Goal: Task Accomplishment & Management: Manage account settings

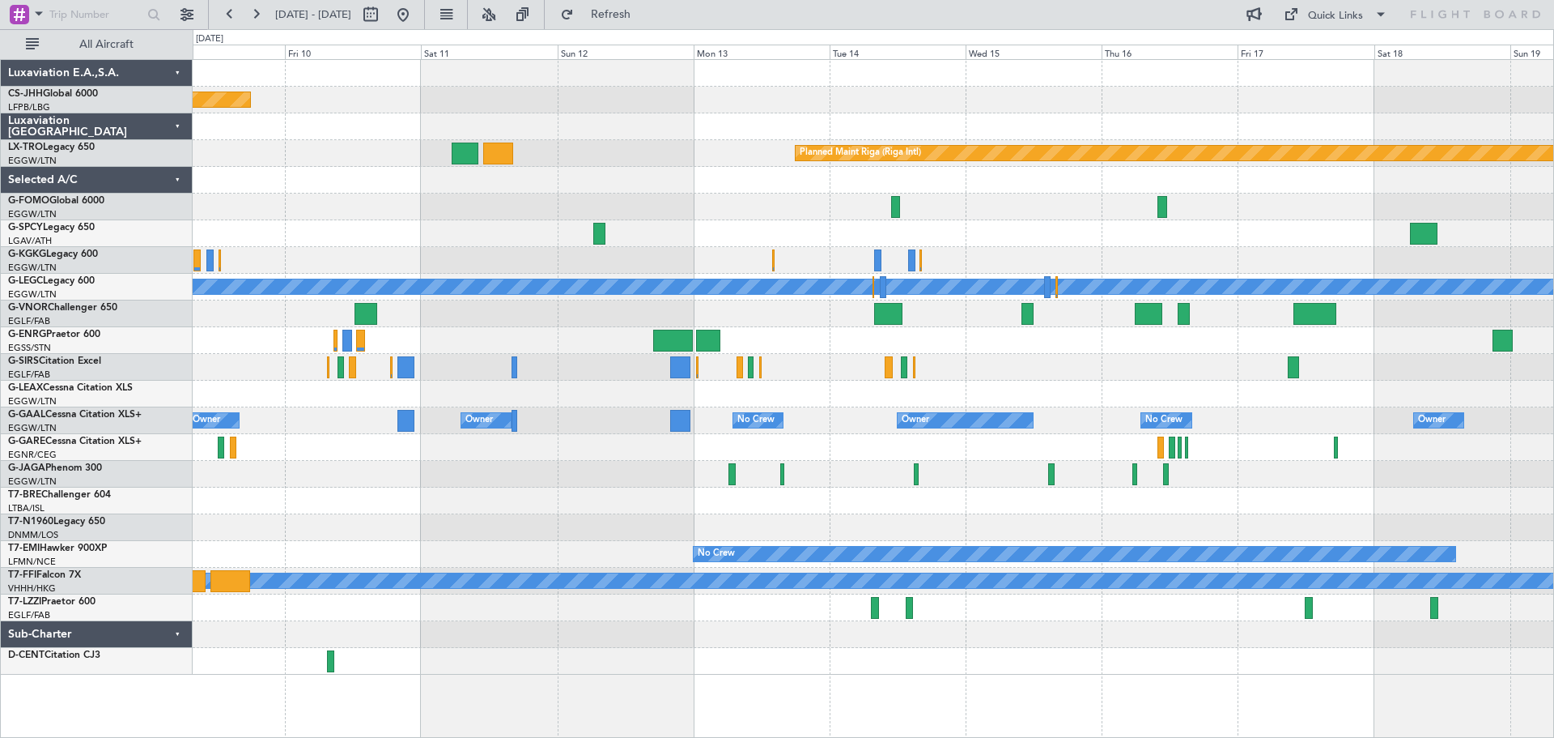
click at [283, 167] on div at bounding box center [873, 180] width 1361 height 27
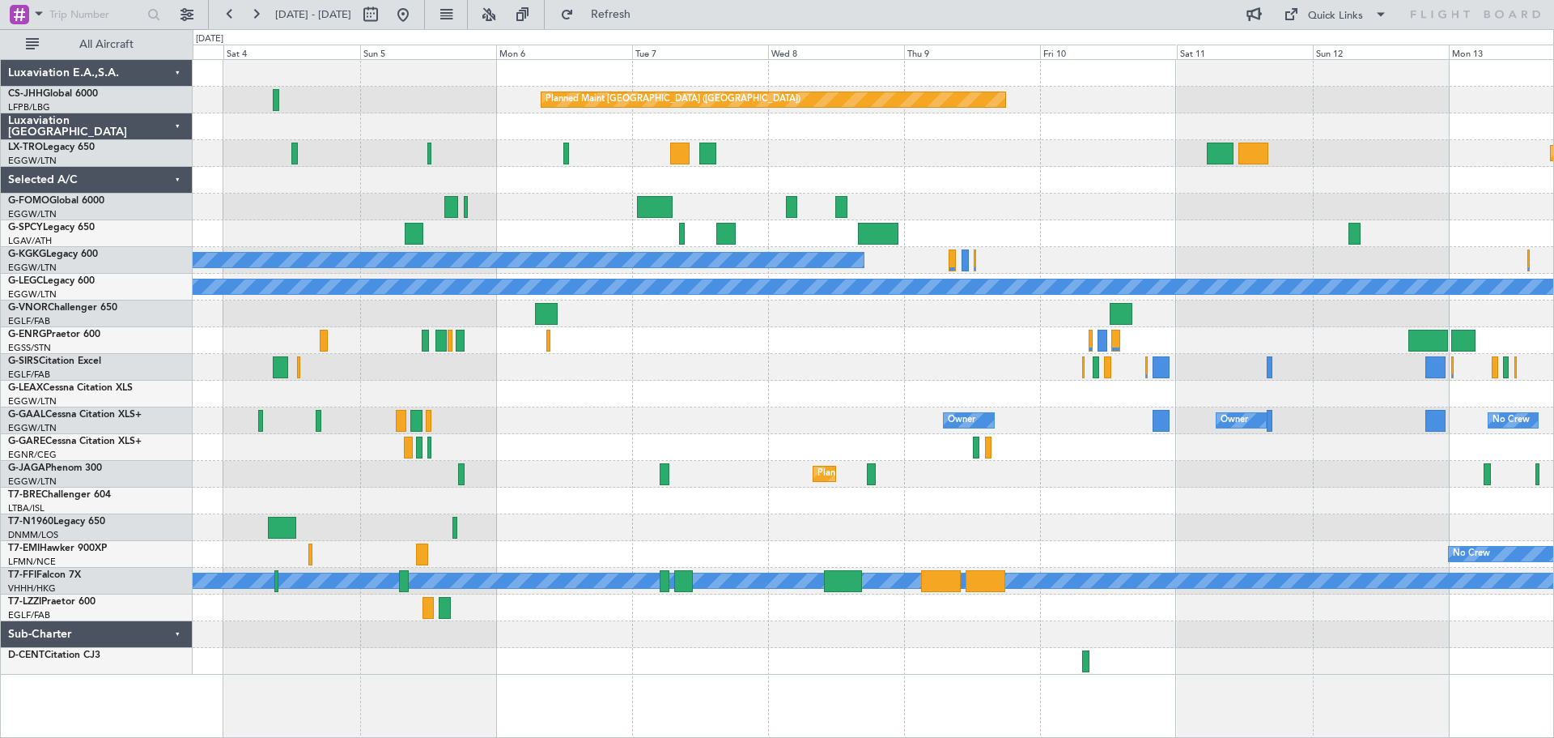
click at [1098, 274] on div "A/C Unavailable [GEOGRAPHIC_DATA] ([GEOGRAPHIC_DATA])" at bounding box center [873, 287] width 1361 height 27
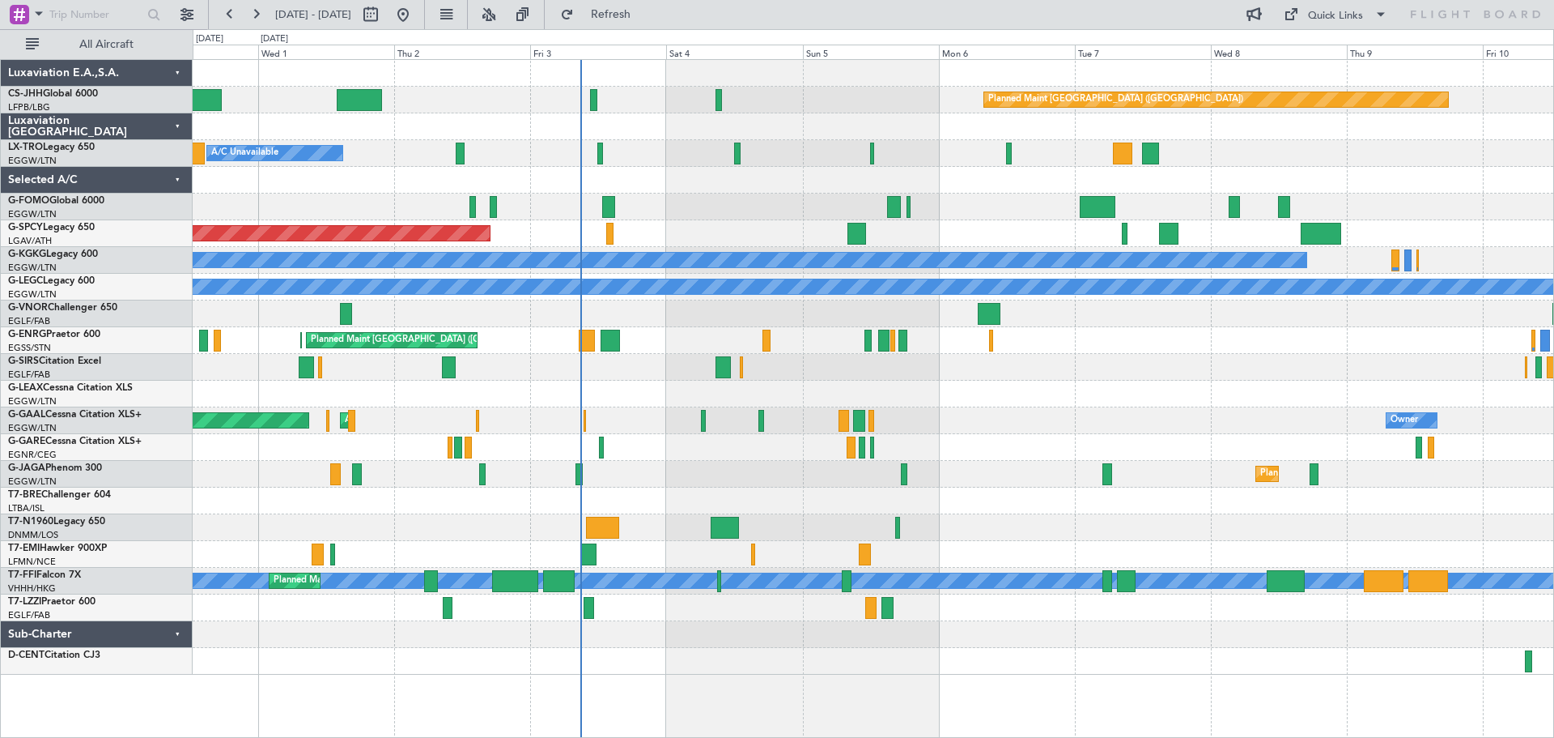
click at [1172, 346] on div "Planned Maint London (Stansted) Planned Maint London (Stansted)" at bounding box center [873, 340] width 1361 height 27
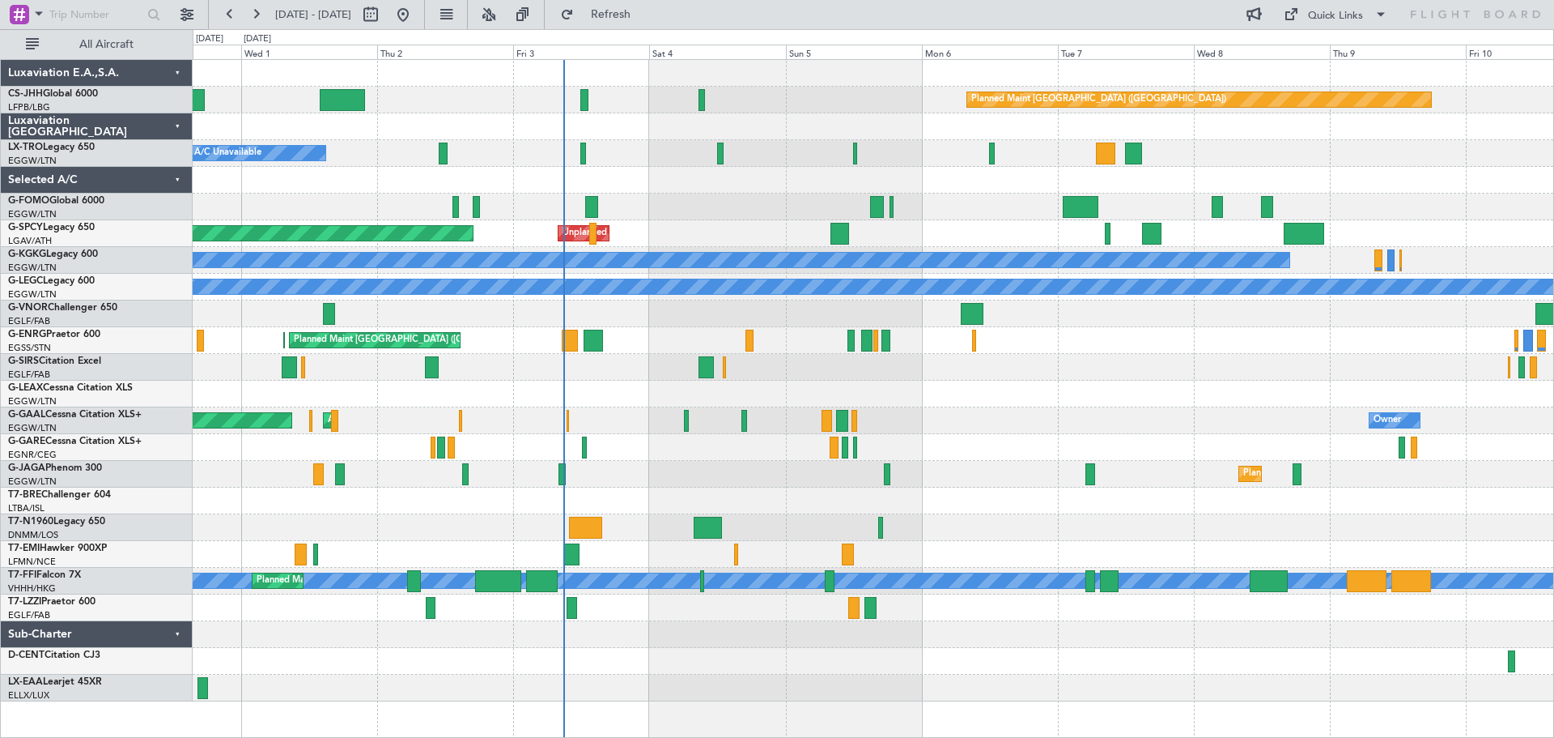
click at [668, 194] on div at bounding box center [873, 206] width 1361 height 27
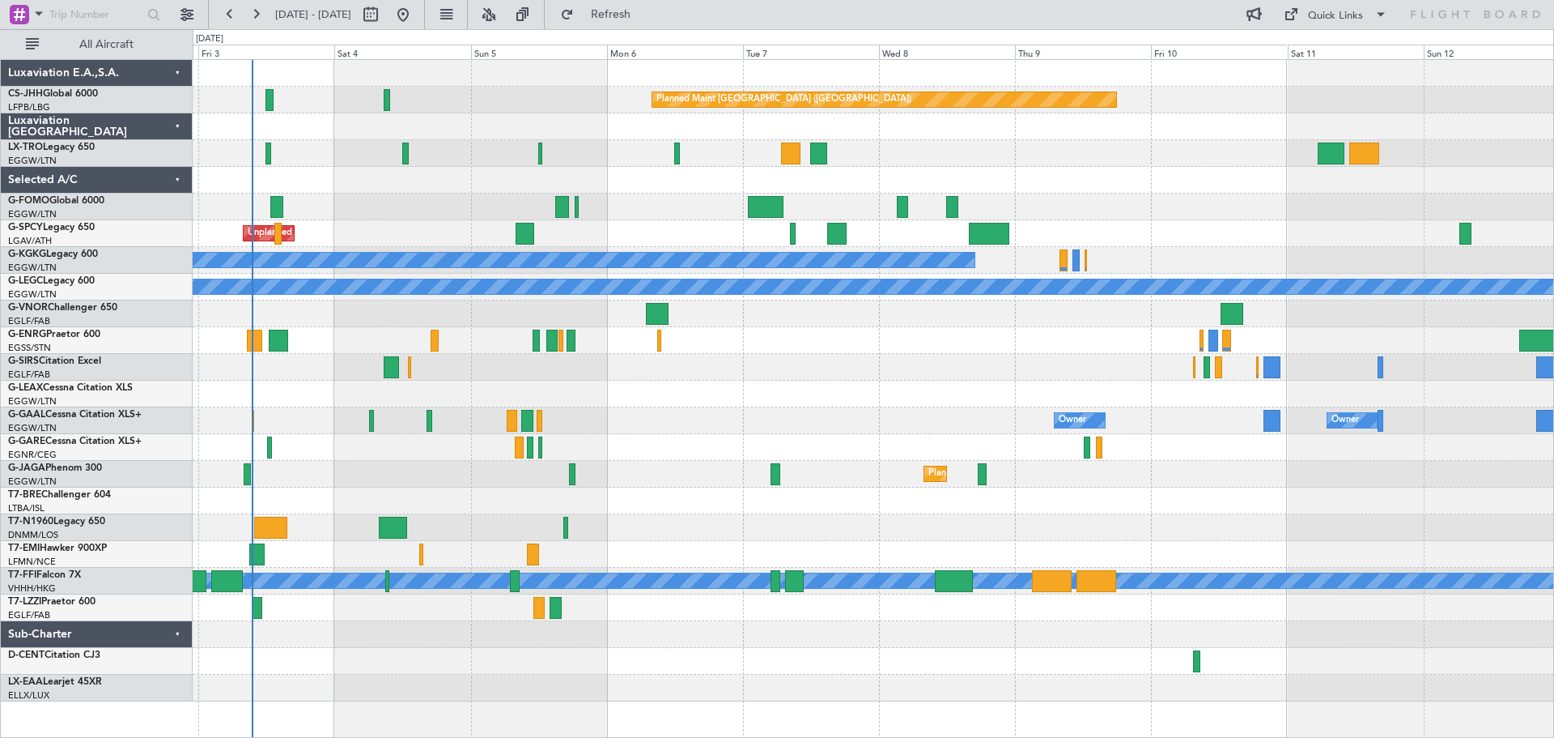
click at [865, 159] on div "A/C Unavailable Planned Maint Riga (Riga Intl)" at bounding box center [873, 153] width 1361 height 27
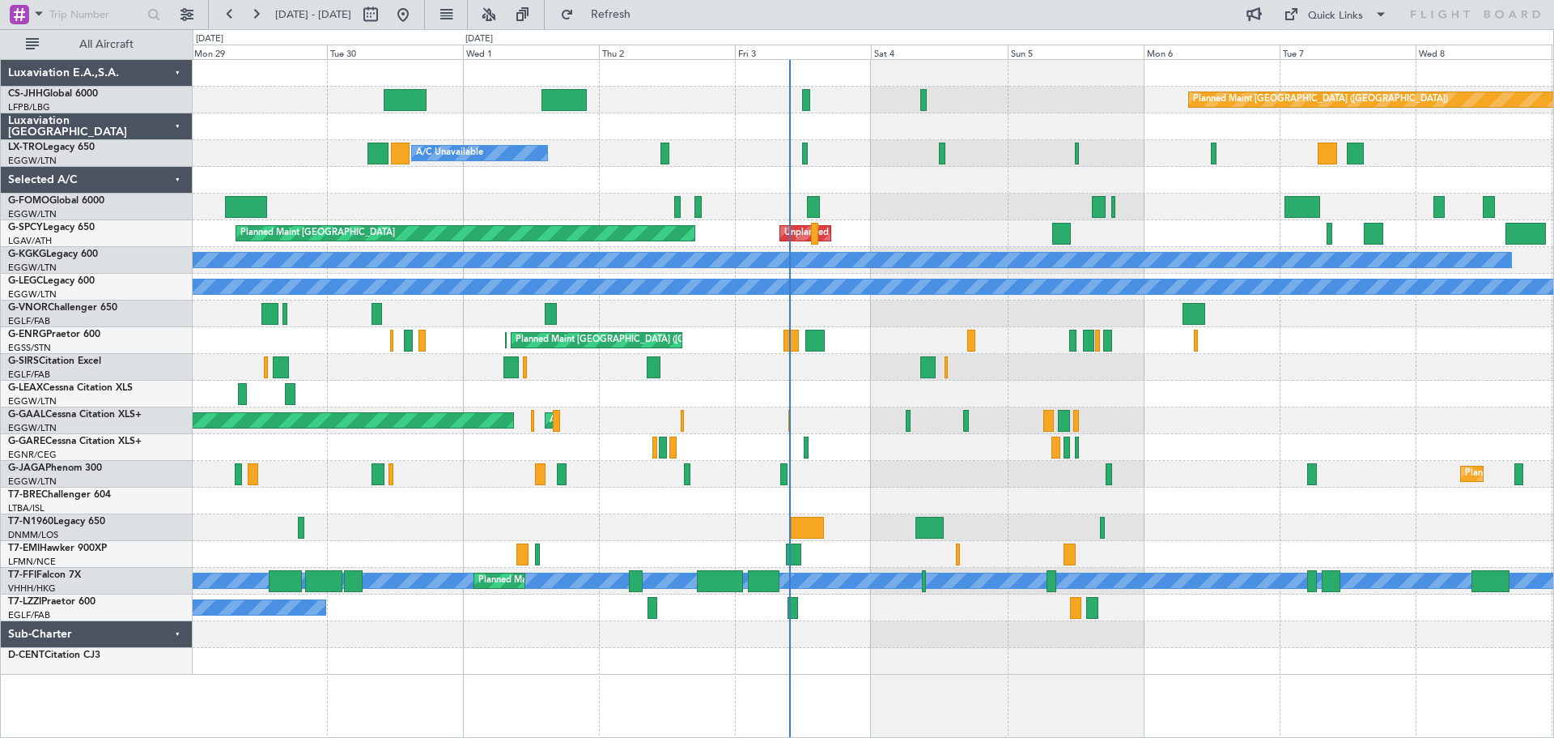
click at [988, 194] on div at bounding box center [873, 206] width 1361 height 27
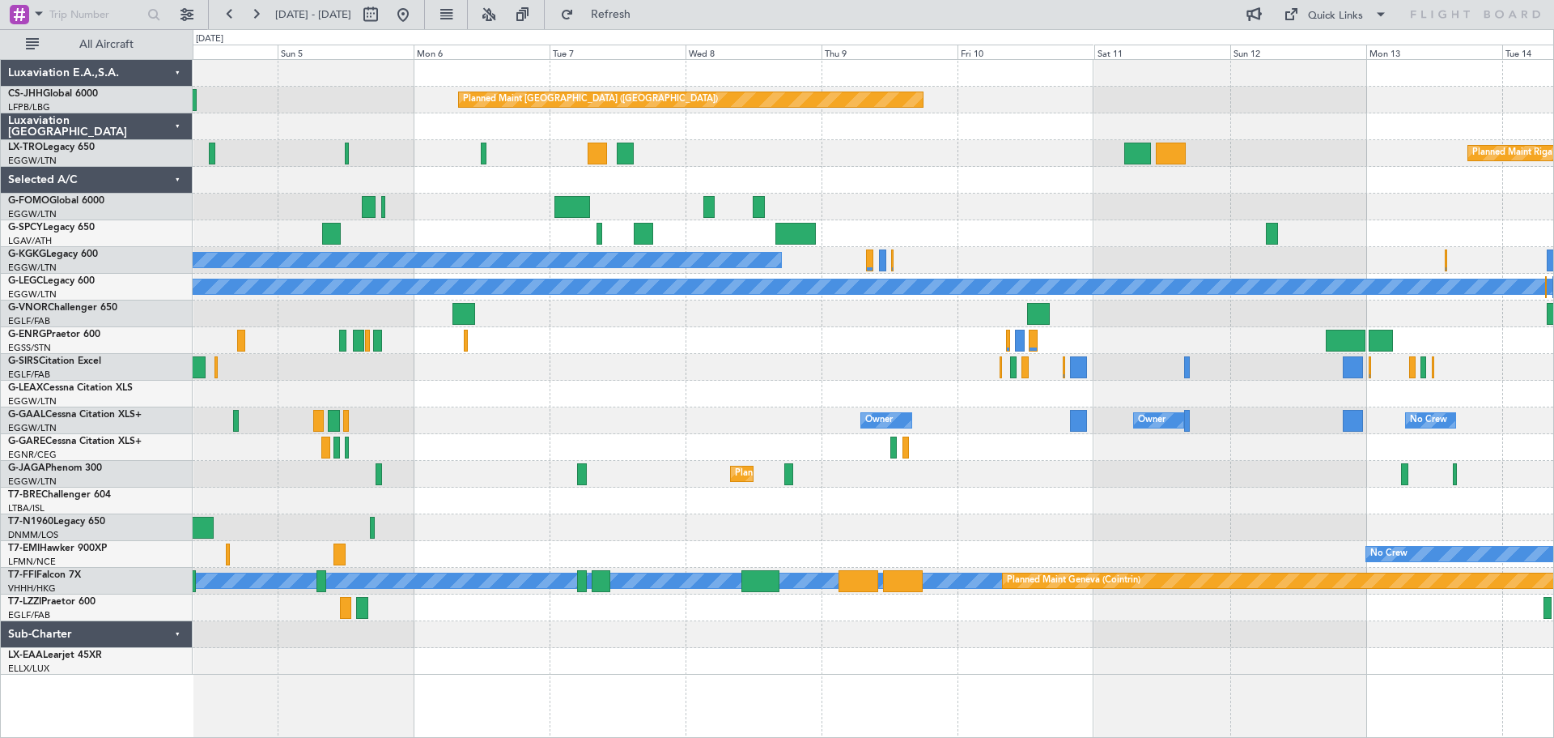
click at [673, 208] on div "Planned Maint [GEOGRAPHIC_DATA] ([GEOGRAPHIC_DATA]) Planned Maint [GEOGRAPHIC_D…" at bounding box center [873, 367] width 1361 height 615
click at [645, 9] on span "Refresh" at bounding box center [611, 14] width 68 height 11
click at [231, 12] on button at bounding box center [230, 15] width 26 height 26
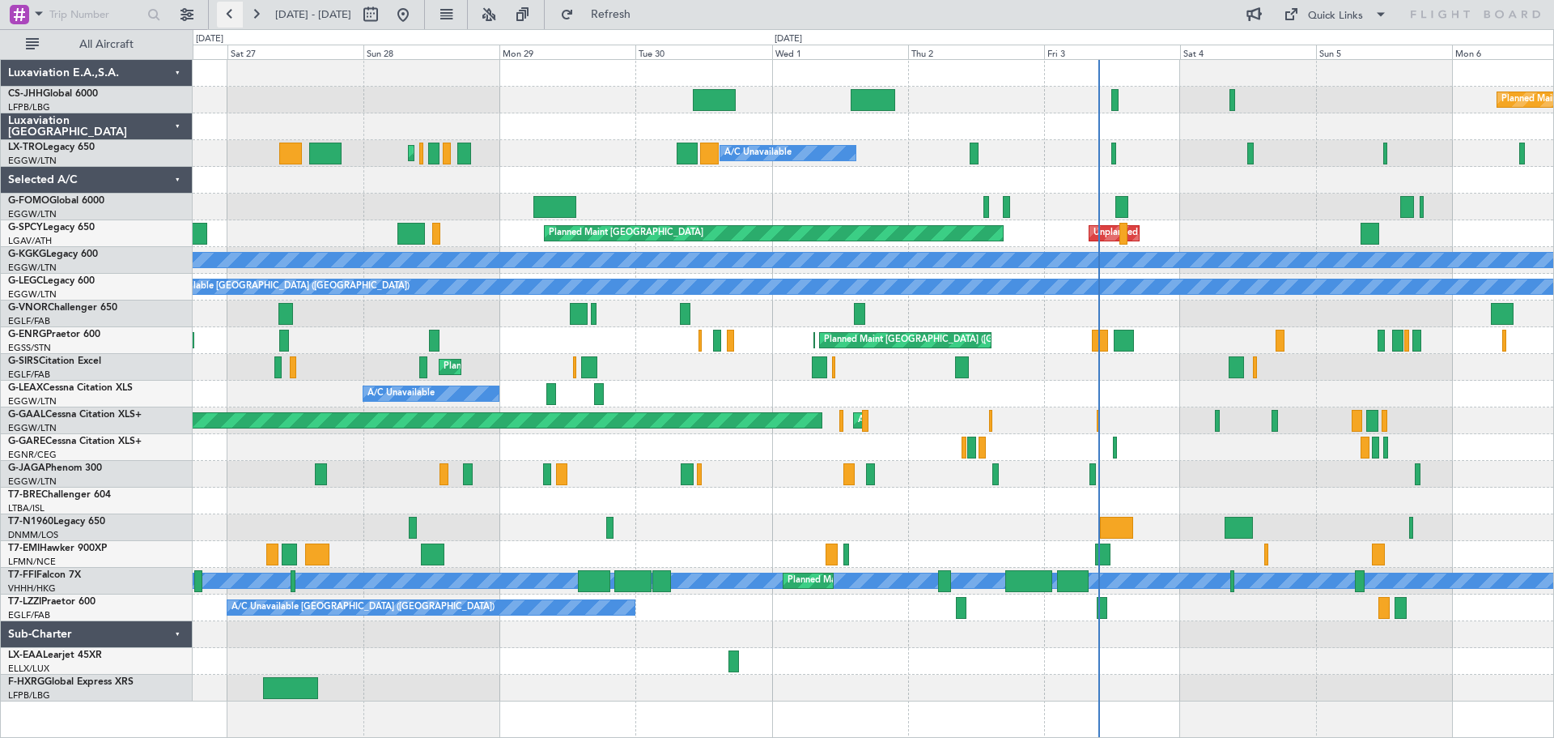
click at [231, 12] on button at bounding box center [230, 15] width 26 height 26
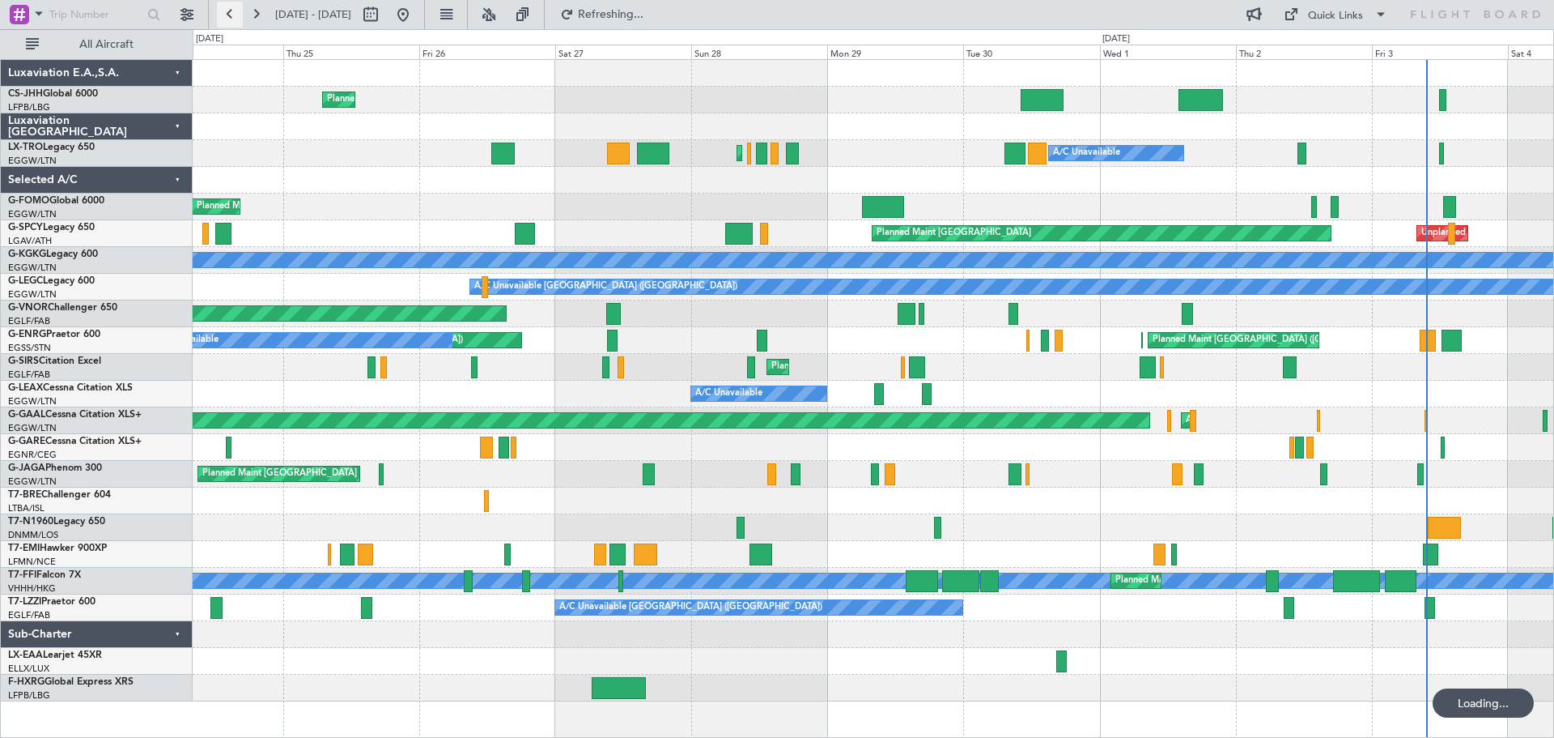
click at [231, 12] on button at bounding box center [230, 15] width 26 height 26
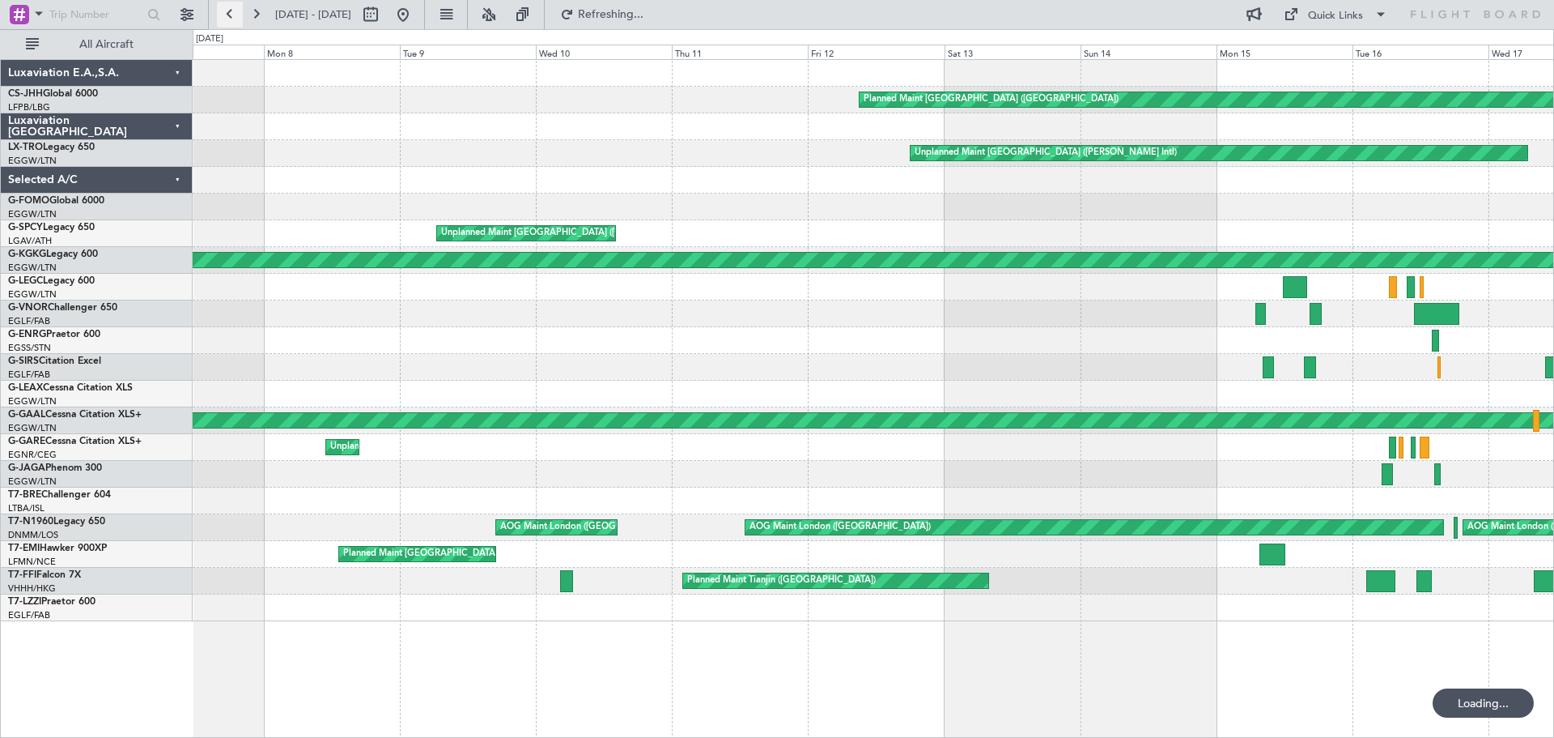
click at [231, 12] on button at bounding box center [230, 15] width 26 height 26
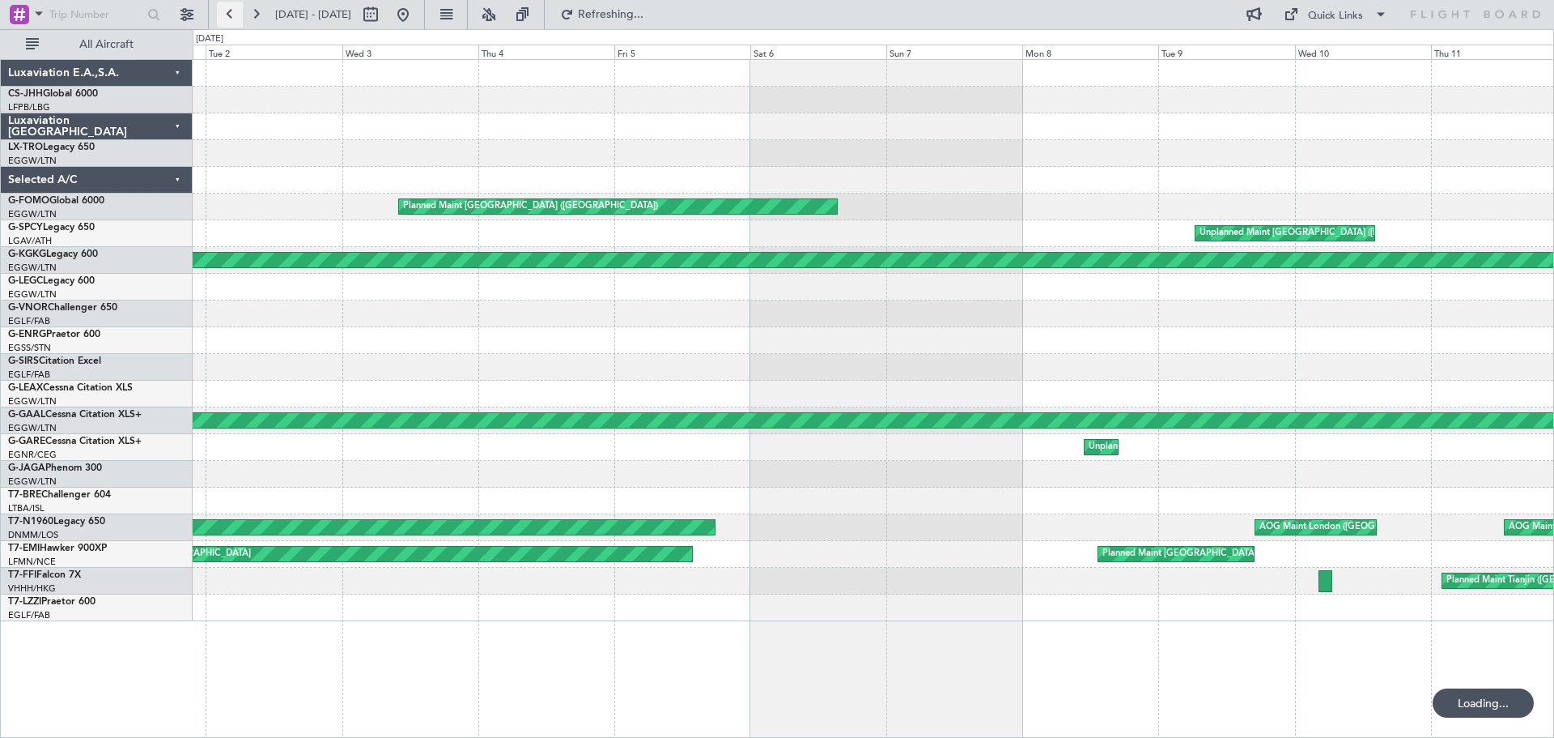
click at [231, 12] on button at bounding box center [230, 15] width 26 height 26
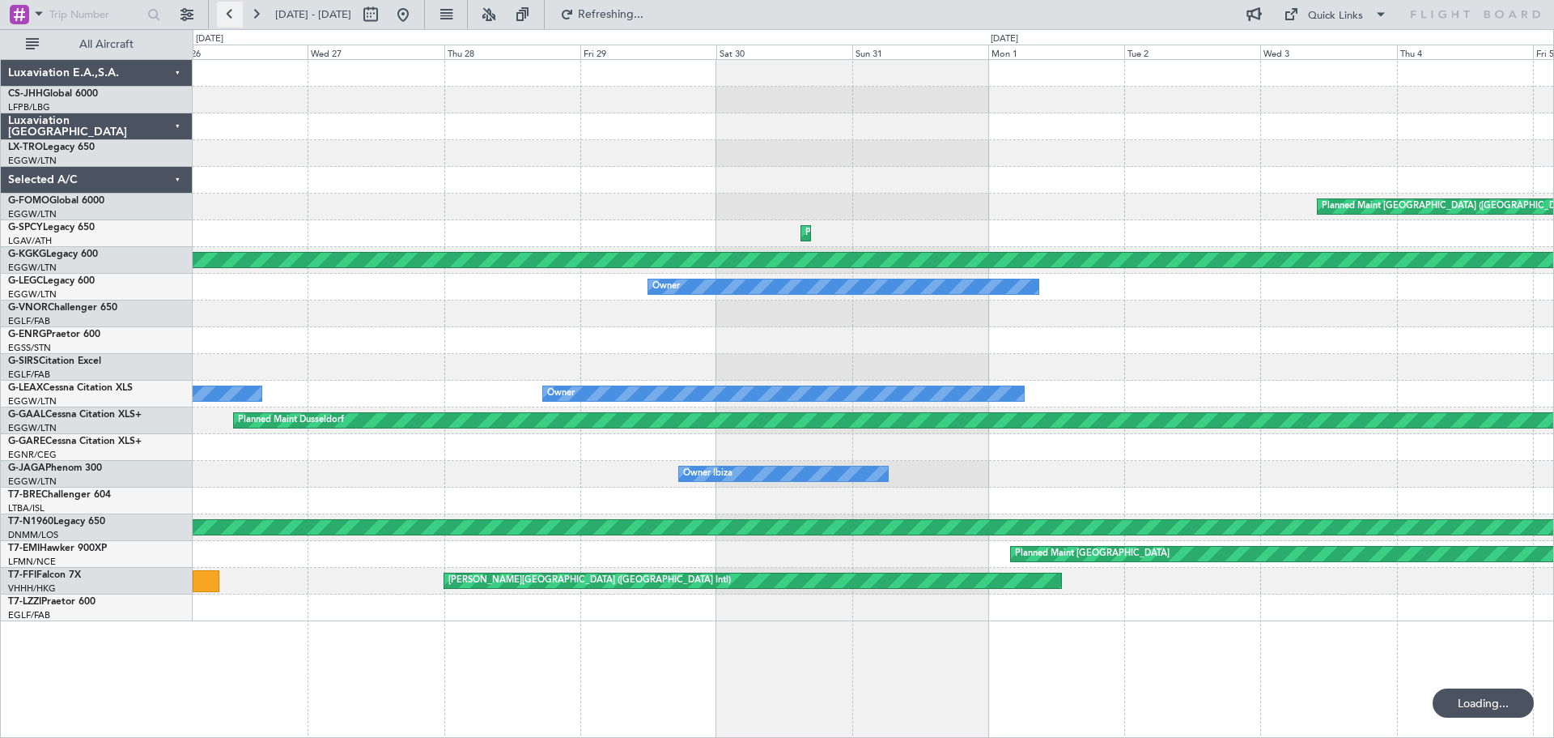
click at [231, 12] on button at bounding box center [230, 15] width 26 height 26
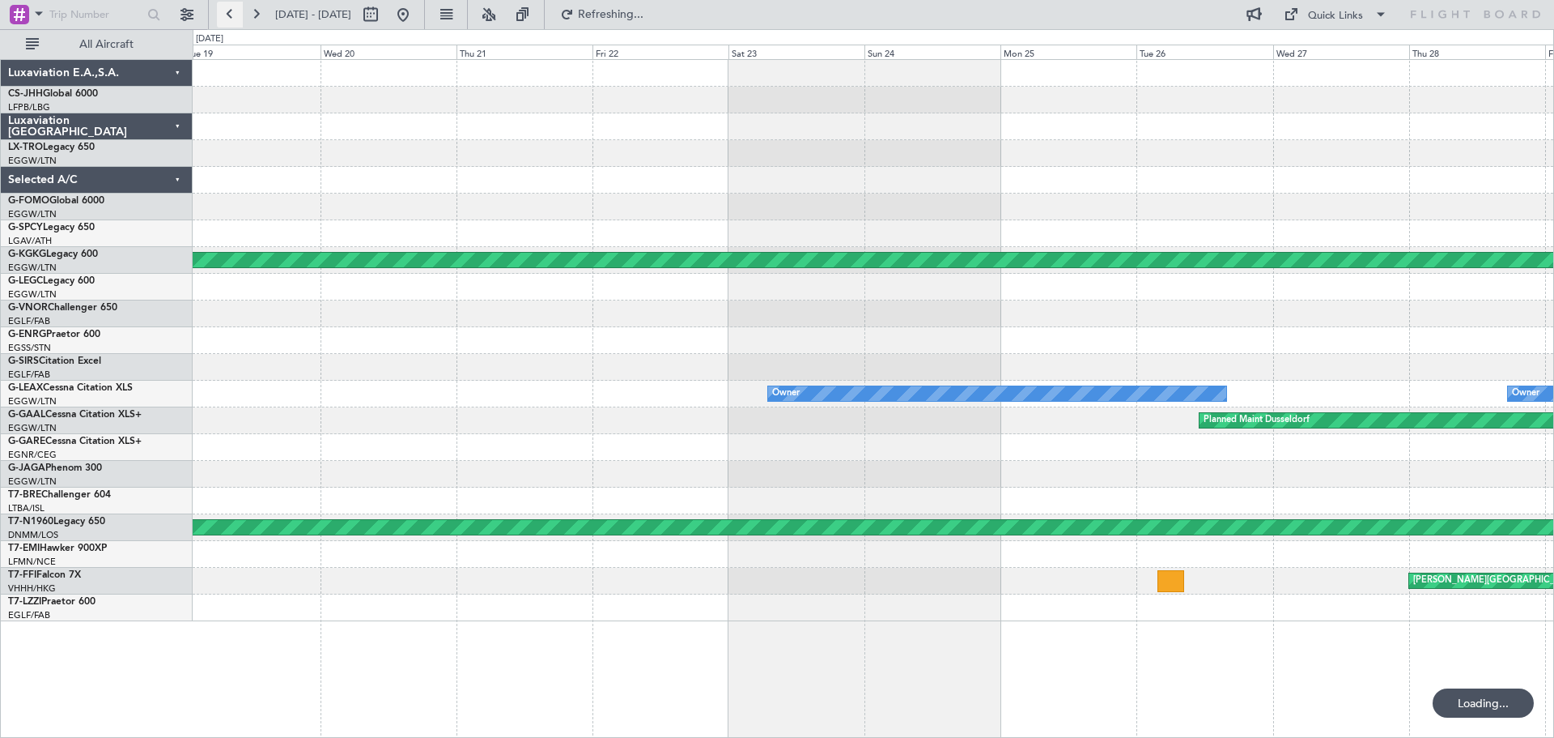
click at [231, 12] on button at bounding box center [230, 15] width 26 height 26
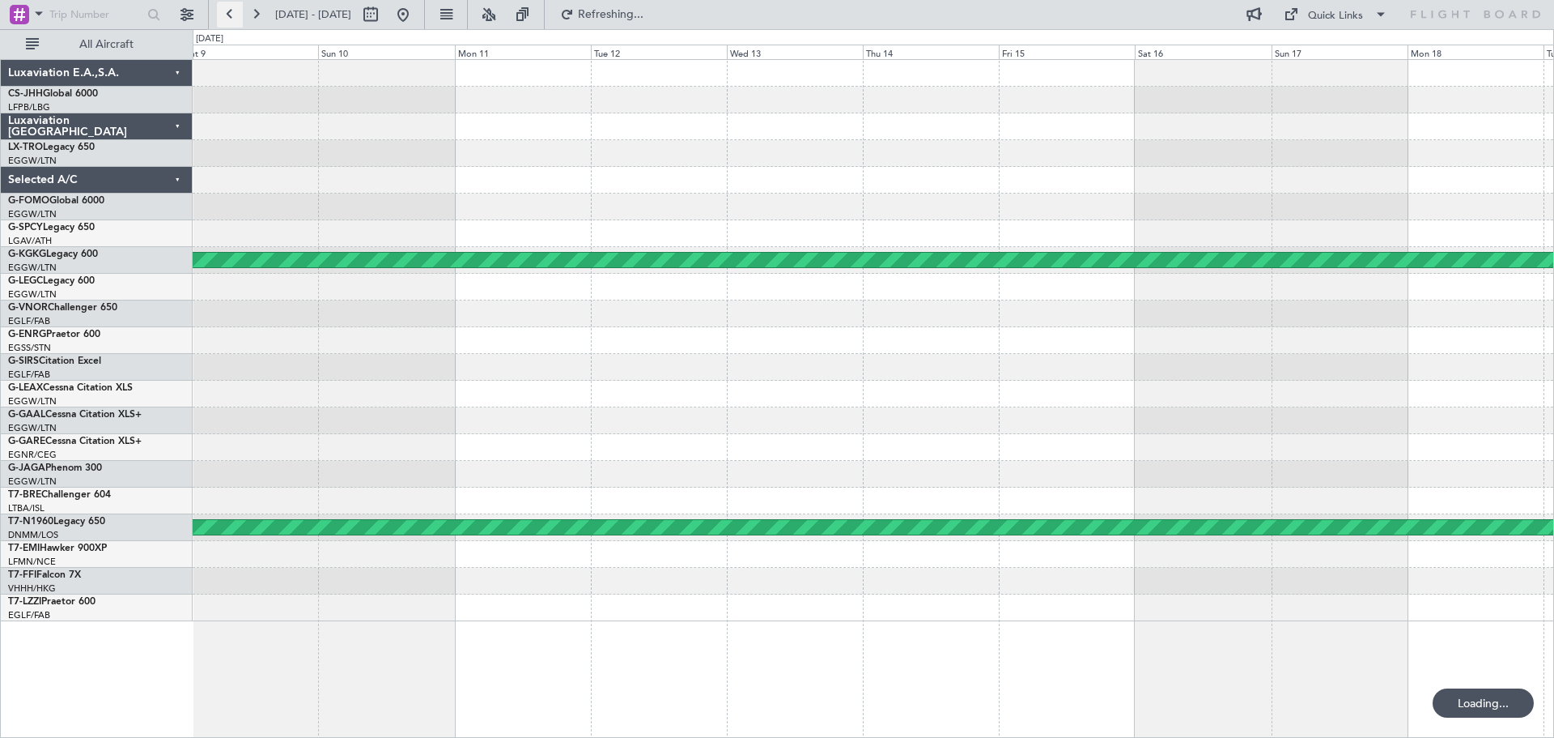
click at [231, 12] on button at bounding box center [230, 15] width 26 height 26
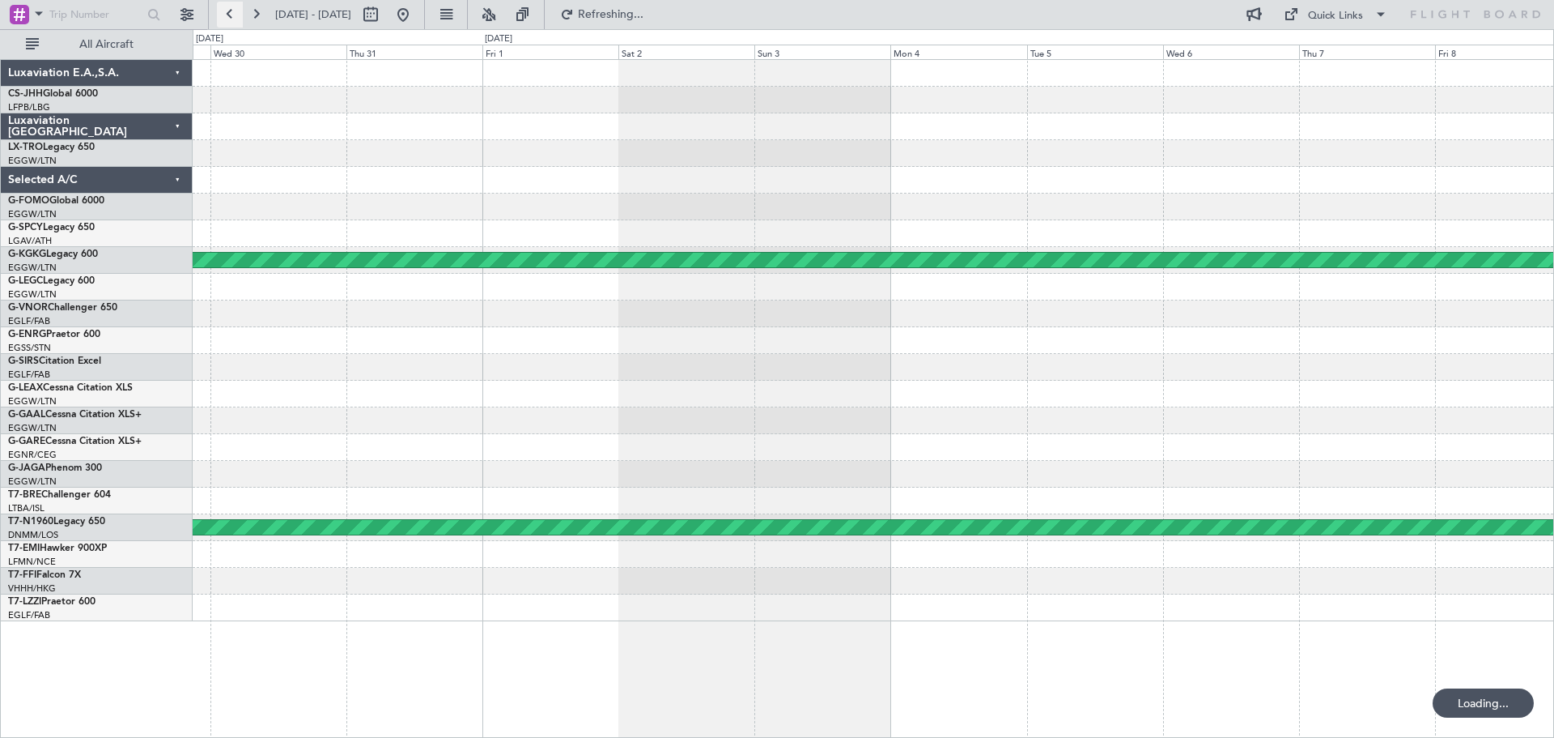
click at [231, 12] on button at bounding box center [230, 15] width 26 height 26
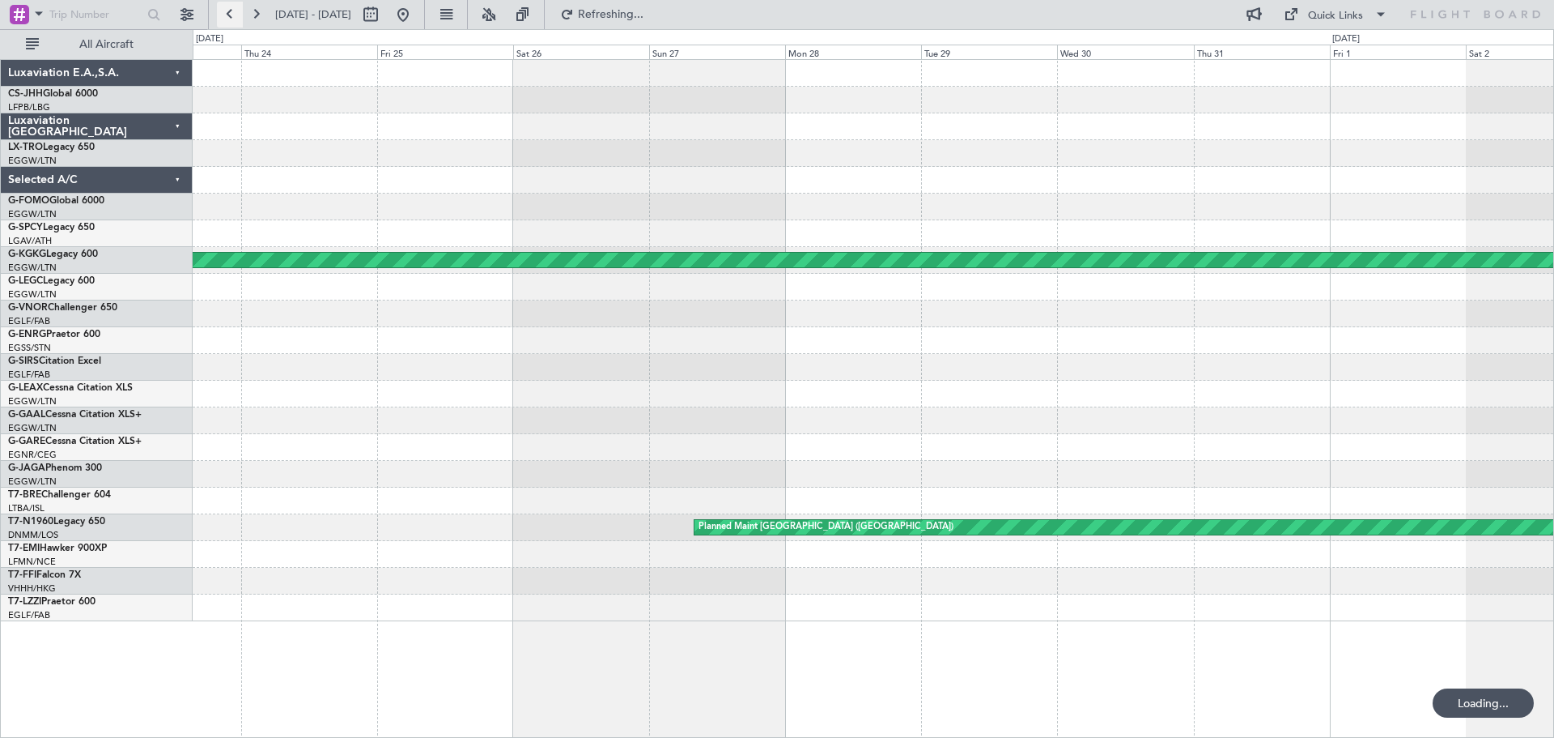
click at [231, 12] on button at bounding box center [230, 15] width 26 height 26
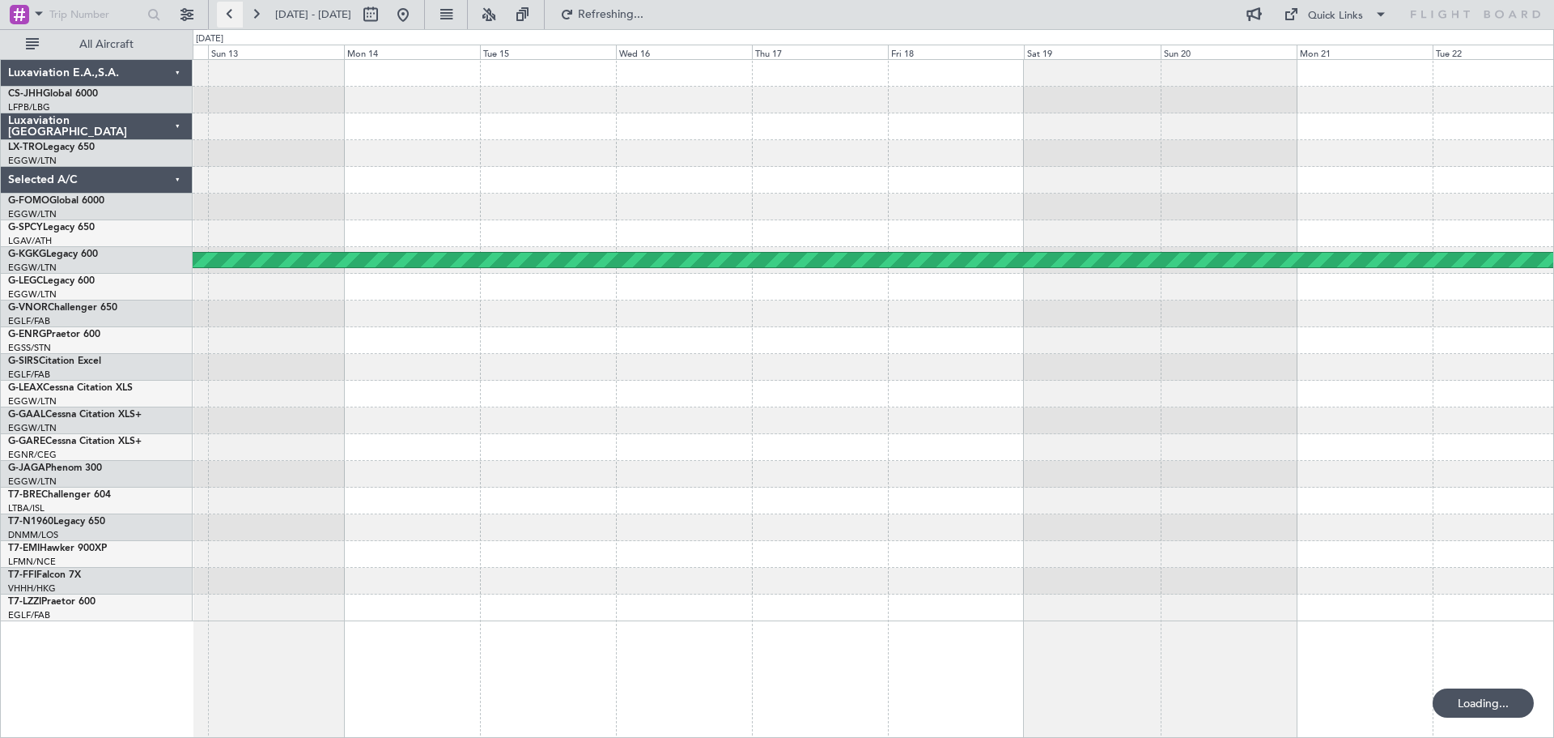
click at [231, 12] on button at bounding box center [230, 15] width 26 height 26
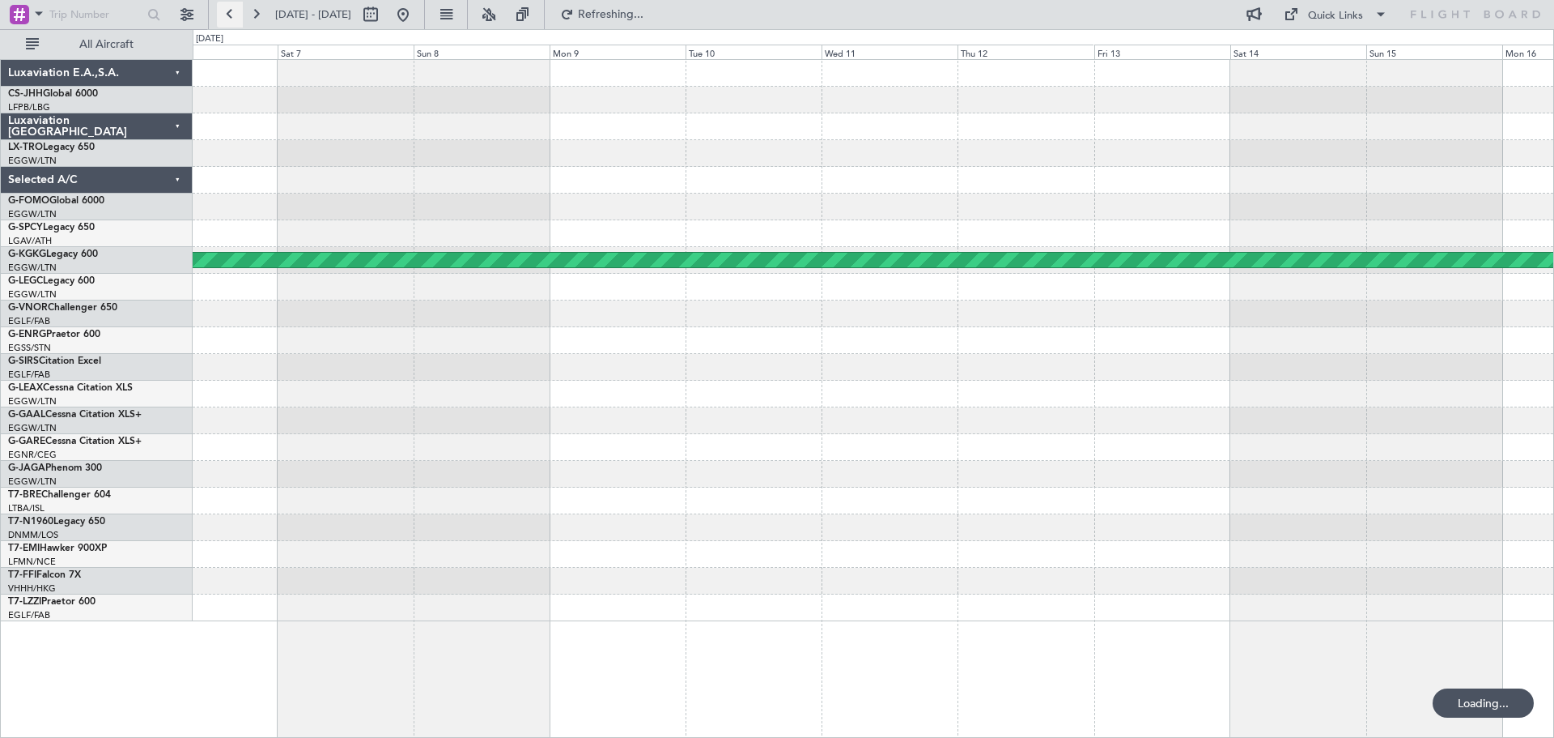
click at [231, 12] on button at bounding box center [230, 15] width 26 height 26
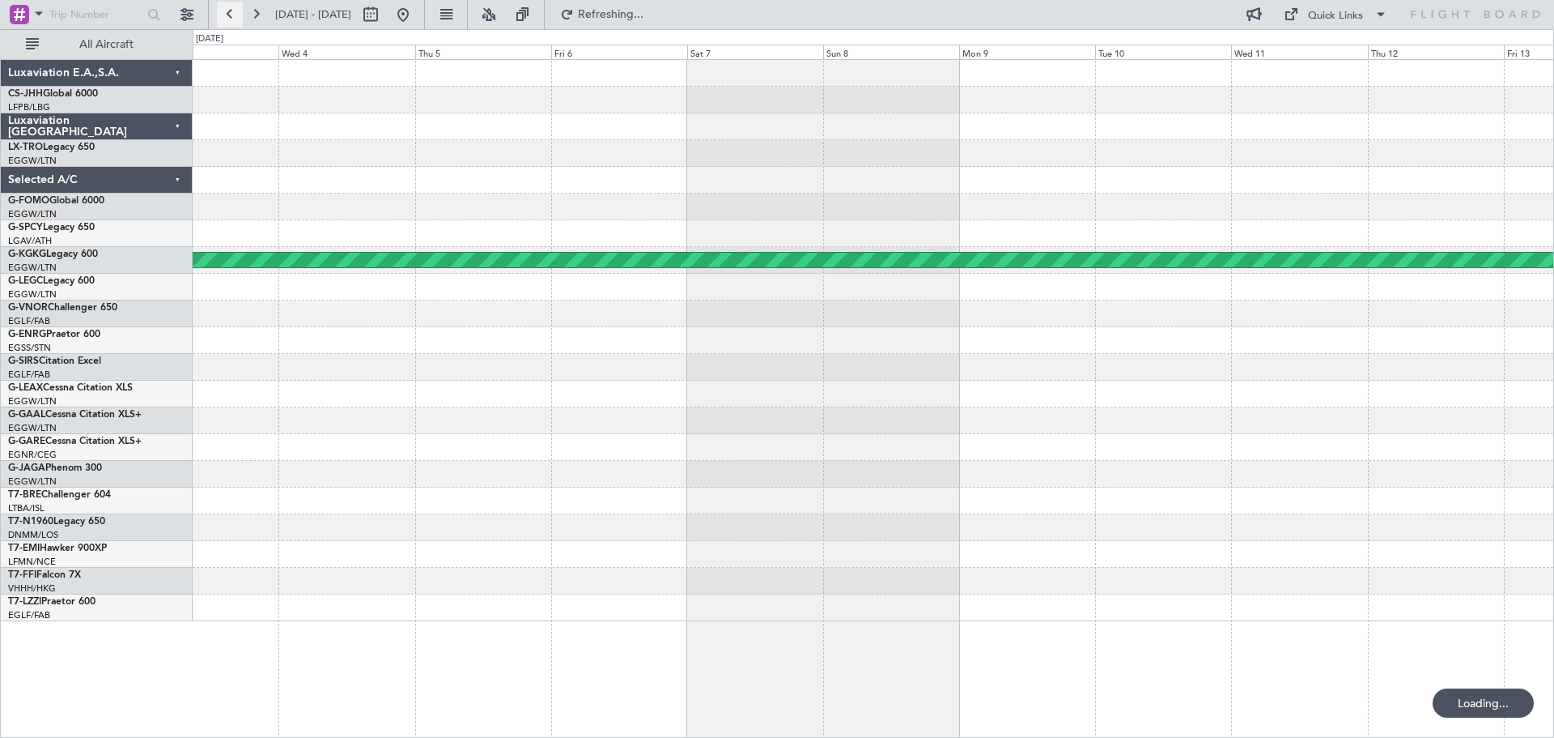
click at [231, 12] on button at bounding box center [230, 15] width 26 height 26
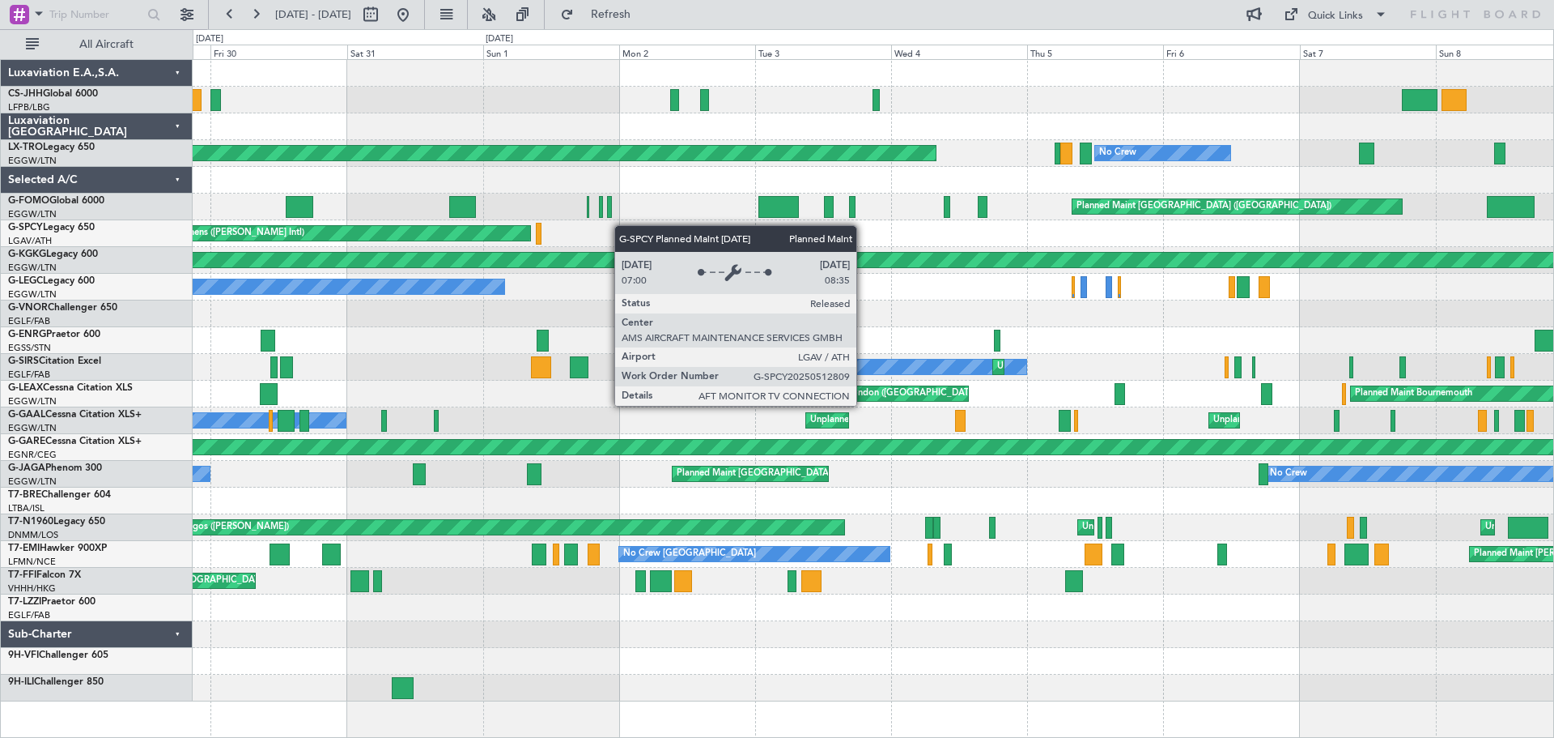
click at [475, 227] on div "Unplanned Maint Paris (Le Bourget) Planned Maint Paris (Le Bourget) AOG Maint R…" at bounding box center [873, 380] width 1361 height 641
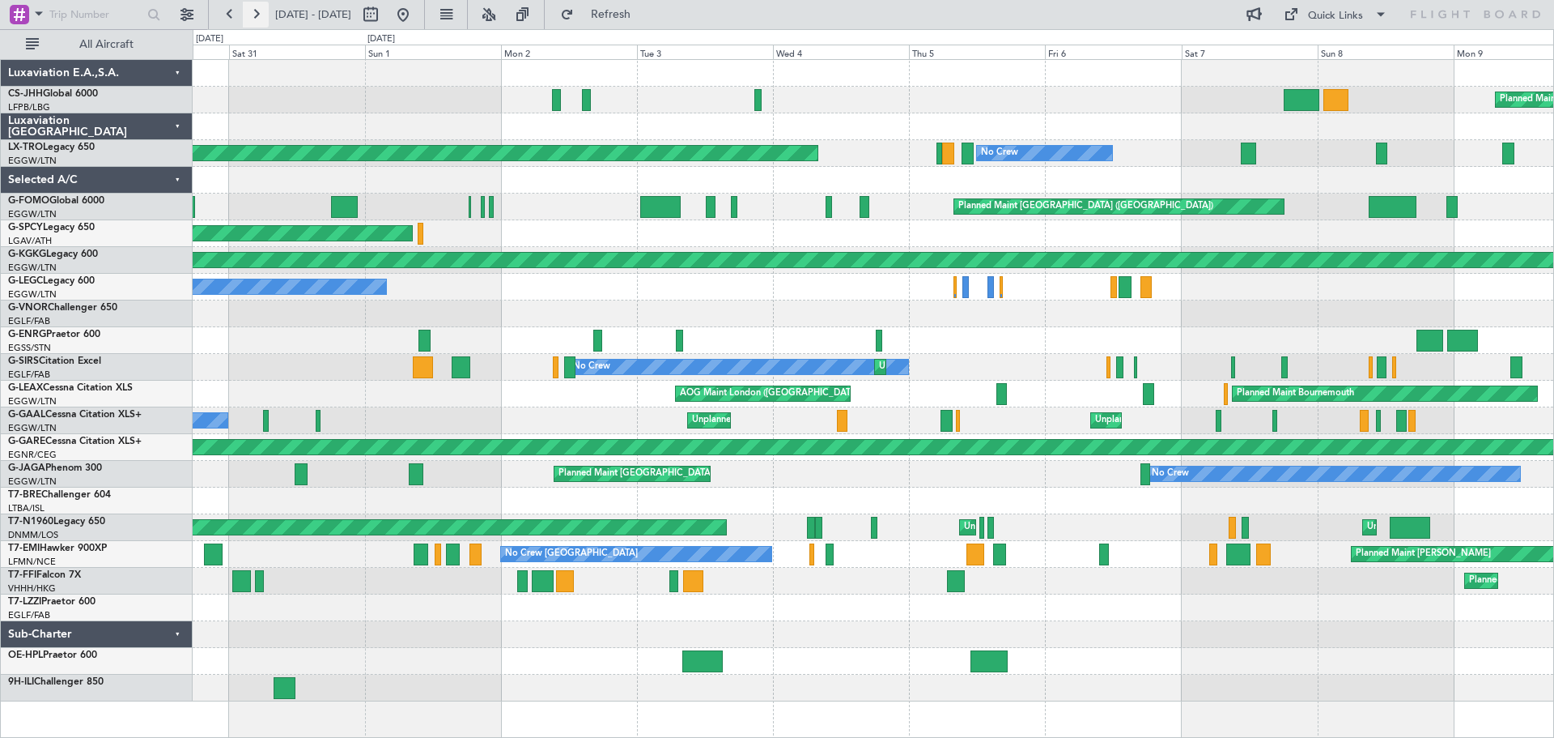
click at [257, 15] on button at bounding box center [256, 15] width 26 height 26
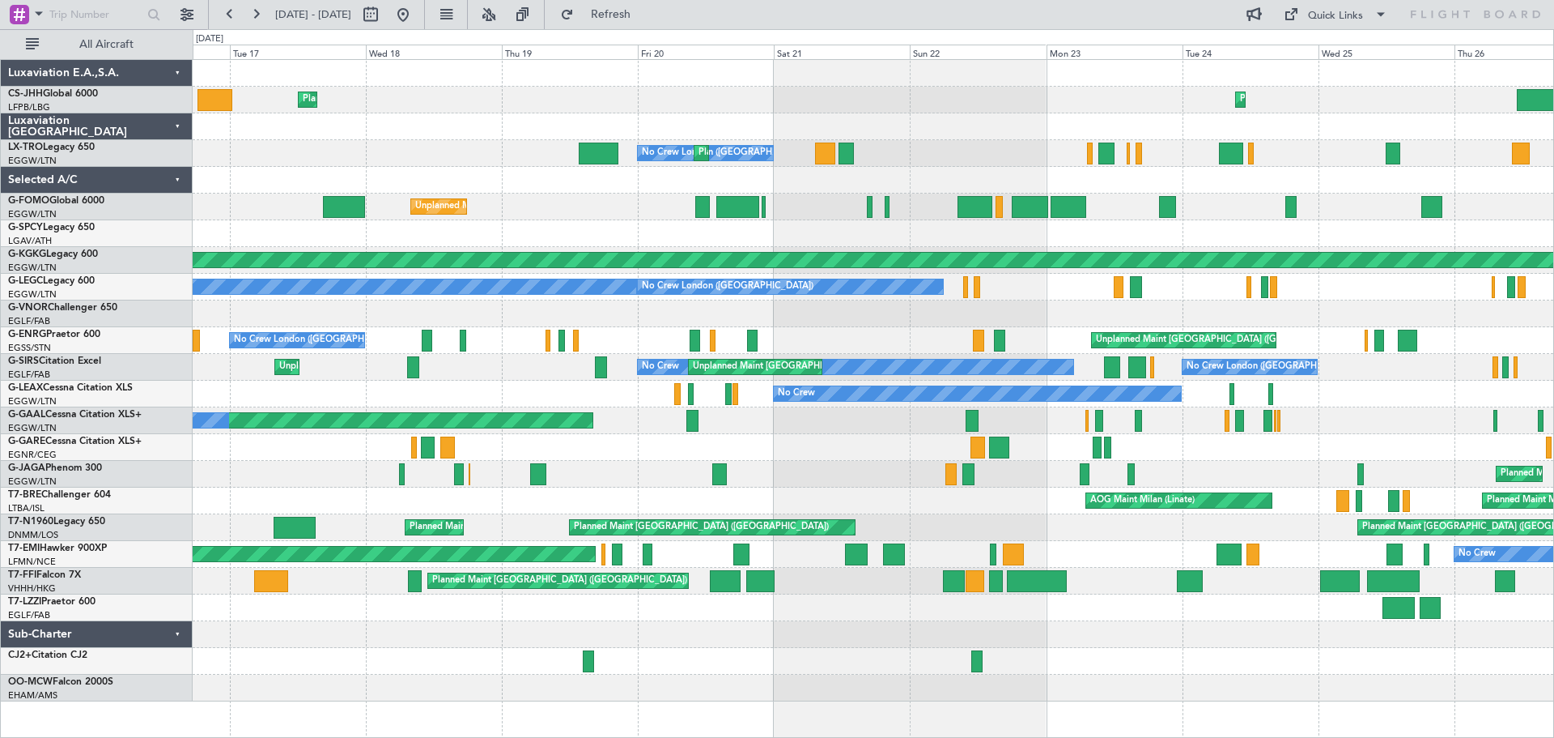
click at [347, 133] on div "Planned Maint Paris (Le Bourget) Planned Maint Paris (Le Bourget) No Crew Londo…" at bounding box center [873, 380] width 1361 height 641
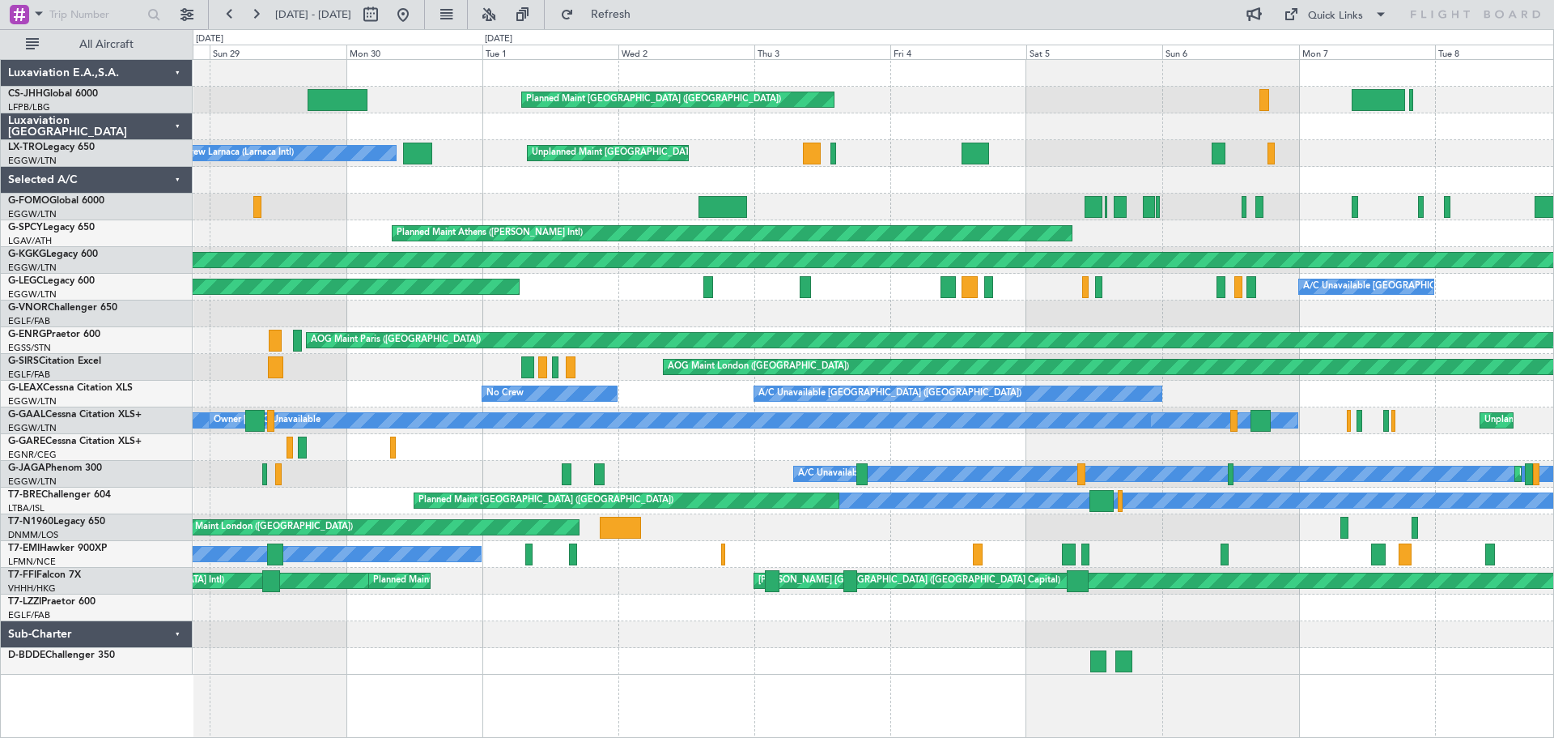
click at [529, 184] on div at bounding box center [873, 180] width 1361 height 27
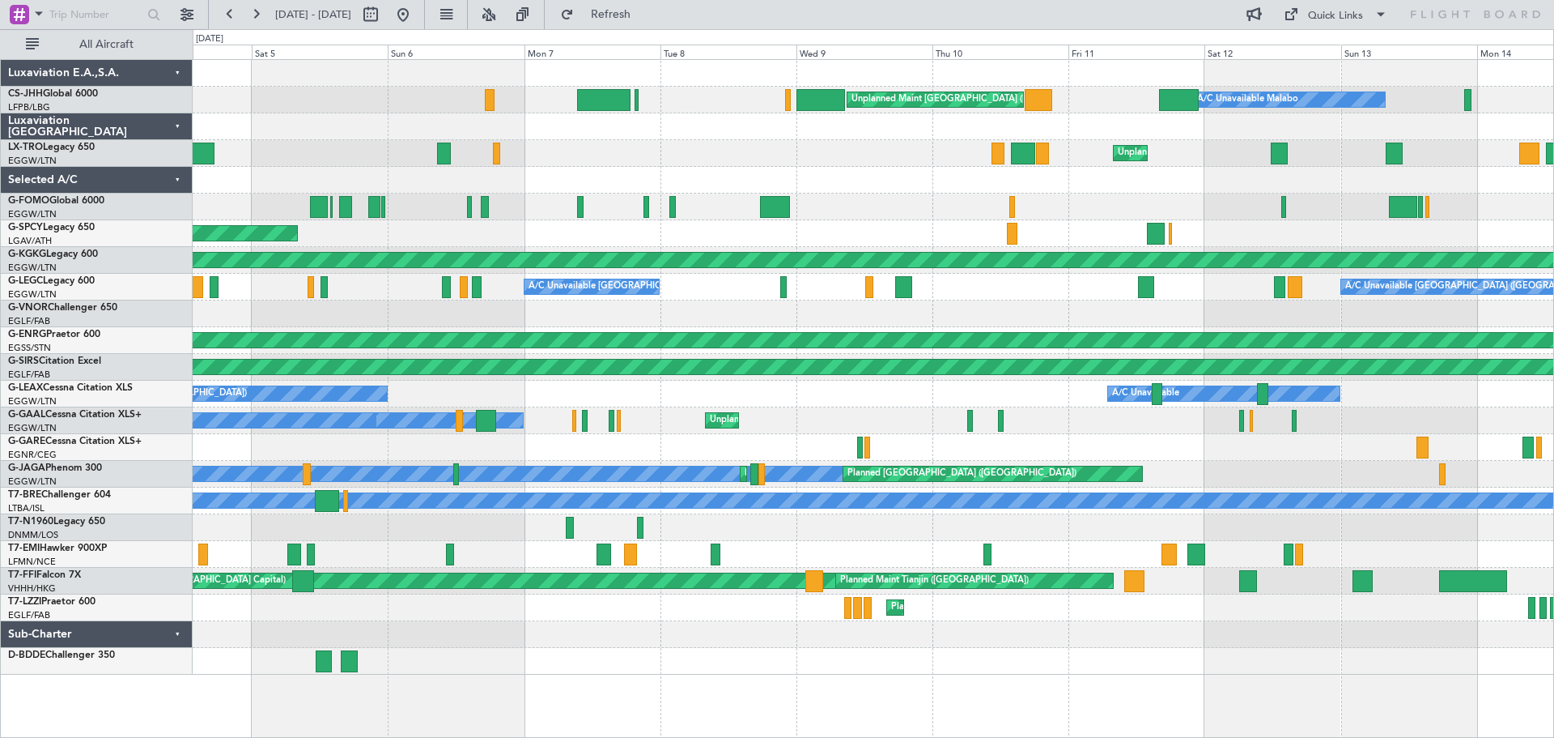
click at [605, 132] on div "Unplanned Maint London (Luton) A/C Unavailable Malabo Unplanned Maint London (S…" at bounding box center [873, 367] width 1361 height 615
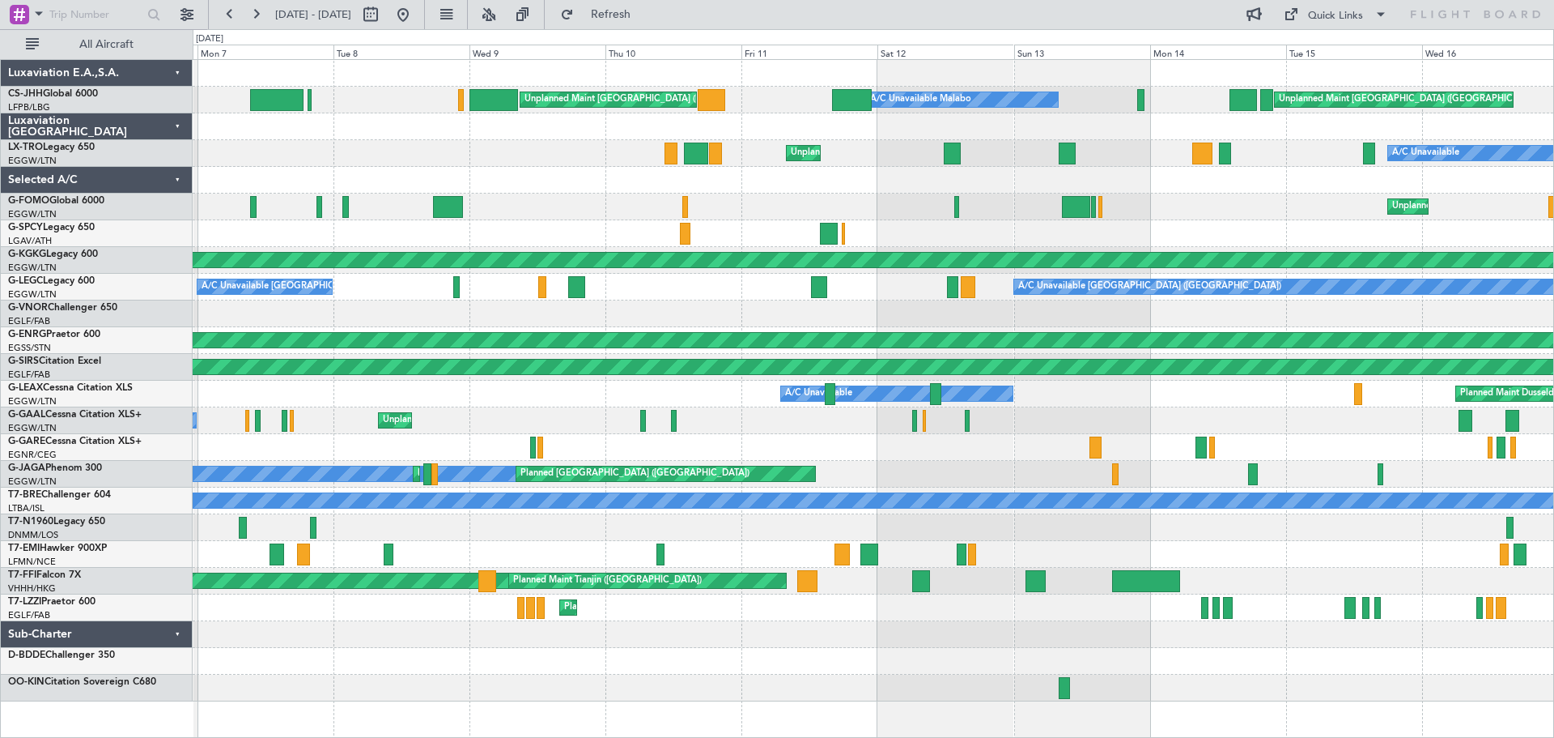
click at [795, 185] on div at bounding box center [873, 180] width 1361 height 27
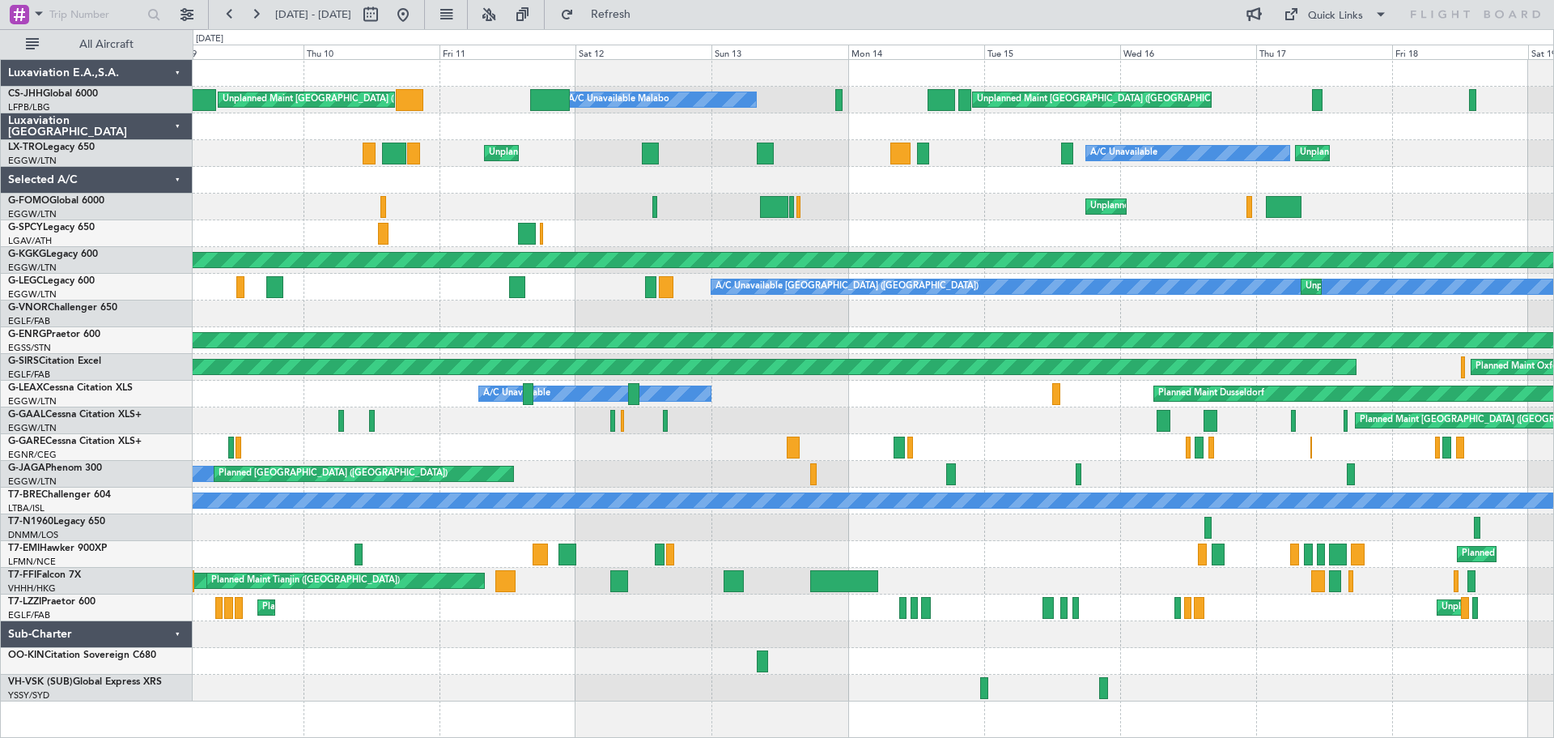
click at [817, 176] on div "Unplanned Maint London (Stansted) A/C Unavailable Malabo Unplanned Maint London…" at bounding box center [873, 380] width 1361 height 641
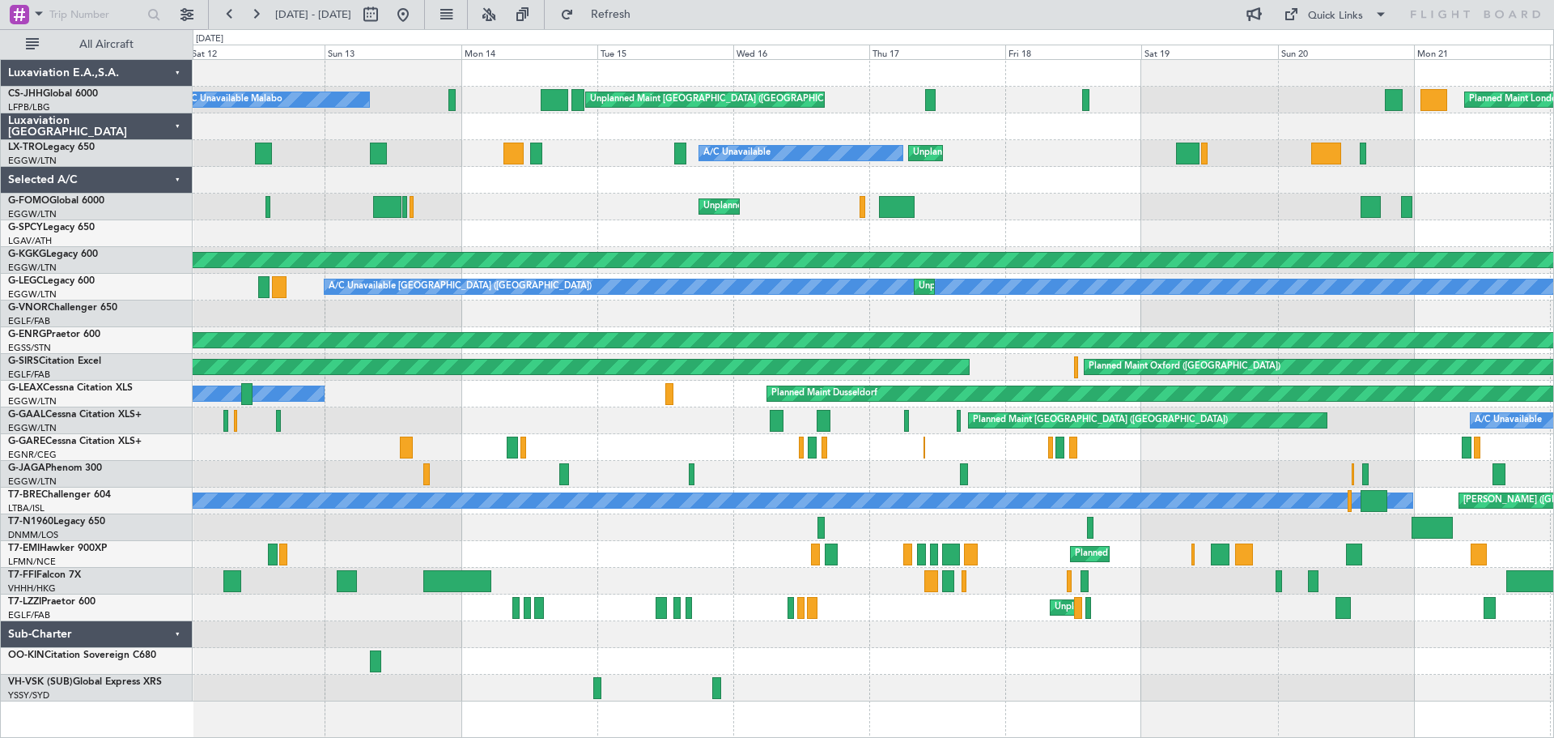
click at [614, 176] on div "Unplanned Maint London (Stansted) A/C Unavailable Malabo Planned Maint London (…" at bounding box center [873, 380] width 1361 height 641
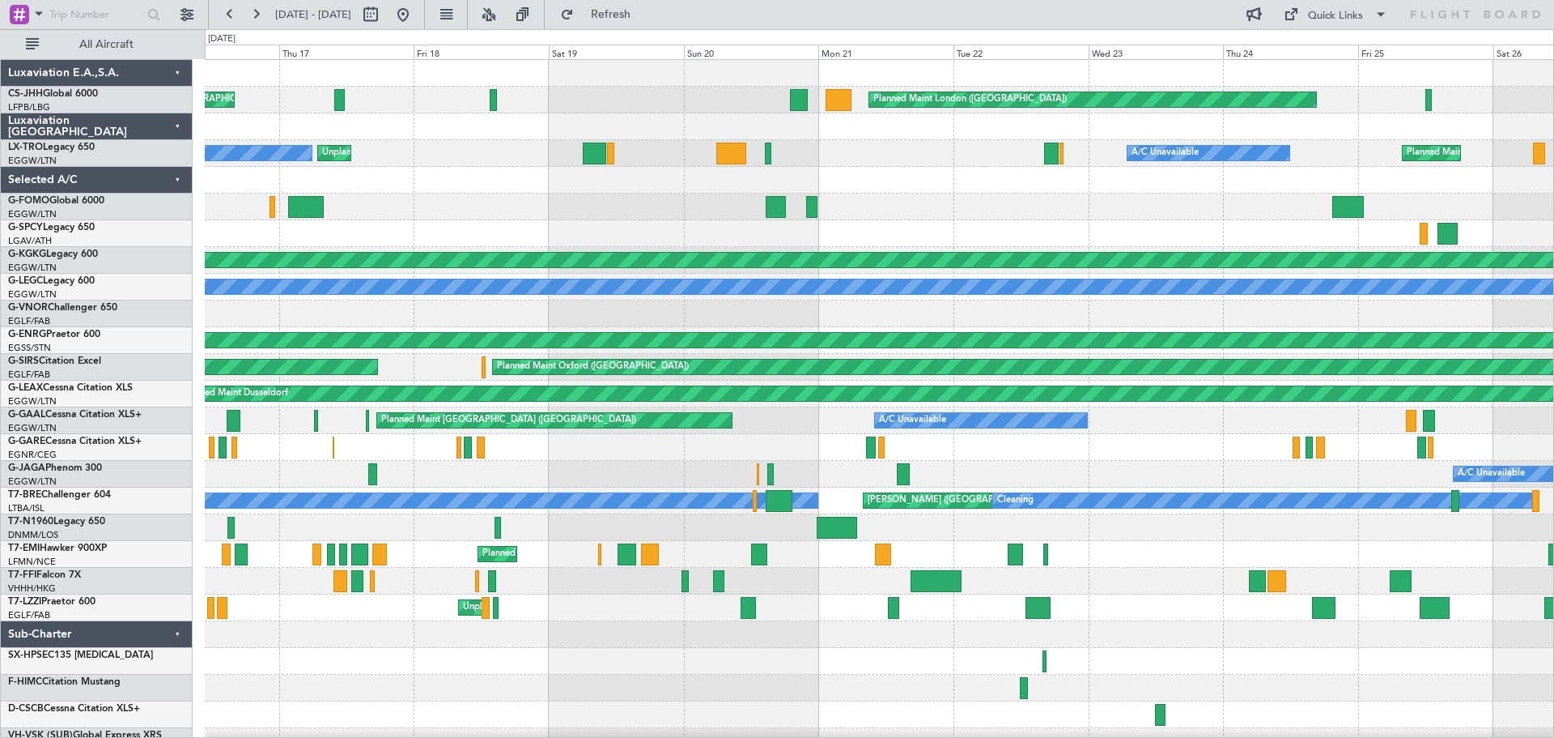
scroll to position [7, 0]
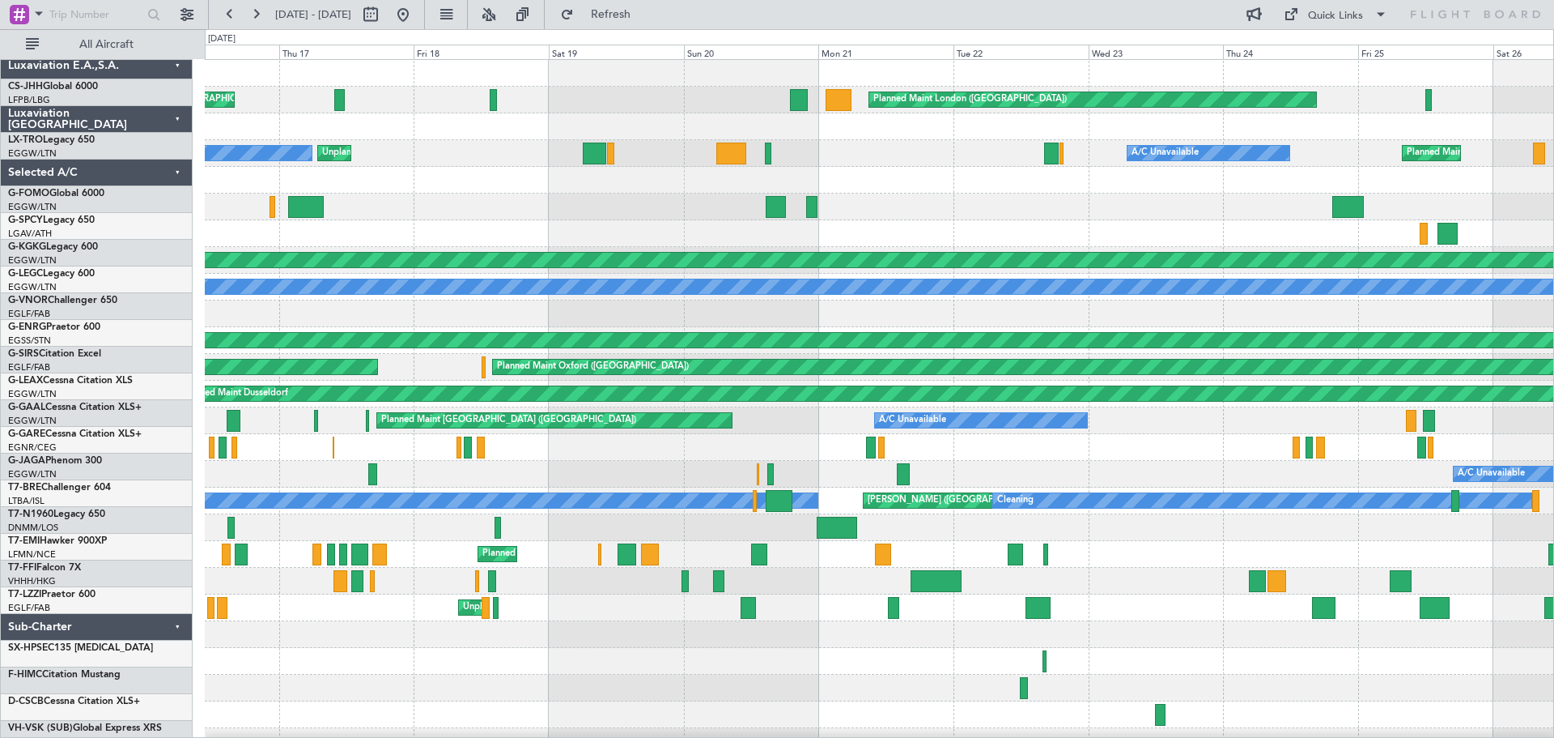
click at [599, 198] on div "Unplanned Maint New York (Teterboro)" at bounding box center [879, 206] width 1349 height 27
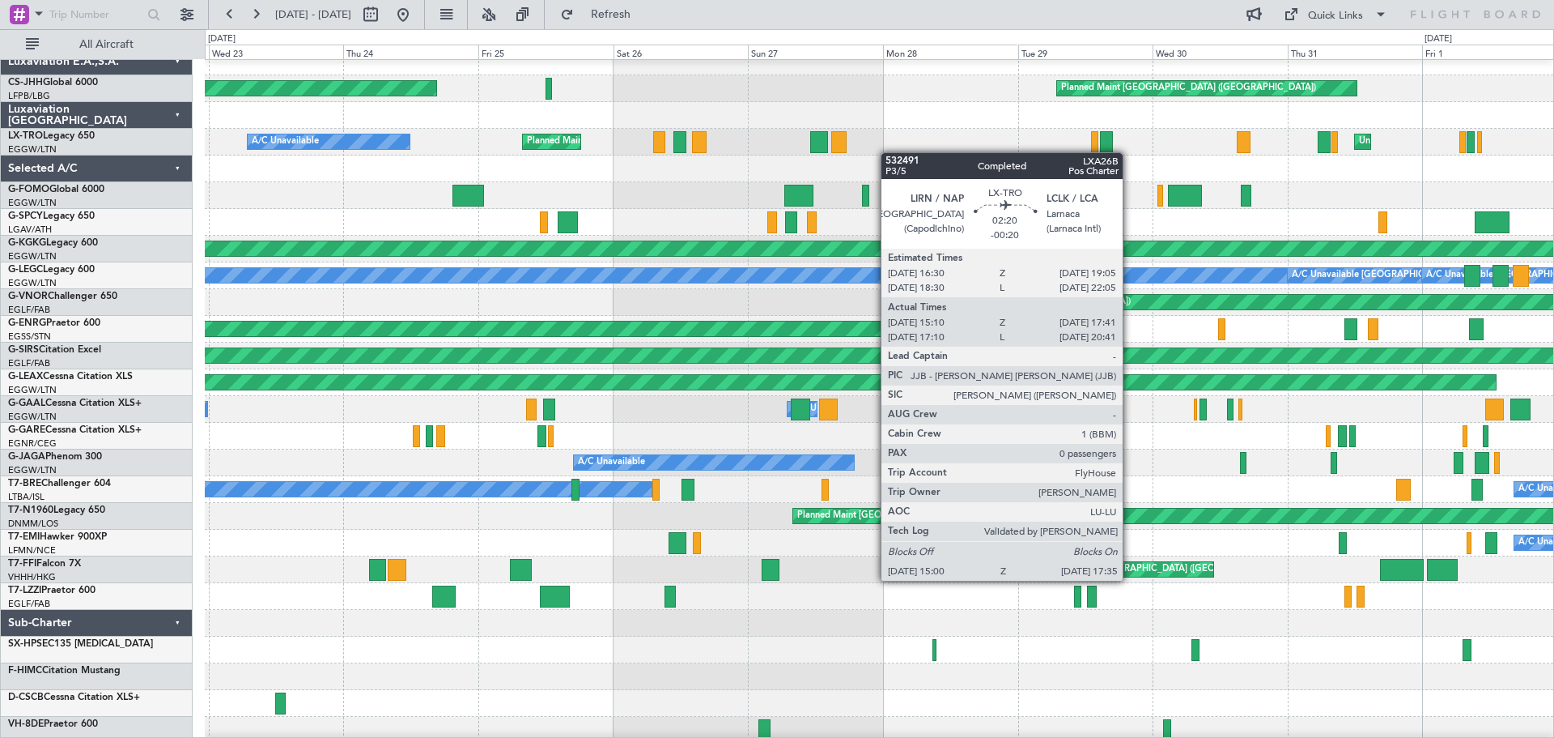
scroll to position [11, 0]
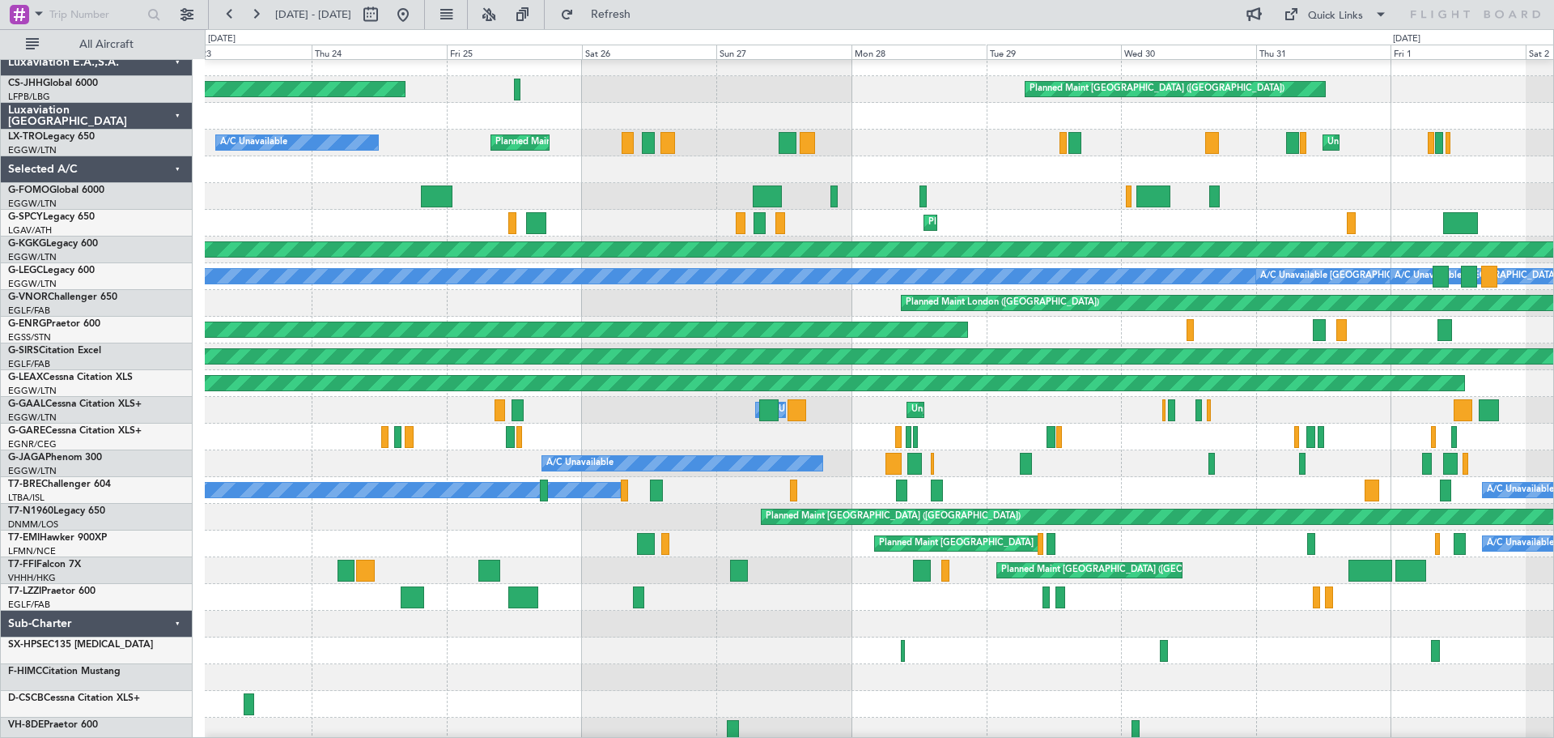
click at [857, 153] on div "Planned Maint London (Luton) A/C Unavailable Unplanned Maint London (Luton) Pla…" at bounding box center [879, 143] width 1349 height 27
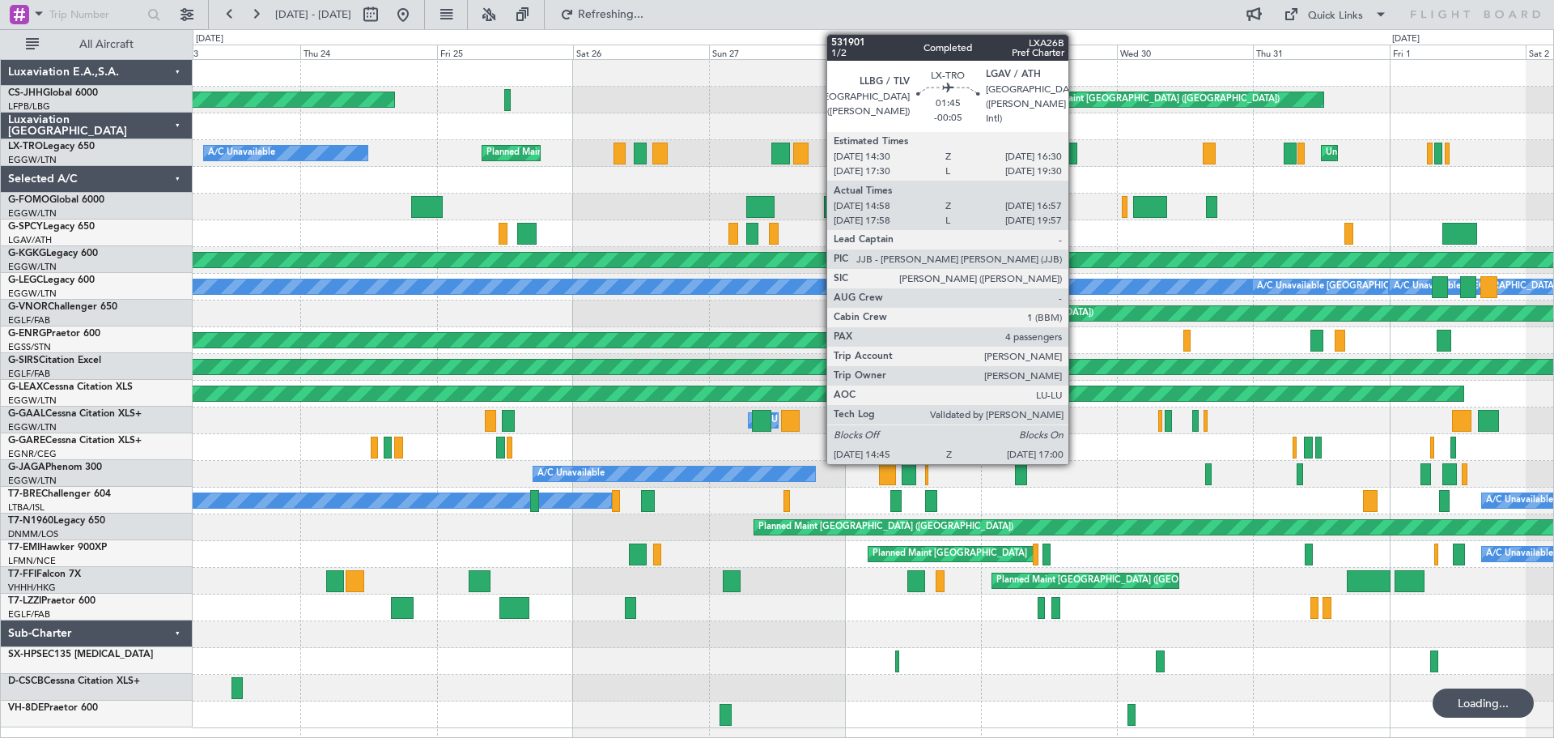
scroll to position [0, 0]
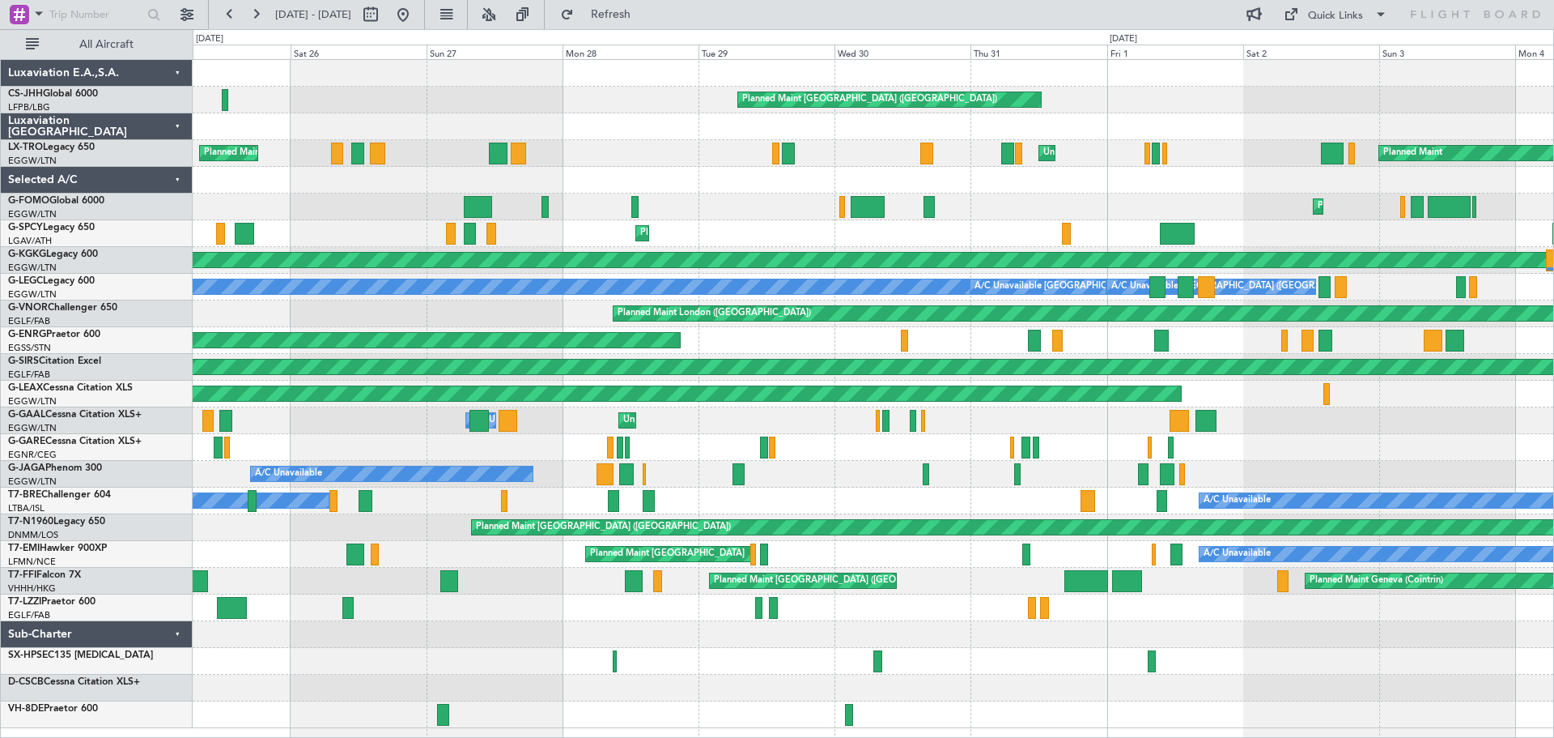
click at [679, 157] on div "Unplanned Maint London (Luton) Planned Maint London (Luton) Planned Maint A/C U…" at bounding box center [873, 153] width 1361 height 27
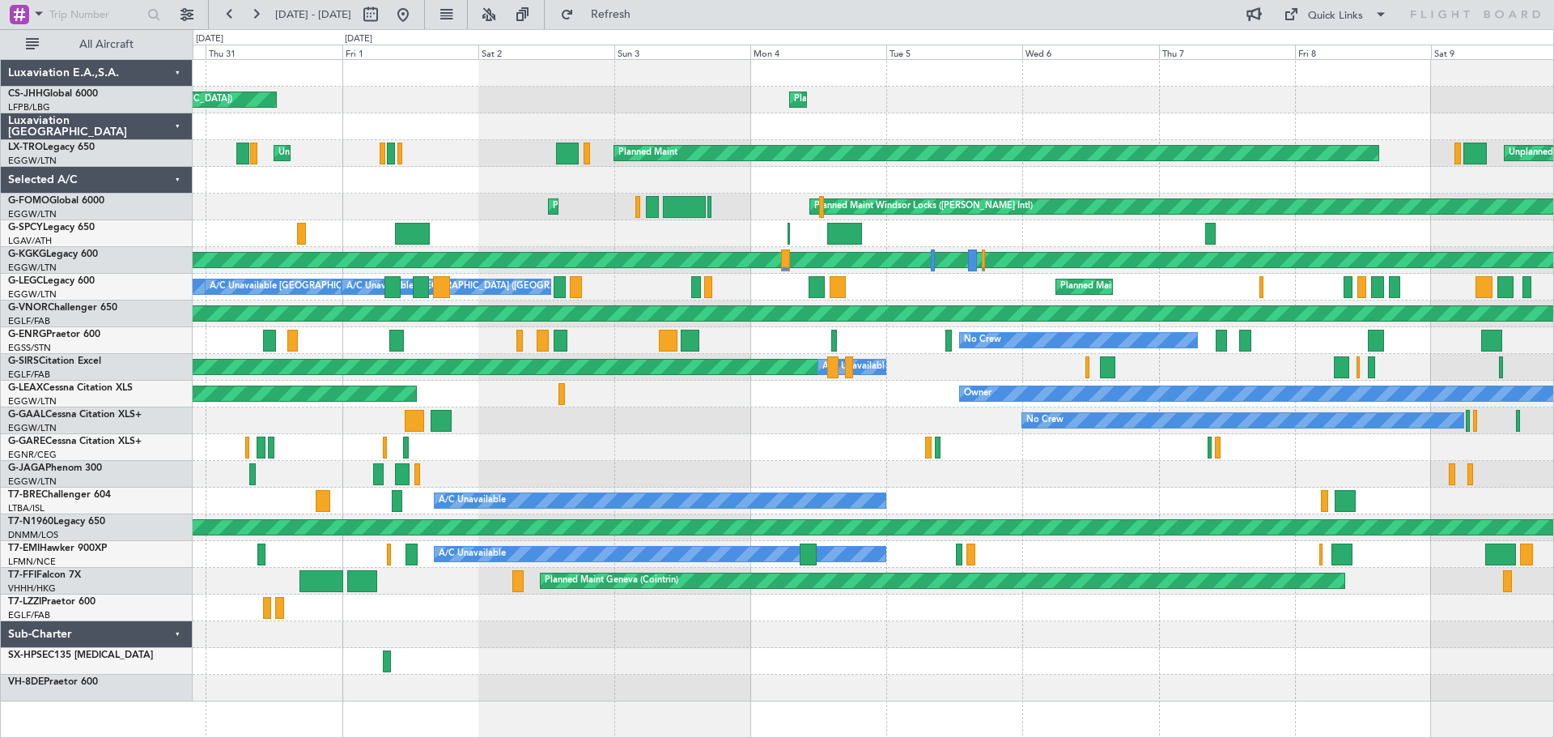
click at [573, 168] on div at bounding box center [873, 180] width 1361 height 27
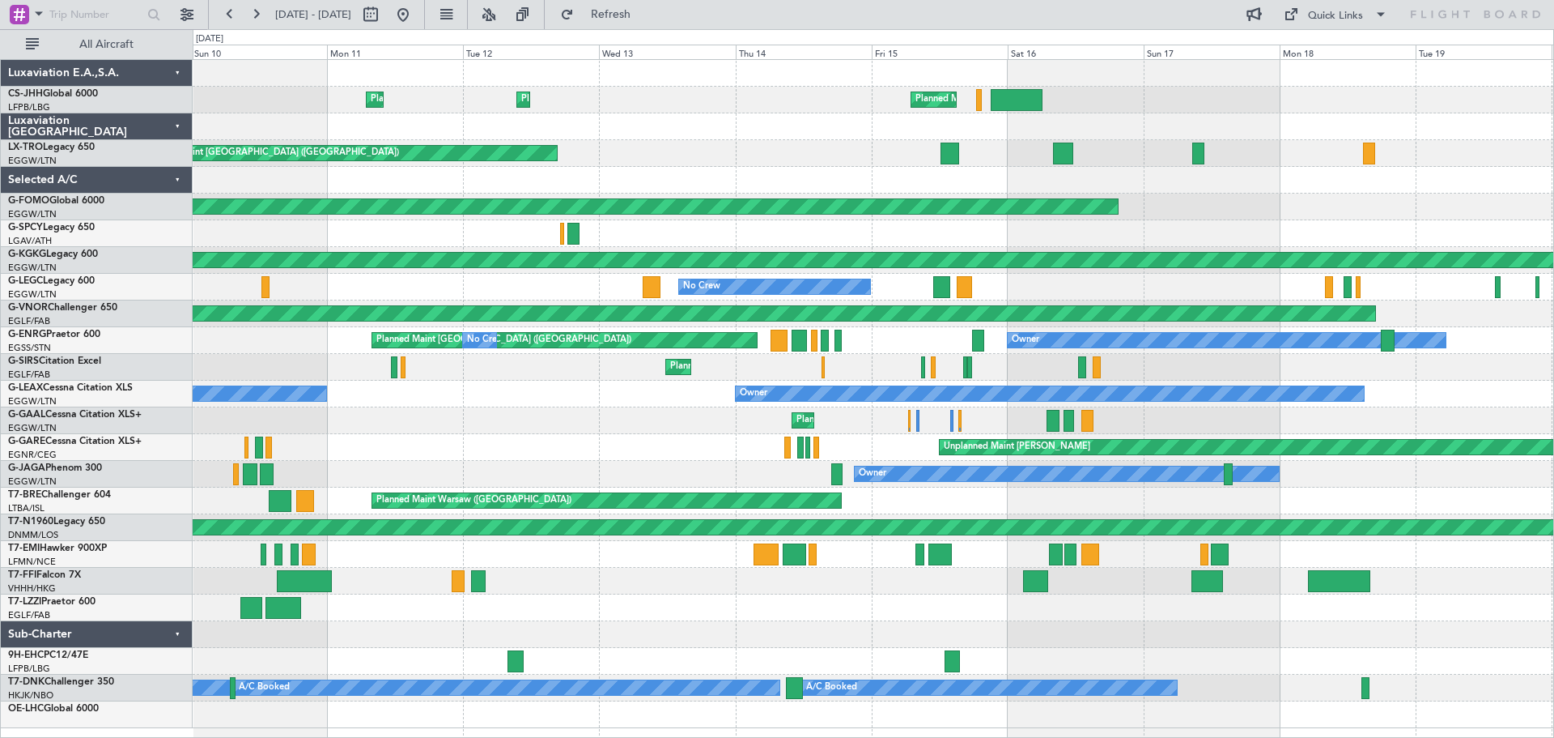
click at [722, 139] on div "Planned Maint Paris (Le Bourget) Planned Maint Paris (Le Bourget) Planned Maint…" at bounding box center [873, 394] width 1361 height 668
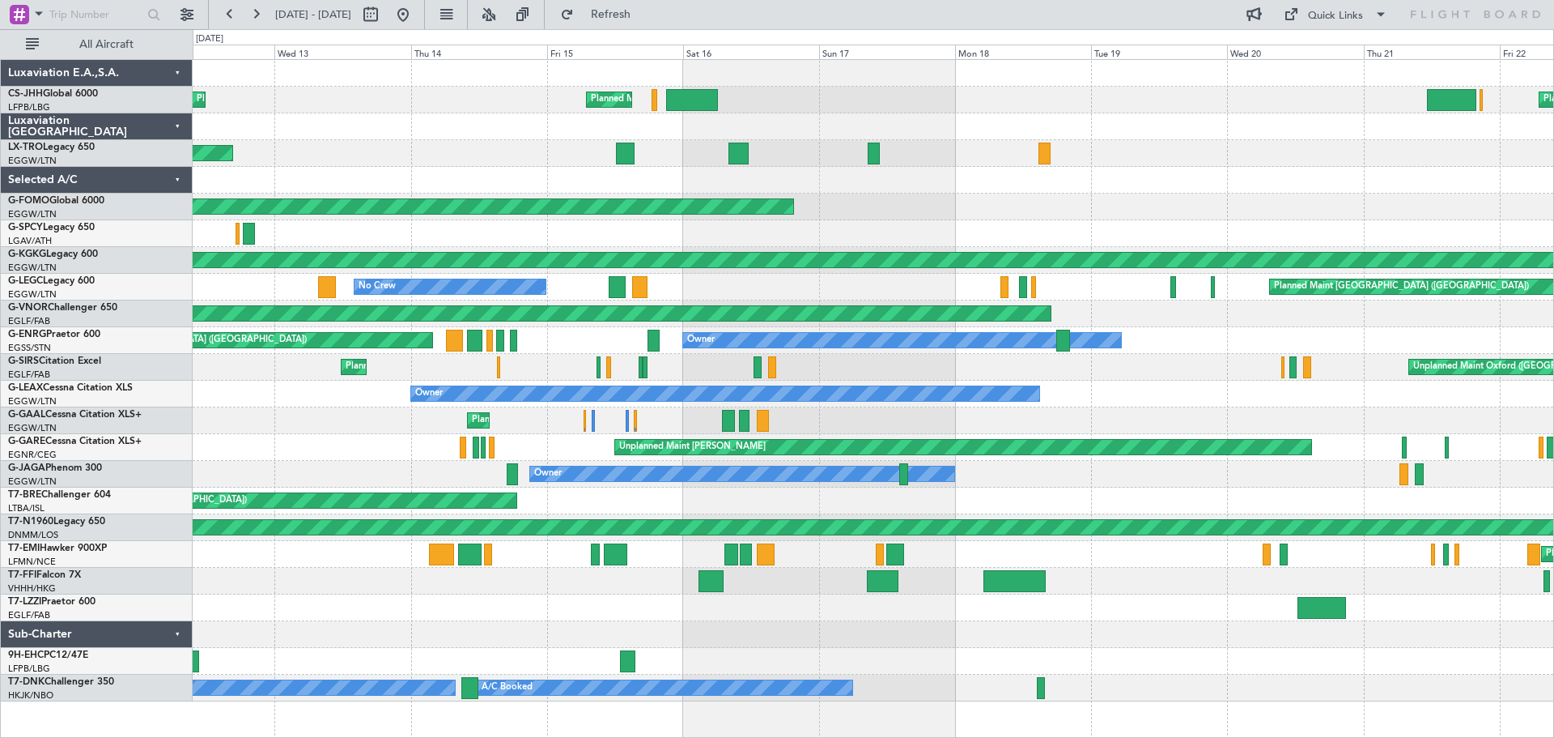
click at [796, 183] on div at bounding box center [873, 180] width 1361 height 27
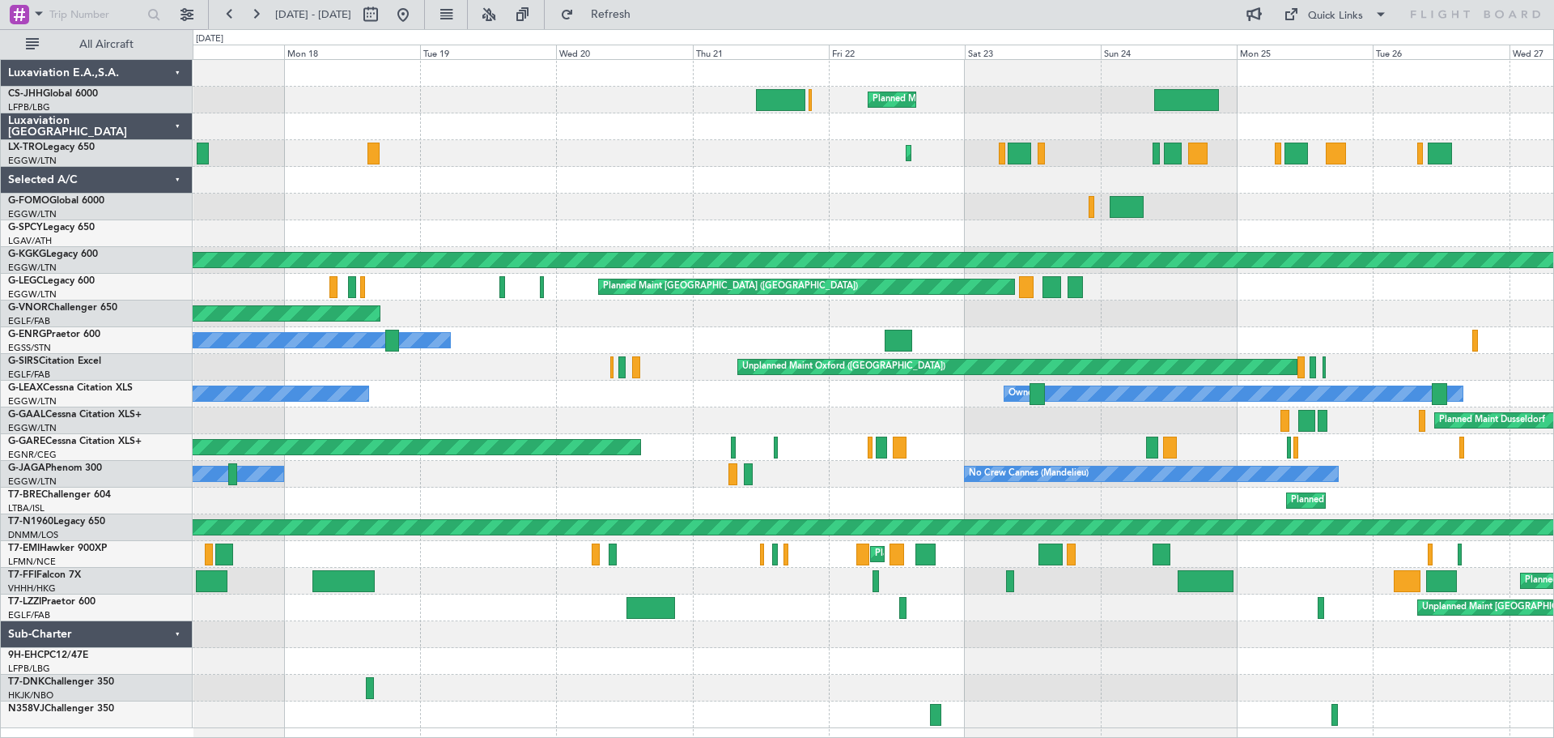
click at [606, 165] on div "Planned Maint London (Luton) Planned Maint Paris (Le Bourget) Planned Maint Lon…" at bounding box center [873, 394] width 1361 height 668
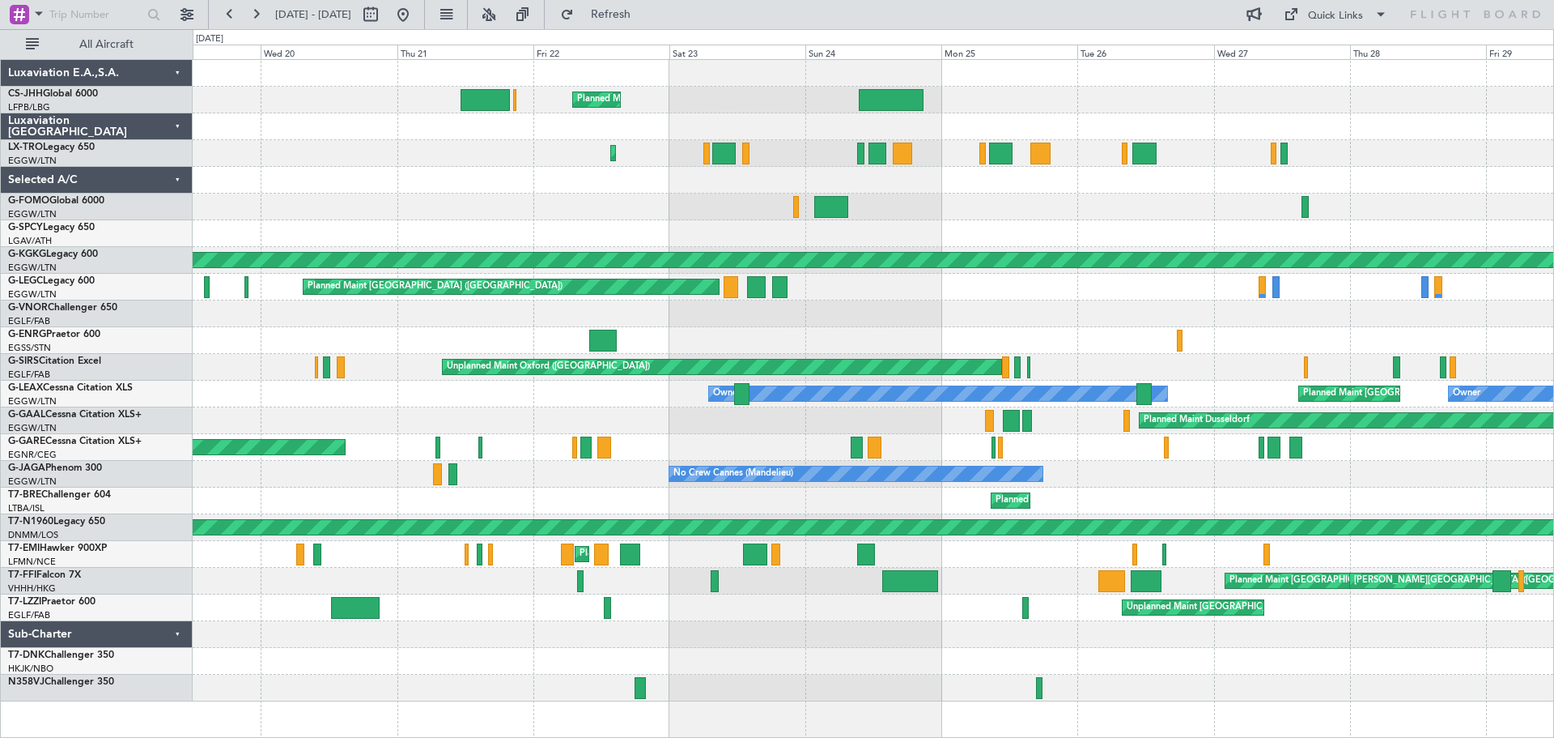
click at [816, 172] on div "Planned Maint London (Luton) Planned Maint London (Luton) Planned Maint Athens …" at bounding box center [873, 380] width 1361 height 641
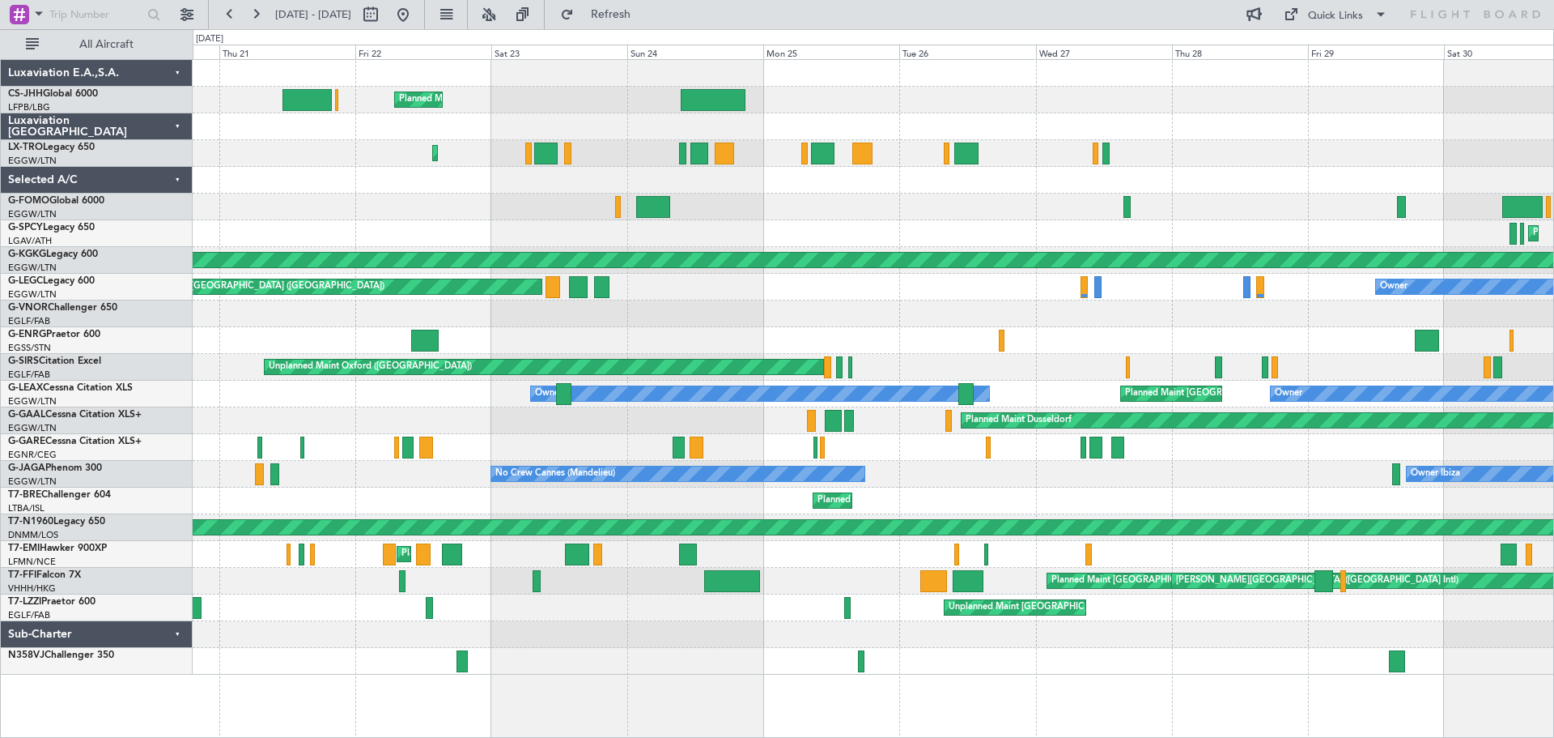
click at [989, 125] on div at bounding box center [873, 126] width 1361 height 27
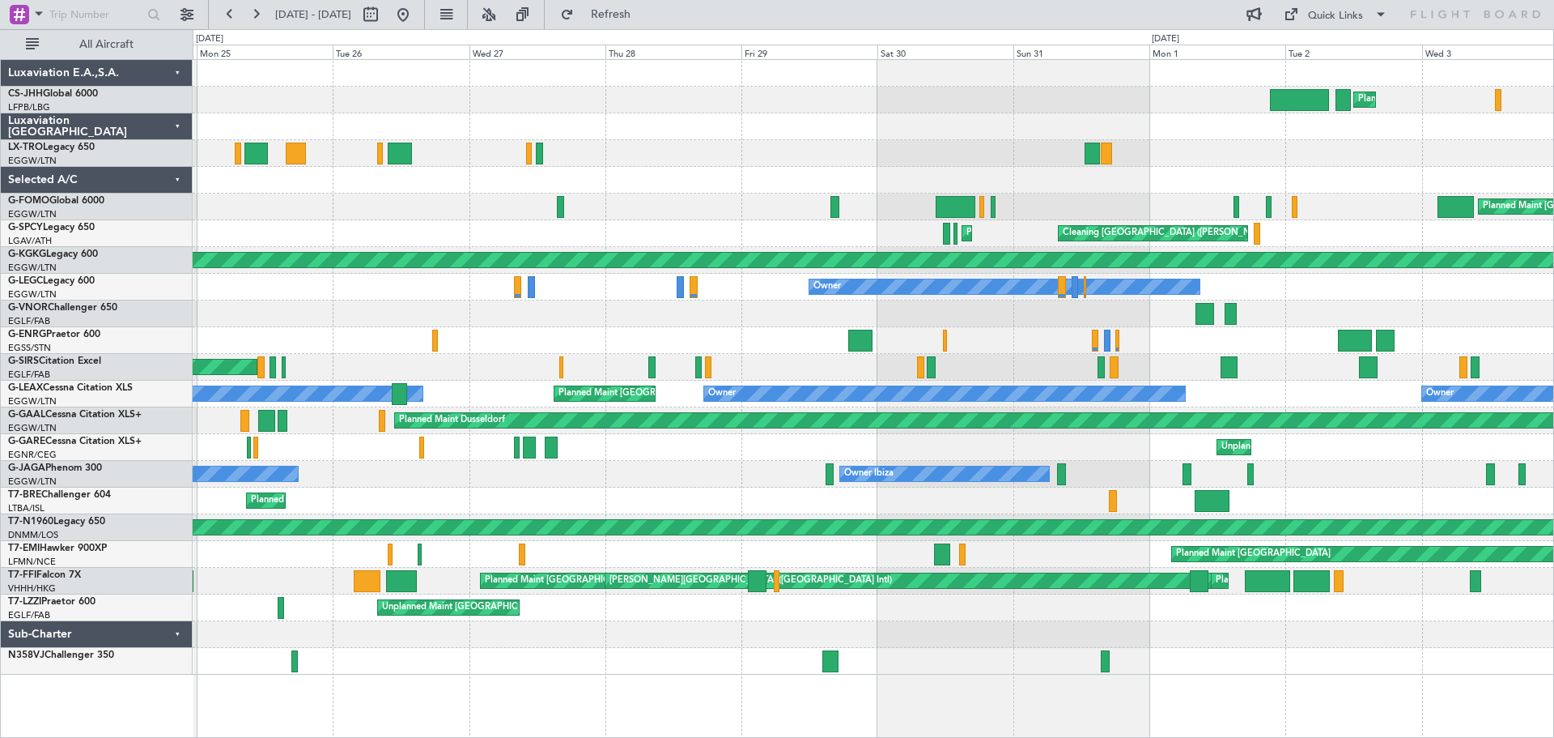
click at [636, 149] on div "Planned Maint [GEOGRAPHIC_DATA] ([GEOGRAPHIC_DATA])" at bounding box center [873, 153] width 1361 height 27
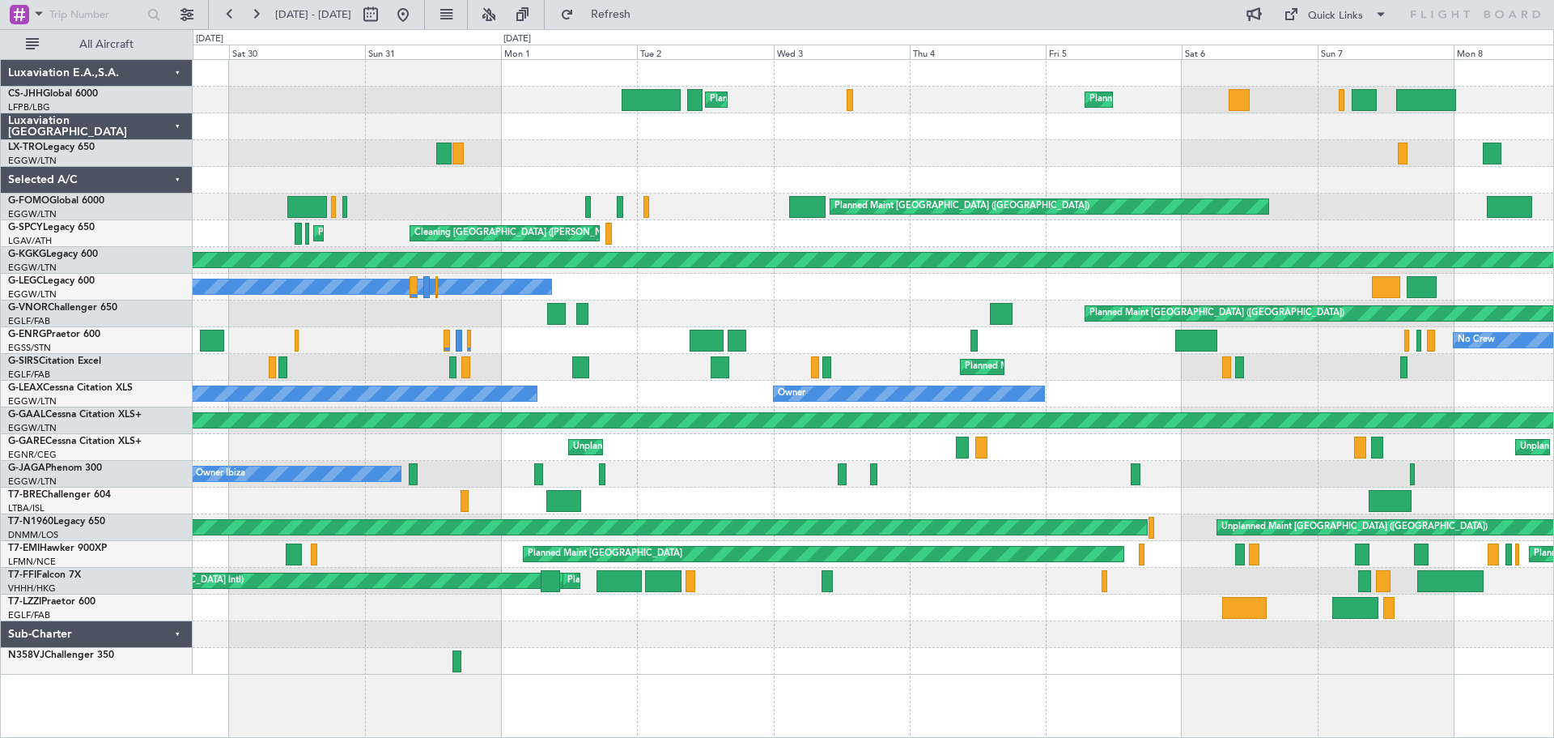
click at [546, 145] on div at bounding box center [873, 153] width 1361 height 27
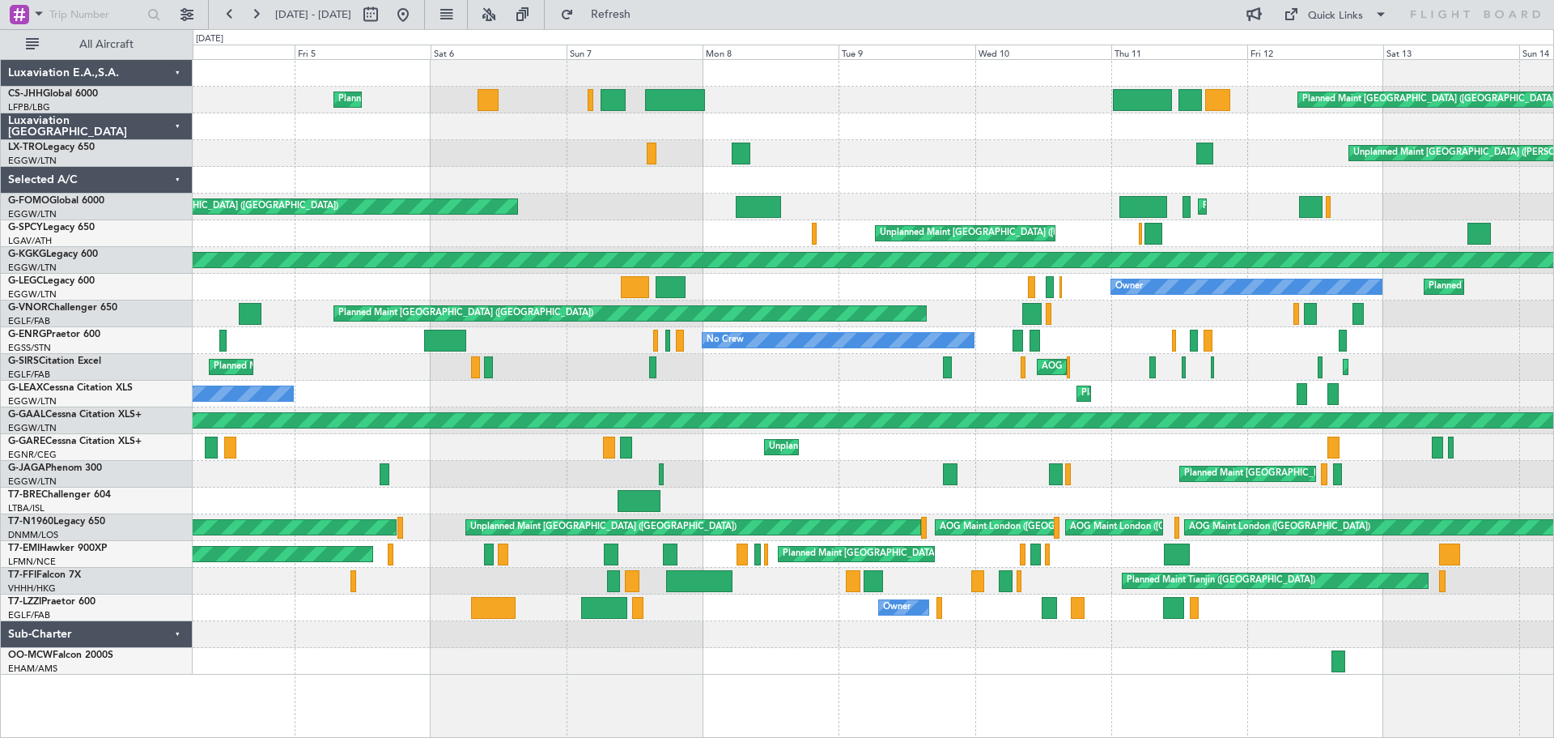
click at [967, 155] on div "Unplanned Maint Athens (Eleftherios Venizelos Intl)" at bounding box center [873, 153] width 1361 height 27
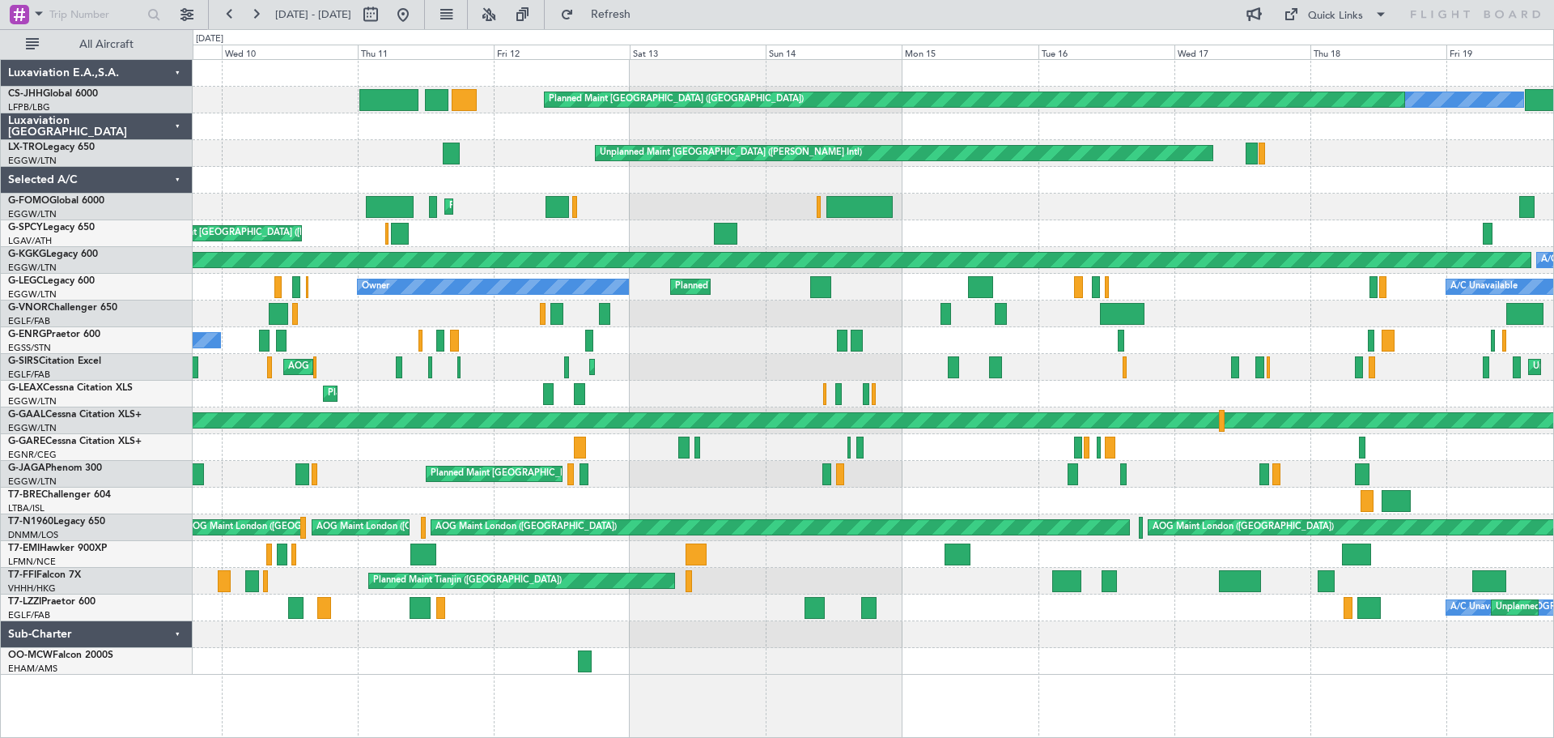
click at [550, 159] on div "Unplanned Maint Athens (Eleftherios Venizelos Intl)" at bounding box center [873, 153] width 1361 height 27
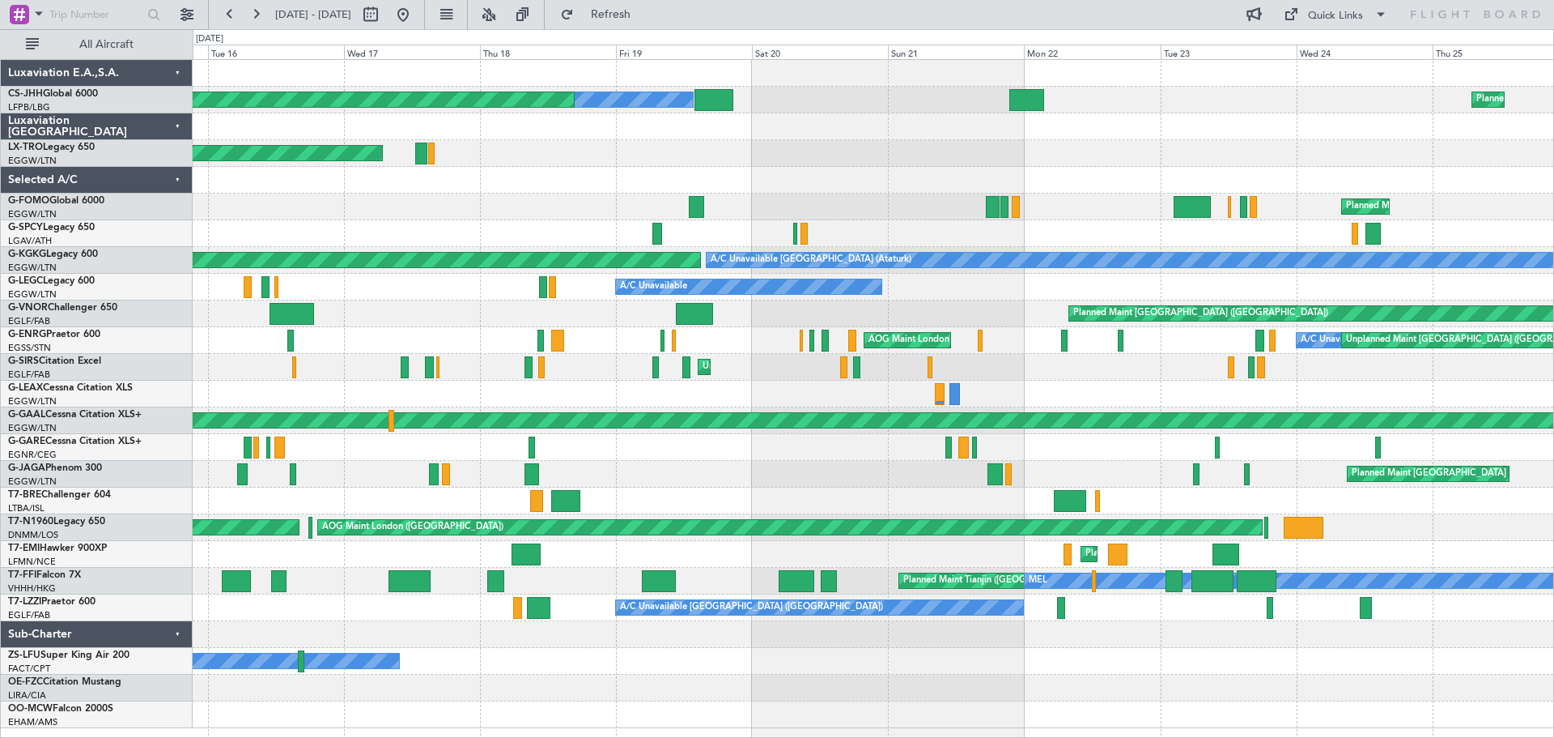
click at [540, 139] on div "Owner Planned Maint Paris (Le Bourget) Planned Maint Paris (Le Bourget) Unplann…" at bounding box center [873, 394] width 1361 height 668
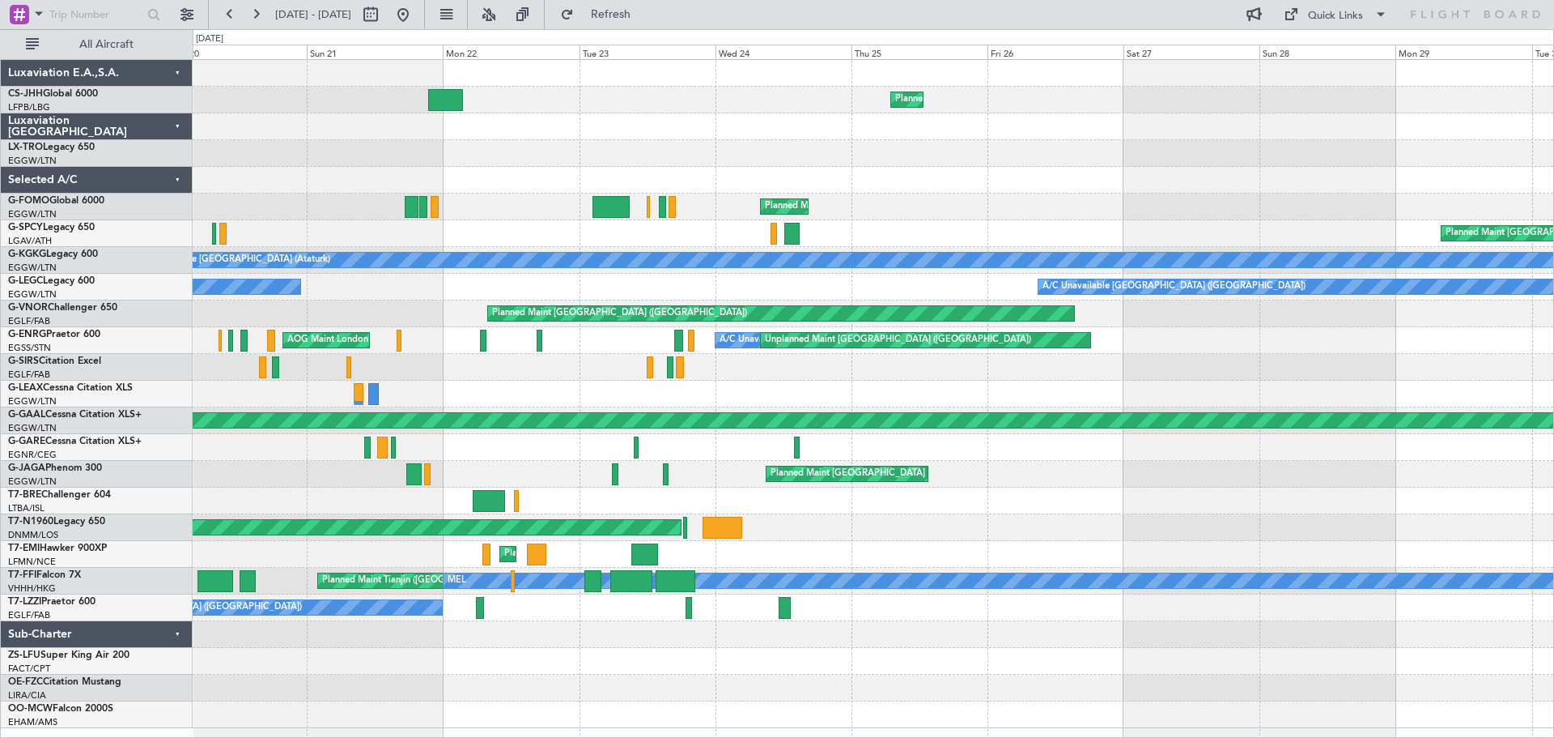
click at [482, 147] on div "Planned Maint Paris (Le Bourget) Owner Planned Maint Paris (Le Bourget) Planned…" at bounding box center [873, 394] width 1361 height 668
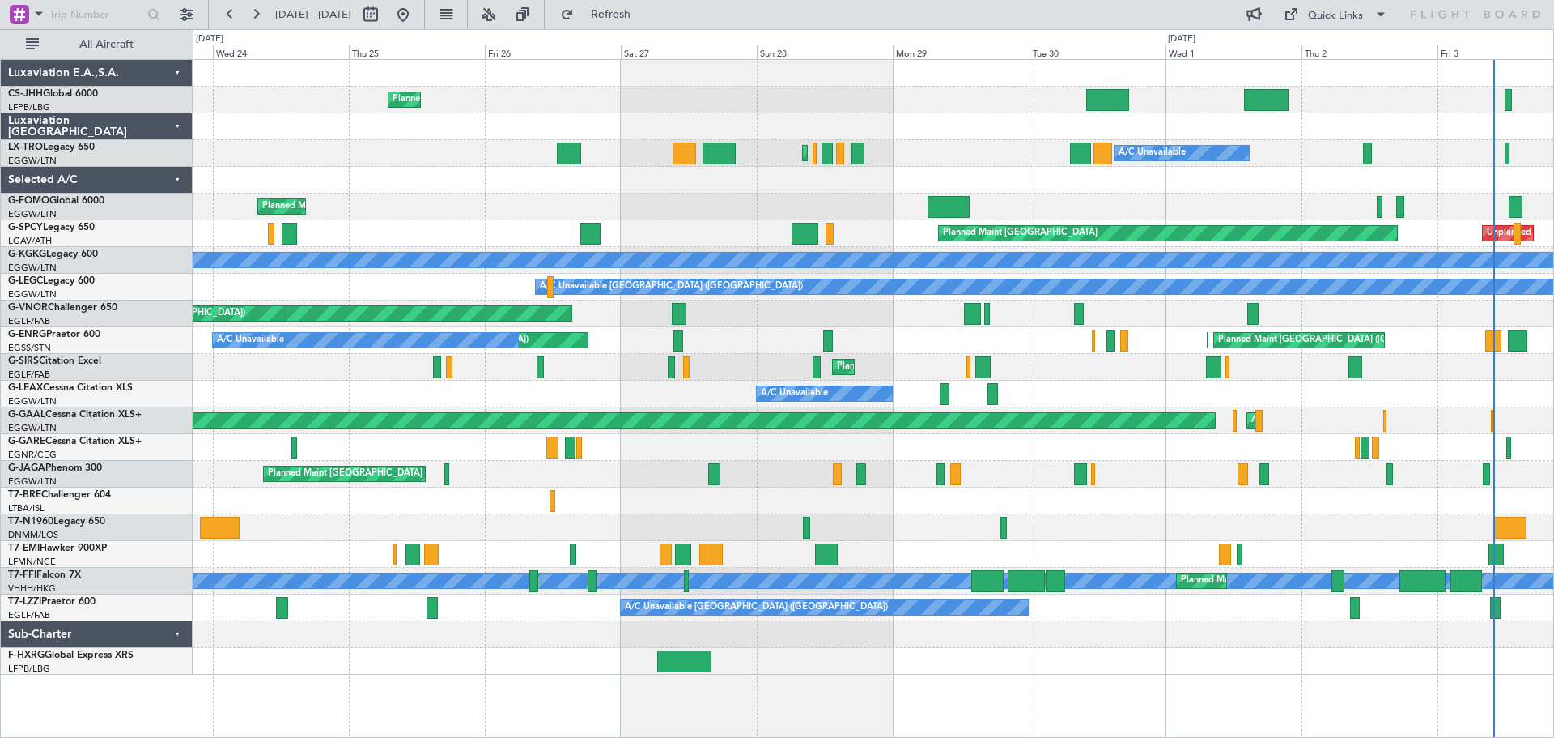
click at [459, 159] on div "Planned Maint London (Luton) A/C Unavailable" at bounding box center [873, 153] width 1361 height 27
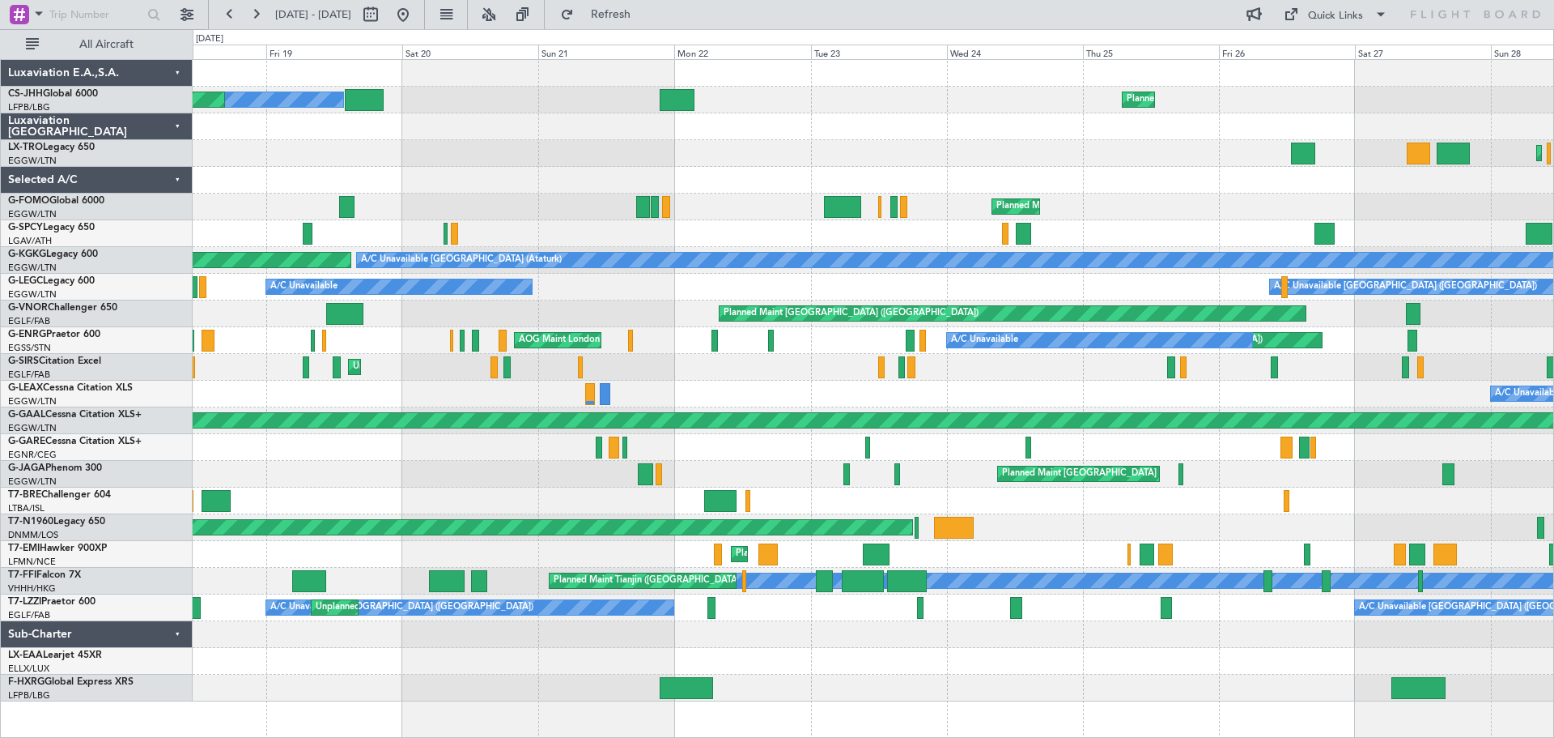
click at [1063, 167] on div "Planned Maint Paris (Le Bourget) Owner Planned Maint Paris (Le Bourget) Planned…" at bounding box center [873, 380] width 1361 height 641
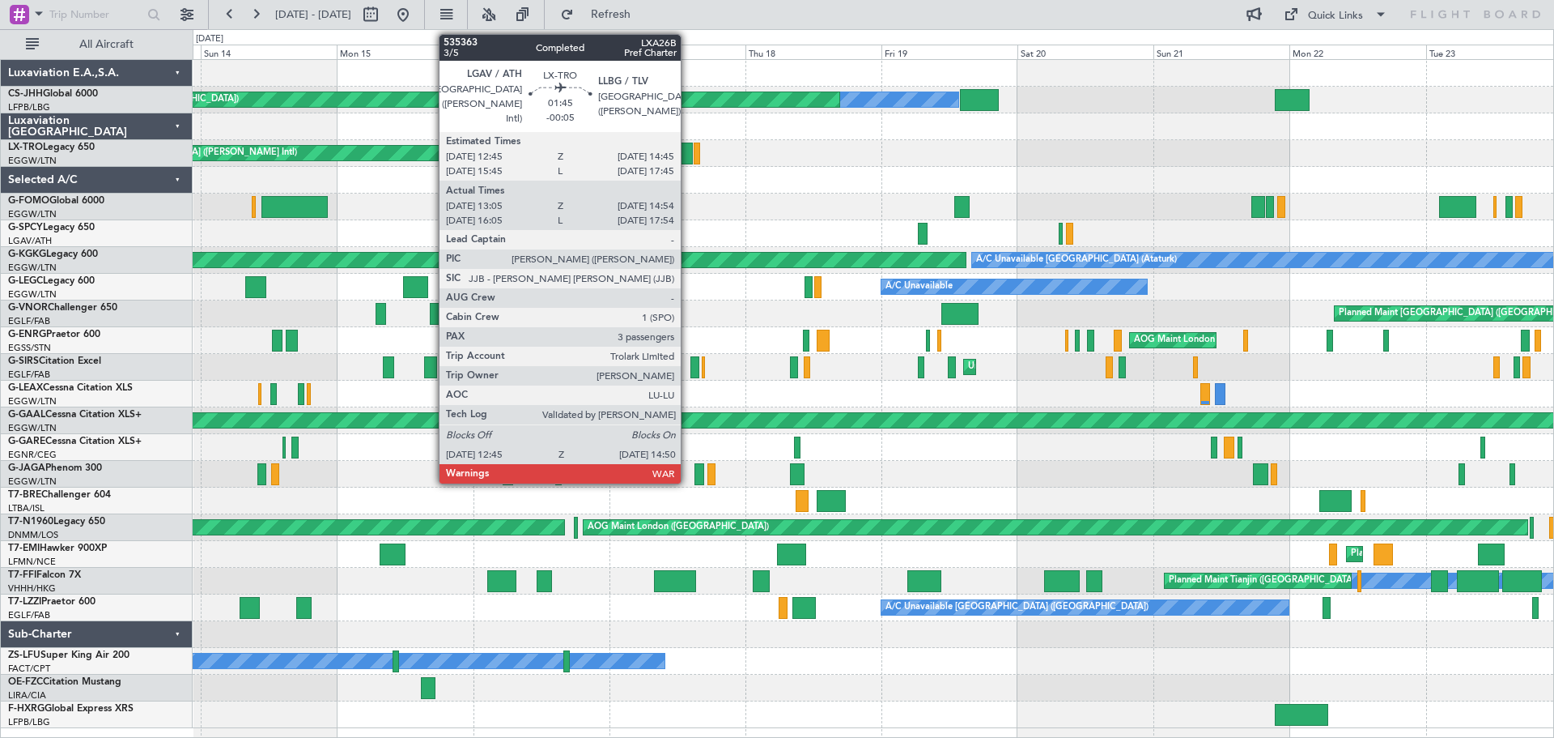
click at [688, 155] on div at bounding box center [687, 153] width 12 height 22
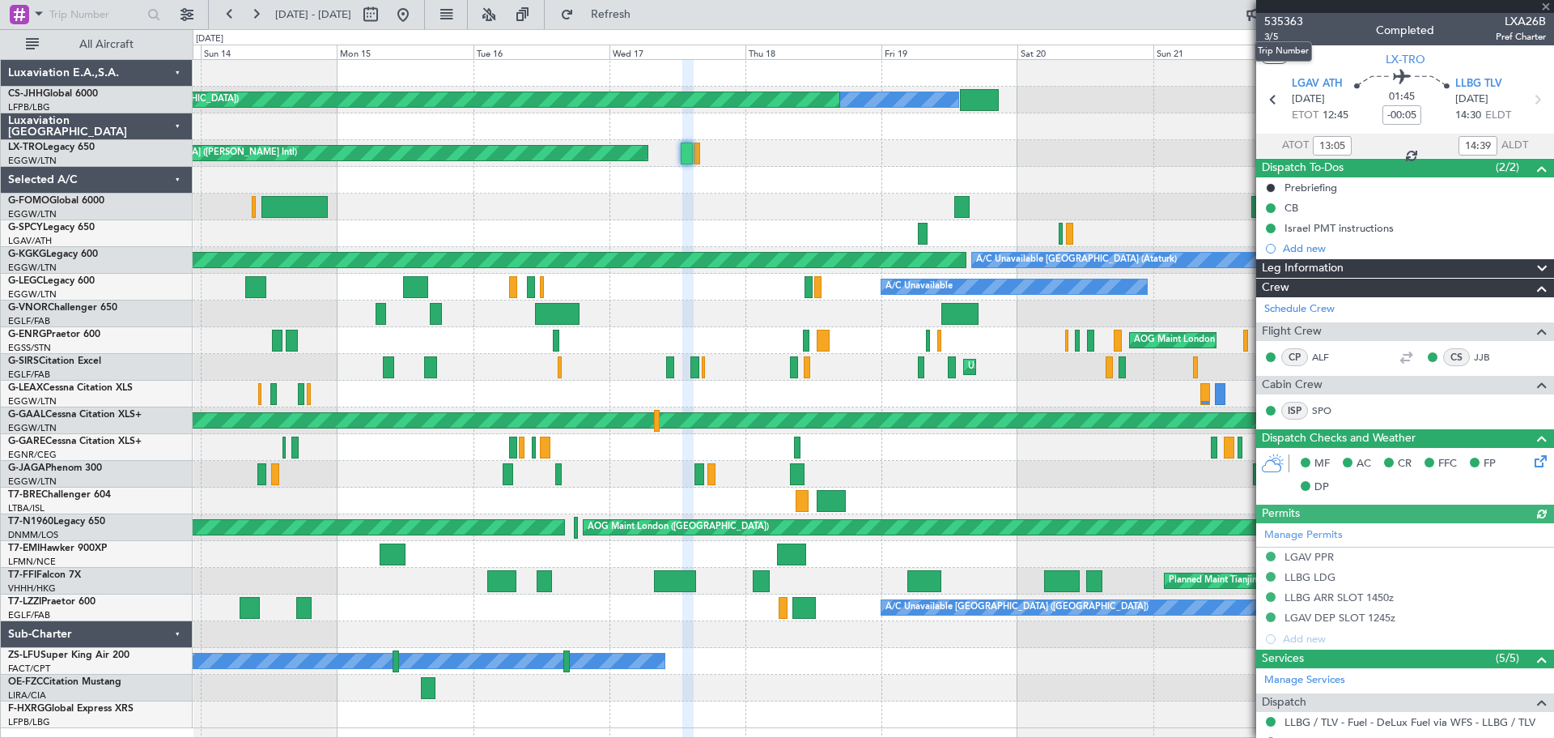
click at [1280, 19] on span "535363" at bounding box center [1284, 21] width 39 height 17
click at [1550, 6] on span at bounding box center [1546, 7] width 16 height 15
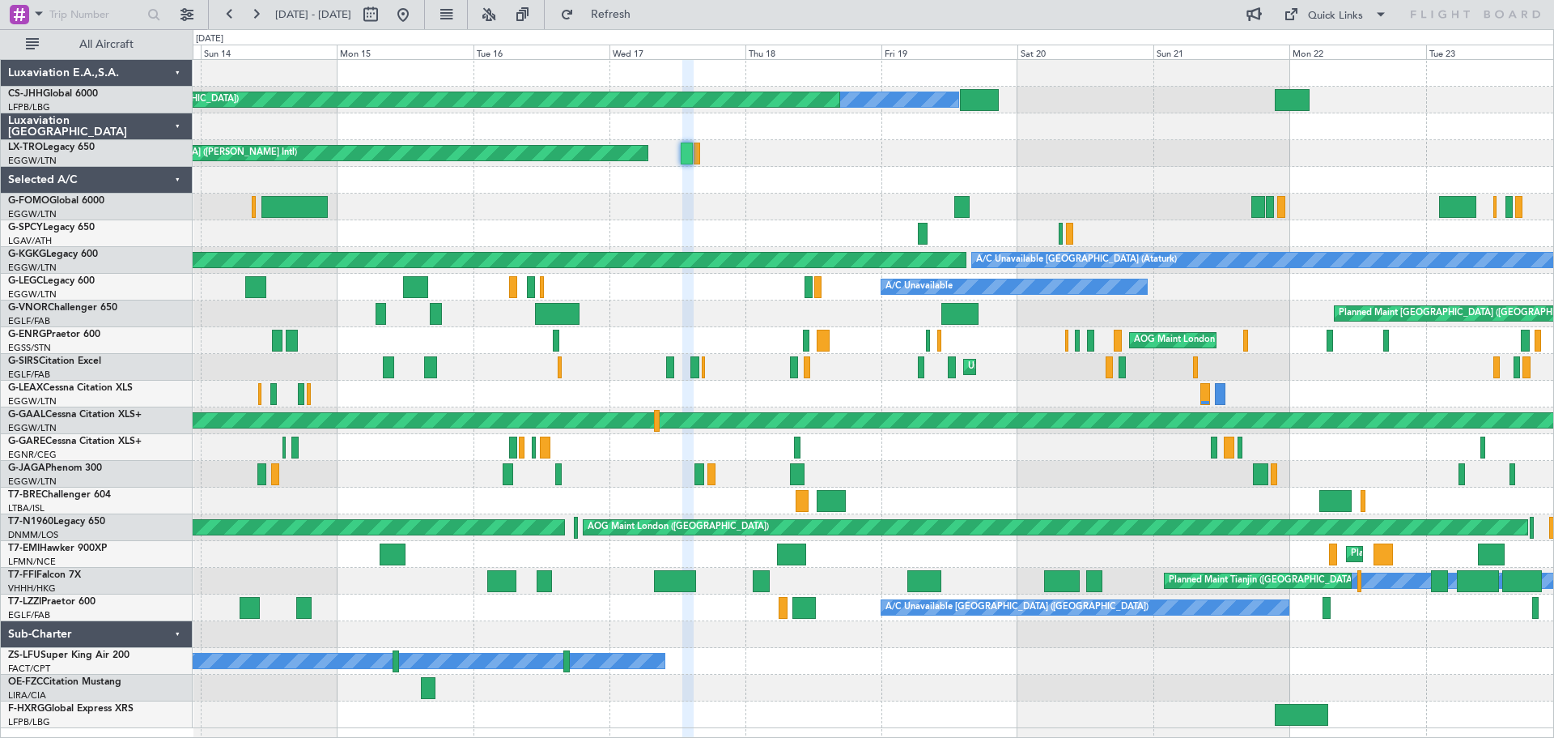
type input "0"
click at [645, 10] on span "Refresh" at bounding box center [611, 14] width 68 height 11
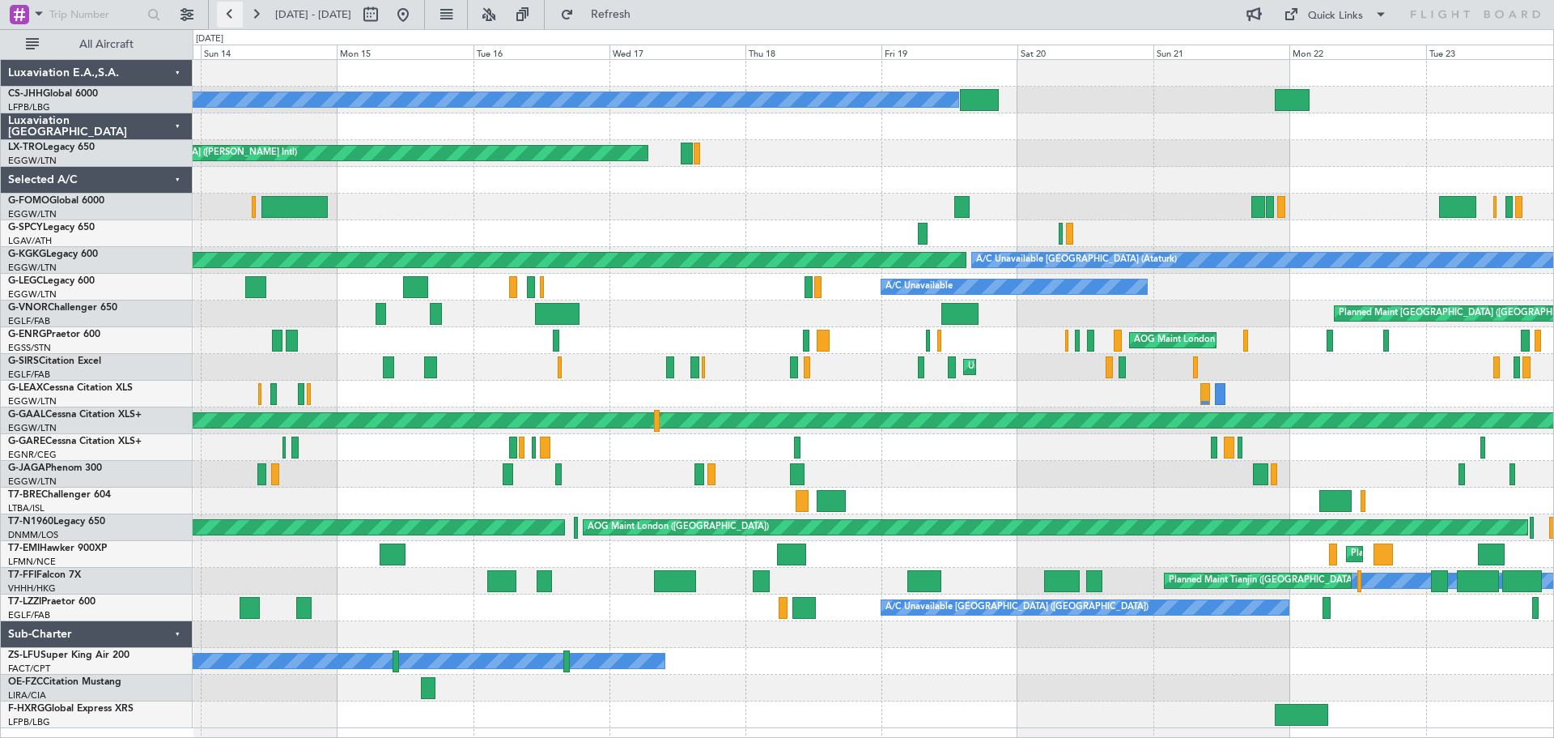
click at [229, 13] on button at bounding box center [230, 15] width 26 height 26
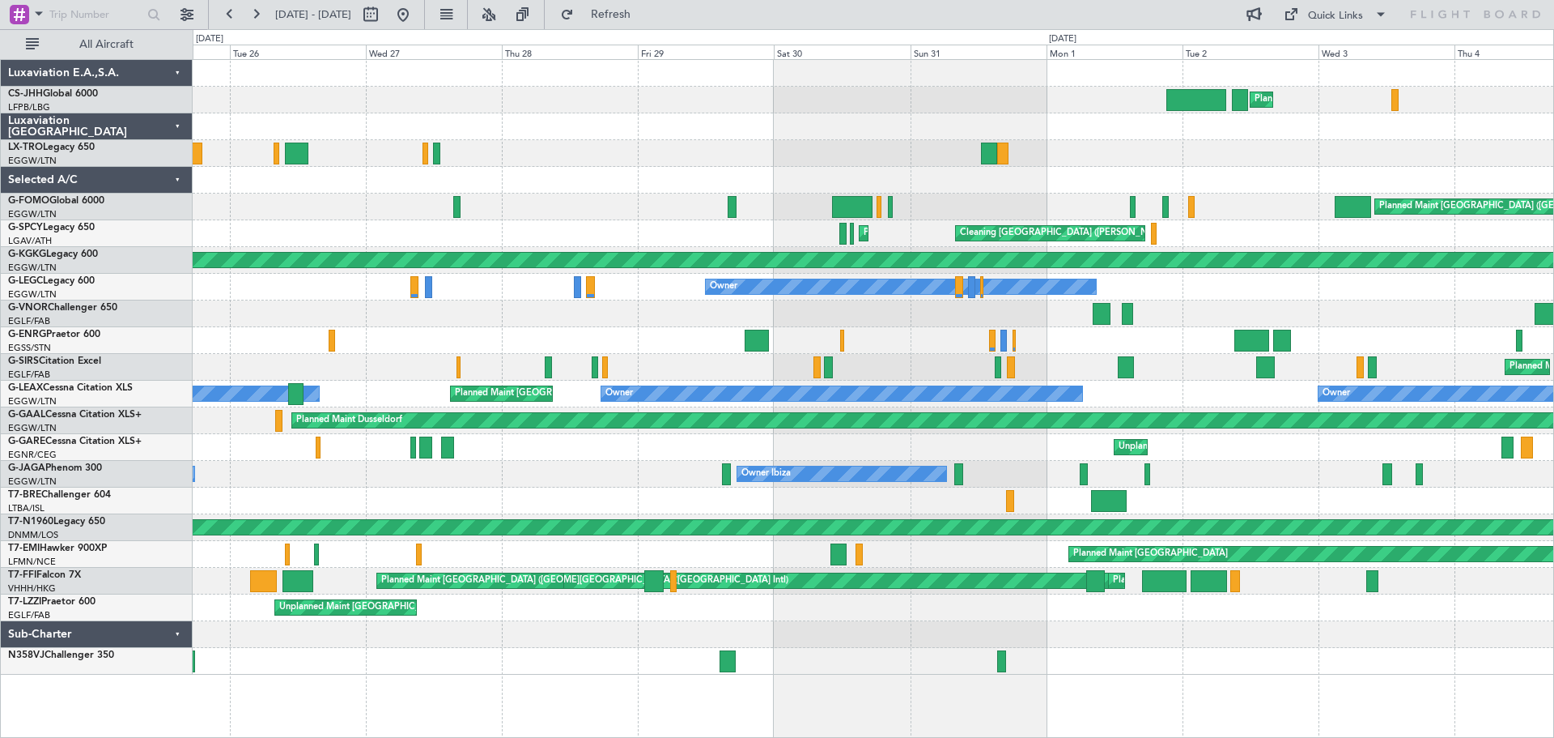
click at [1011, 168] on div at bounding box center [873, 180] width 1361 height 27
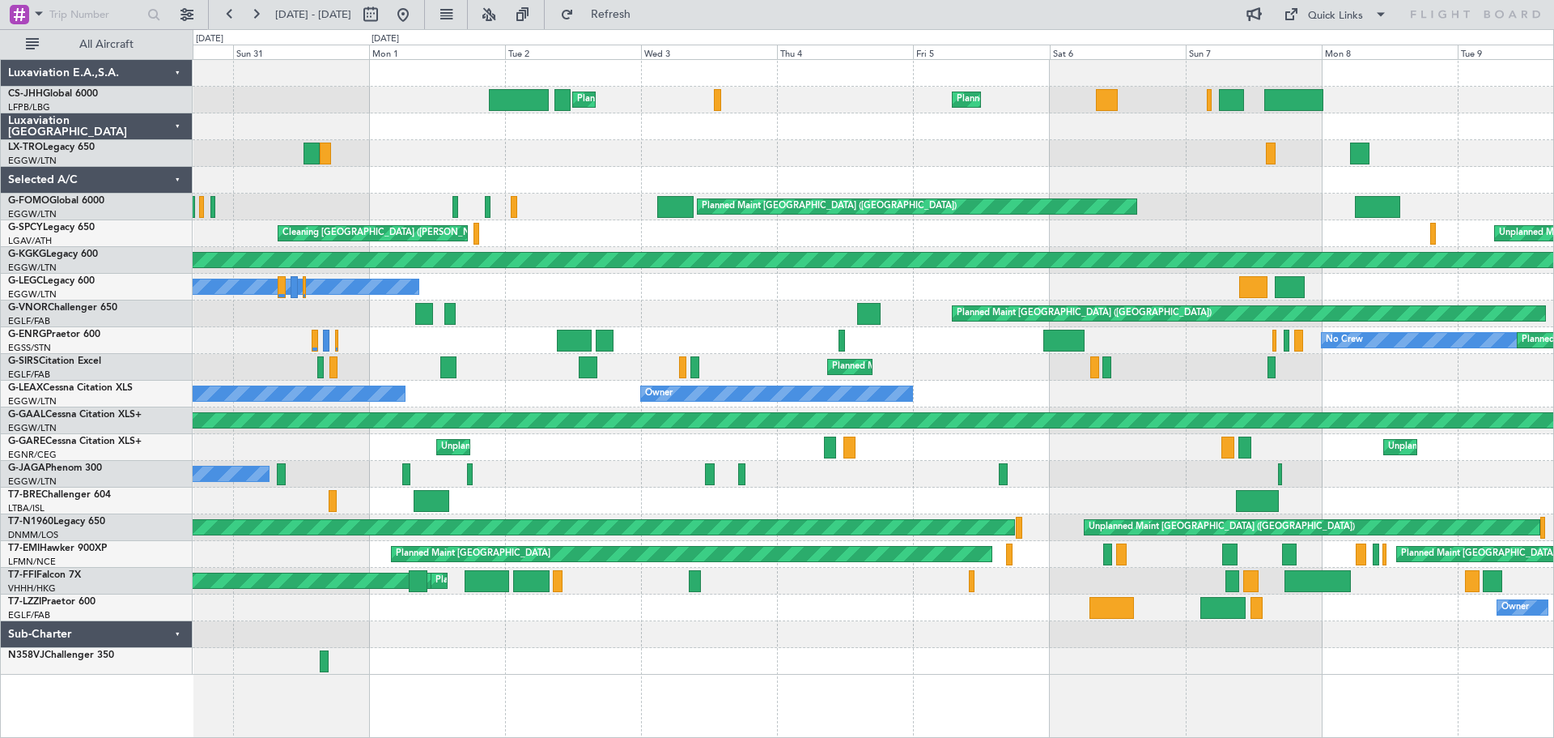
click at [623, 159] on div at bounding box center [873, 153] width 1361 height 27
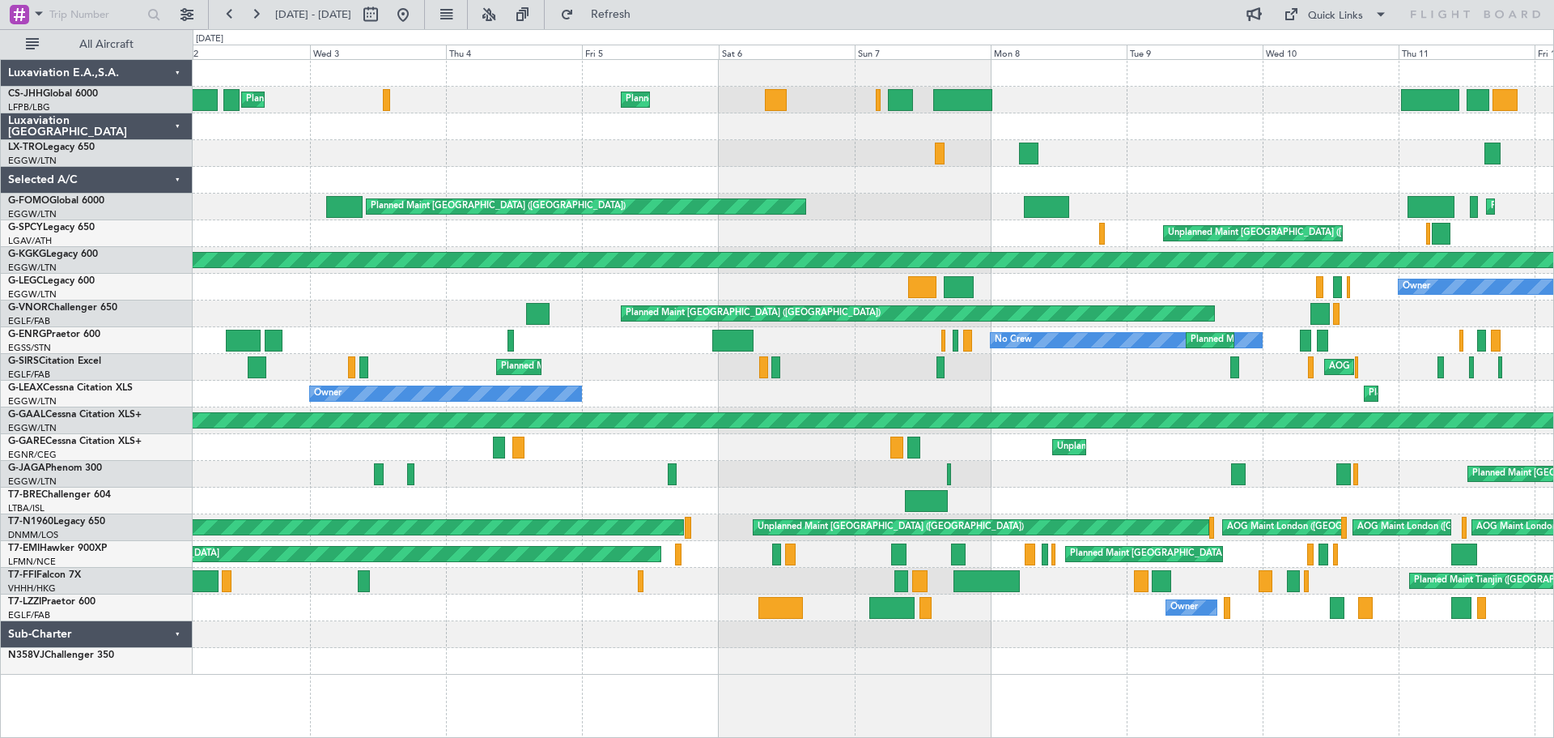
click at [433, 174] on div "Planned Maint [GEOGRAPHIC_DATA] ([GEOGRAPHIC_DATA]) Planned Maint [GEOGRAPHIC_D…" at bounding box center [873, 367] width 1361 height 615
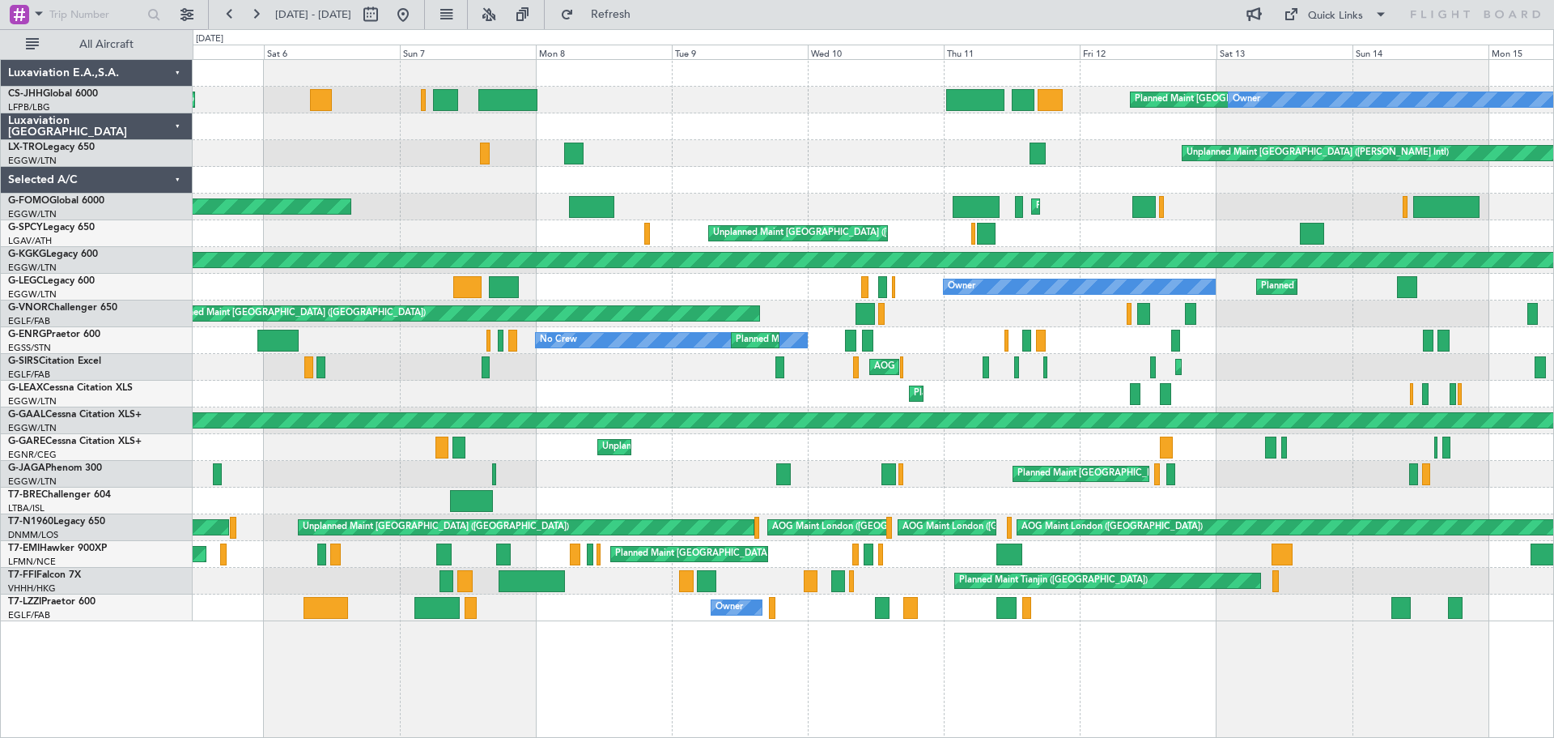
click at [674, 151] on div "Unplanned Maint [GEOGRAPHIC_DATA] ([PERSON_NAME] Intl)" at bounding box center [873, 153] width 1361 height 27
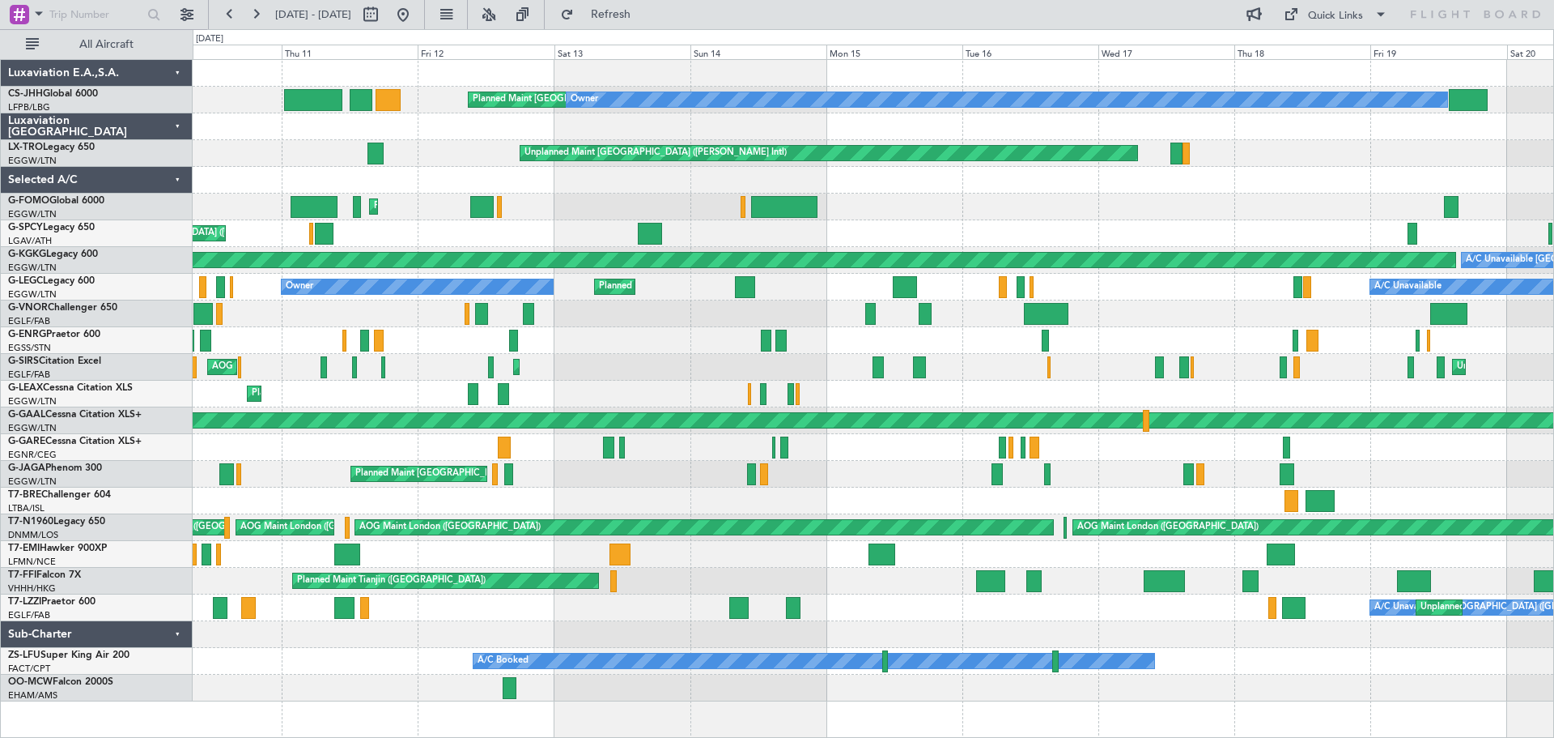
click at [438, 166] on div "Unplanned Maint [GEOGRAPHIC_DATA] ([PERSON_NAME] Intl)" at bounding box center [873, 153] width 1361 height 27
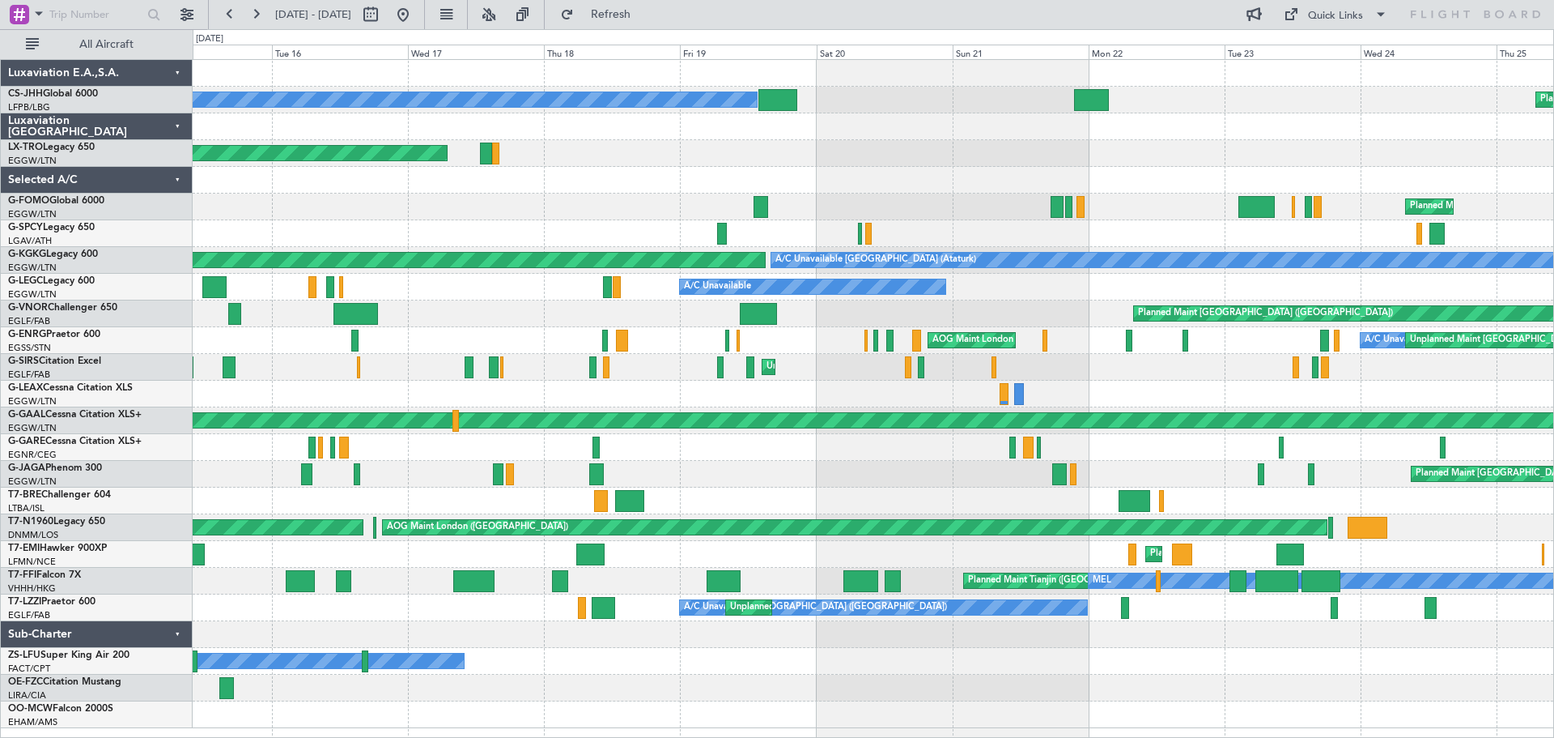
click at [409, 189] on div "Planned Maint Paris (Le Bourget) Owner Planned Maint Paris (Le Bourget) Unplann…" at bounding box center [873, 394] width 1361 height 668
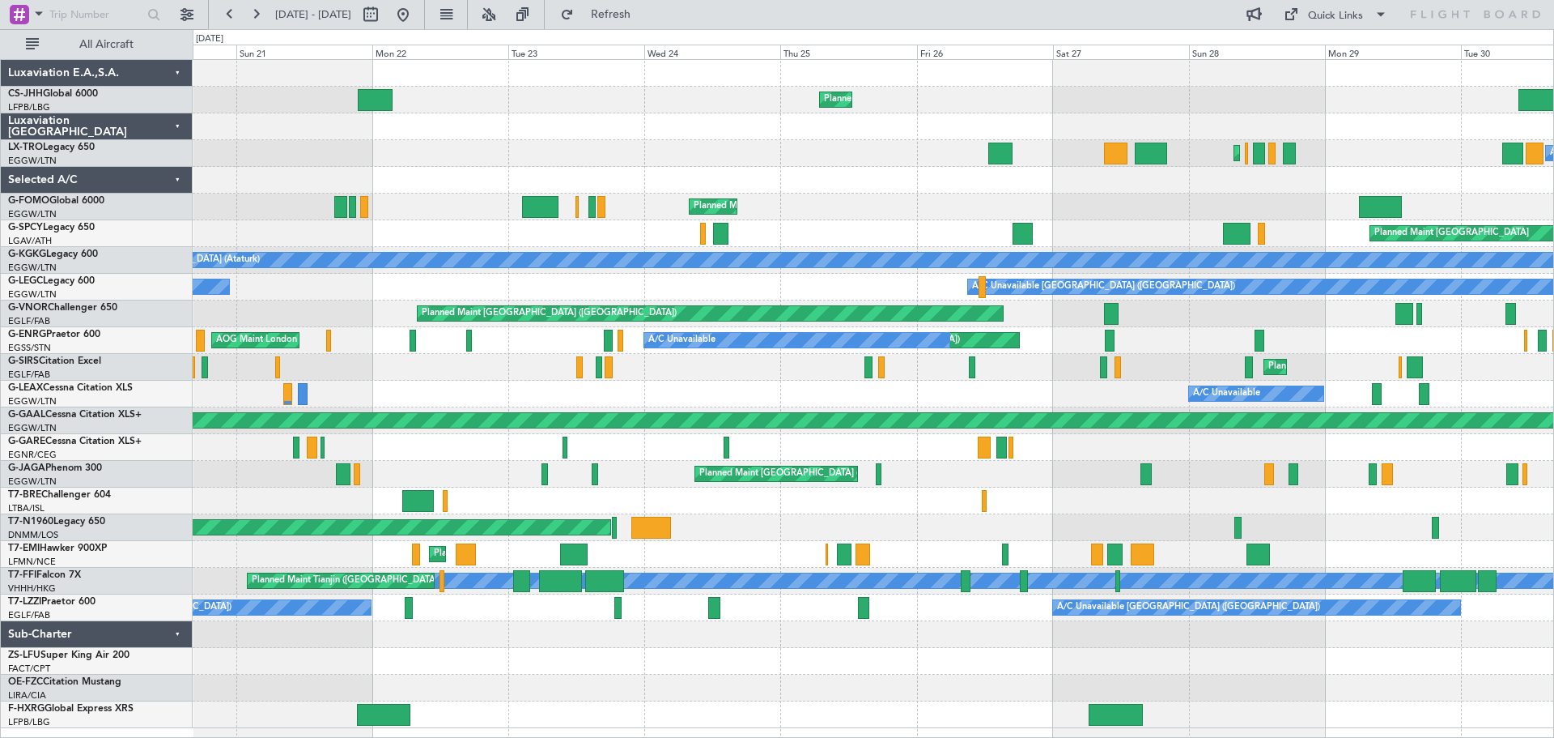
click at [369, 171] on div at bounding box center [873, 180] width 1361 height 27
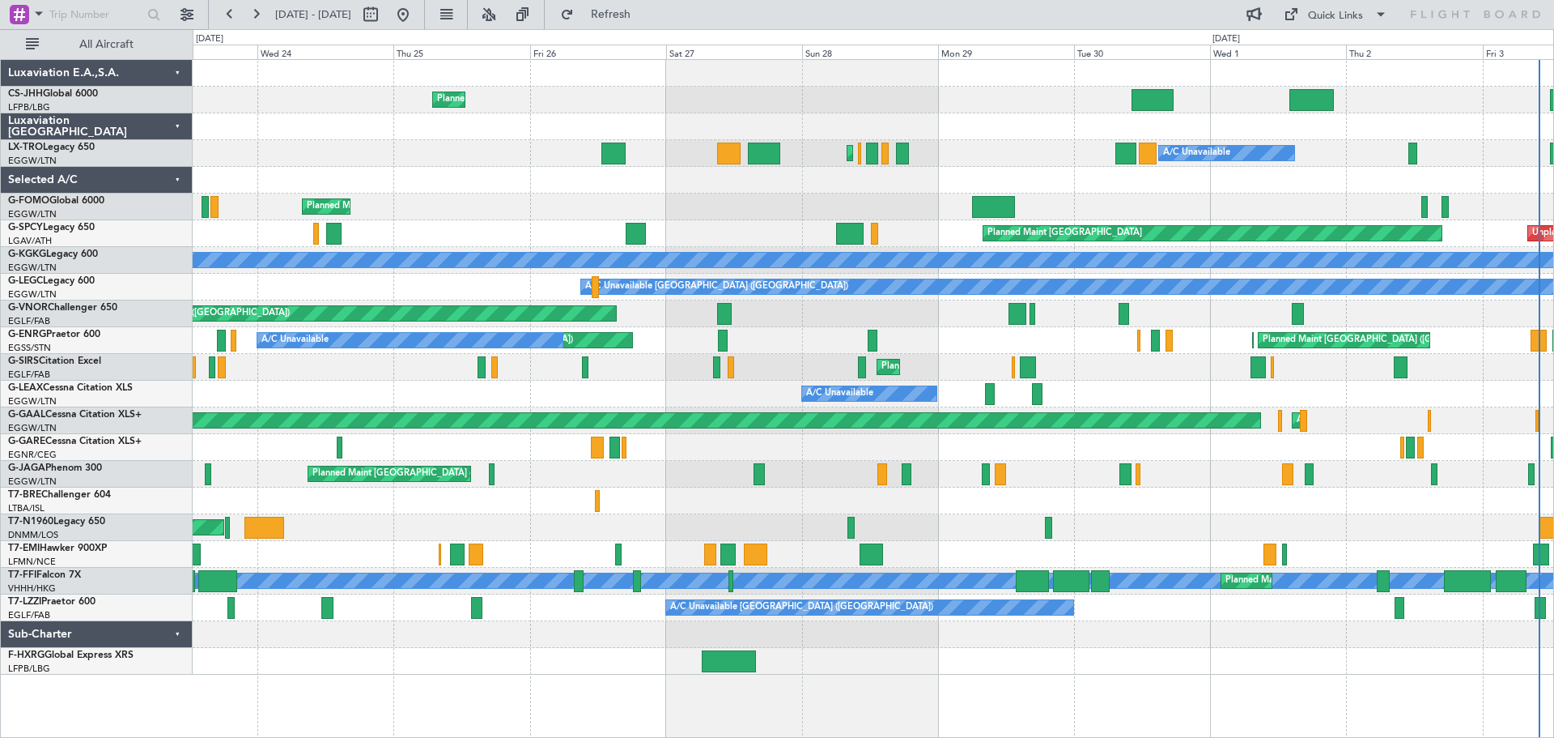
click at [670, 167] on div at bounding box center [873, 180] width 1361 height 27
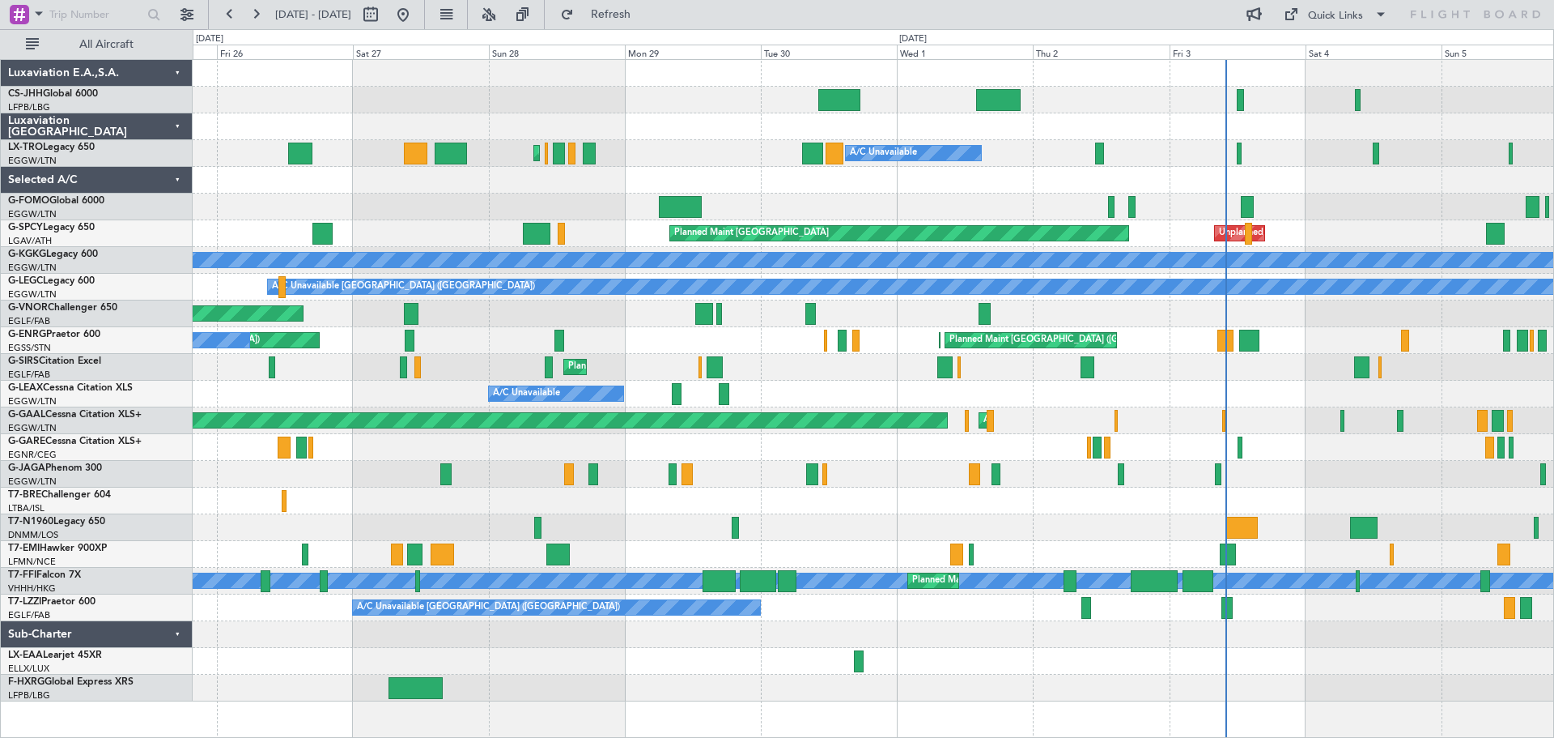
click at [640, 146] on div "Planned Maint London (Luton) A/C Unavailable" at bounding box center [873, 153] width 1361 height 27
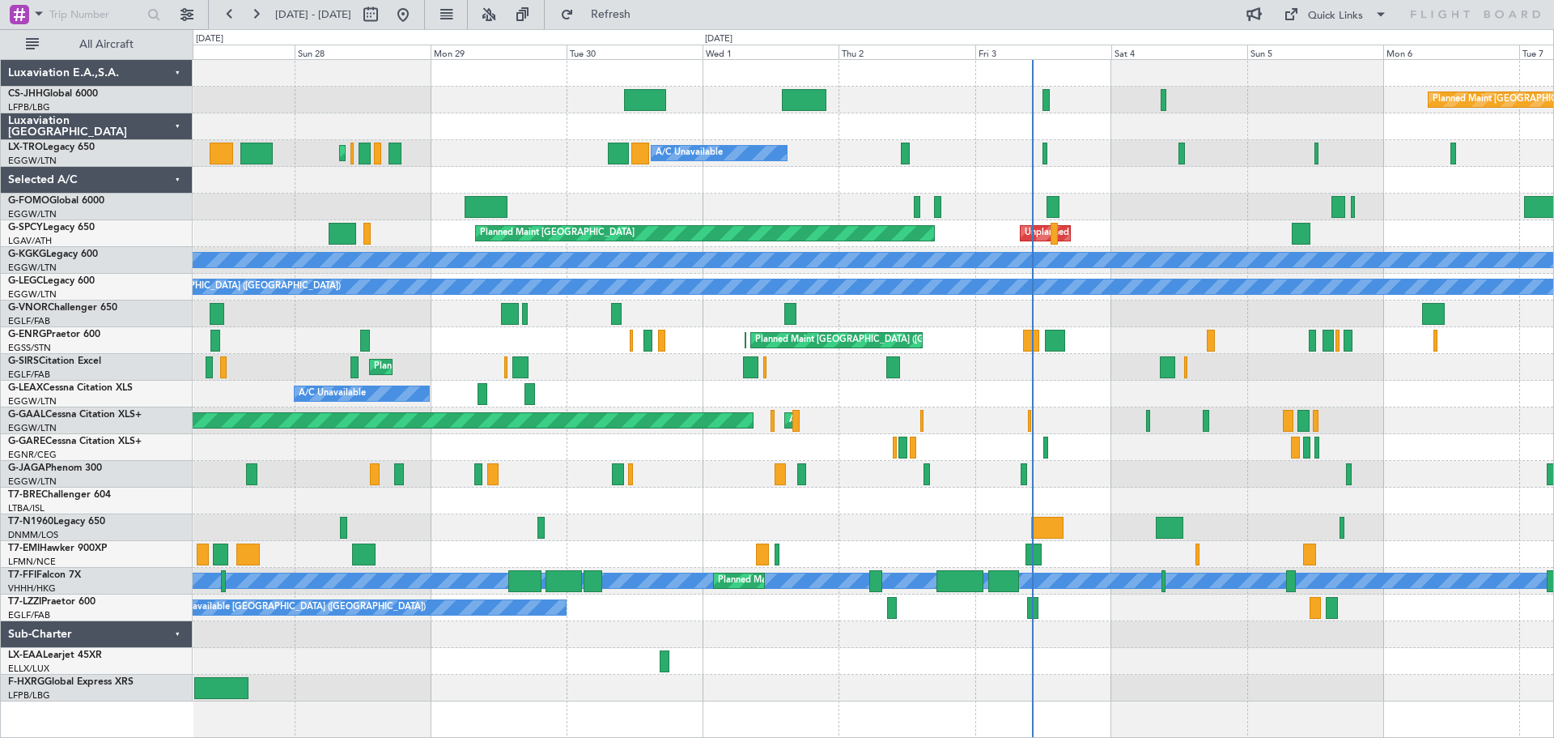
click at [823, 197] on div "Planned Maint Paris (Le Bourget) Planned Maint Paris (Le Bourget) Planned Maint…" at bounding box center [873, 380] width 1361 height 641
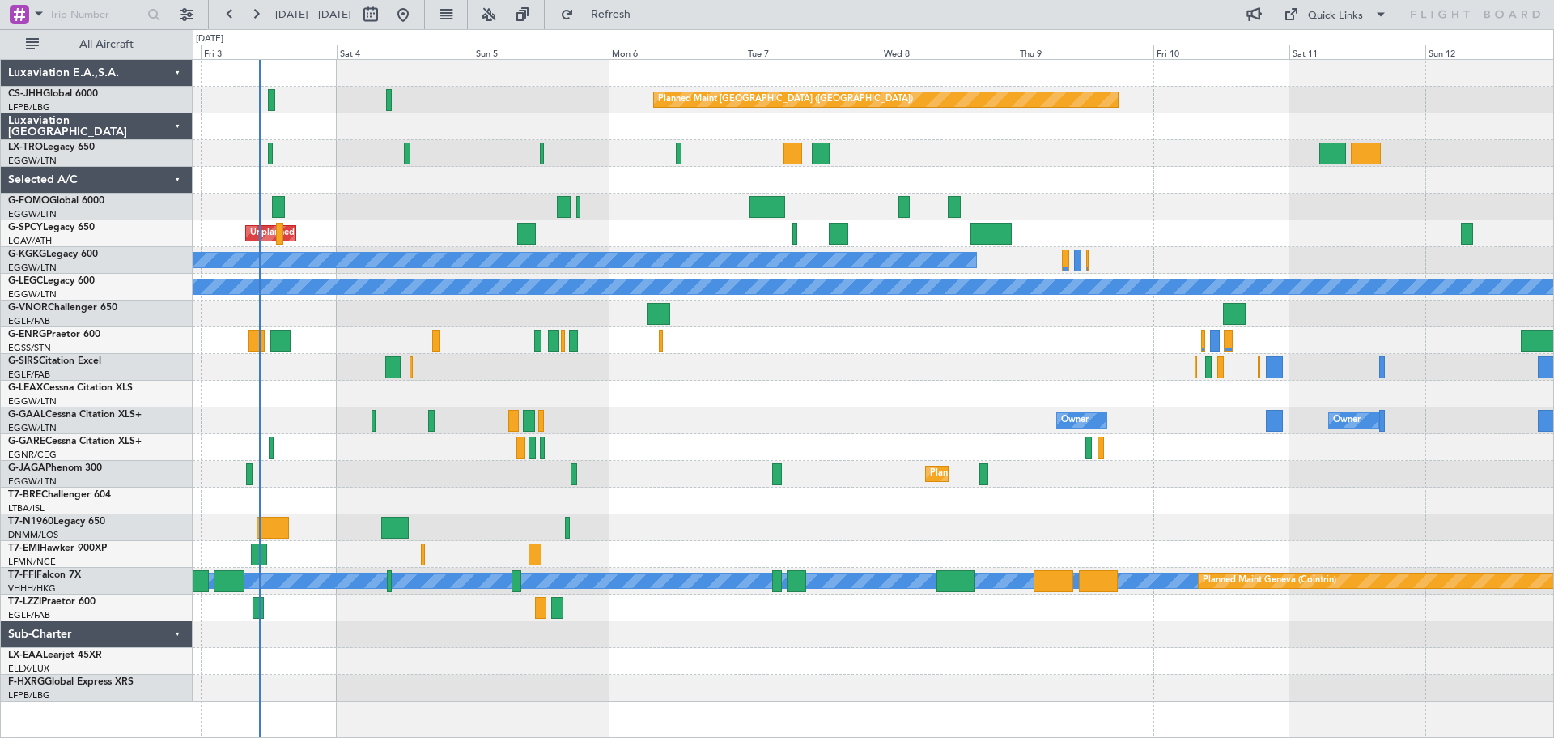
click at [402, 190] on div at bounding box center [873, 180] width 1361 height 27
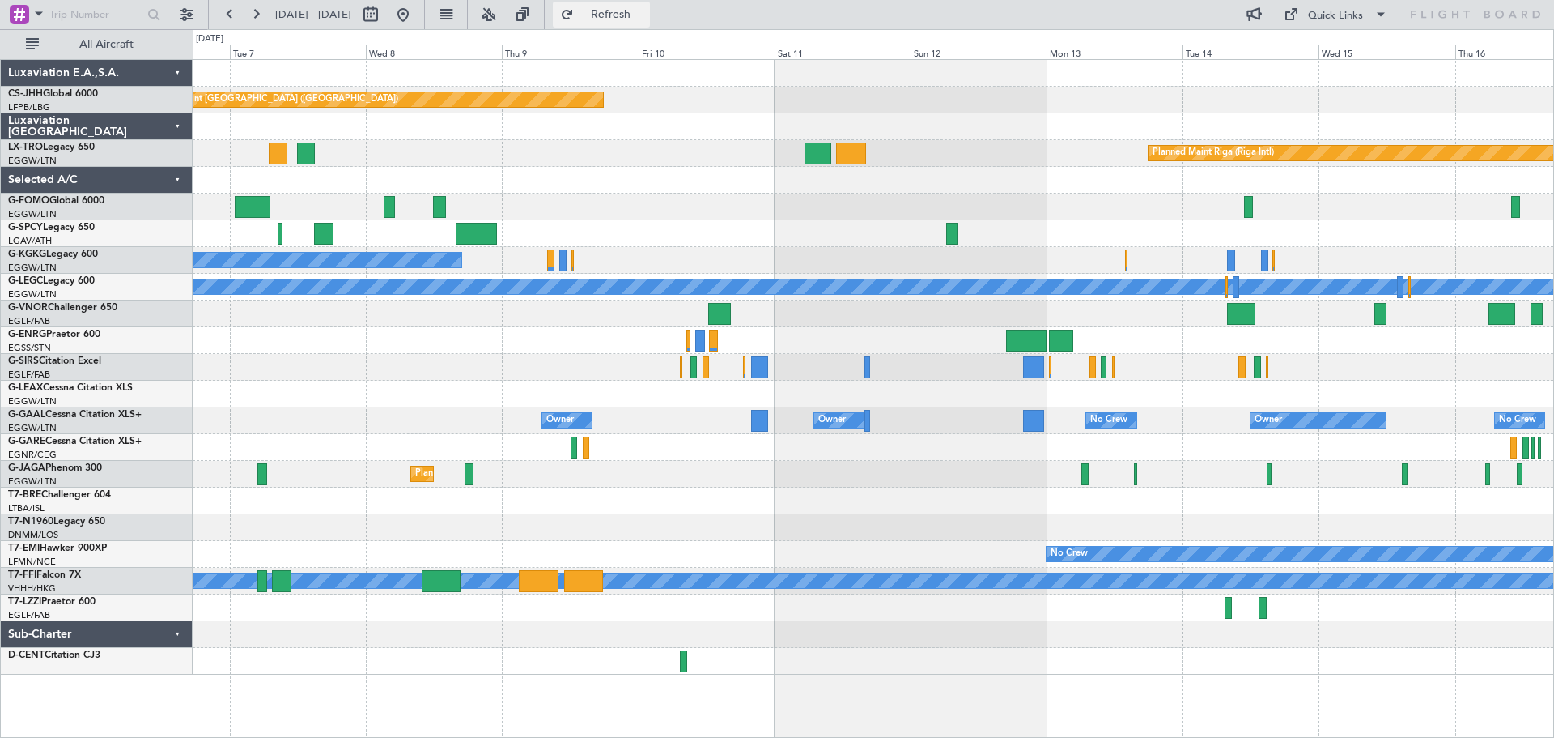
click at [645, 18] on span "Refresh" at bounding box center [611, 14] width 68 height 11
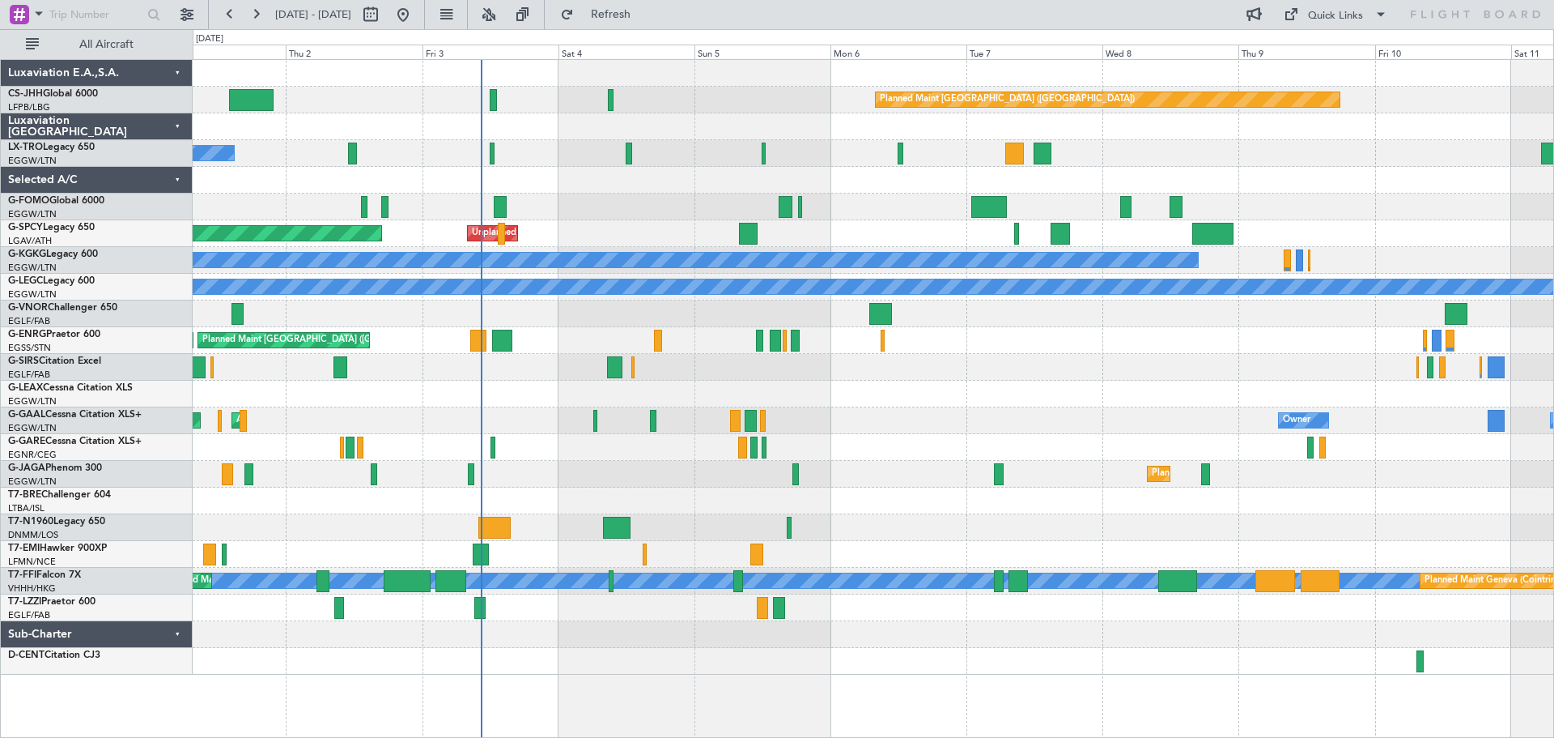
click at [1154, 194] on div "Planned Maint Paris (Le Bourget) A/C Unavailable Planned Maint Riga (Riga Intl)…" at bounding box center [873, 367] width 1361 height 615
click at [645, 13] on span "Refresh" at bounding box center [611, 14] width 68 height 11
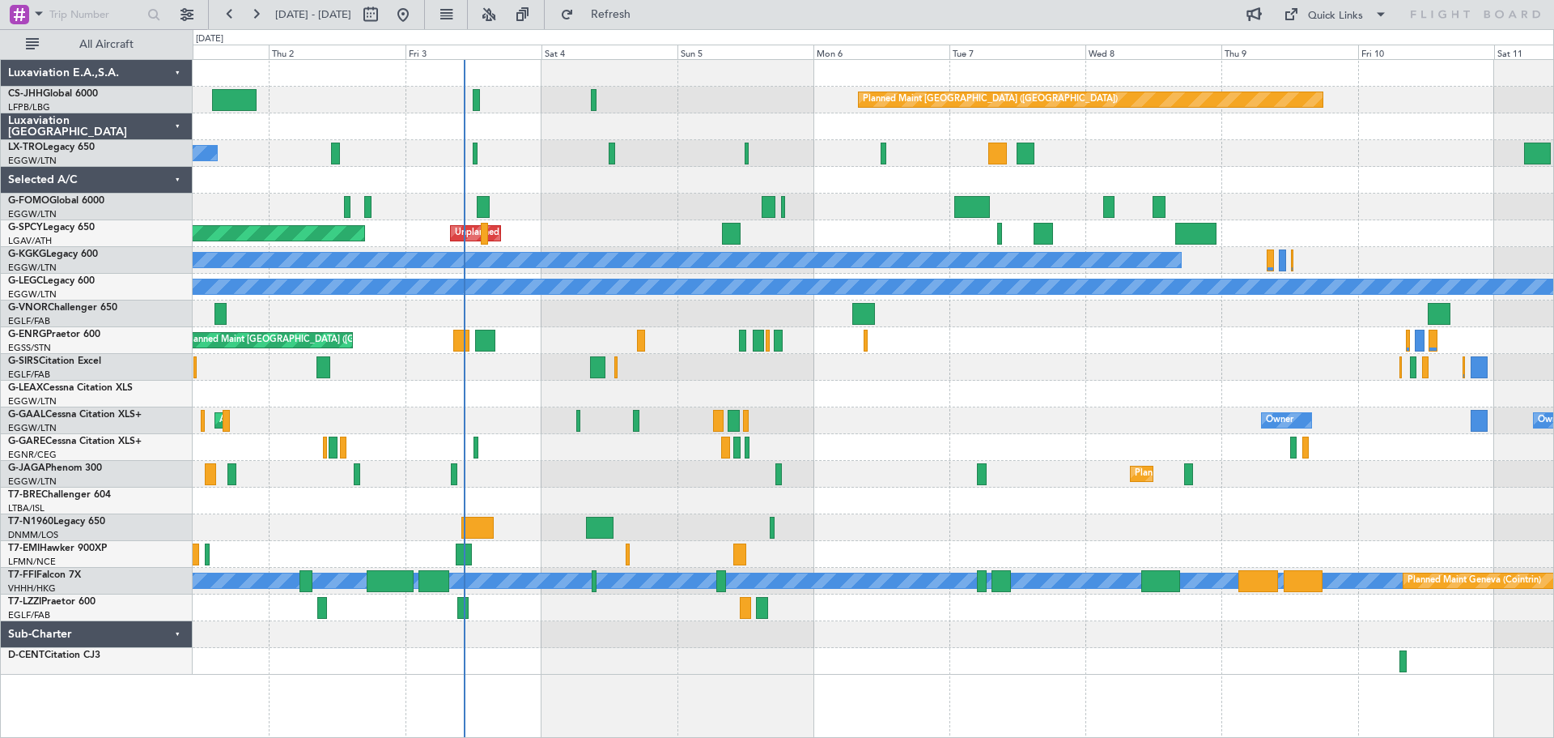
click at [1327, 180] on div at bounding box center [873, 180] width 1361 height 27
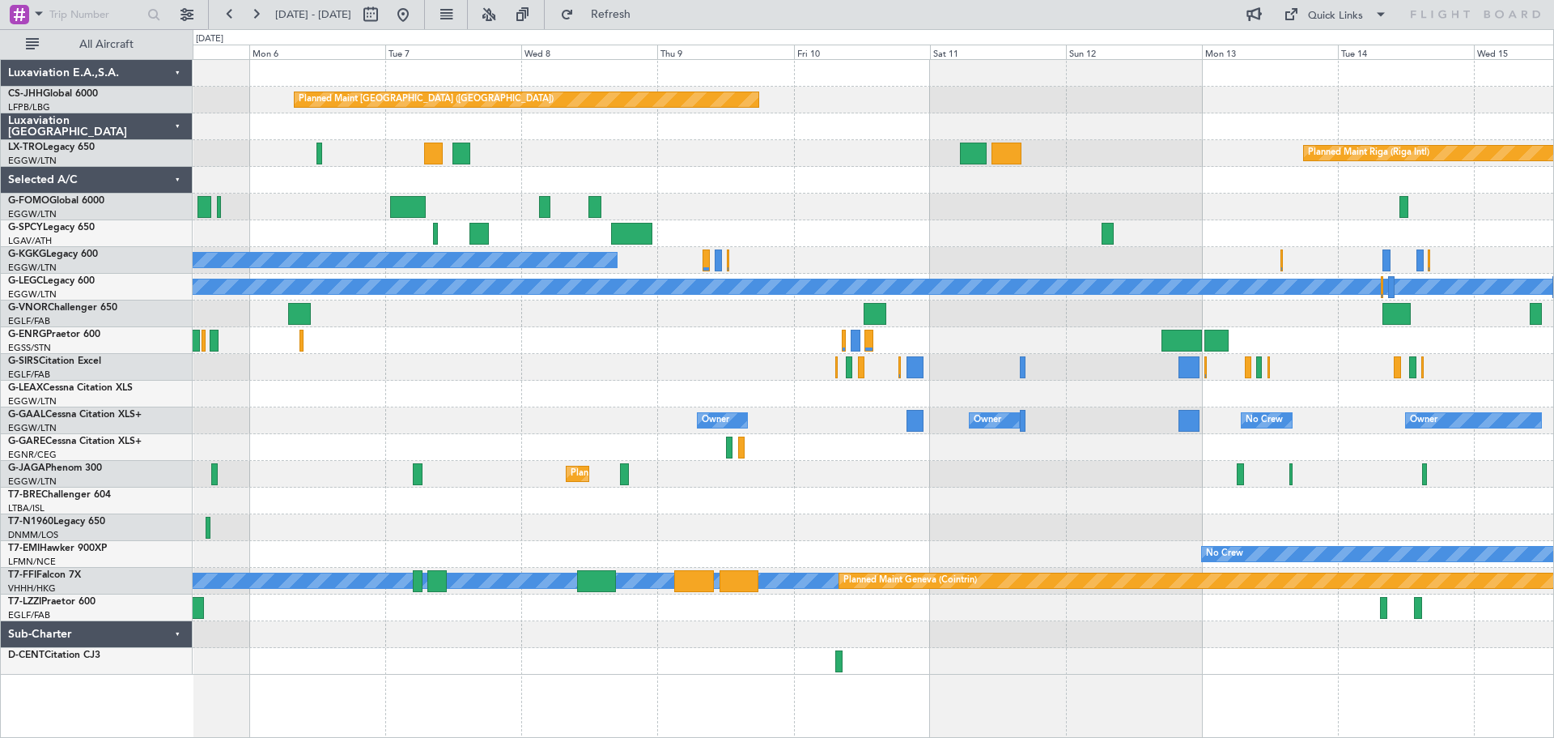
click at [865, 228] on div "Planned Maint Paris (Le Bourget) Planned Maint Riga (Riga Intl) Unplanned Maint…" at bounding box center [873, 367] width 1361 height 615
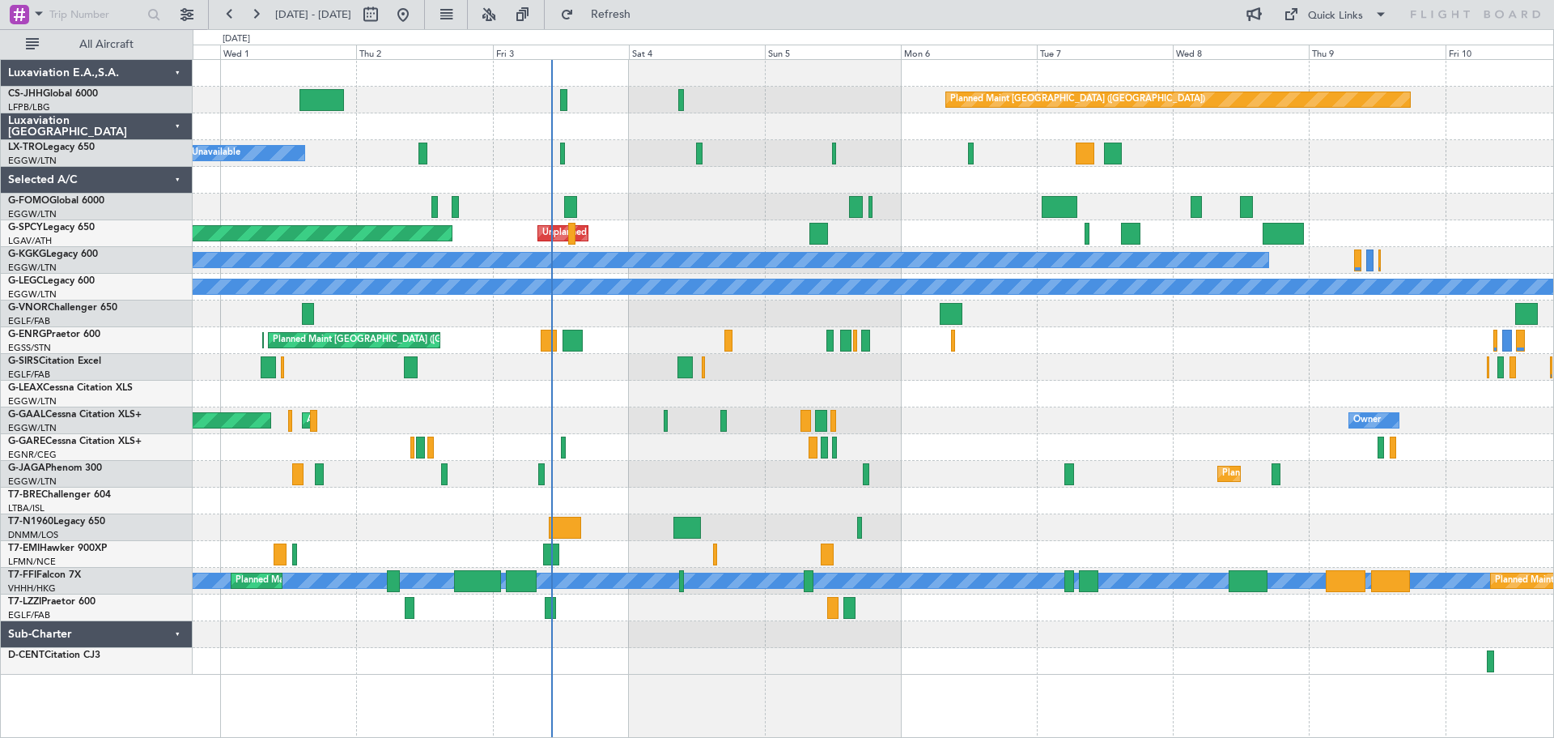
click at [968, 174] on div at bounding box center [873, 180] width 1361 height 27
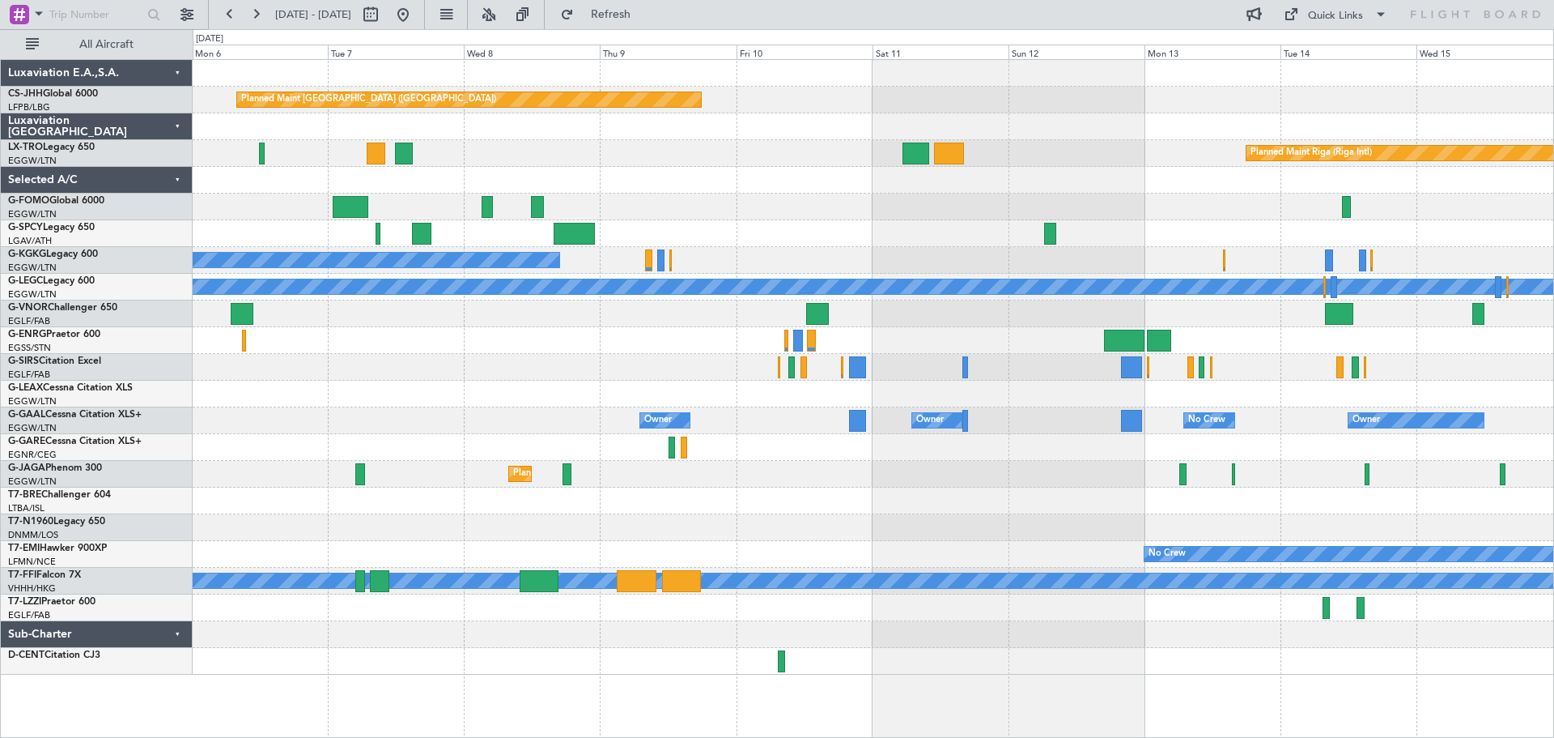
click at [607, 133] on div "Planned Maint Paris (Le Bourget) Planned Maint Riga (Riga Intl) Unplanned Maint…" at bounding box center [873, 367] width 1361 height 615
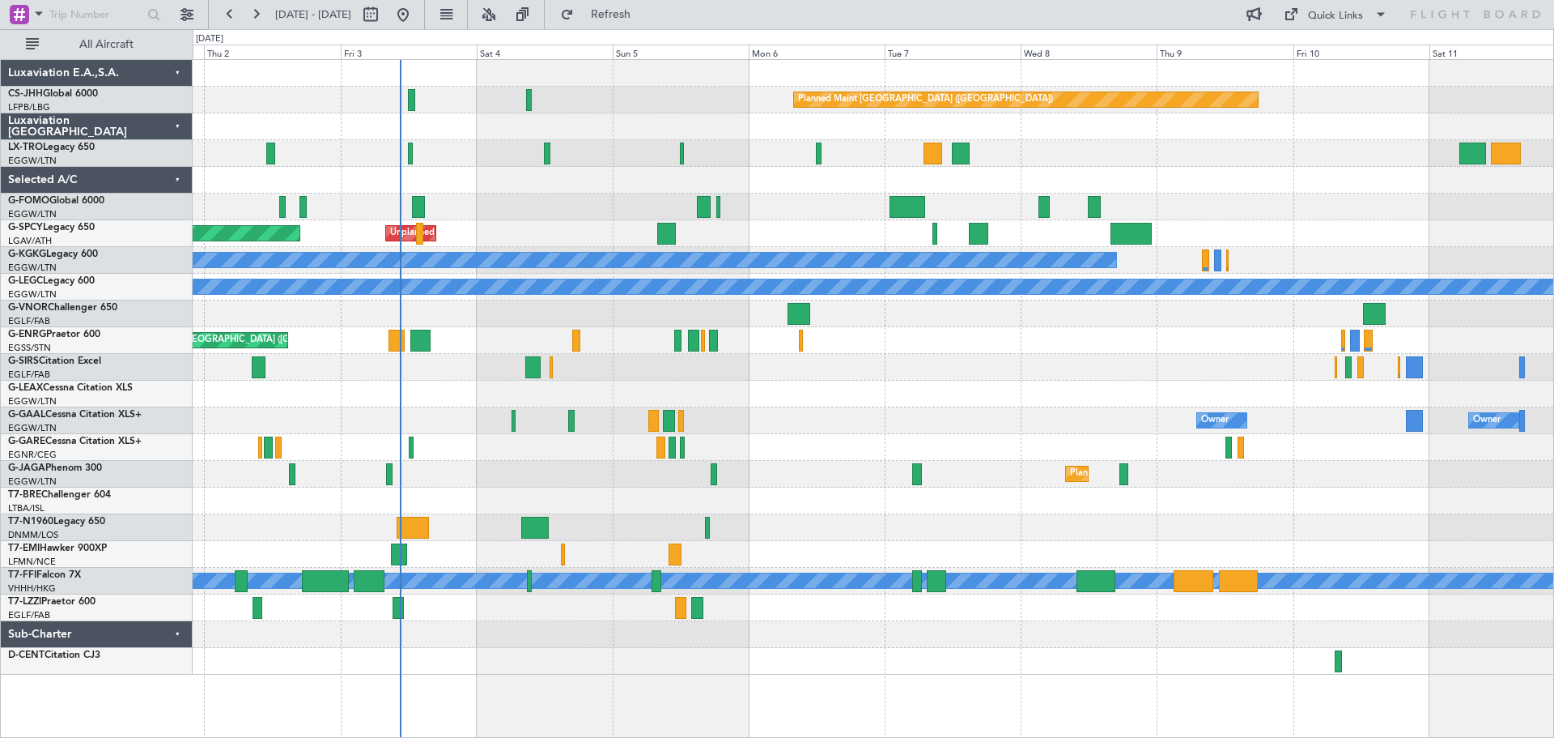
click at [1085, 323] on div "Planned Maint Paris (Le Bourget) A/C Unavailable Planned Maint Riga (Riga Intl)…" at bounding box center [873, 367] width 1361 height 615
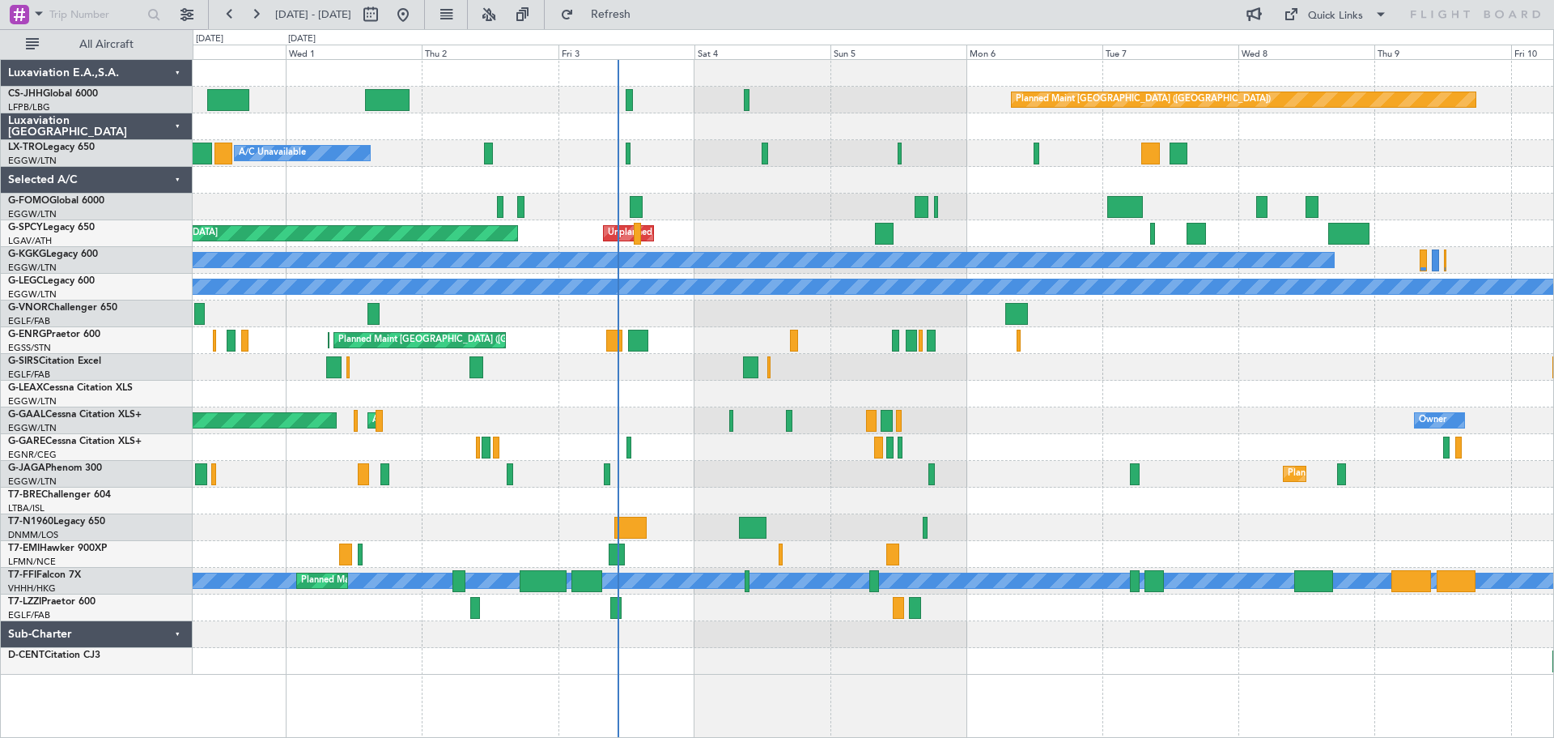
click at [683, 422] on div "Owner AOG Maint Dusseldorf Planned Maint Dusseldorf Owner" at bounding box center [873, 420] width 1361 height 27
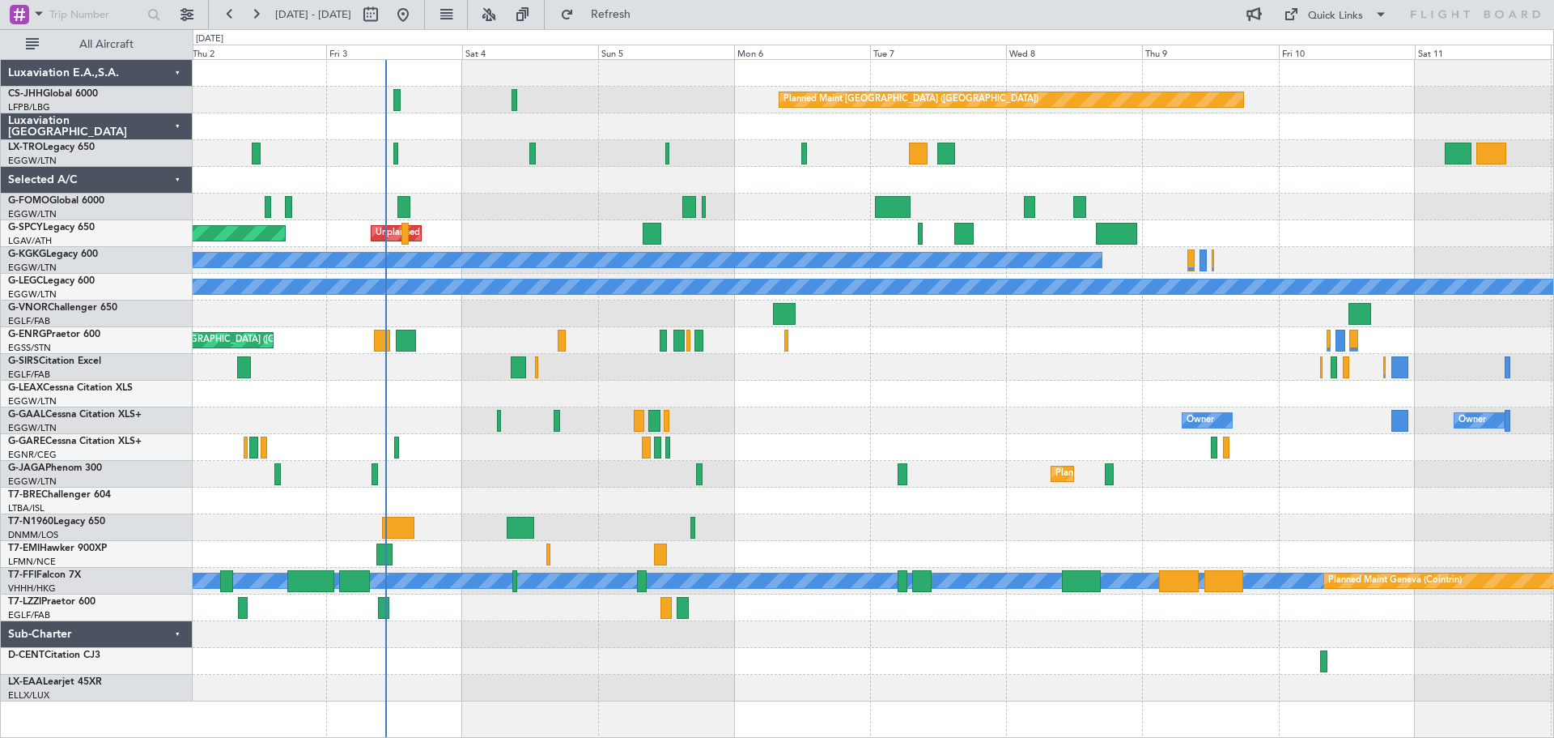
click at [905, 431] on div "Owner Owner AOG Maint Dusseldorf No Crew Owner Planned Maint Dusseldorf" at bounding box center [873, 420] width 1361 height 27
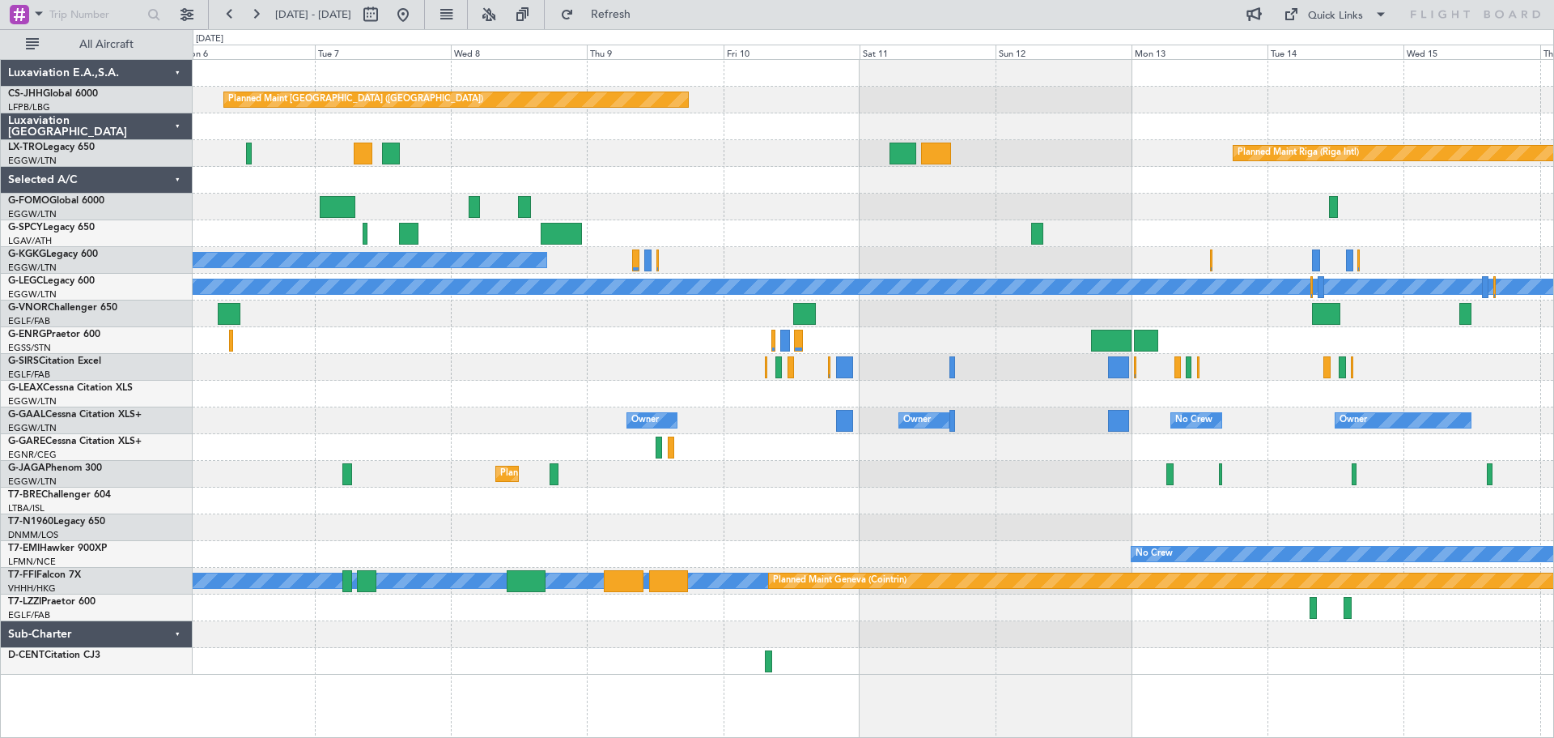
click at [716, 219] on div "Planned Maint Paris (Le Bourget) Planned Maint Riga (Riga Intl) Unplanned Maint…" at bounding box center [873, 367] width 1361 height 615
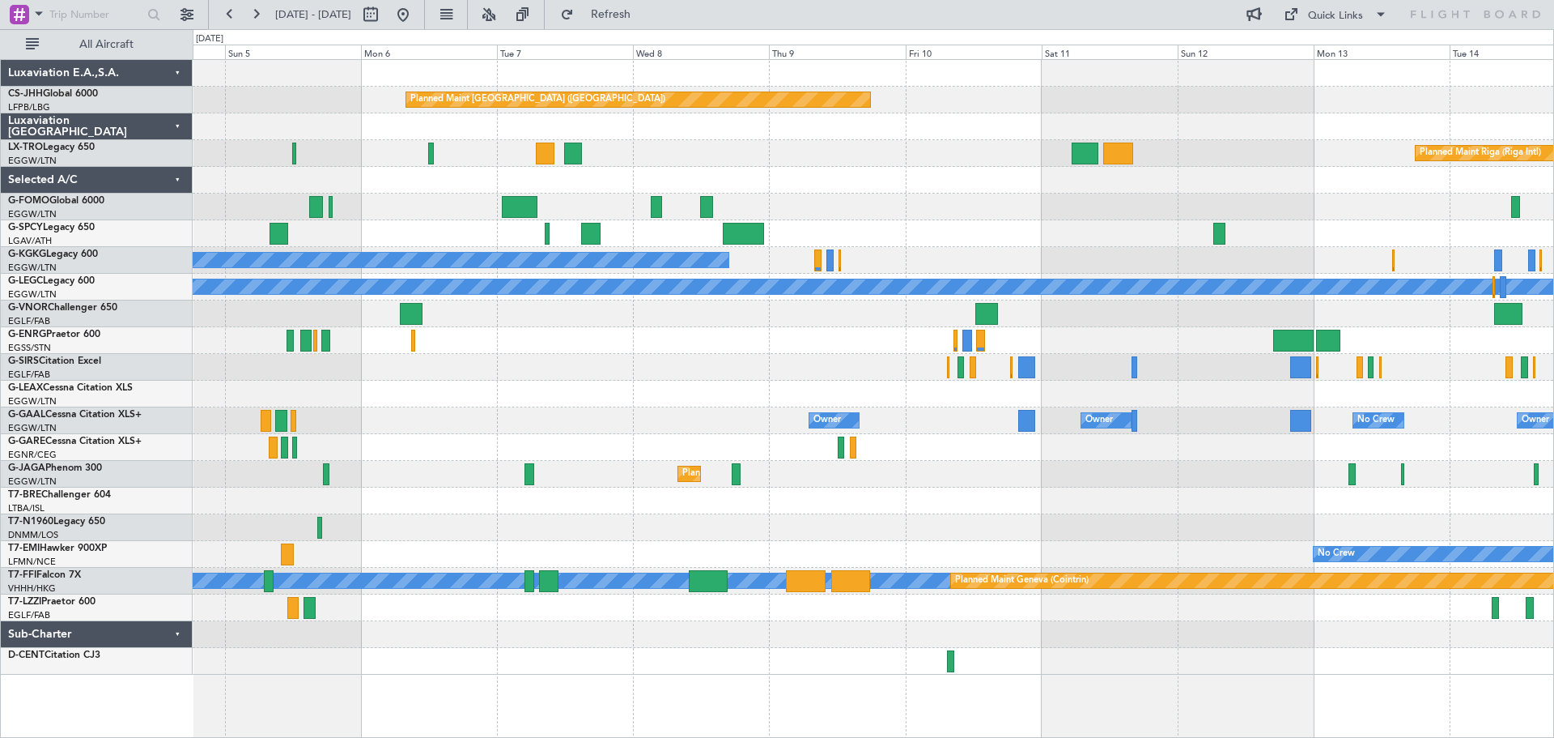
click at [523, 341] on div "Planned Maint Paris (Le Bourget) Planned Maint Riga (Riga Intl) Unplanned Maint…" at bounding box center [873, 367] width 1361 height 615
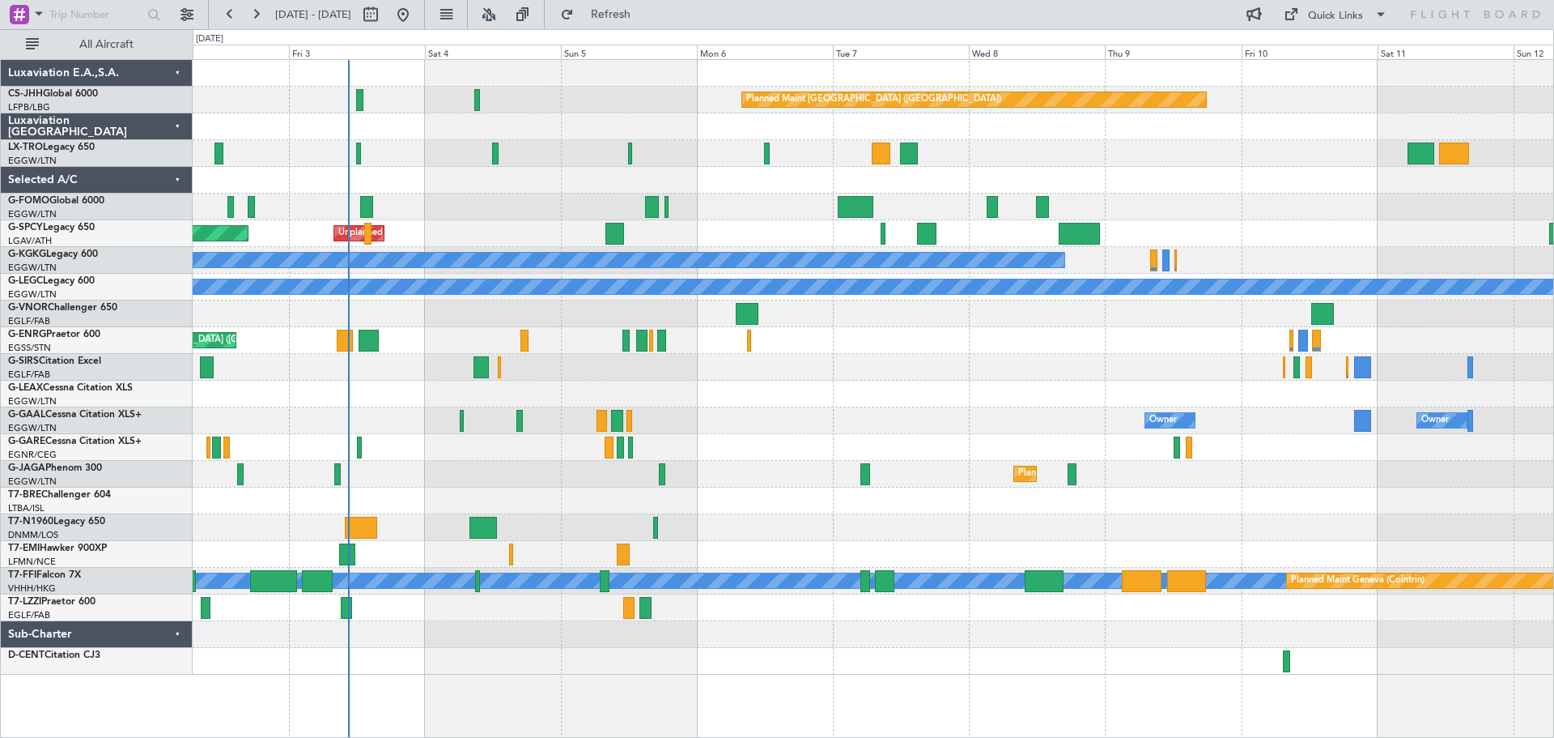
click at [866, 321] on div "Planned Maint Paris (Le Bourget) A/C Unavailable Planned Maint Riga (Riga Intl)…" at bounding box center [873, 367] width 1361 height 615
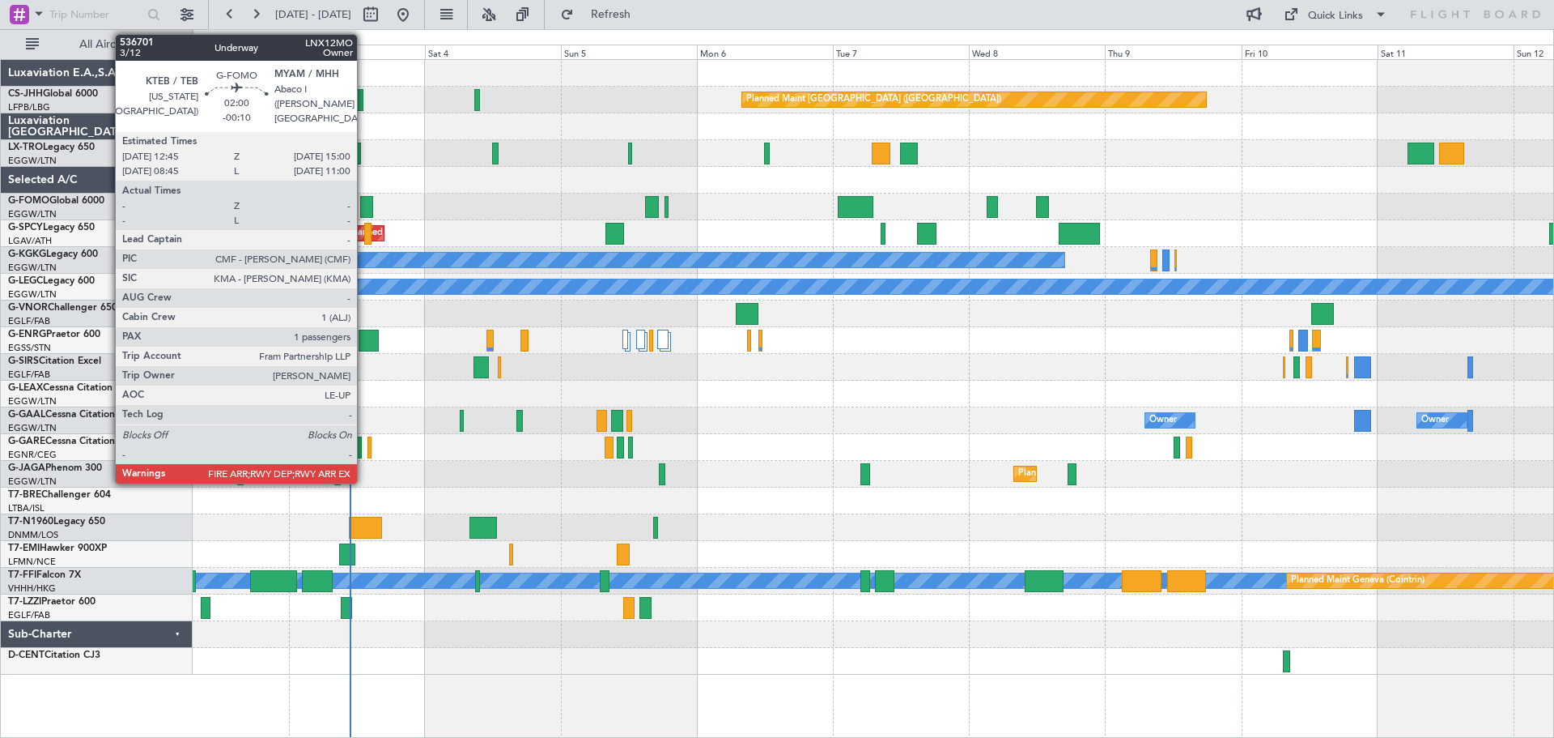
click at [364, 207] on div at bounding box center [366, 207] width 13 height 22
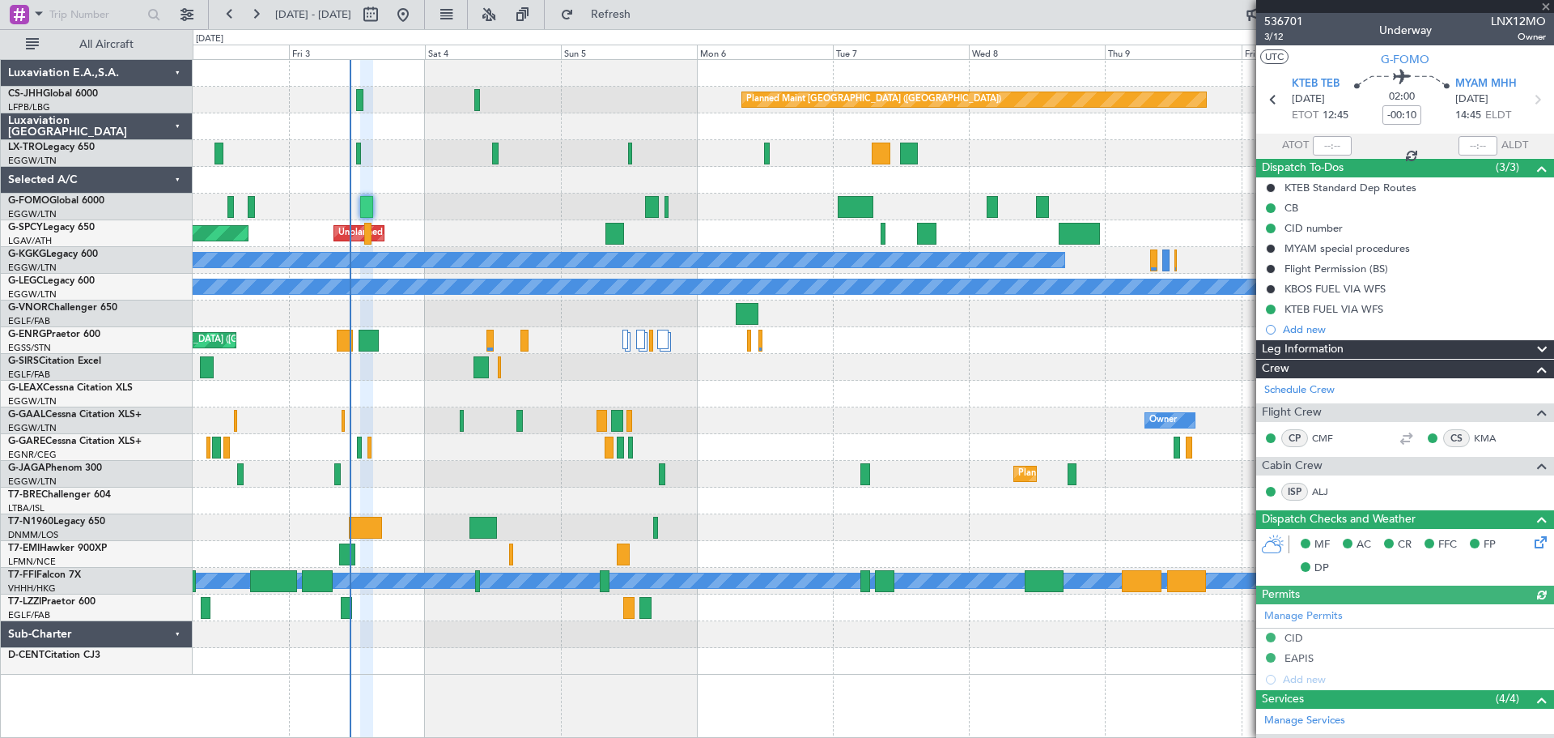
scroll to position [378, 0]
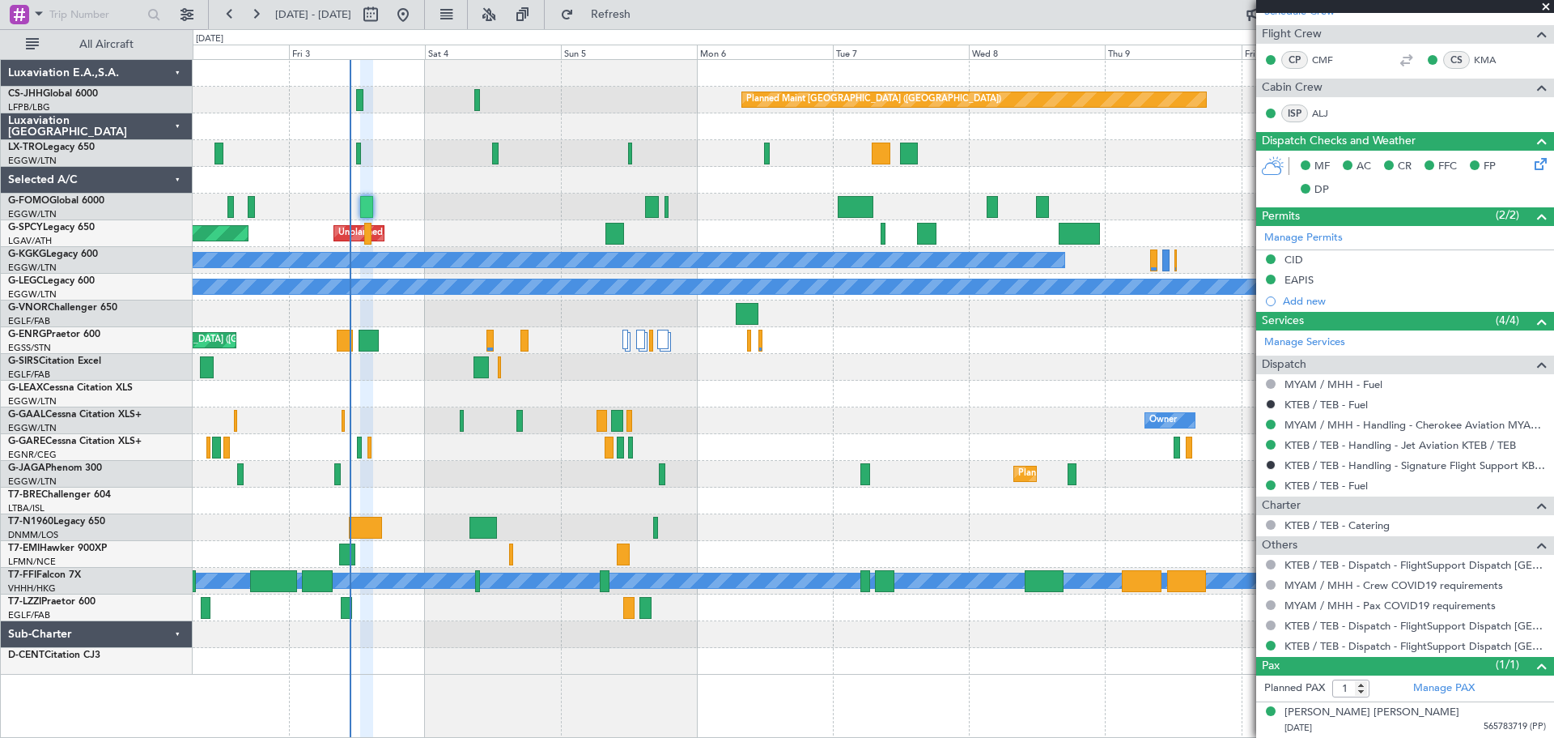
click at [1545, 4] on span at bounding box center [1546, 7] width 16 height 15
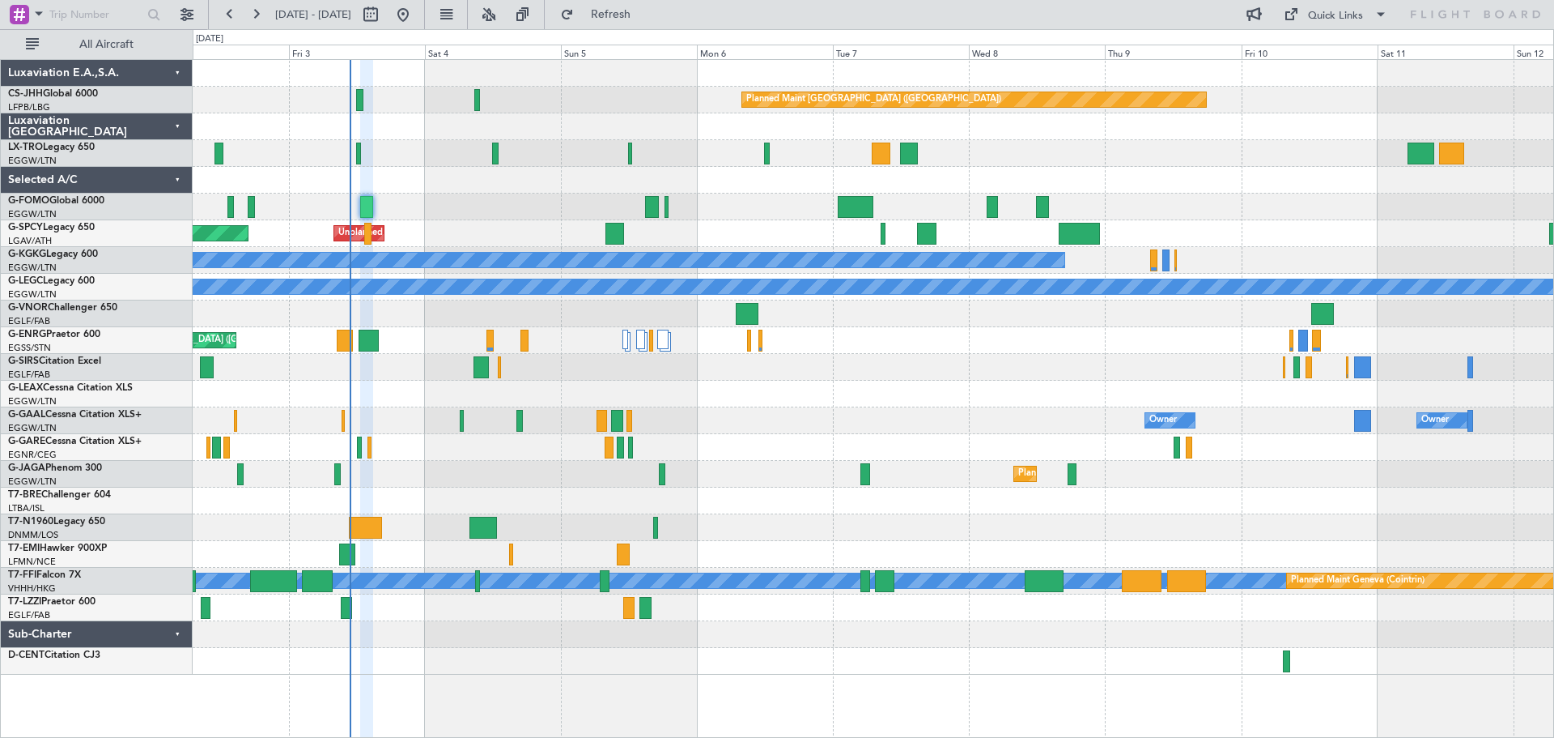
type input "0"
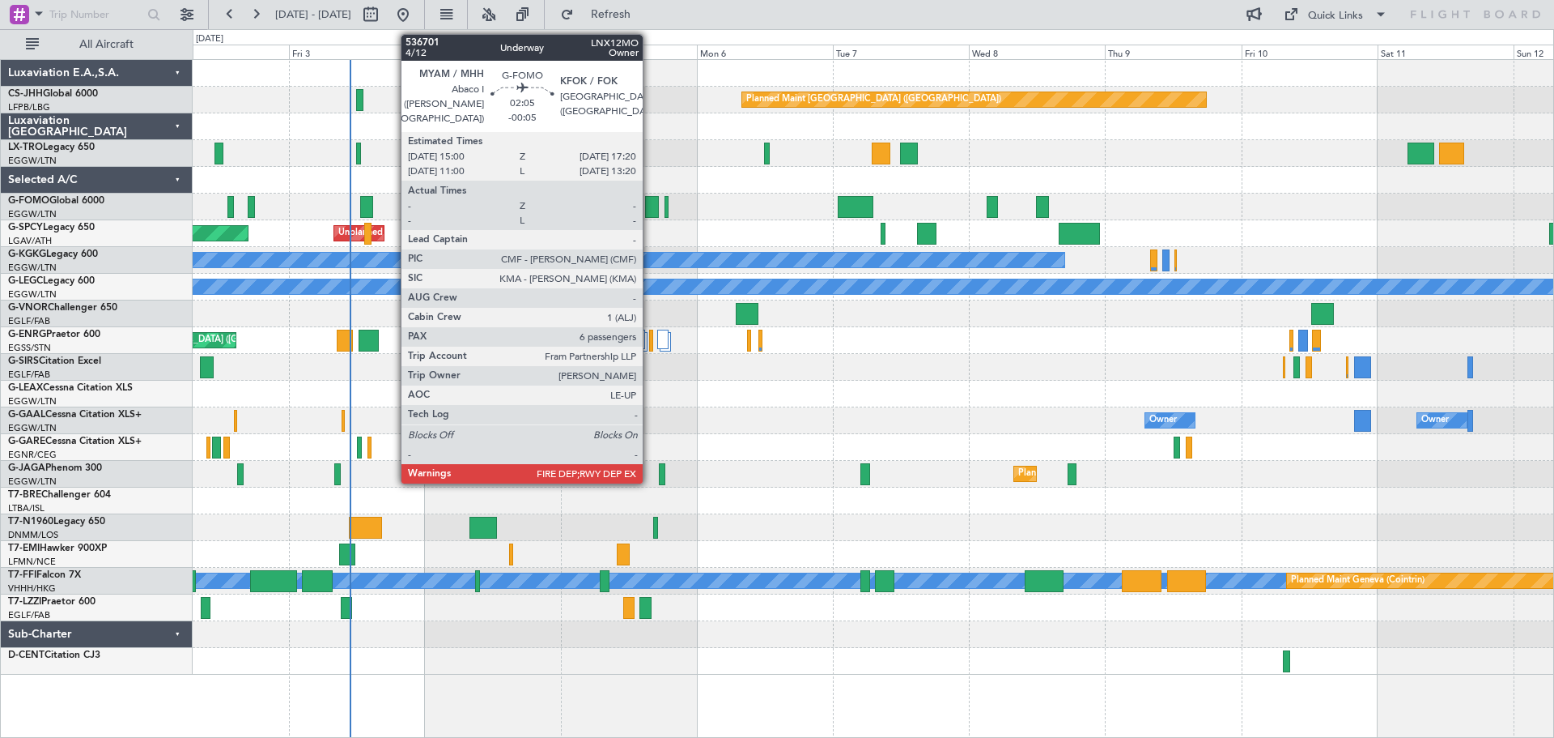
click at [650, 206] on div at bounding box center [652, 207] width 14 height 22
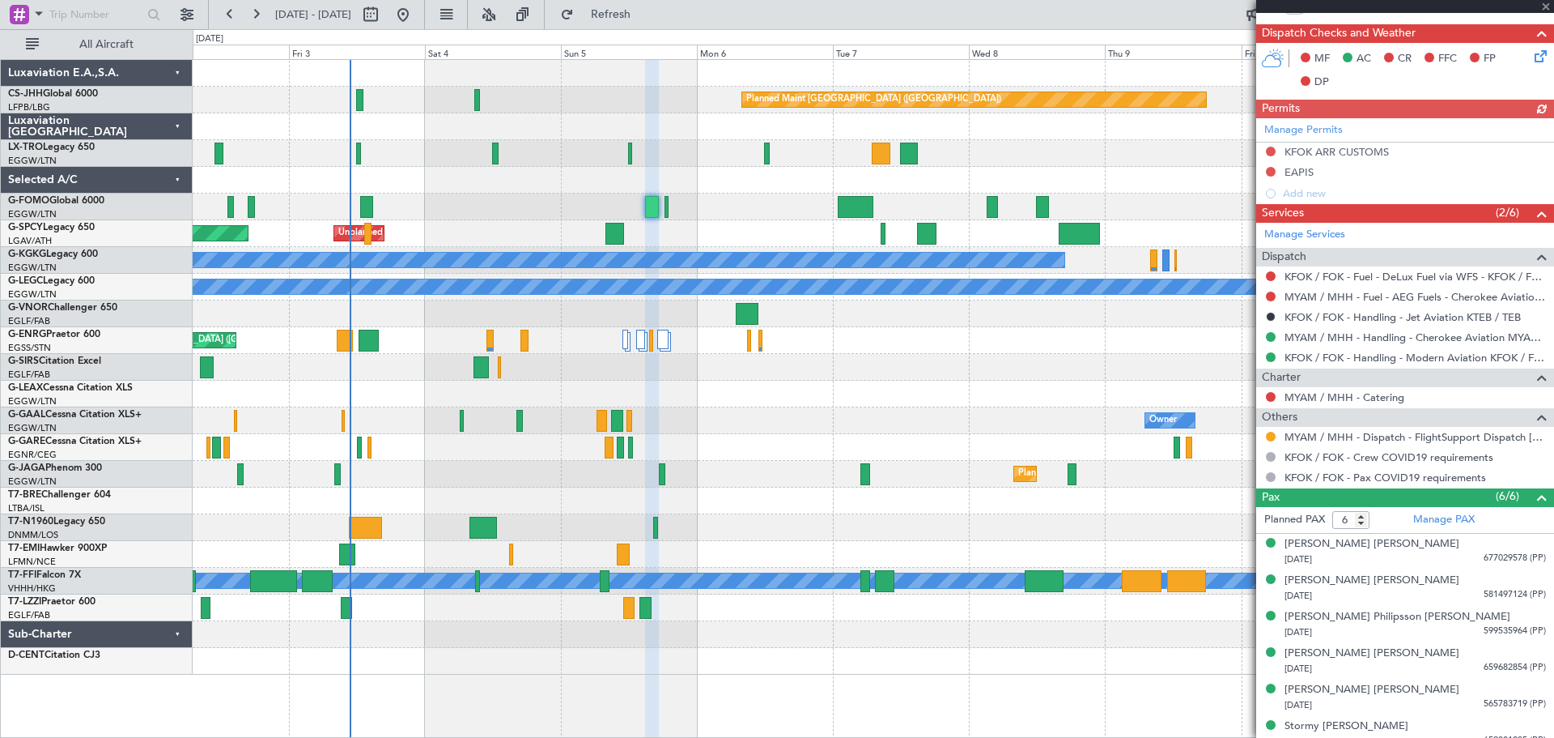
scroll to position [479, 0]
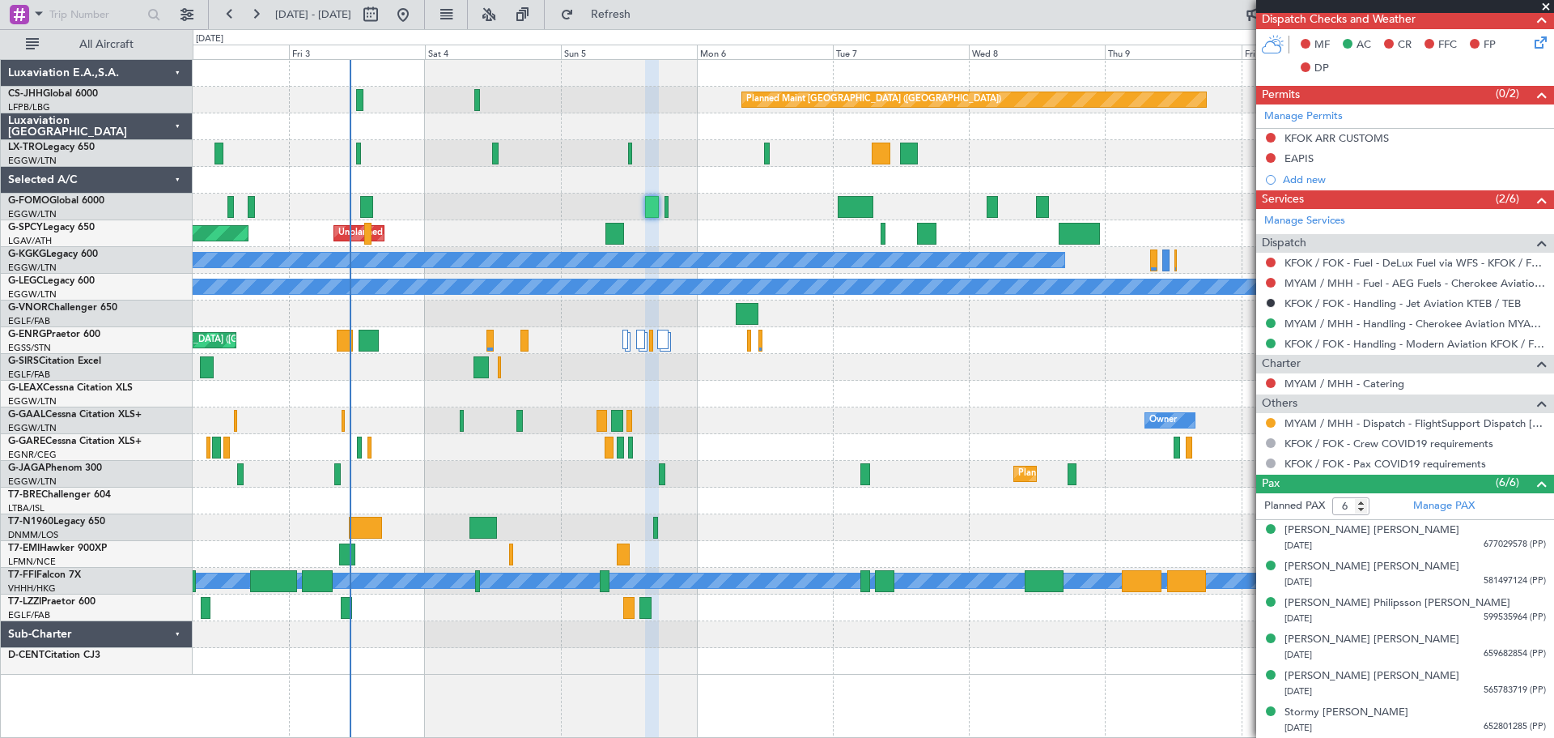
click at [1546, 6] on span at bounding box center [1546, 7] width 16 height 15
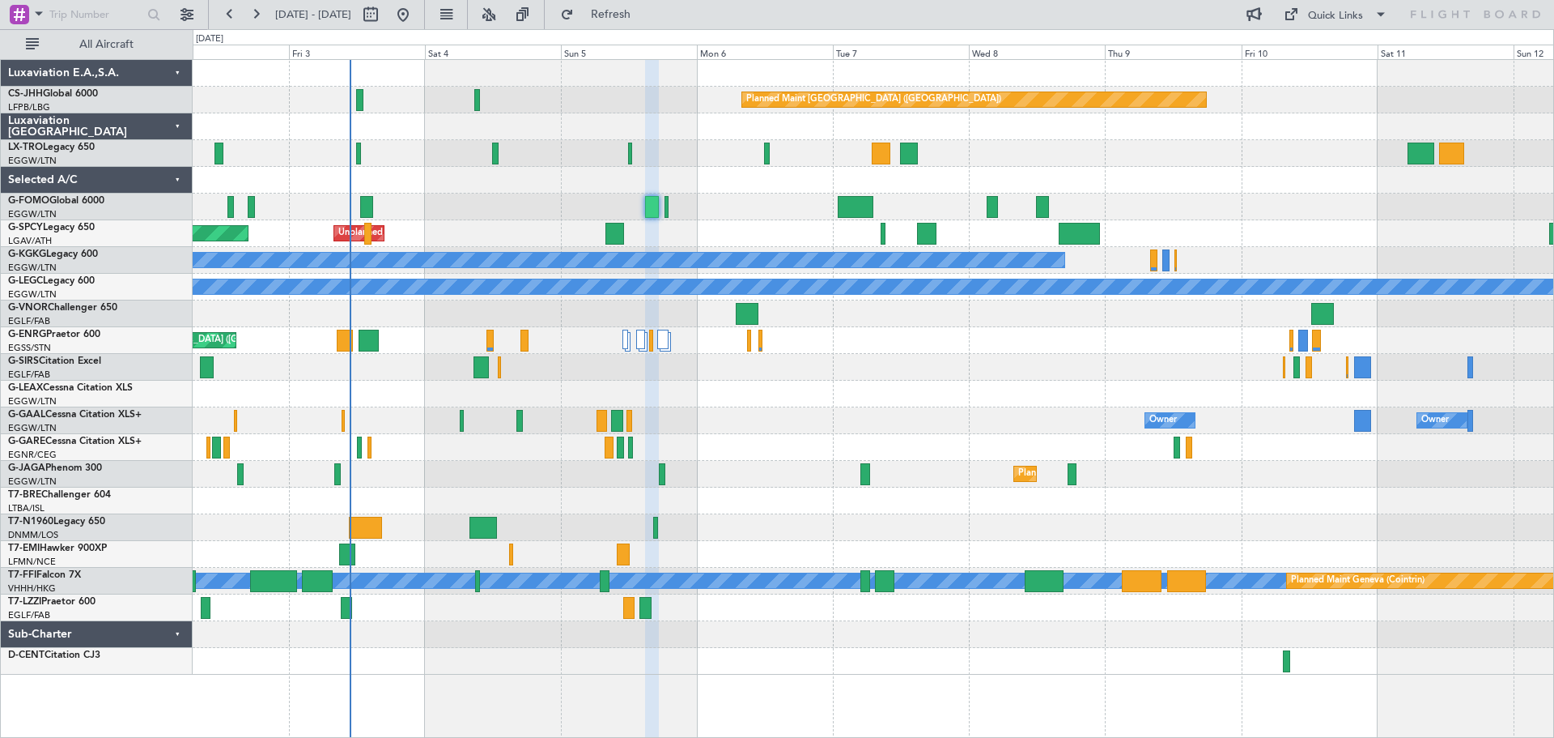
type input "0"
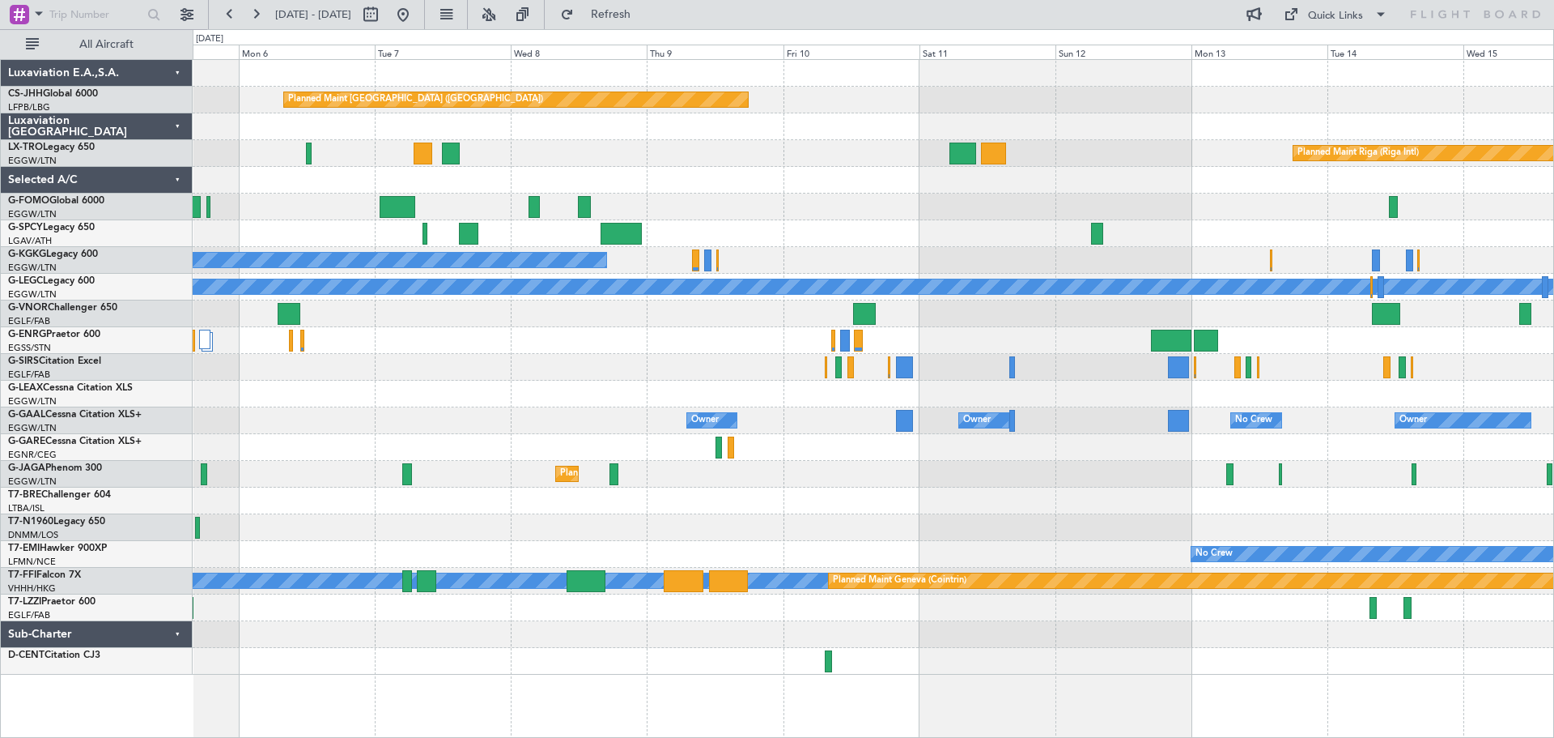
click at [734, 390] on div at bounding box center [873, 394] width 1361 height 27
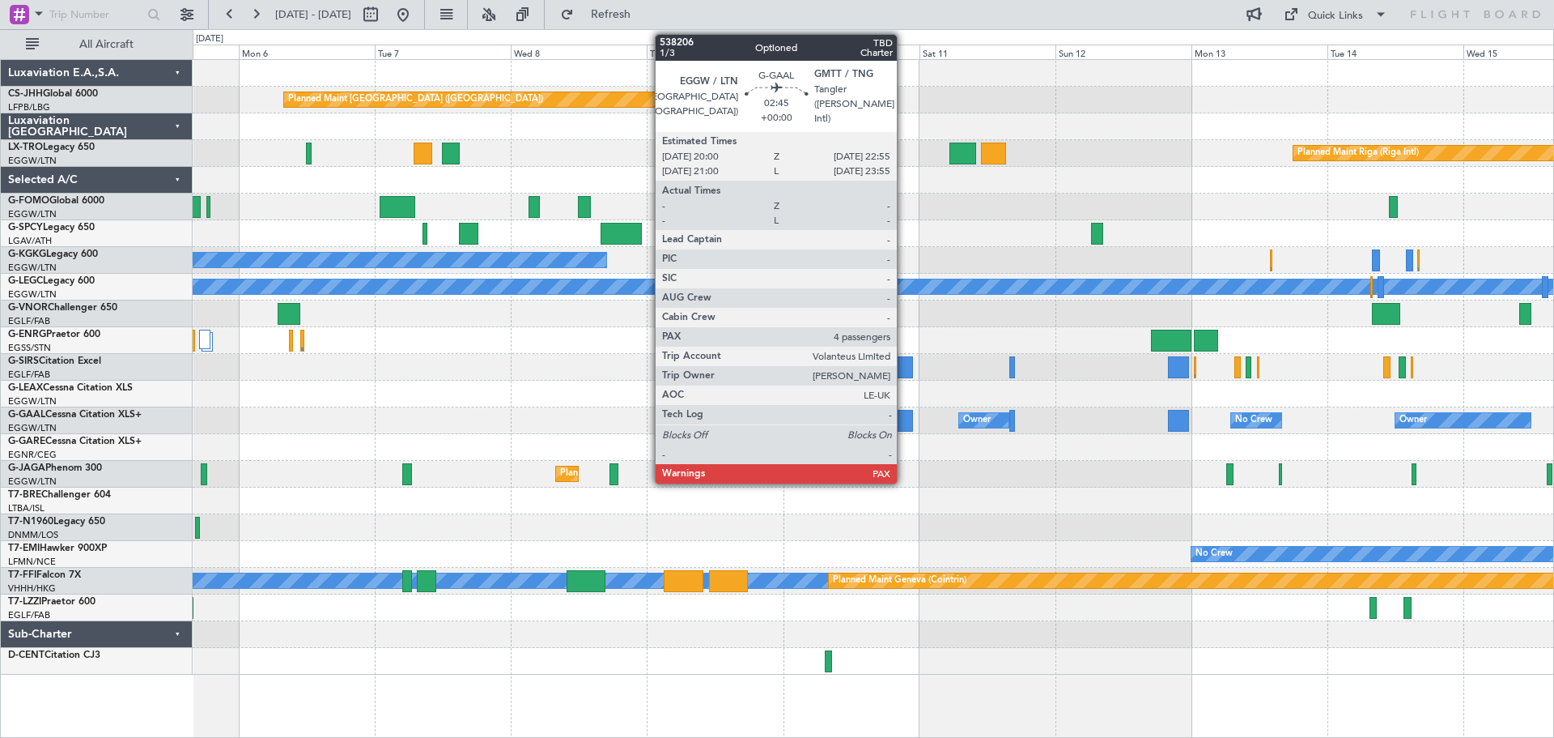
click at [904, 423] on div at bounding box center [904, 421] width 17 height 22
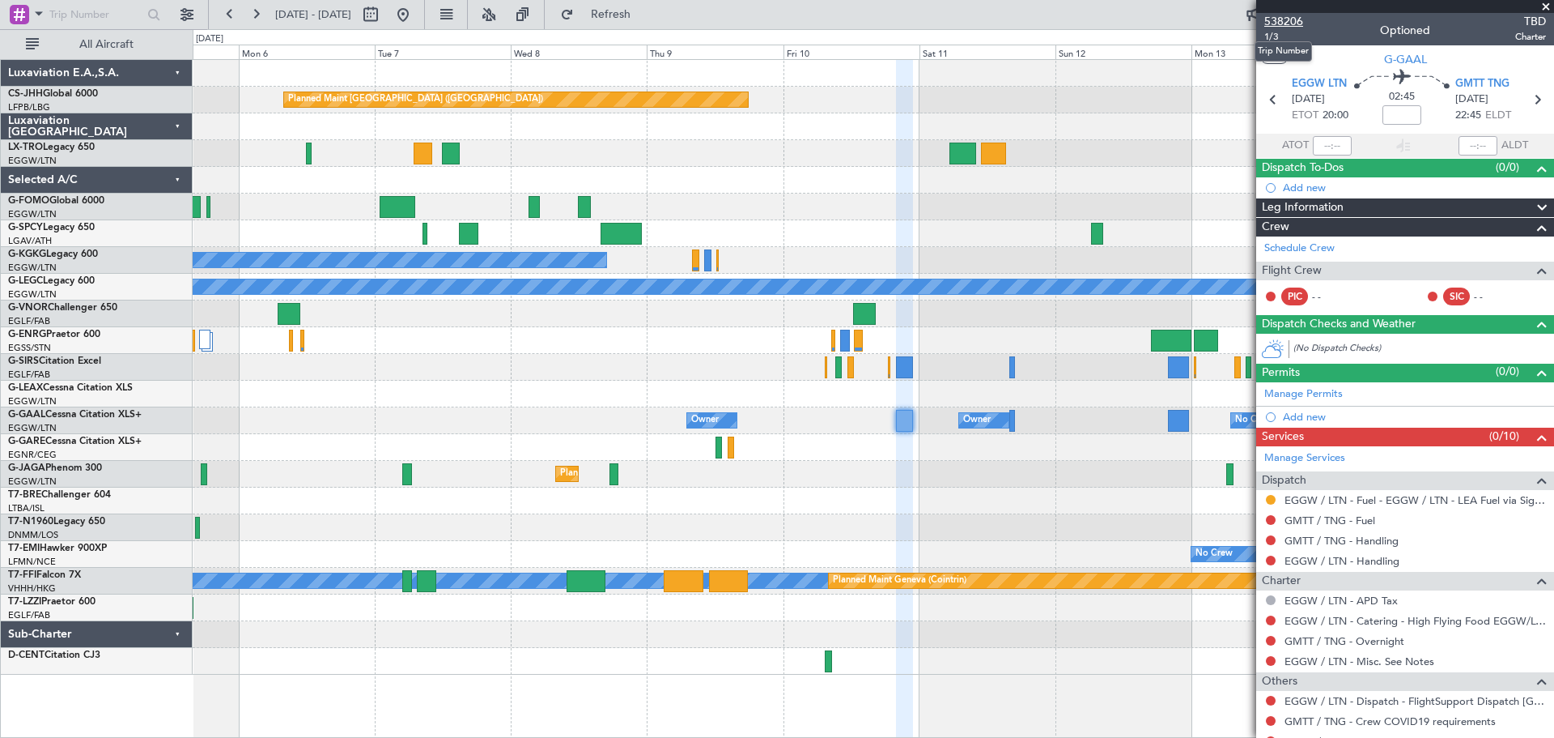
click at [1285, 26] on span "538206" at bounding box center [1284, 21] width 39 height 17
click at [645, 10] on span "Refresh" at bounding box center [611, 14] width 68 height 11
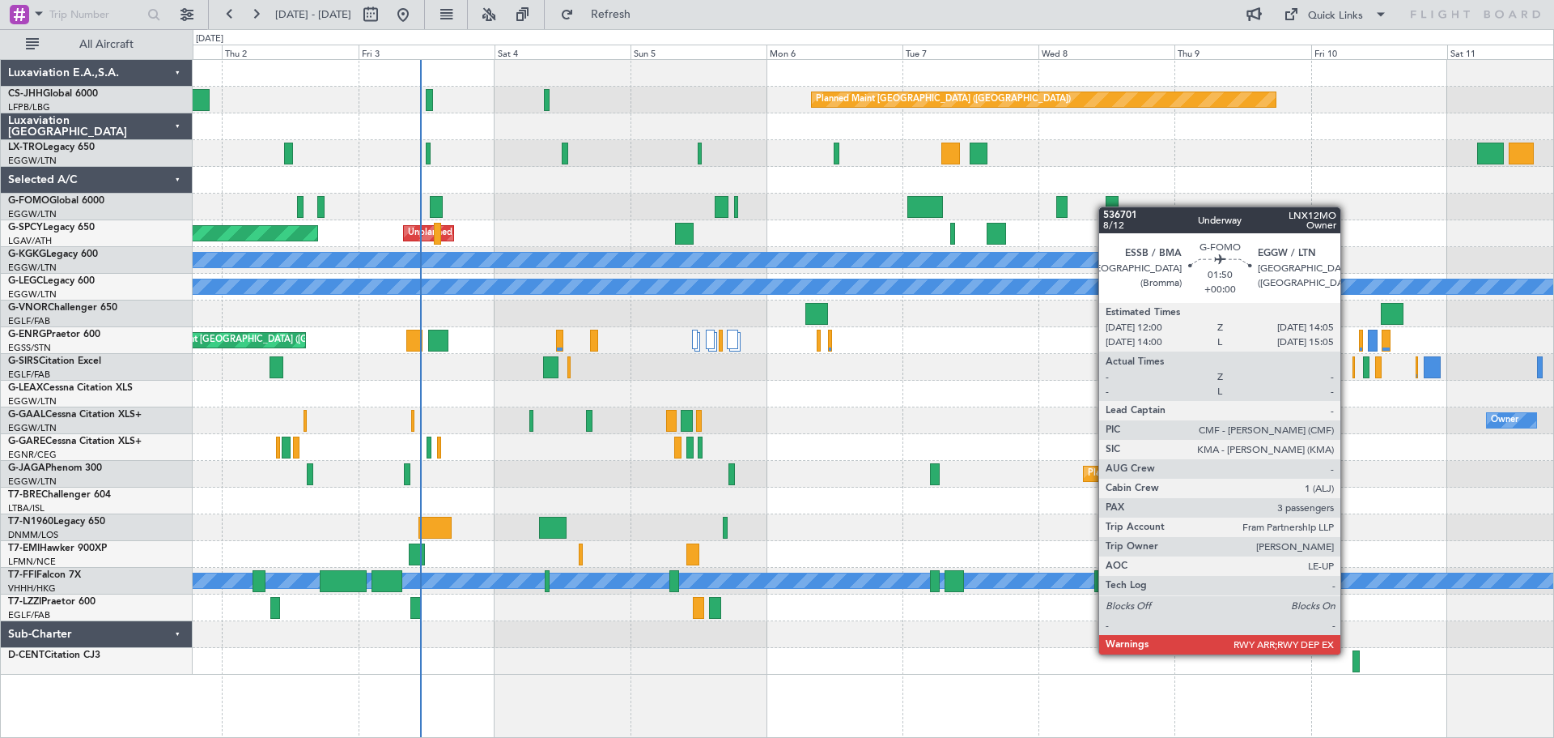
click at [1107, 206] on div "Planned Maint Paris (Le Bourget) A/C Unavailable Planned Maint Riga (Riga Intl)…" at bounding box center [873, 367] width 1361 height 615
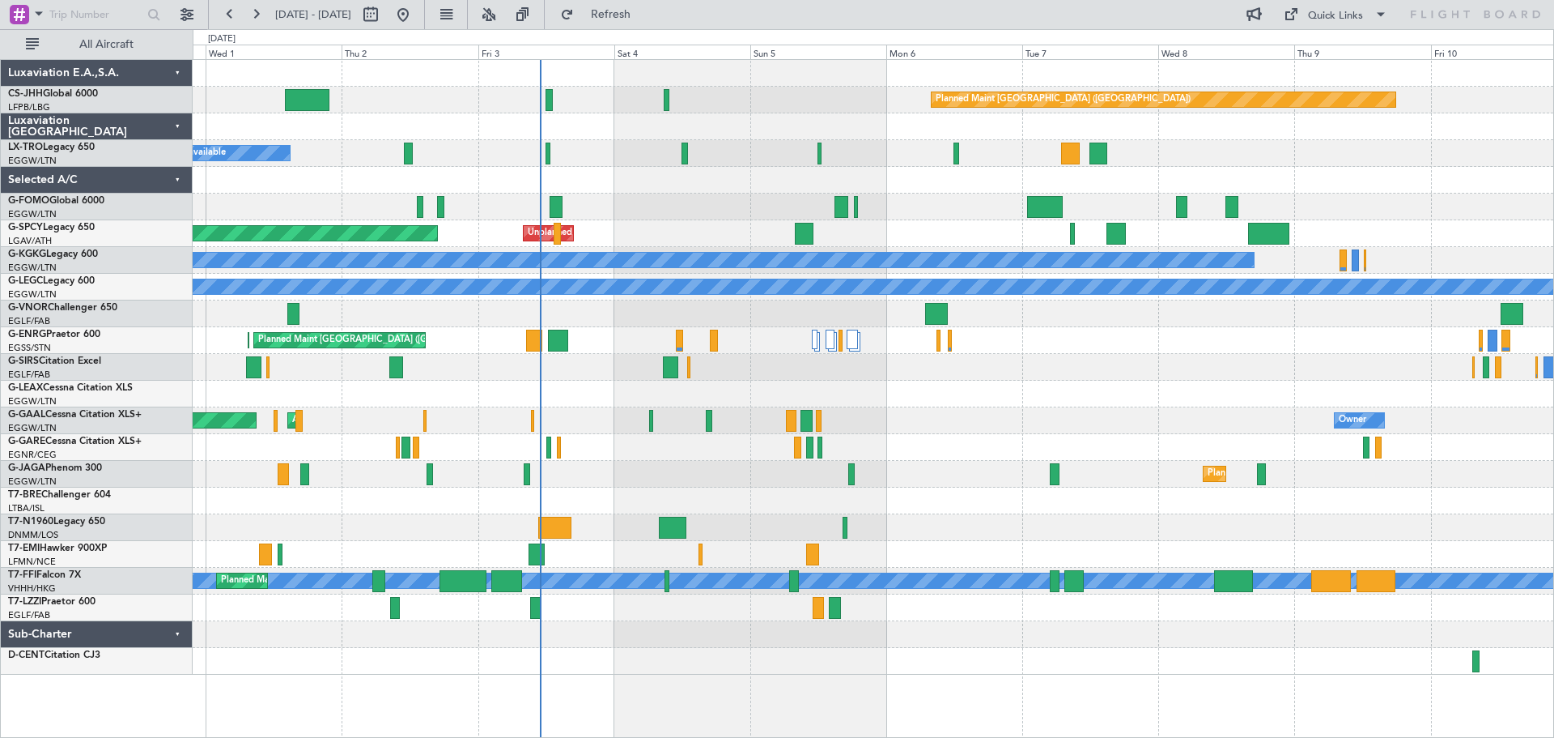
click at [664, 223] on div "Planned Maint Paris (Le Bourget) A/C Unavailable Unplanned Maint Bremen Planned…" at bounding box center [873, 367] width 1361 height 615
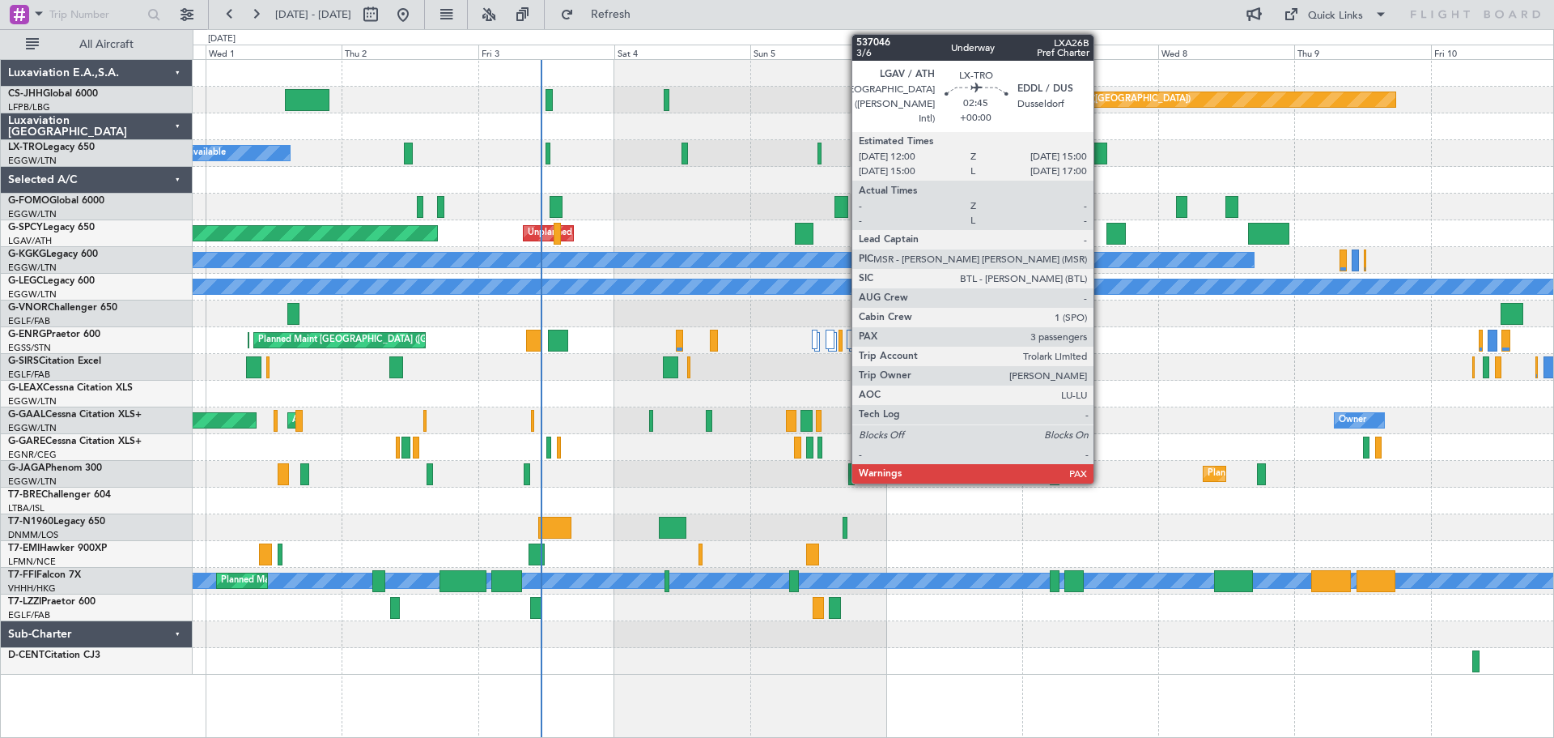
click at [1101, 159] on div at bounding box center [1099, 153] width 18 height 22
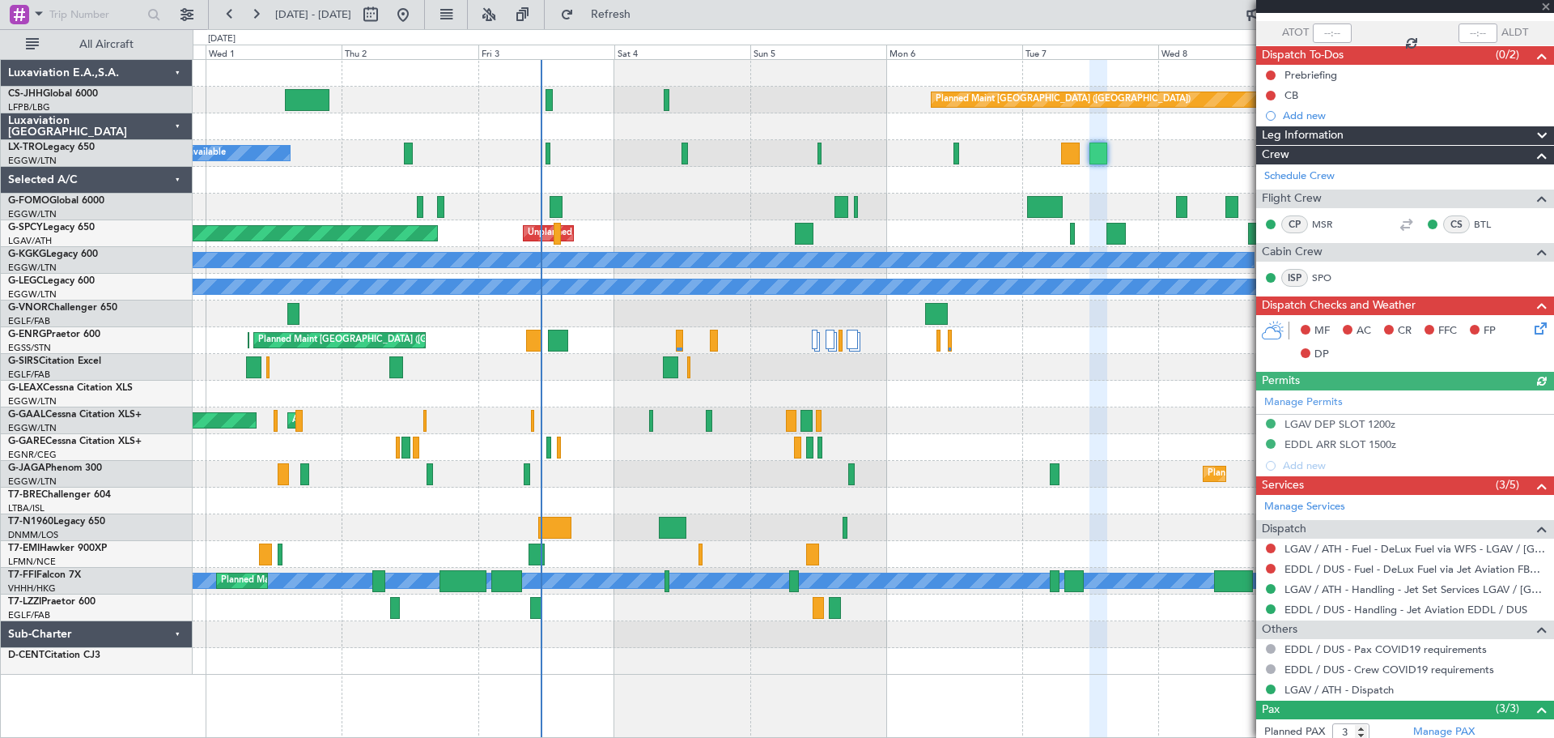
scroll to position [229, 0]
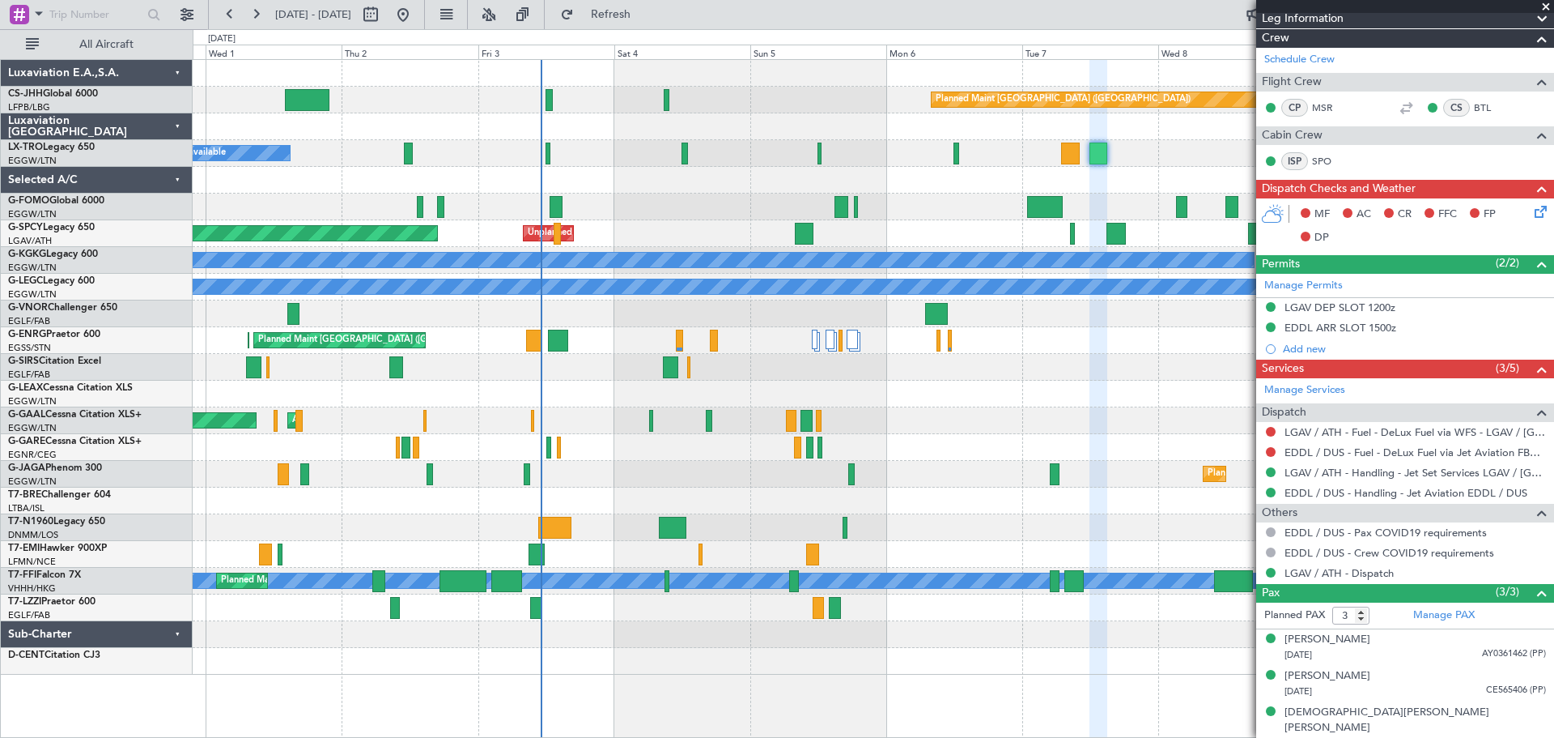
click at [1544, 3] on span at bounding box center [1546, 7] width 16 height 15
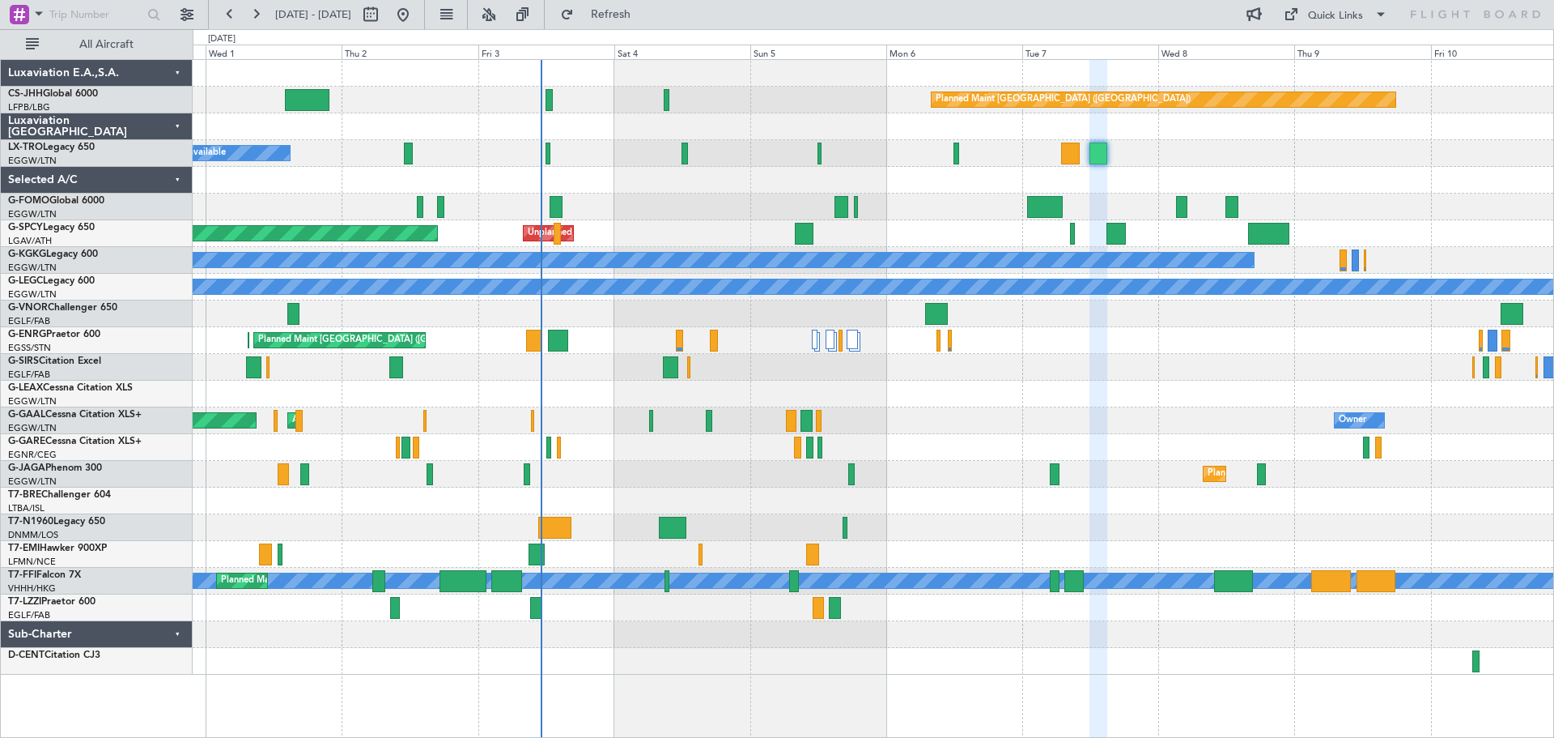
type input "0"
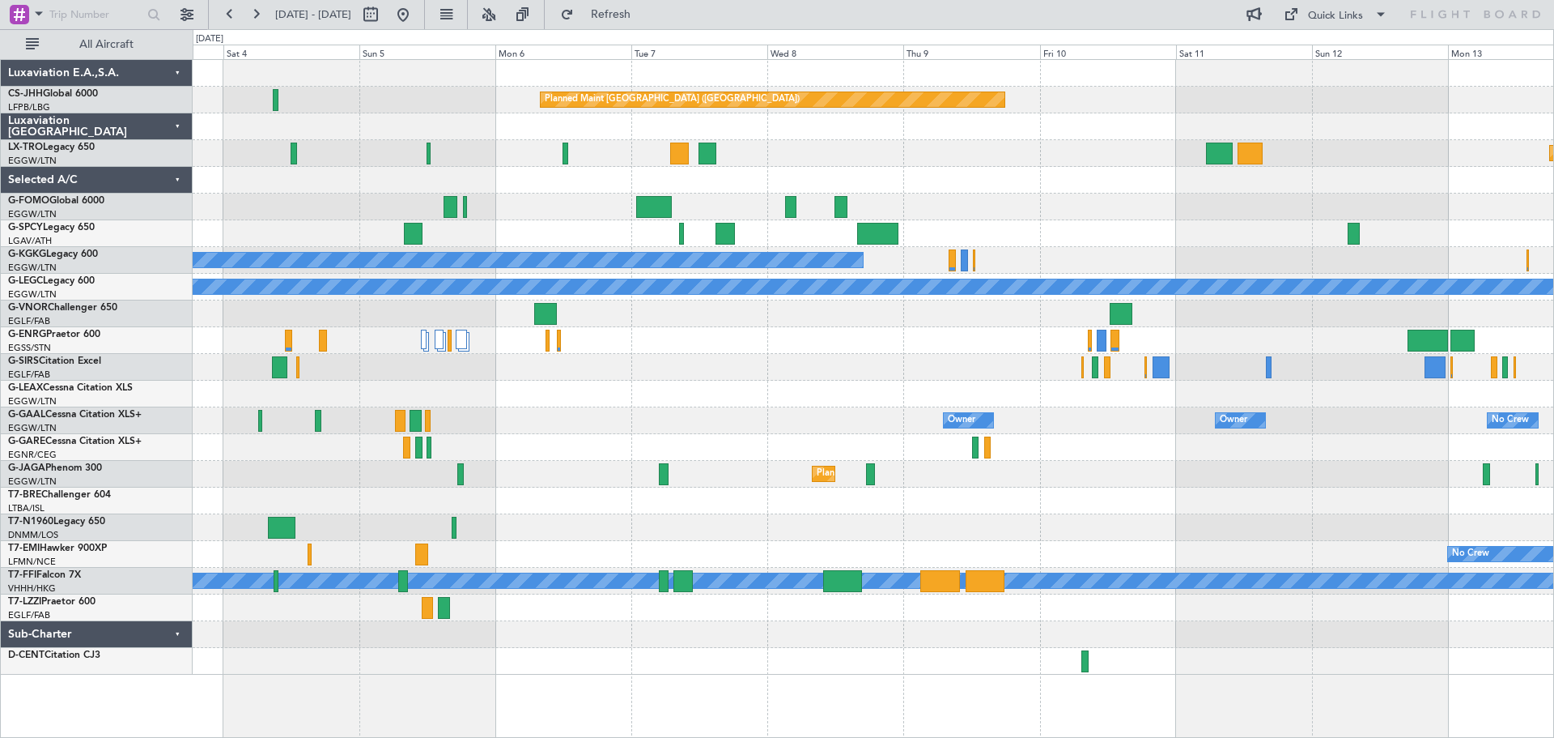
click at [807, 185] on div "Planned Maint Paris (Le Bourget) Planned Maint Riga (Riga Intl) A/C Unavailable…" at bounding box center [873, 367] width 1361 height 615
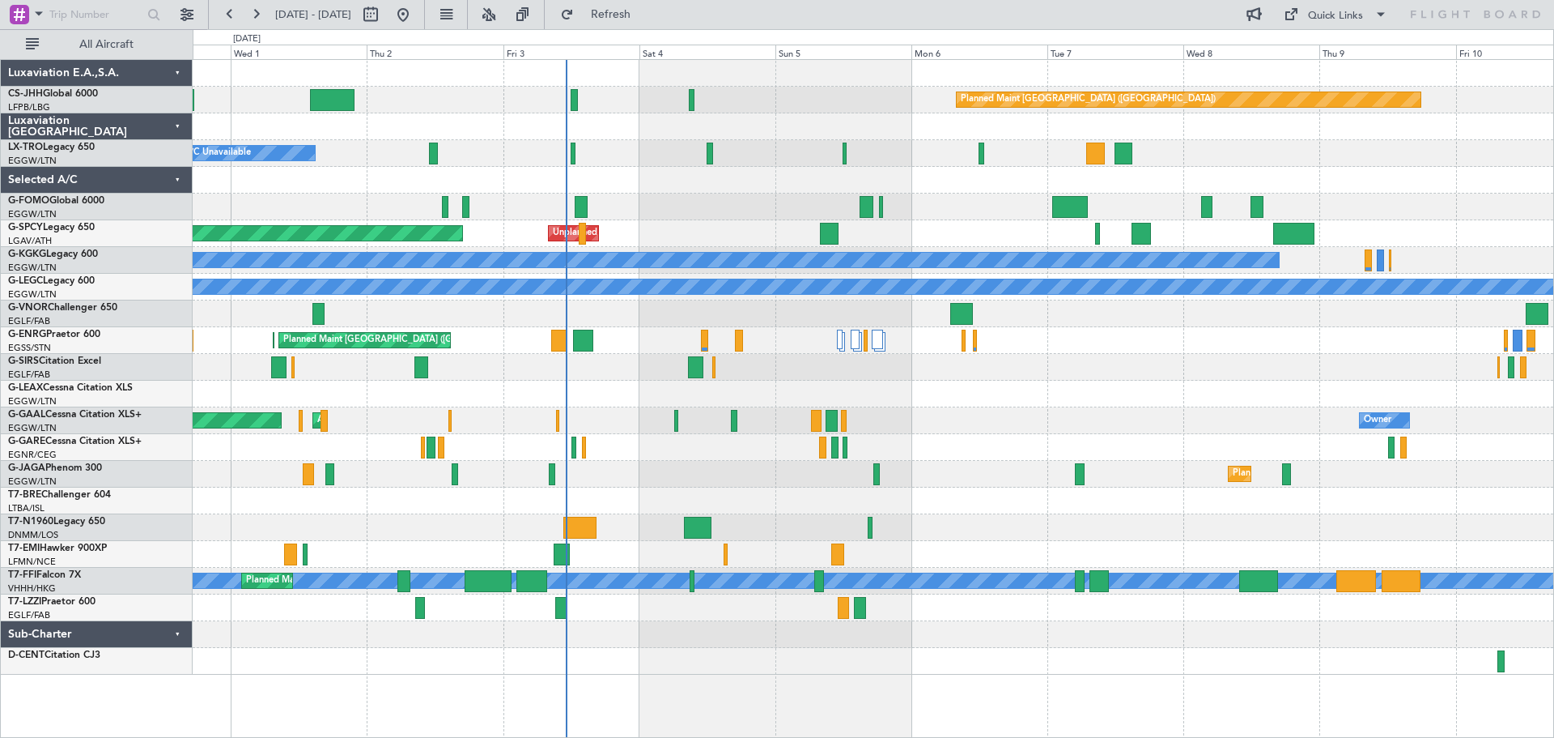
click at [1243, 193] on div "Planned Maint Paris (Le Bourget) A/C Unavailable Planned Maint London (Luton) U…" at bounding box center [873, 367] width 1361 height 615
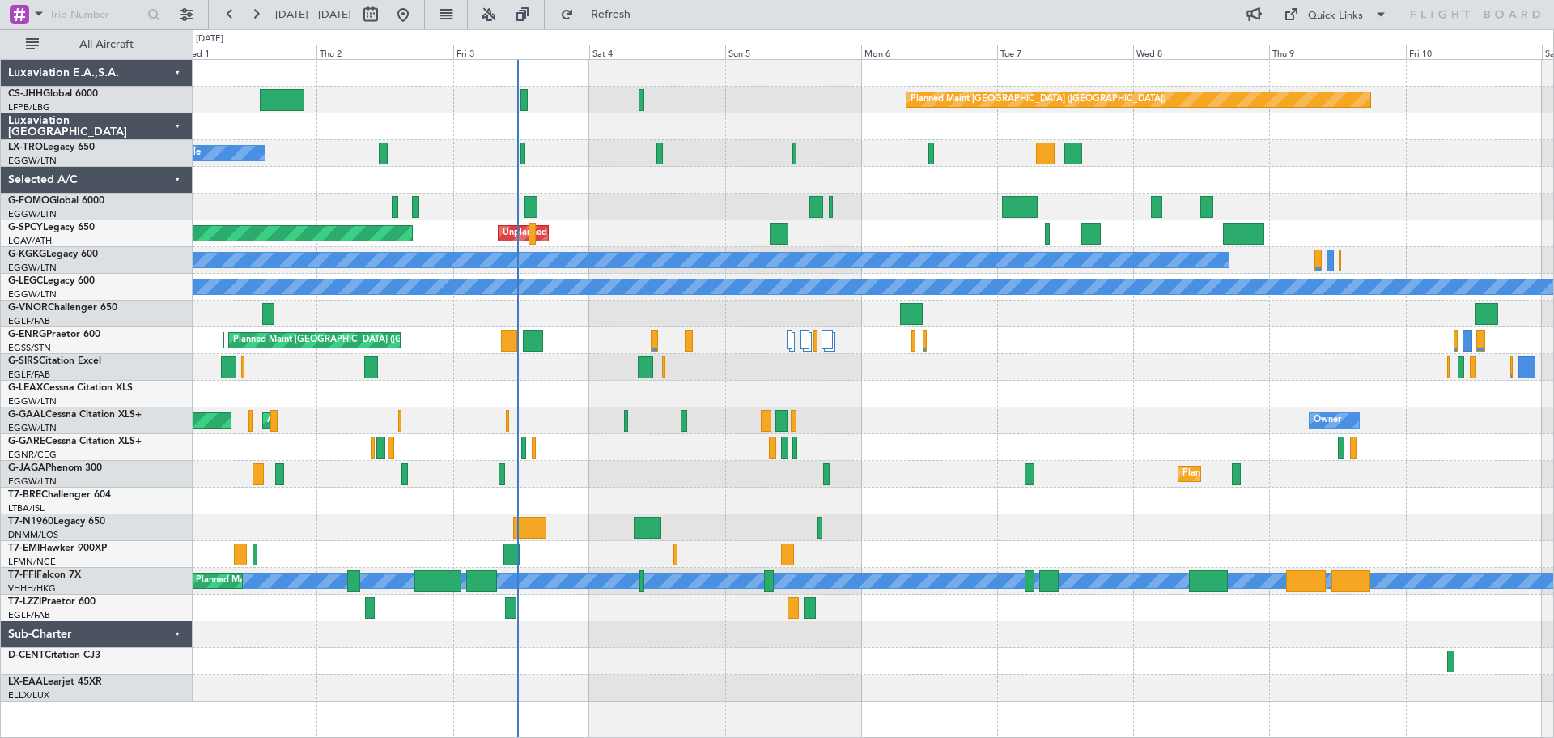
click at [1063, 410] on div "Planned Maint Dusseldorf AOG Maint Dusseldorf Owner Owner No Crew" at bounding box center [873, 420] width 1361 height 27
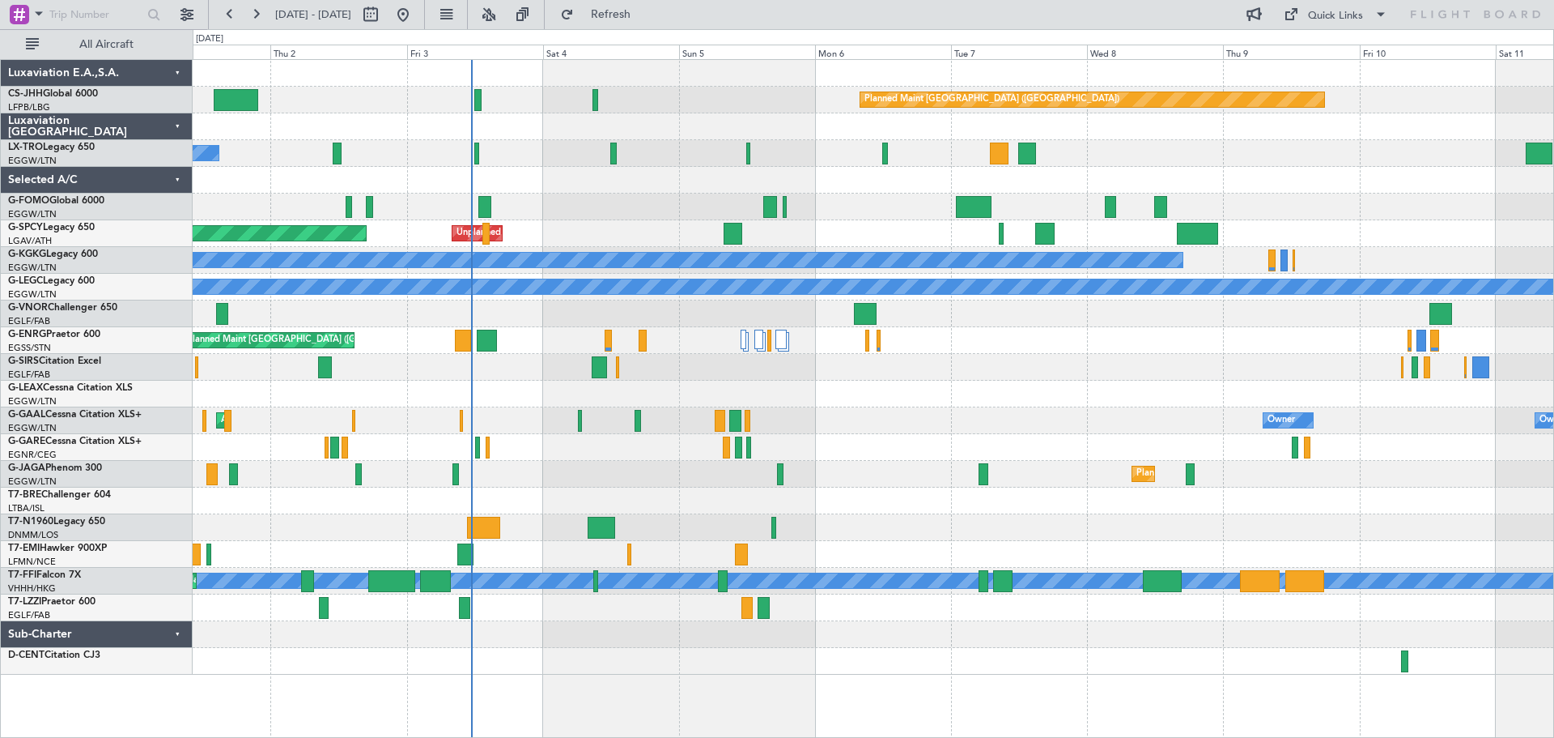
click at [1035, 405] on div "A/C Unavailable" at bounding box center [873, 394] width 1361 height 27
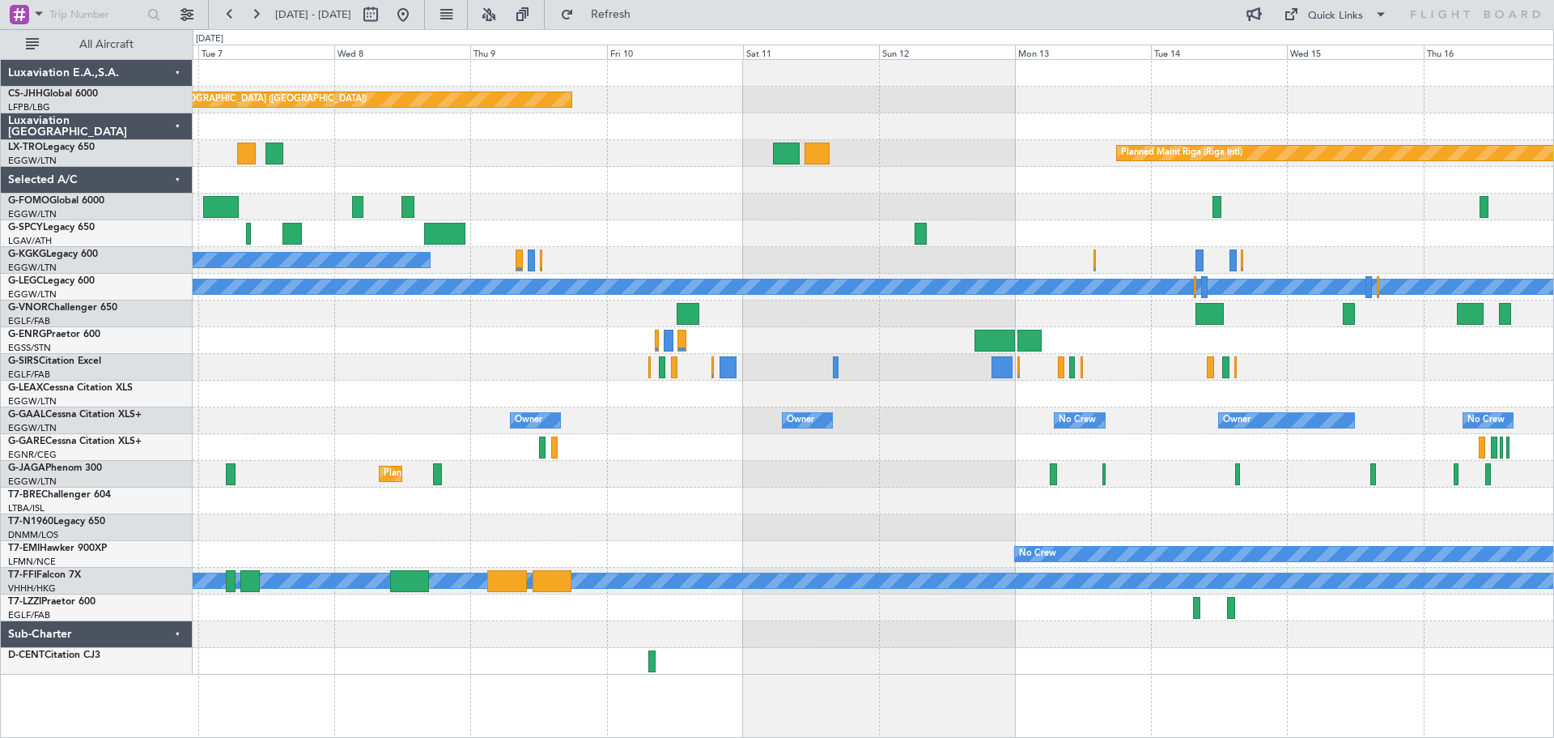
click at [559, 209] on div "Planned Maint Paris (Le Bourget) Planned Maint Riga (Riga Intl) A/C Unavailable…" at bounding box center [873, 367] width 1361 height 615
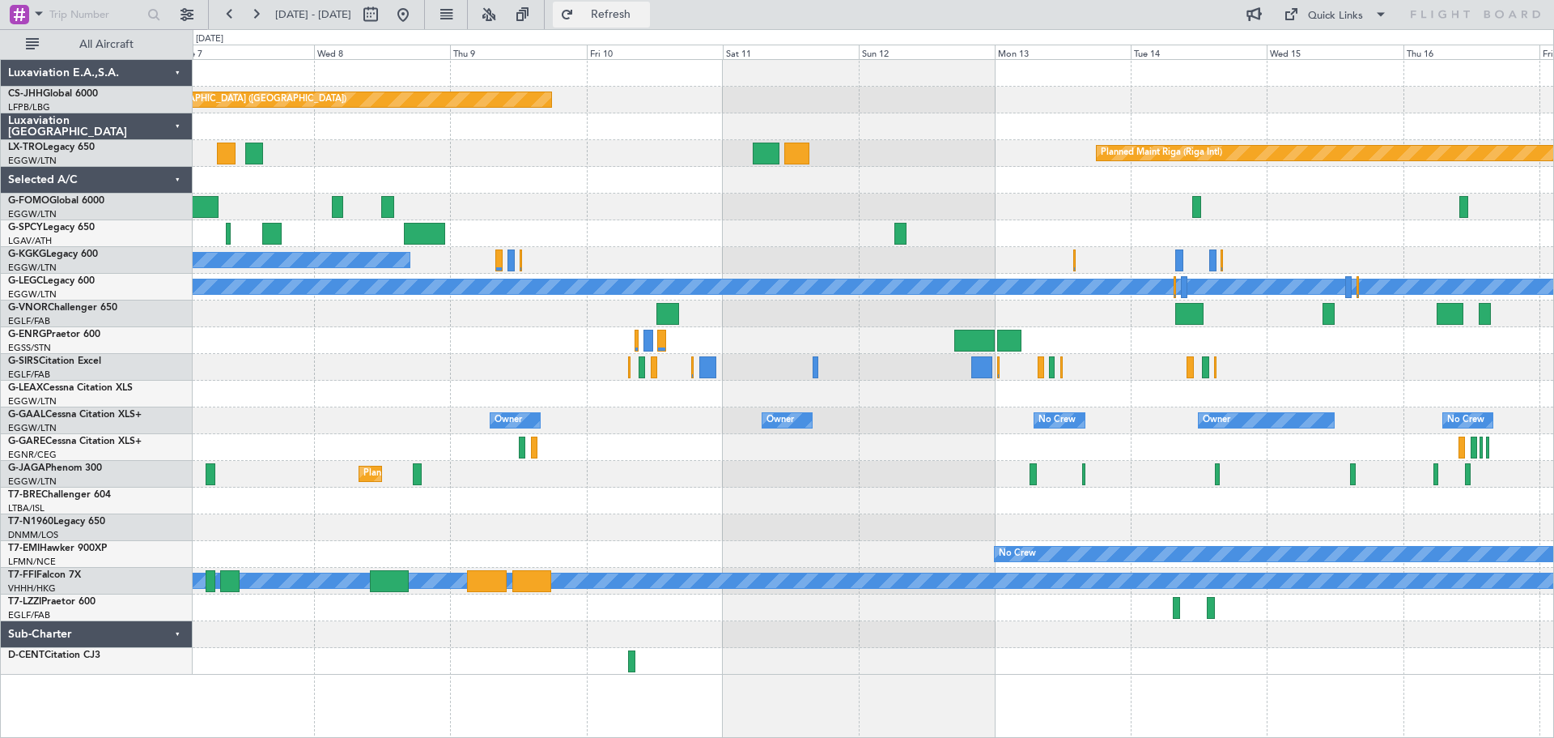
click at [645, 9] on span "Refresh" at bounding box center [611, 14] width 68 height 11
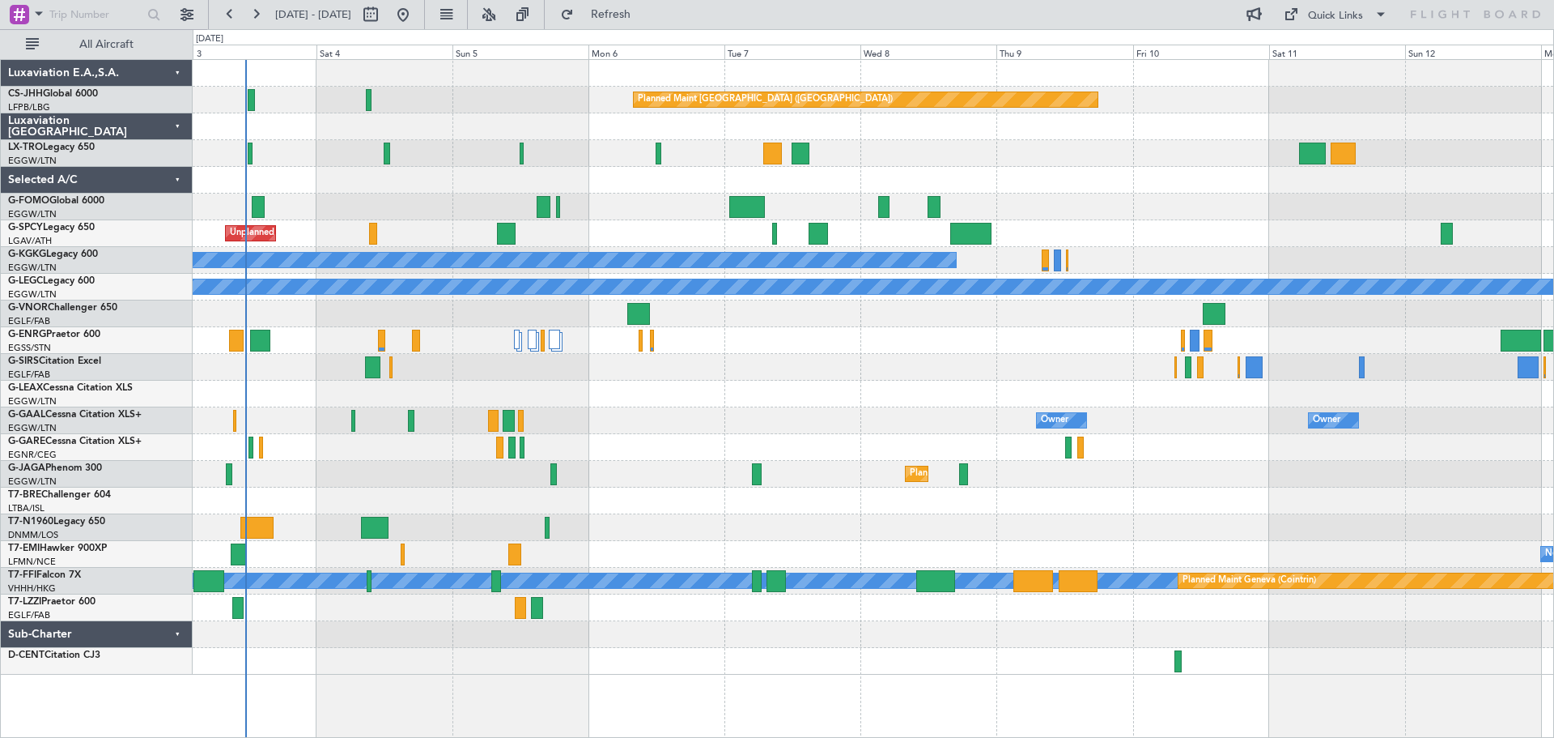
click at [1224, 190] on div at bounding box center [873, 180] width 1361 height 27
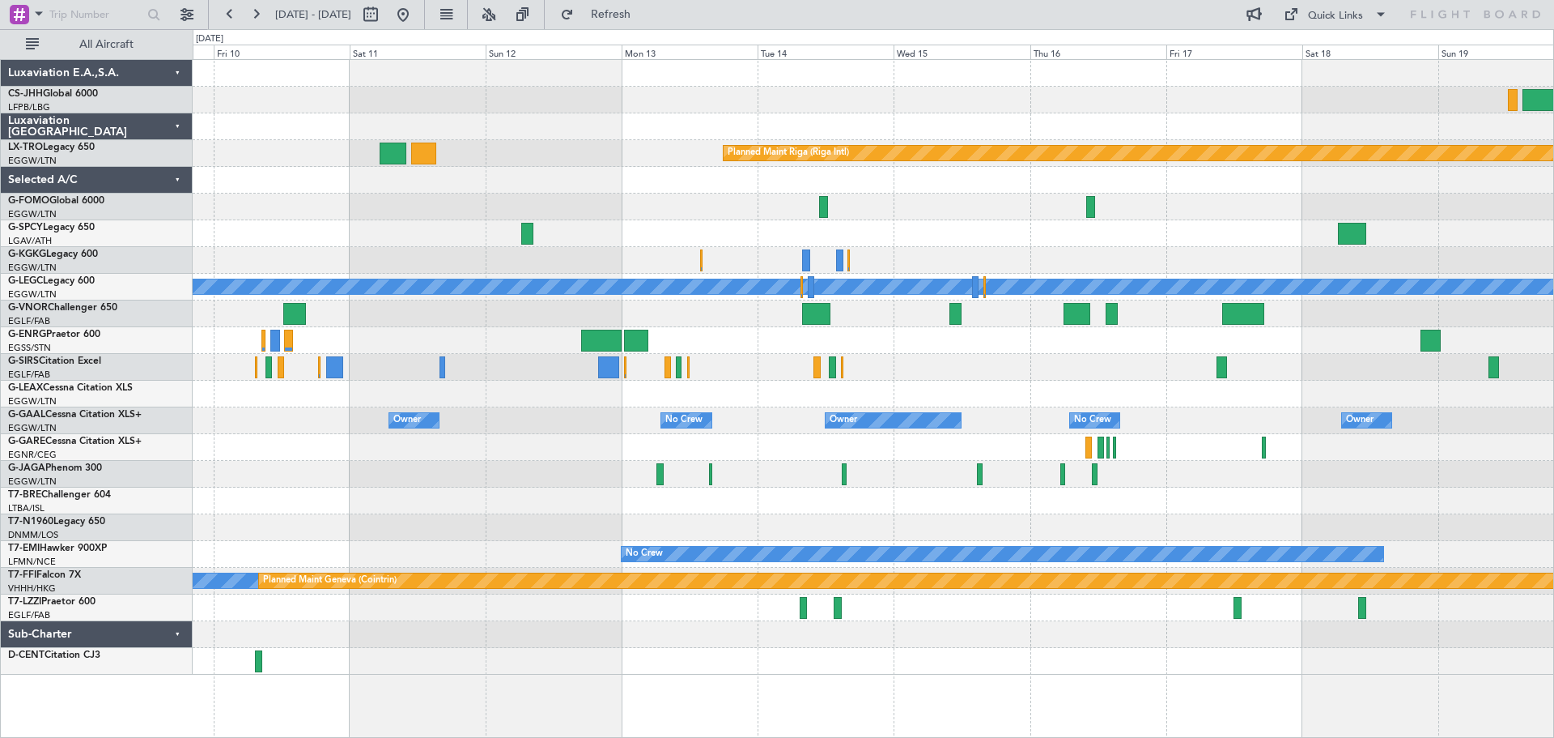
click at [363, 228] on div "Planned Maint Paris (Le Bourget) Planned Maint Riga (Riga Intl) A/C Unavailable…" at bounding box center [873, 367] width 1361 height 615
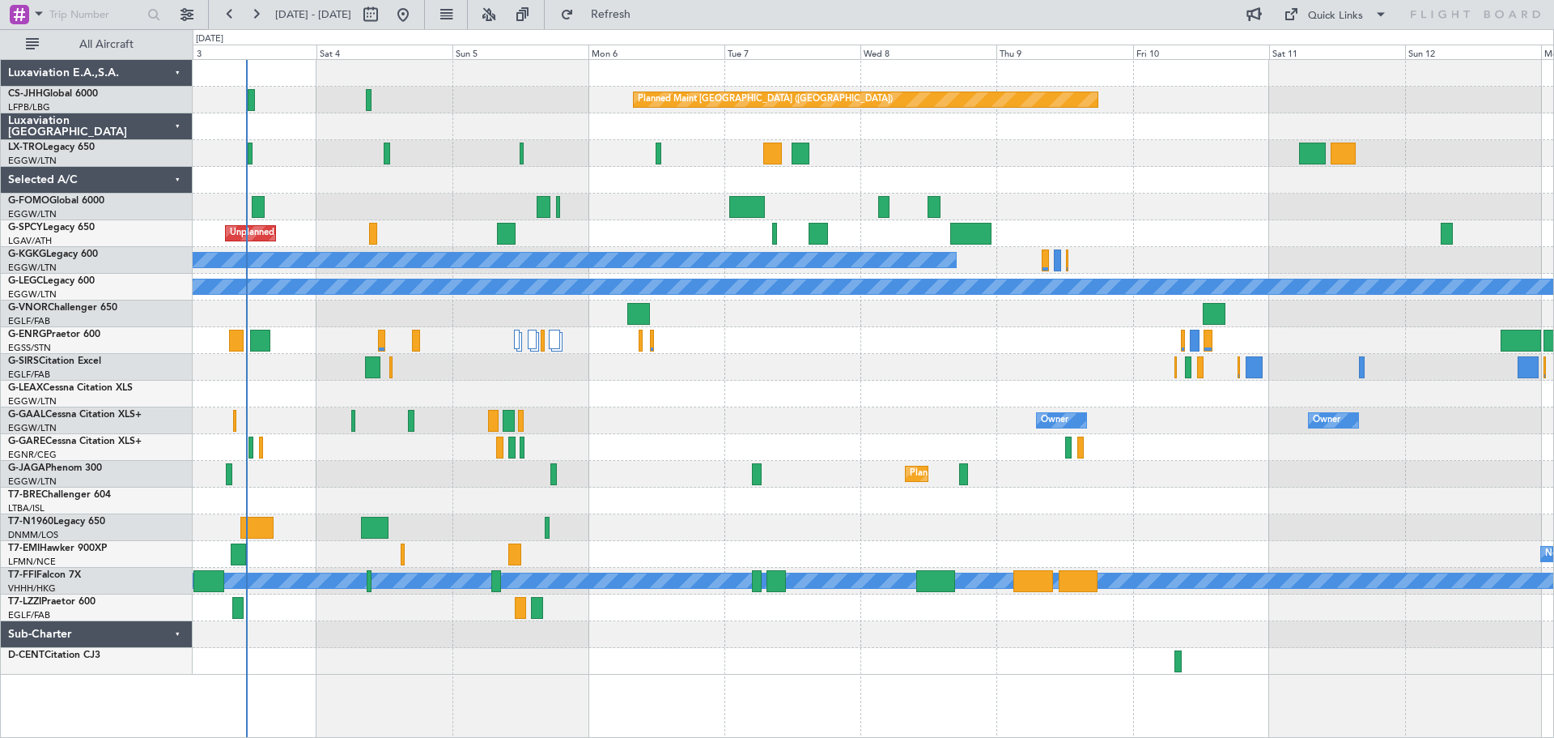
click at [1274, 219] on div at bounding box center [873, 206] width 1361 height 27
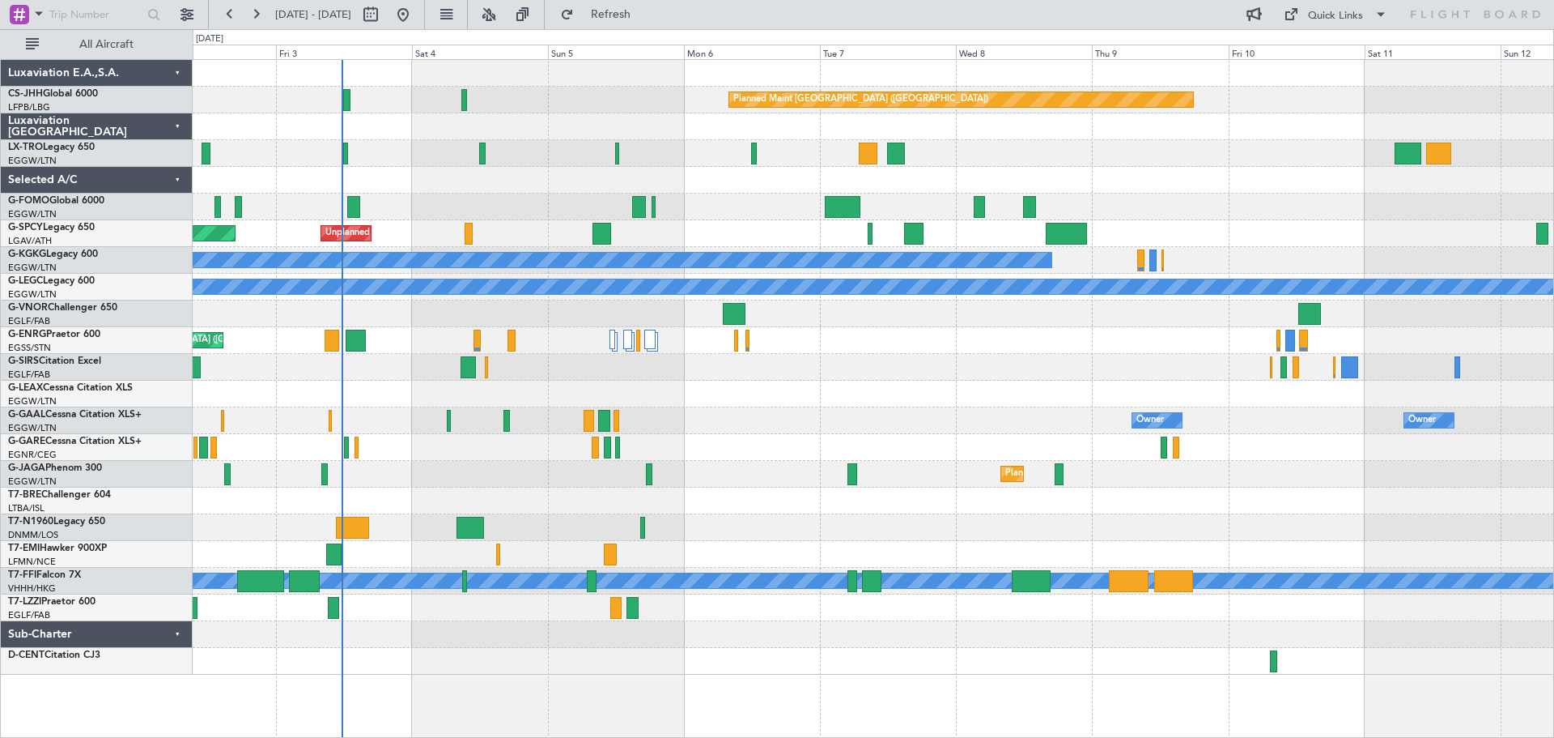
click at [622, 198] on div "Planned Maint Paris (Le Bourget) A/C Unavailable Planned Maint Riga (Riga Intl)…" at bounding box center [873, 367] width 1361 height 615
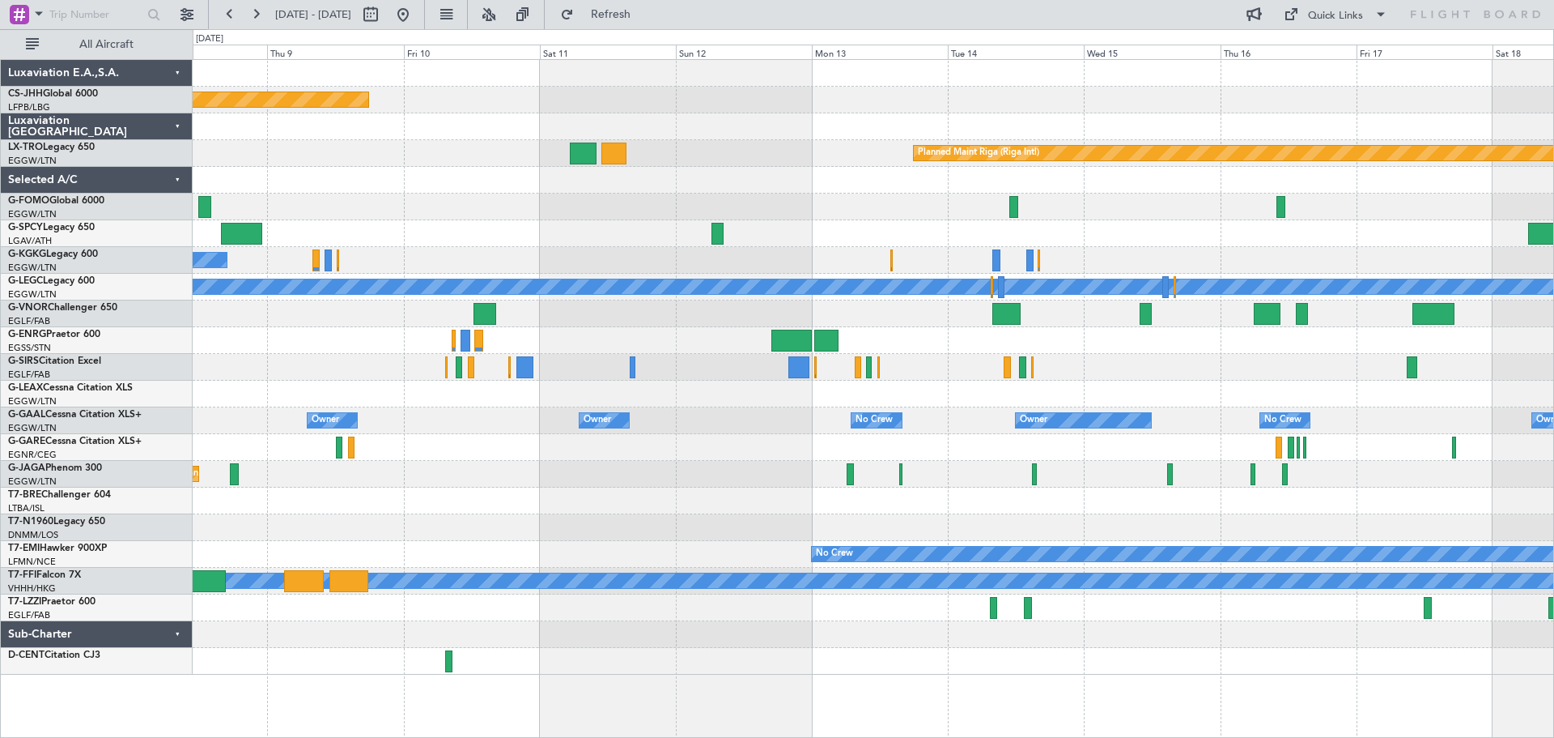
click at [408, 240] on div "Planned Maint Paris (Le Bourget) Planned Maint Riga (Riga Intl) A/C Unavailable…" at bounding box center [873, 367] width 1361 height 615
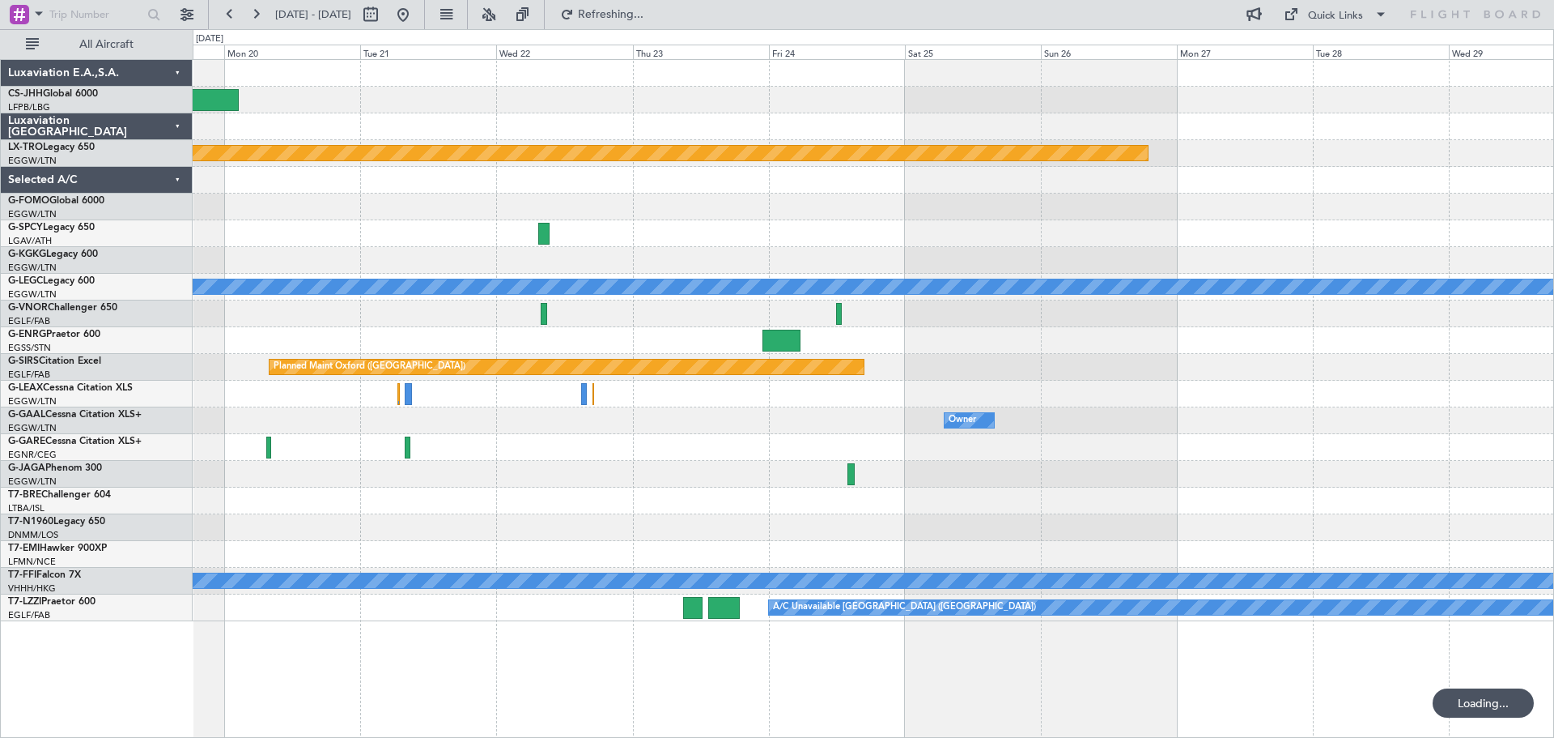
click at [592, 196] on div at bounding box center [873, 206] width 1361 height 27
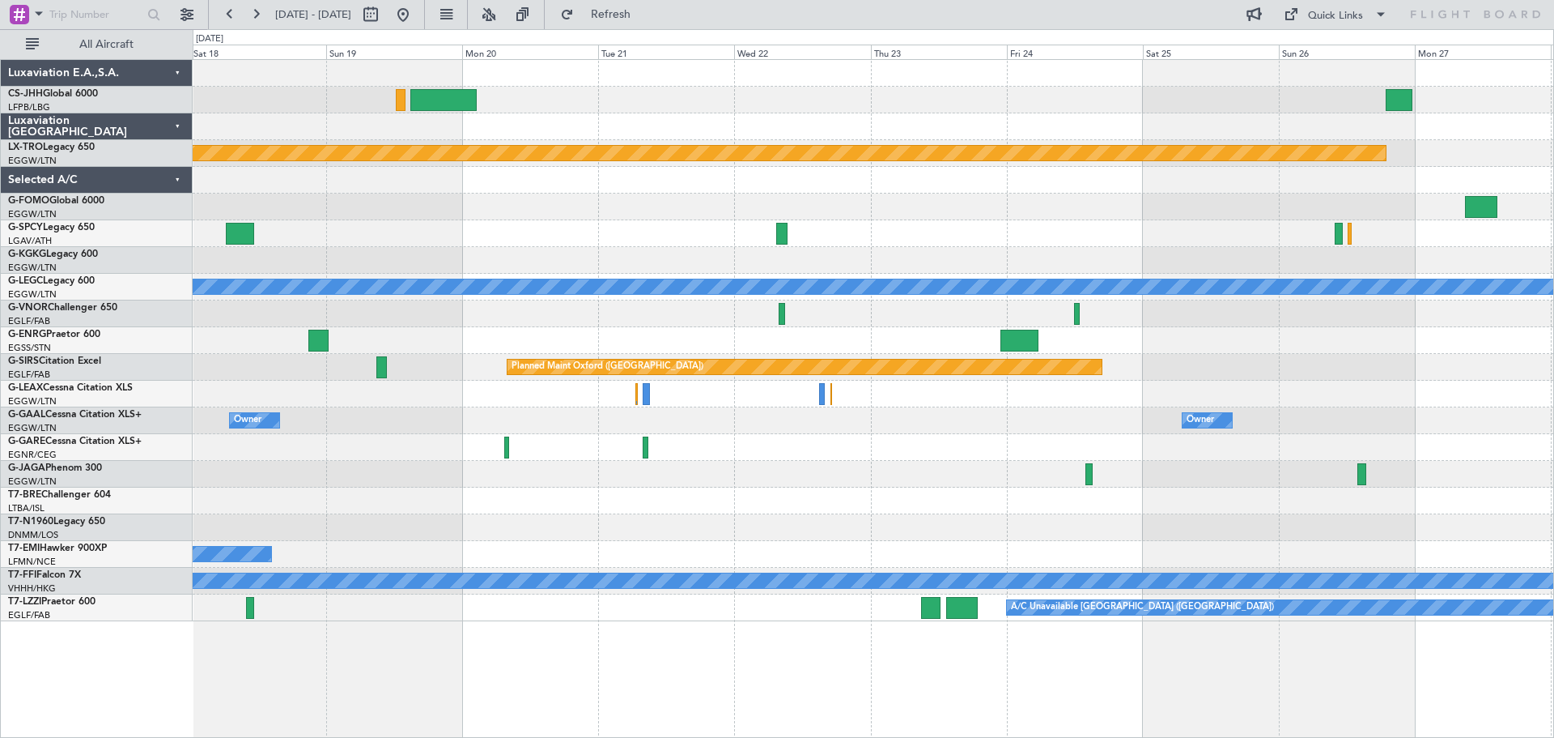
click at [1078, 195] on div at bounding box center [873, 206] width 1361 height 27
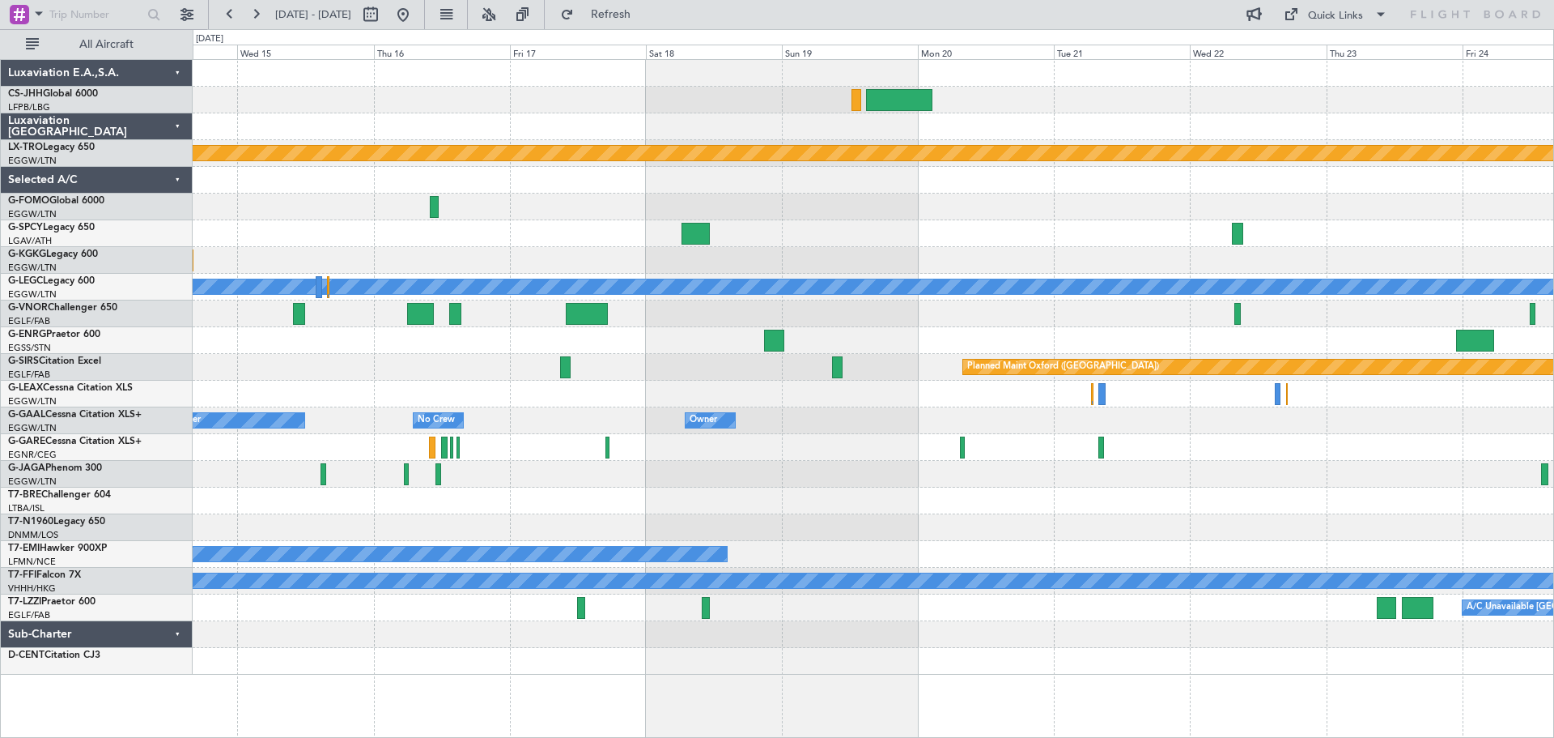
click at [446, 205] on div at bounding box center [873, 206] width 1361 height 27
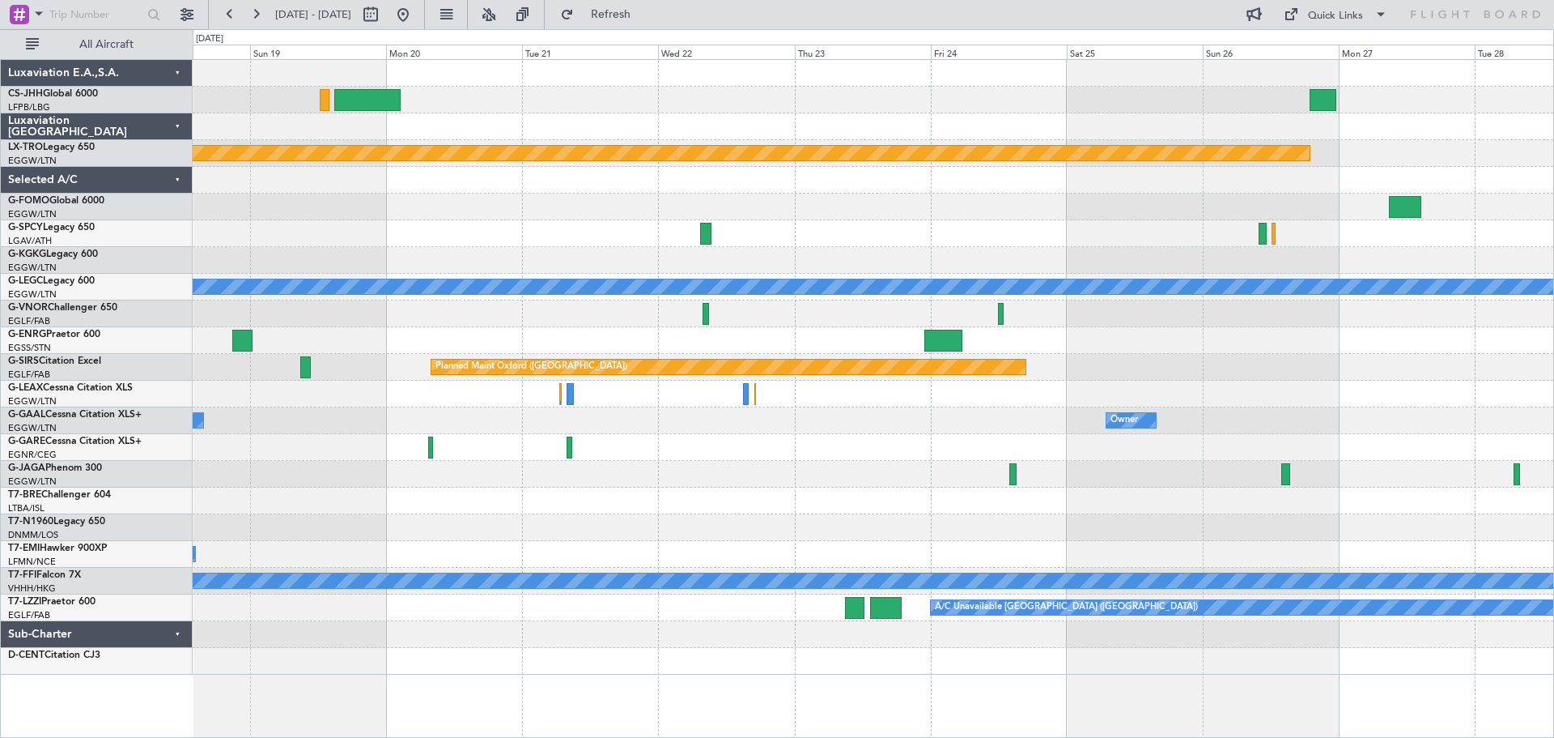
click at [466, 186] on div "Planned Maint Riga (Riga Intl) A/C Unavailable London (Luton) Planned Maint Oxf…" at bounding box center [873, 367] width 1361 height 615
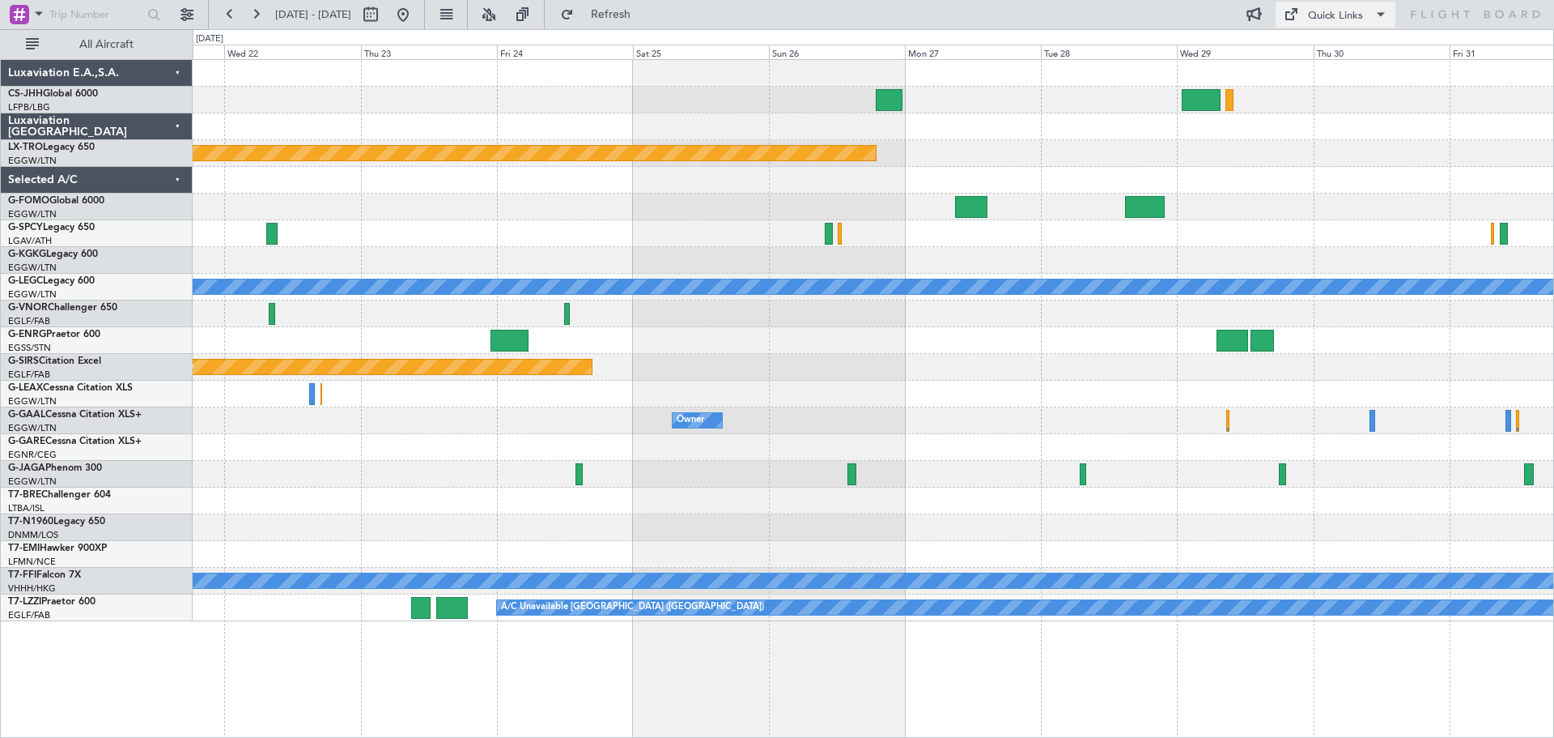
click at [1329, 15] on div "Quick Links" at bounding box center [1335, 16] width 55 height 16
click at [1325, 49] on button "Trip Builder" at bounding box center [1336, 53] width 121 height 39
click at [650, 26] on button "Refresh" at bounding box center [601, 15] width 97 height 26
click at [234, 19] on button at bounding box center [230, 15] width 26 height 26
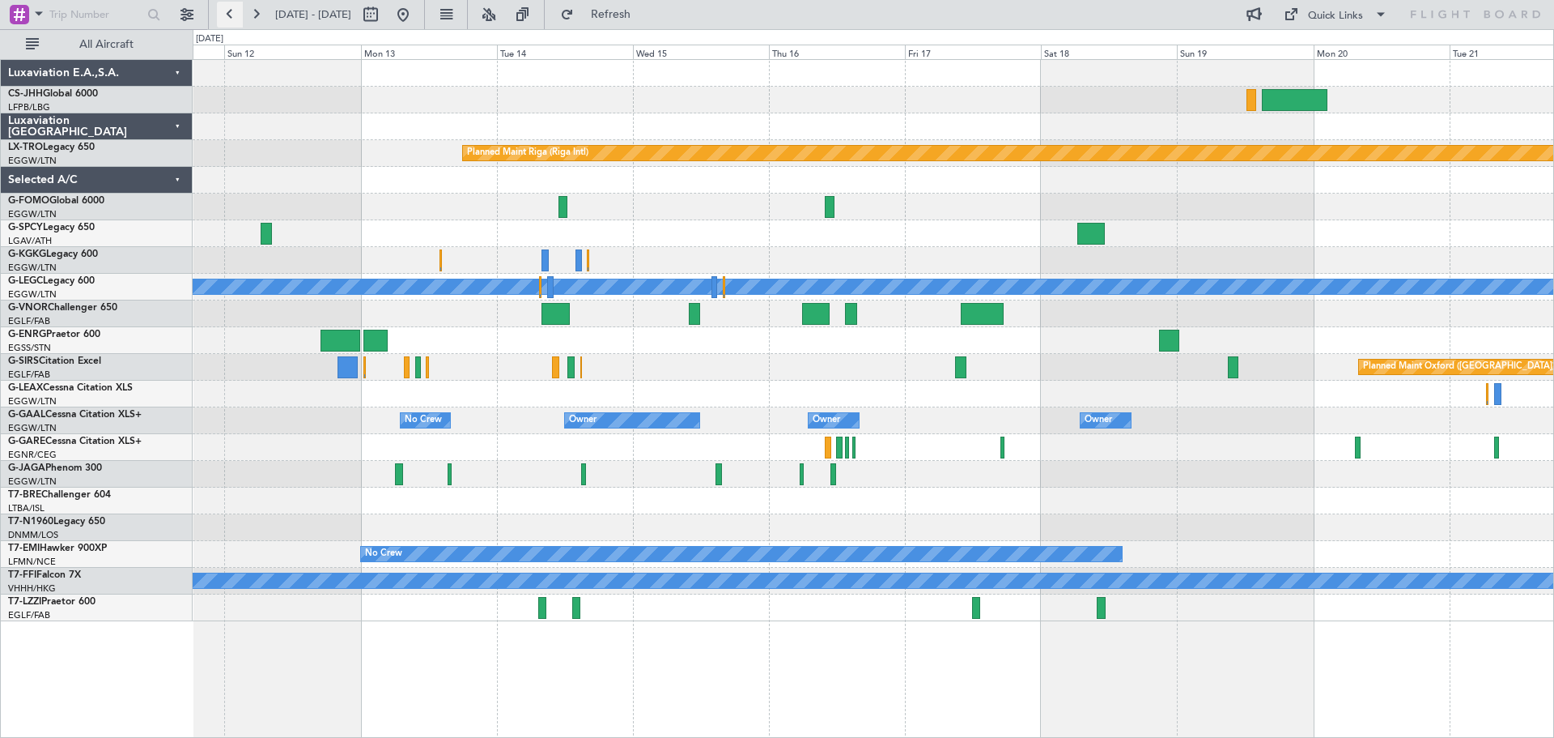
click at [234, 19] on button at bounding box center [230, 15] width 26 height 26
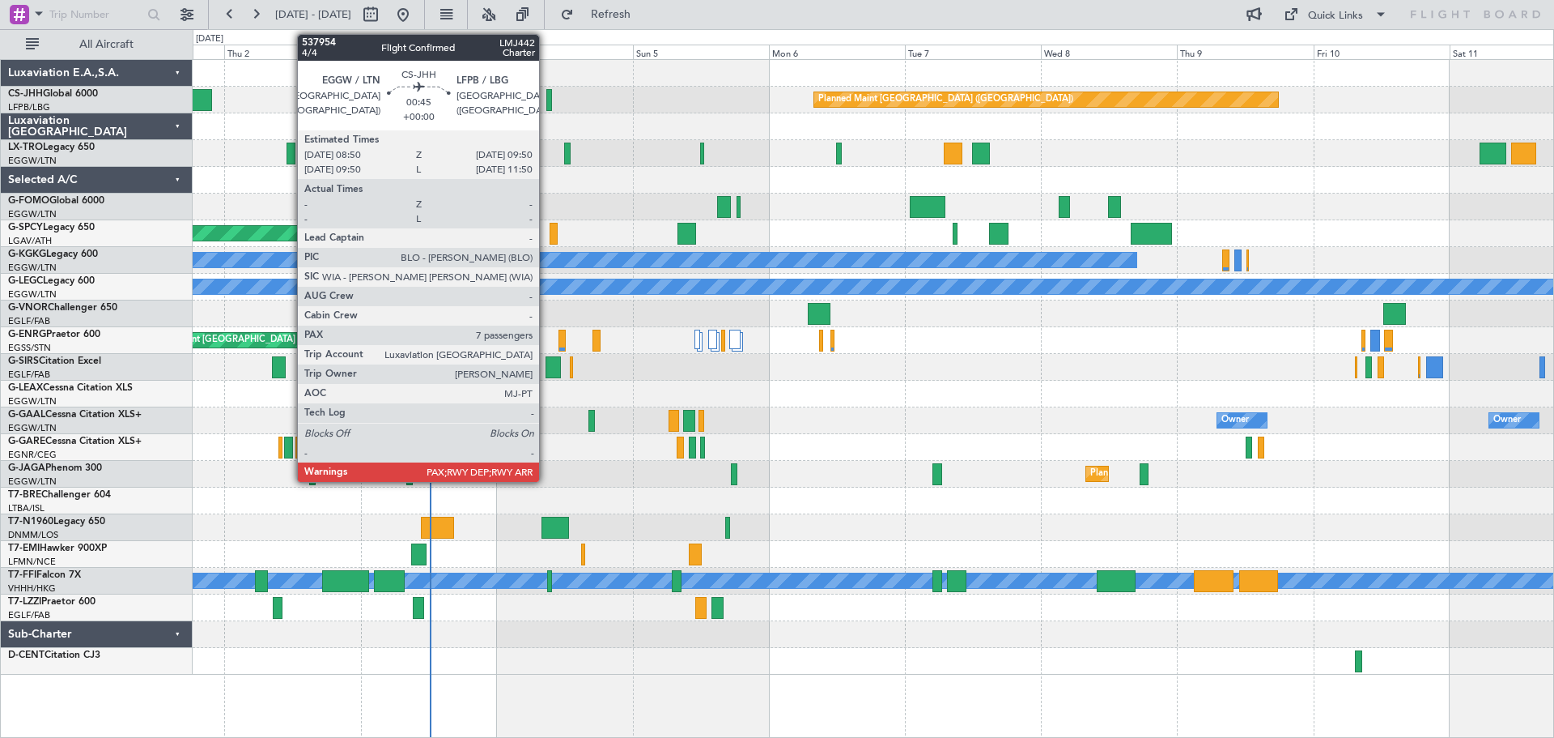
click at [546, 101] on div at bounding box center [549, 100] width 6 height 22
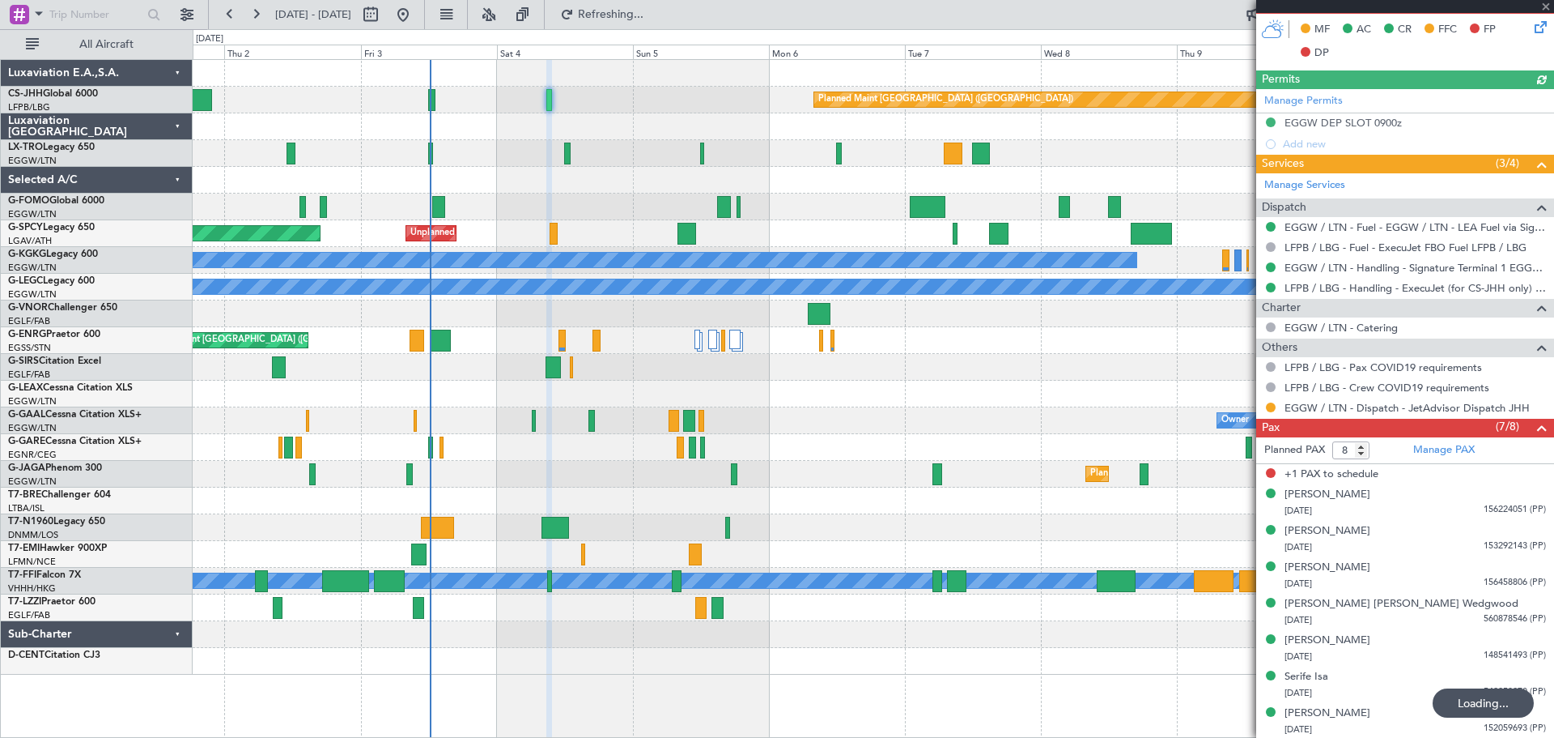
scroll to position [422, 0]
click at [635, 138] on div at bounding box center [873, 126] width 1361 height 27
click at [1545, 2] on span at bounding box center [1546, 7] width 16 height 15
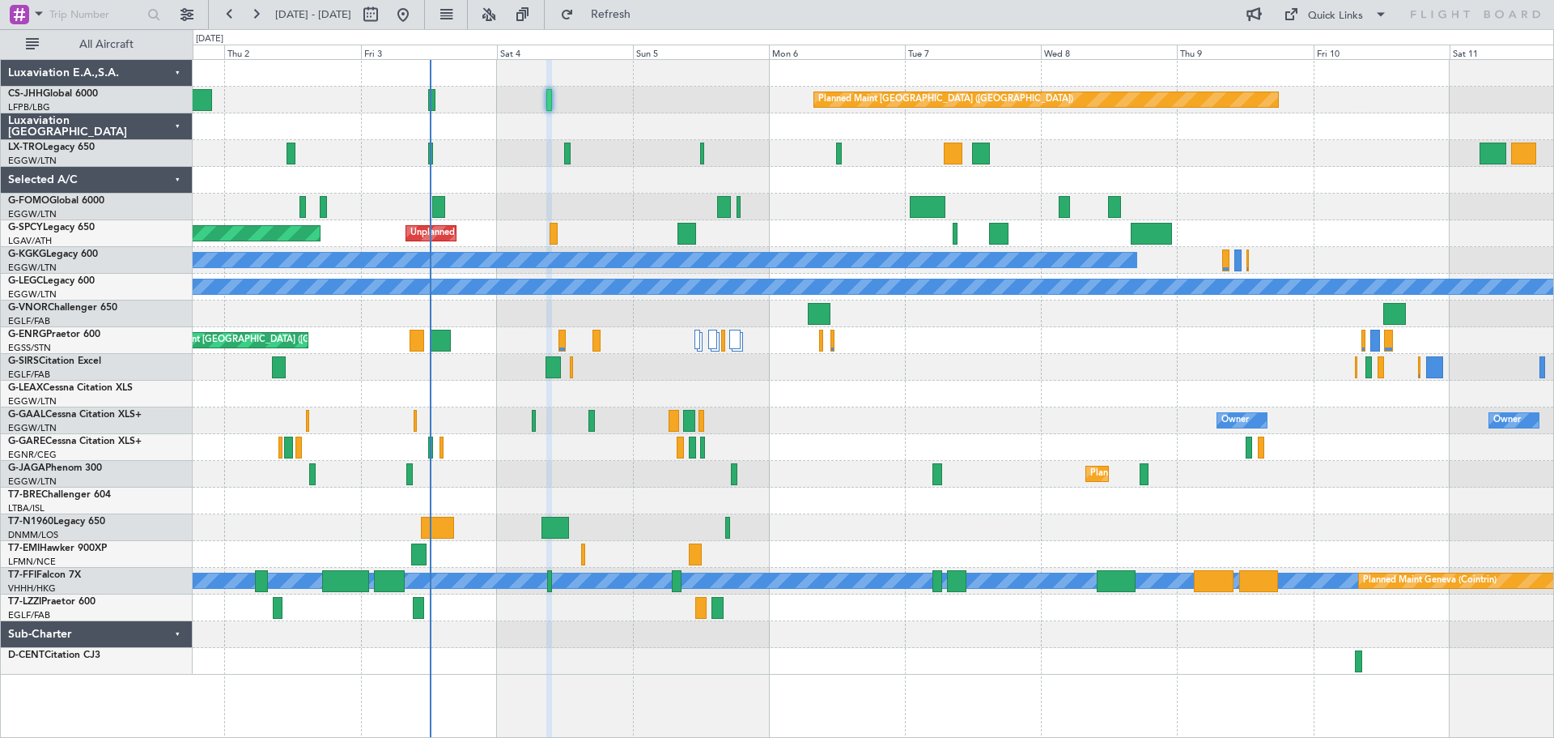
type input "0"
click at [692, 87] on div "Planned Maint [GEOGRAPHIC_DATA] ([GEOGRAPHIC_DATA])" at bounding box center [873, 100] width 1361 height 27
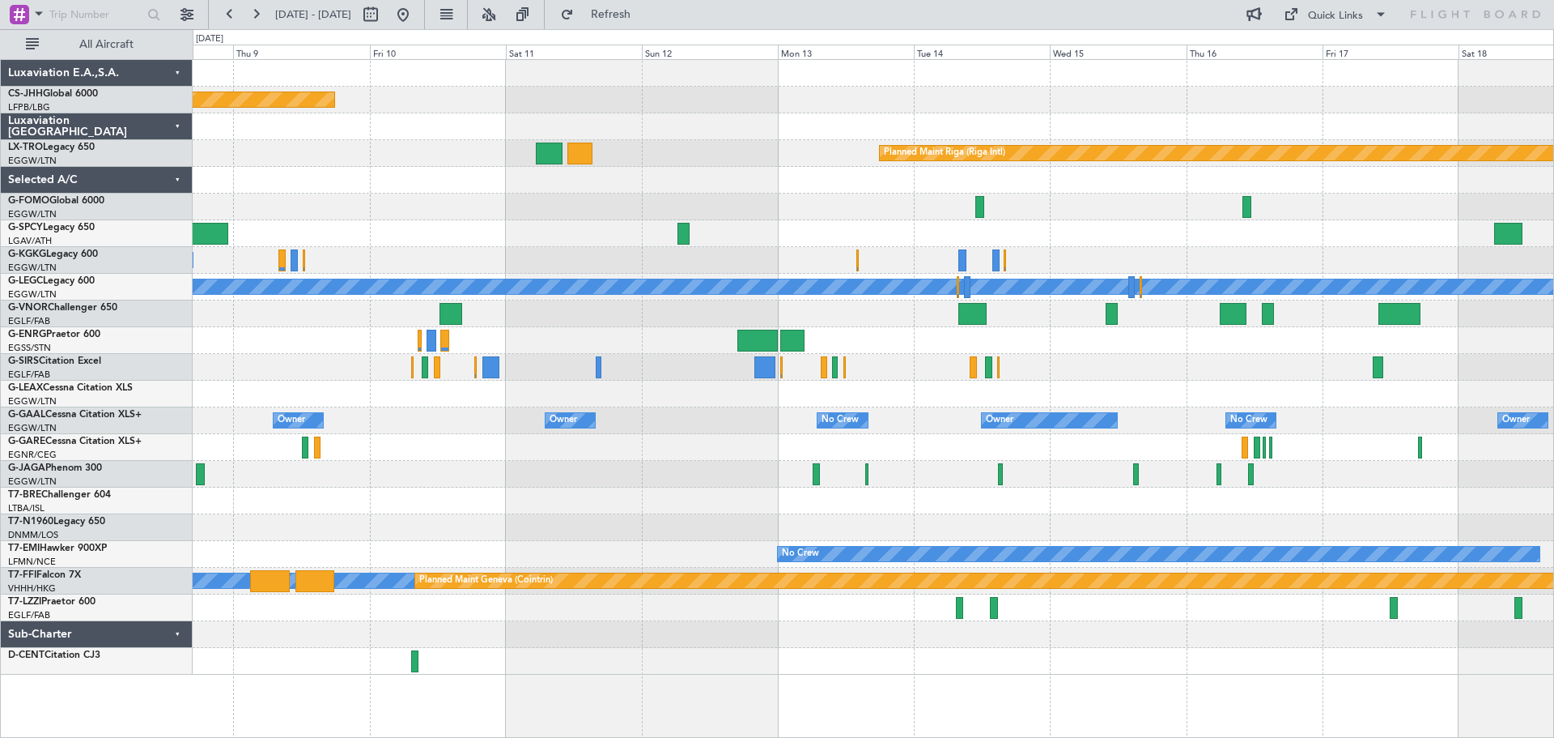
click at [519, 629] on div "Planned Maint [GEOGRAPHIC_DATA] ([GEOGRAPHIC_DATA]) Planned Maint [GEOGRAPHIC_D…" at bounding box center [873, 367] width 1361 height 615
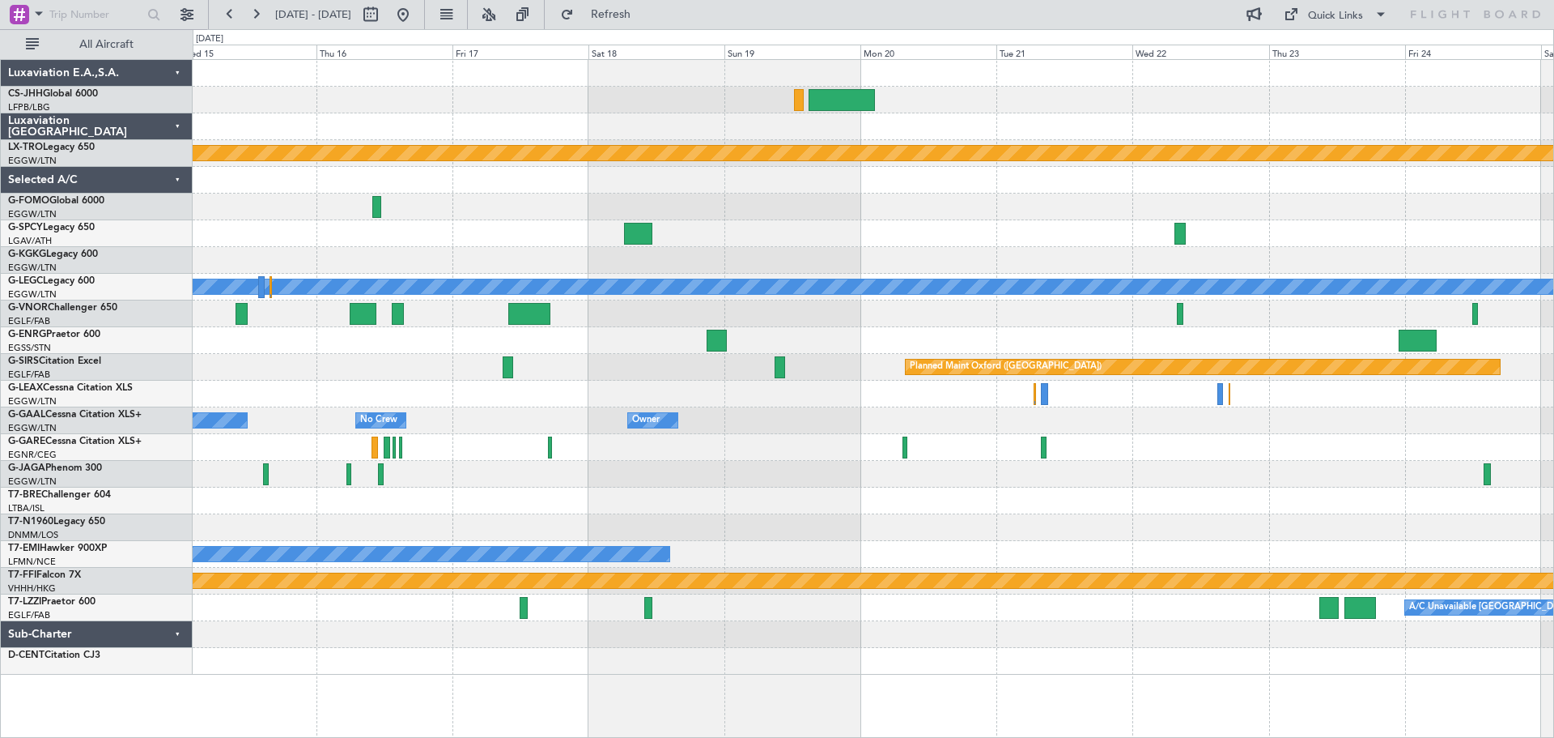
click at [344, 627] on div at bounding box center [873, 634] width 1361 height 27
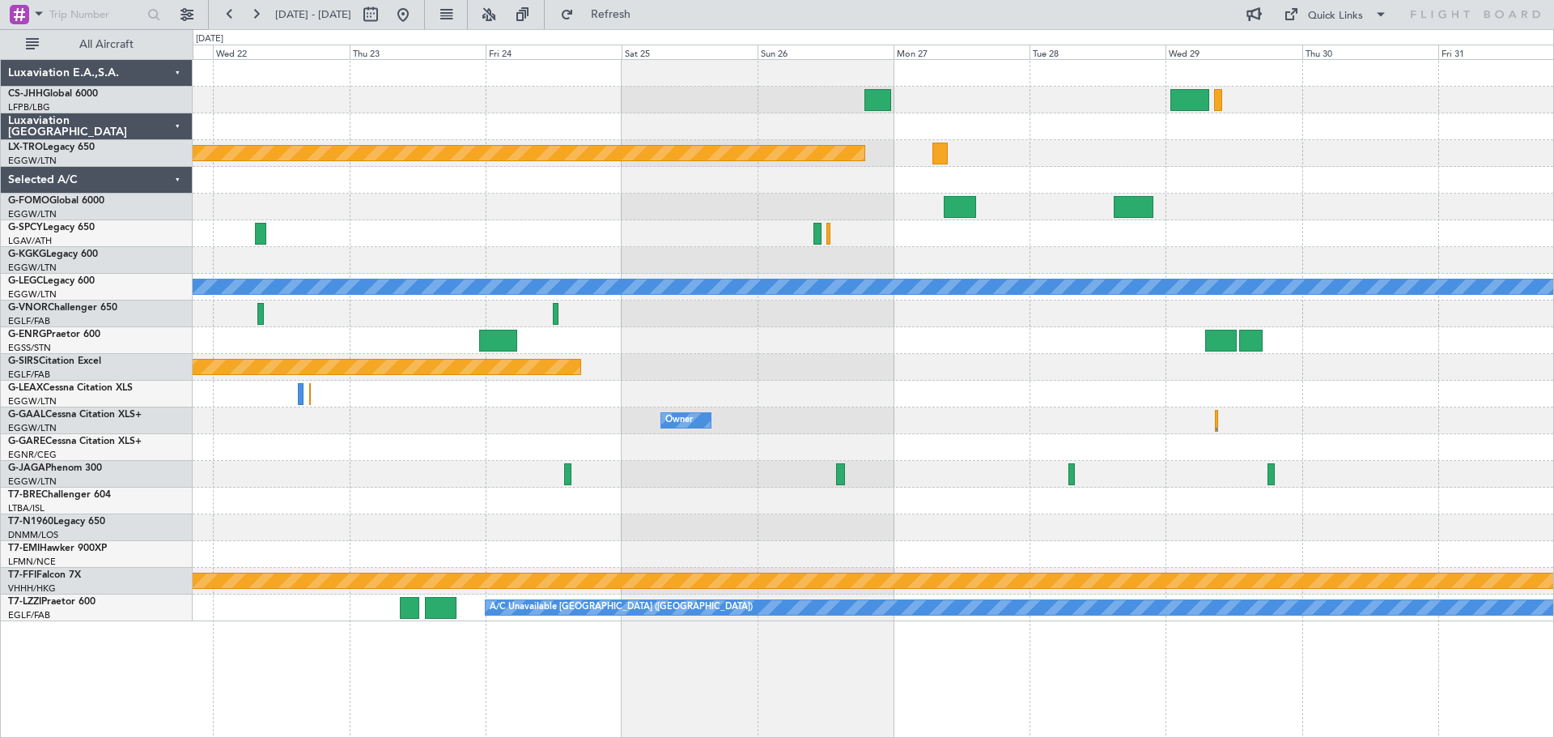
click at [294, 609] on div "A/C Unavailable [GEOGRAPHIC_DATA] ([GEOGRAPHIC_DATA])" at bounding box center [873, 607] width 1361 height 27
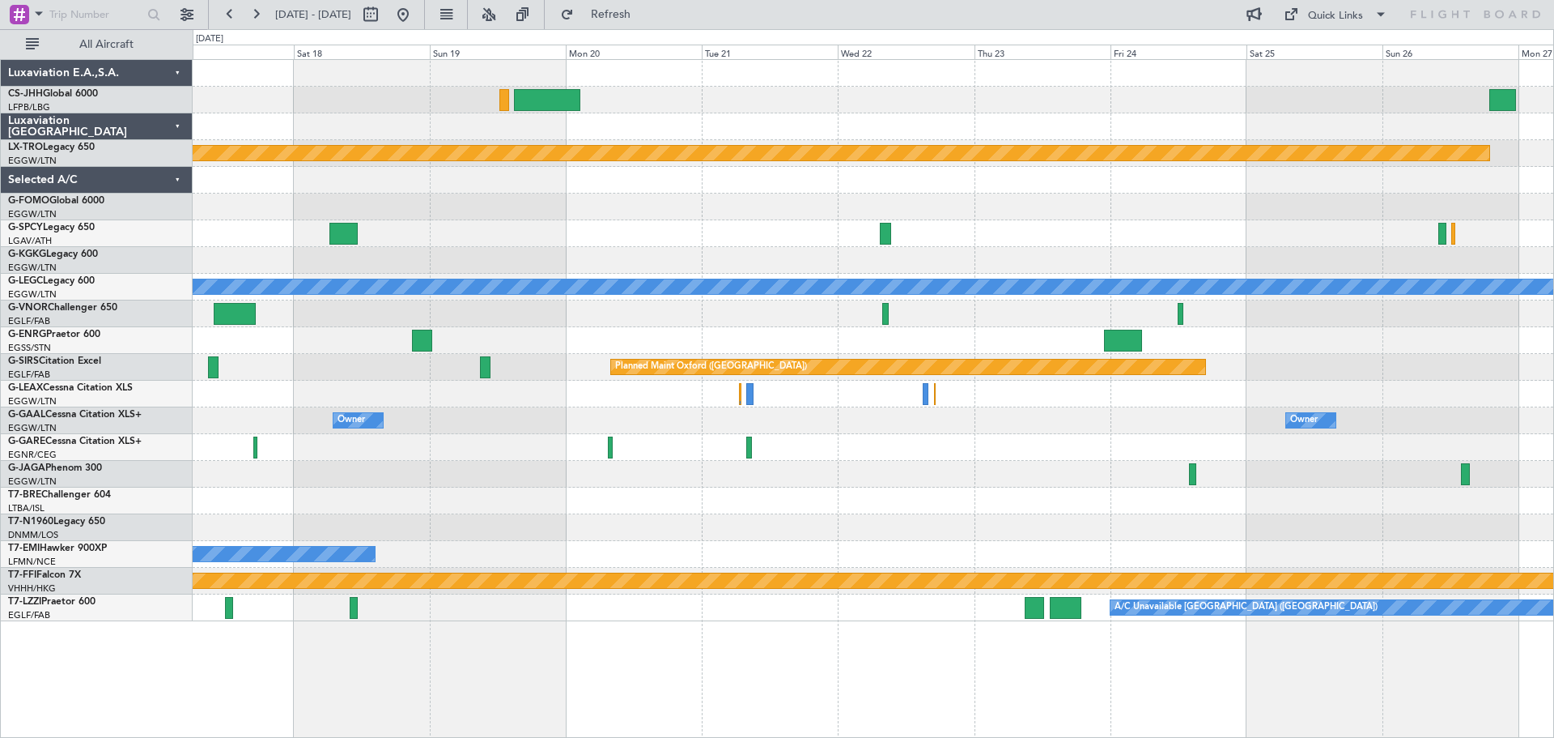
click at [1104, 419] on div "Owner Owner No Crew Owner Owner" at bounding box center [873, 420] width 1361 height 27
click at [231, 11] on button at bounding box center [230, 15] width 26 height 26
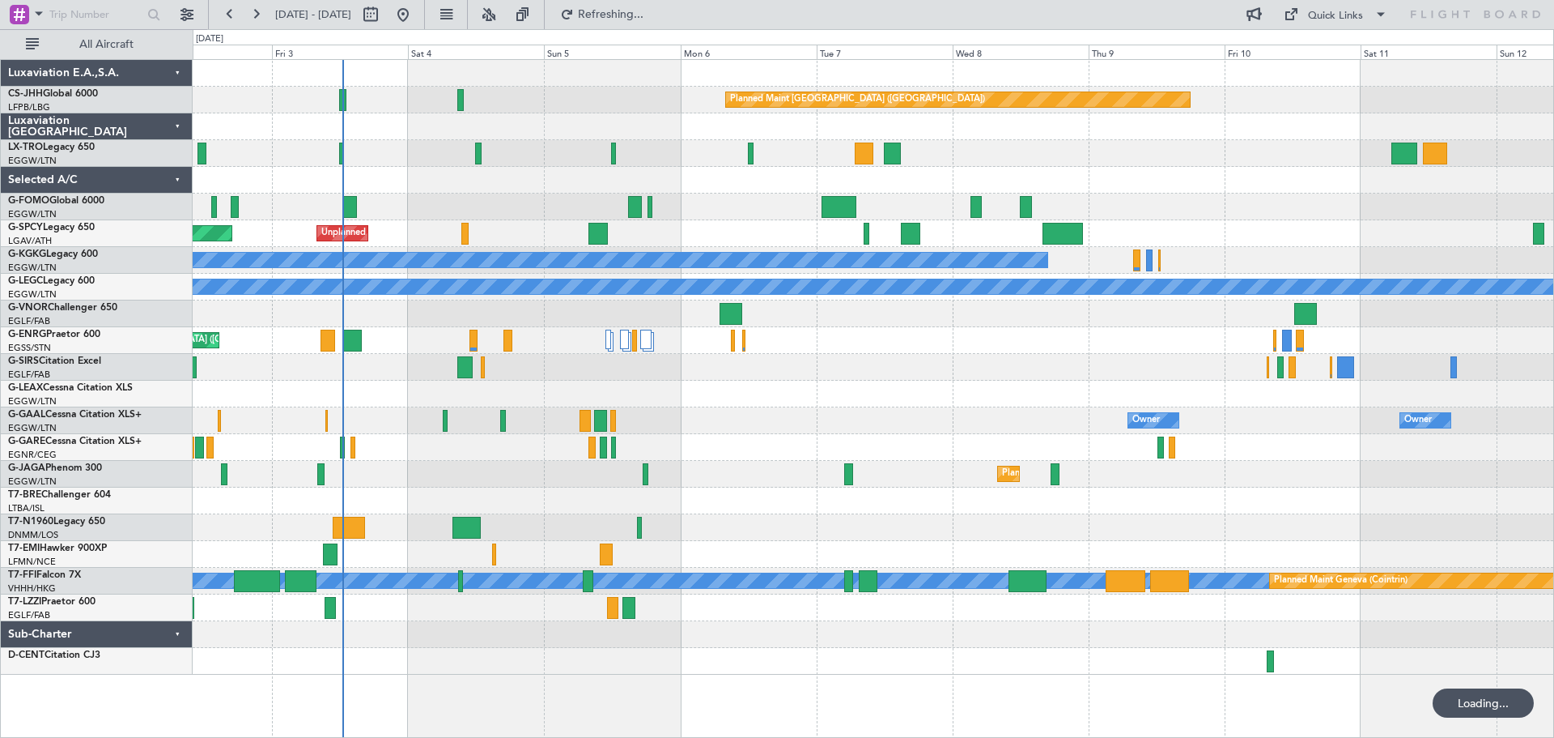
click at [1078, 355] on div "Planned Maint [GEOGRAPHIC_DATA] ([GEOGRAPHIC_DATA]) A/C Unavailable Planned Mai…" at bounding box center [873, 367] width 1361 height 615
click at [474, 152] on div "A/C Unavailable Planned Maint [GEOGRAPHIC_DATA] (Riga Intl)" at bounding box center [873, 153] width 1361 height 27
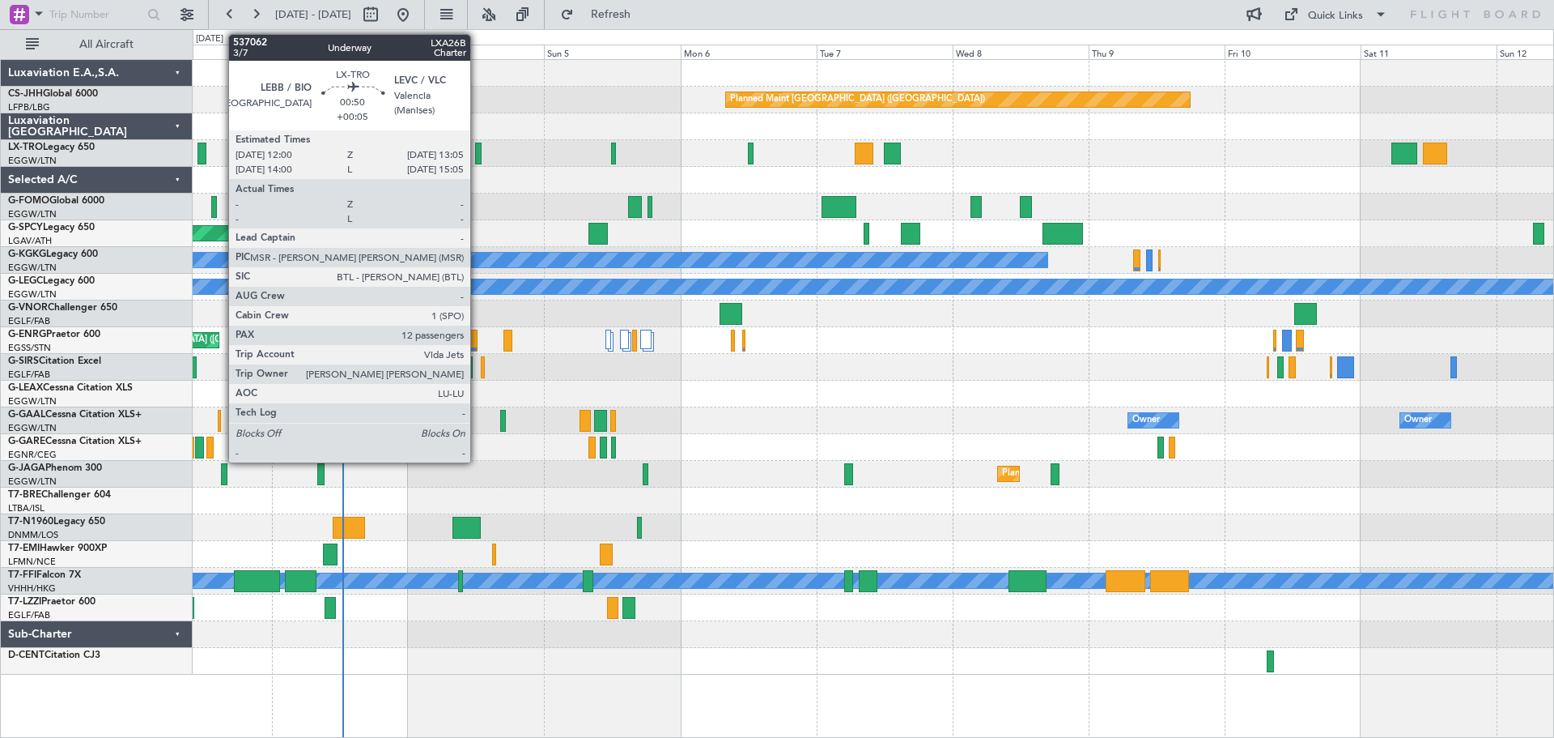
click at [478, 151] on div at bounding box center [478, 153] width 6 height 22
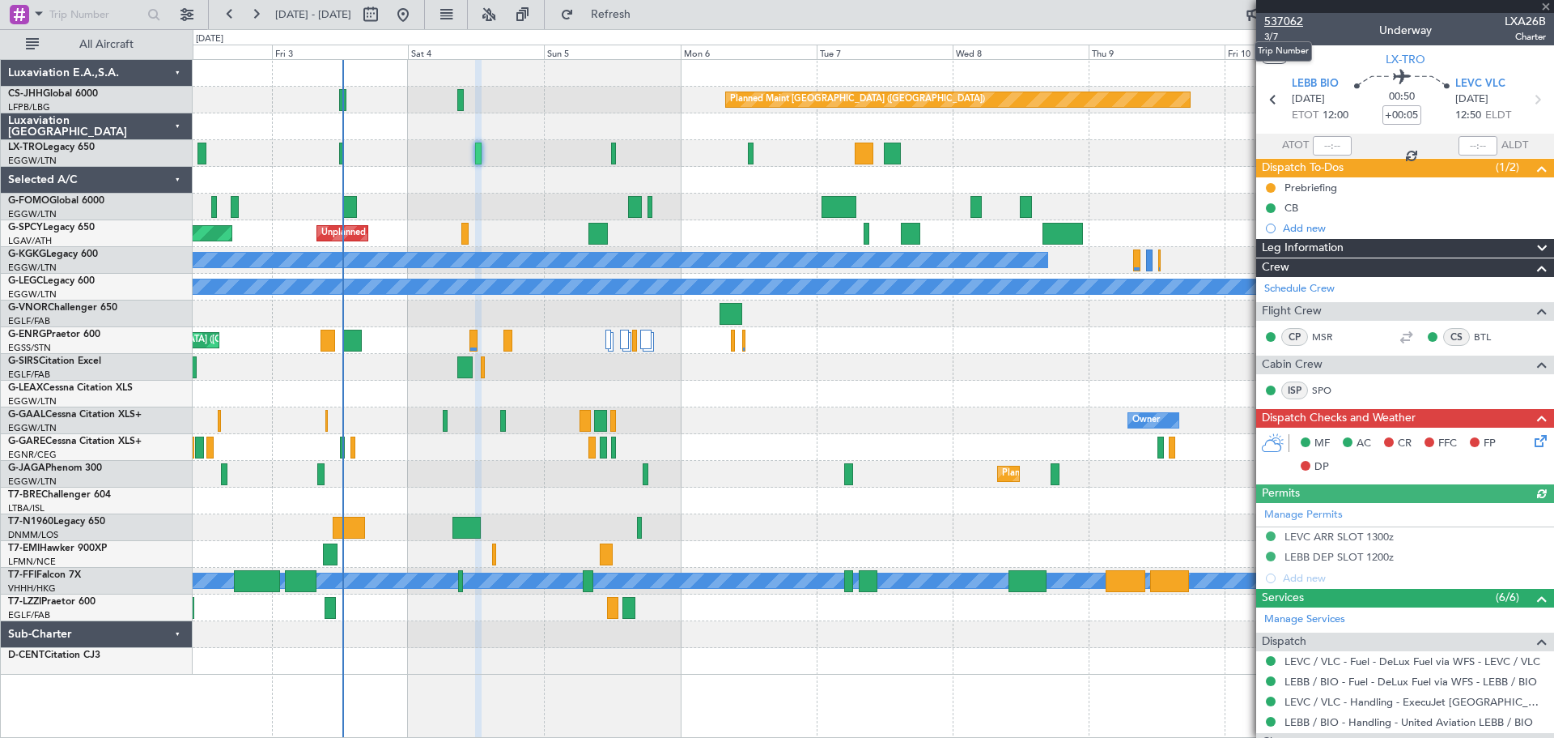
click at [1296, 15] on span "537062" at bounding box center [1284, 21] width 39 height 17
click at [1545, 4] on span at bounding box center [1546, 7] width 16 height 15
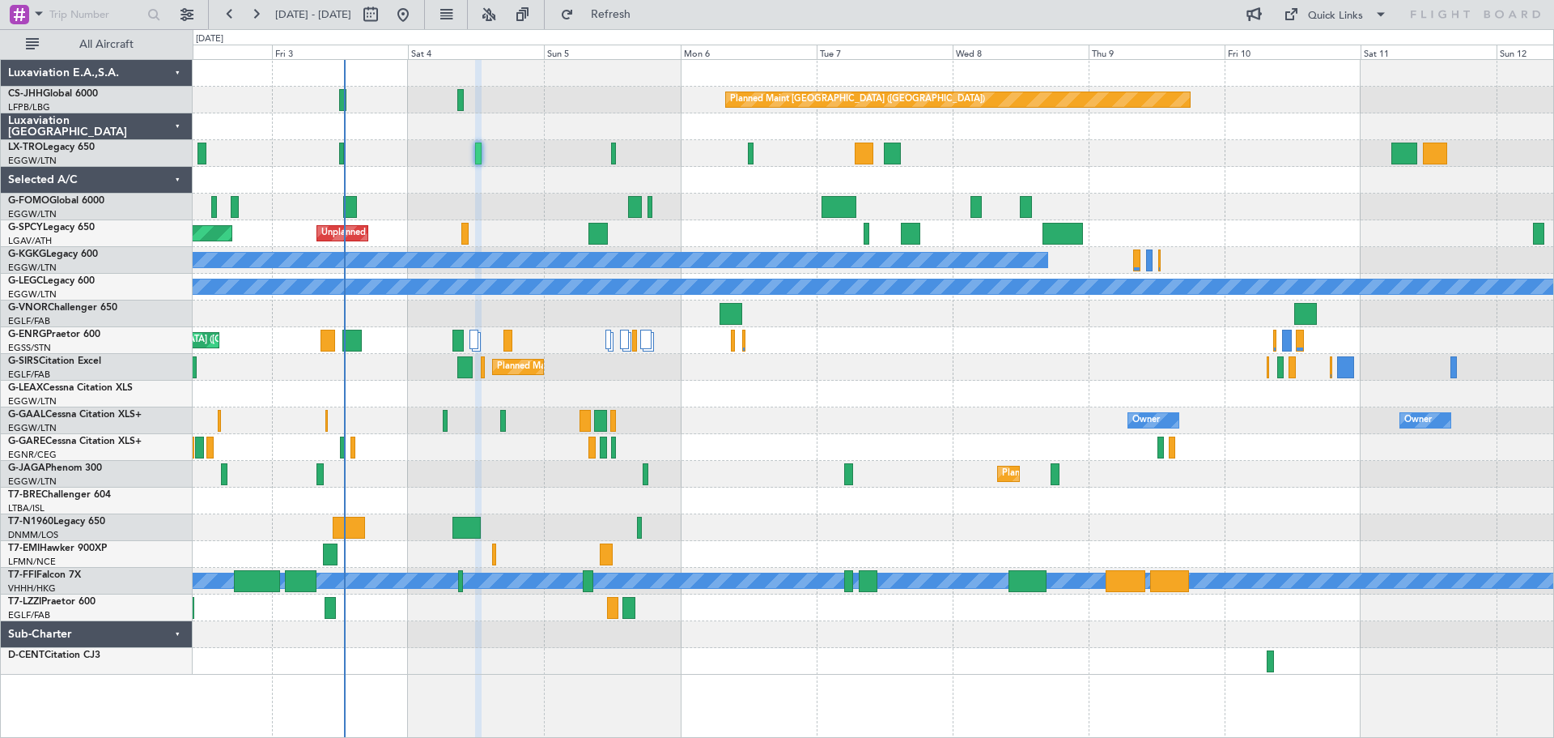
type input "0"
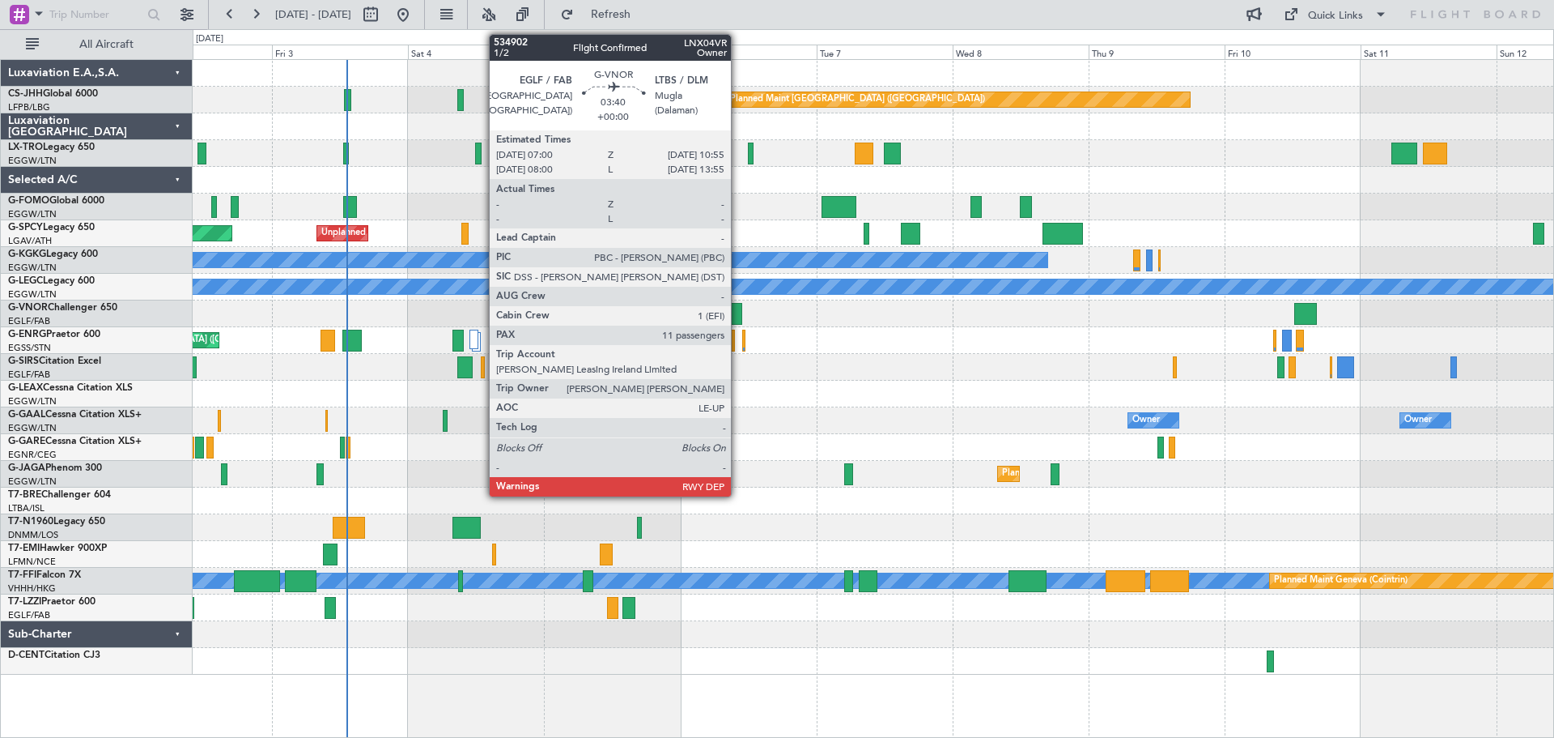
click at [738, 317] on div at bounding box center [731, 314] width 23 height 22
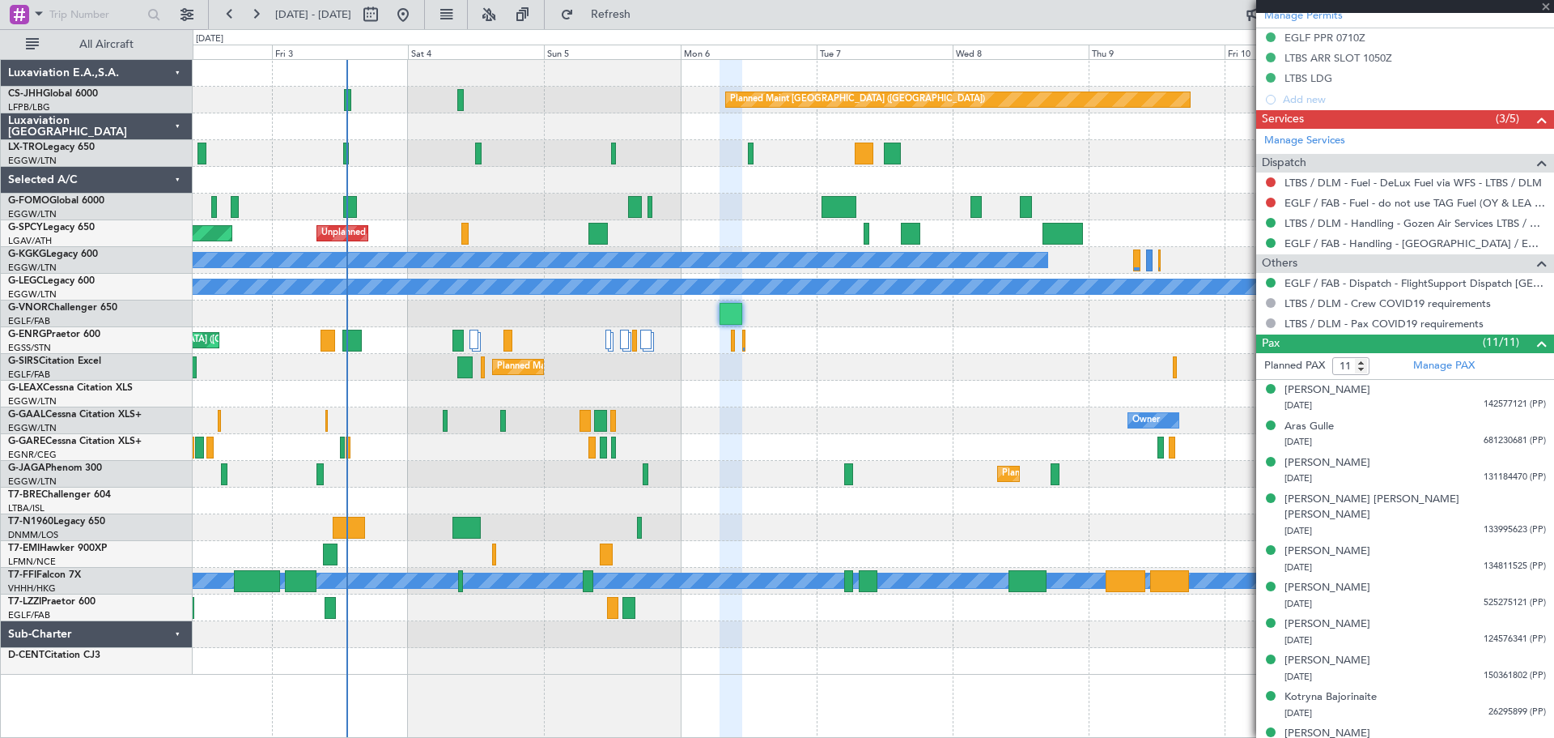
scroll to position [496, 0]
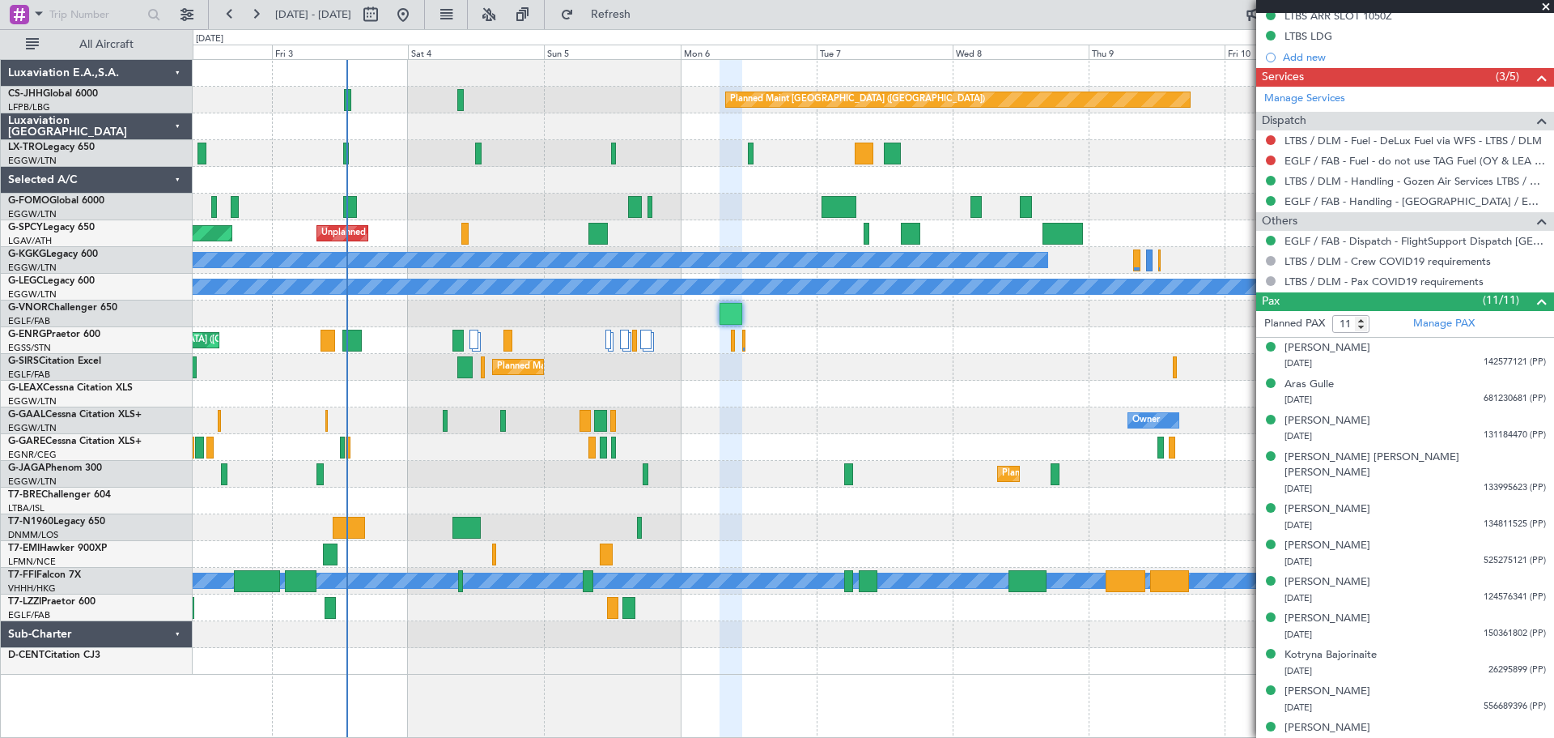
click at [1549, 5] on span at bounding box center [1546, 7] width 16 height 15
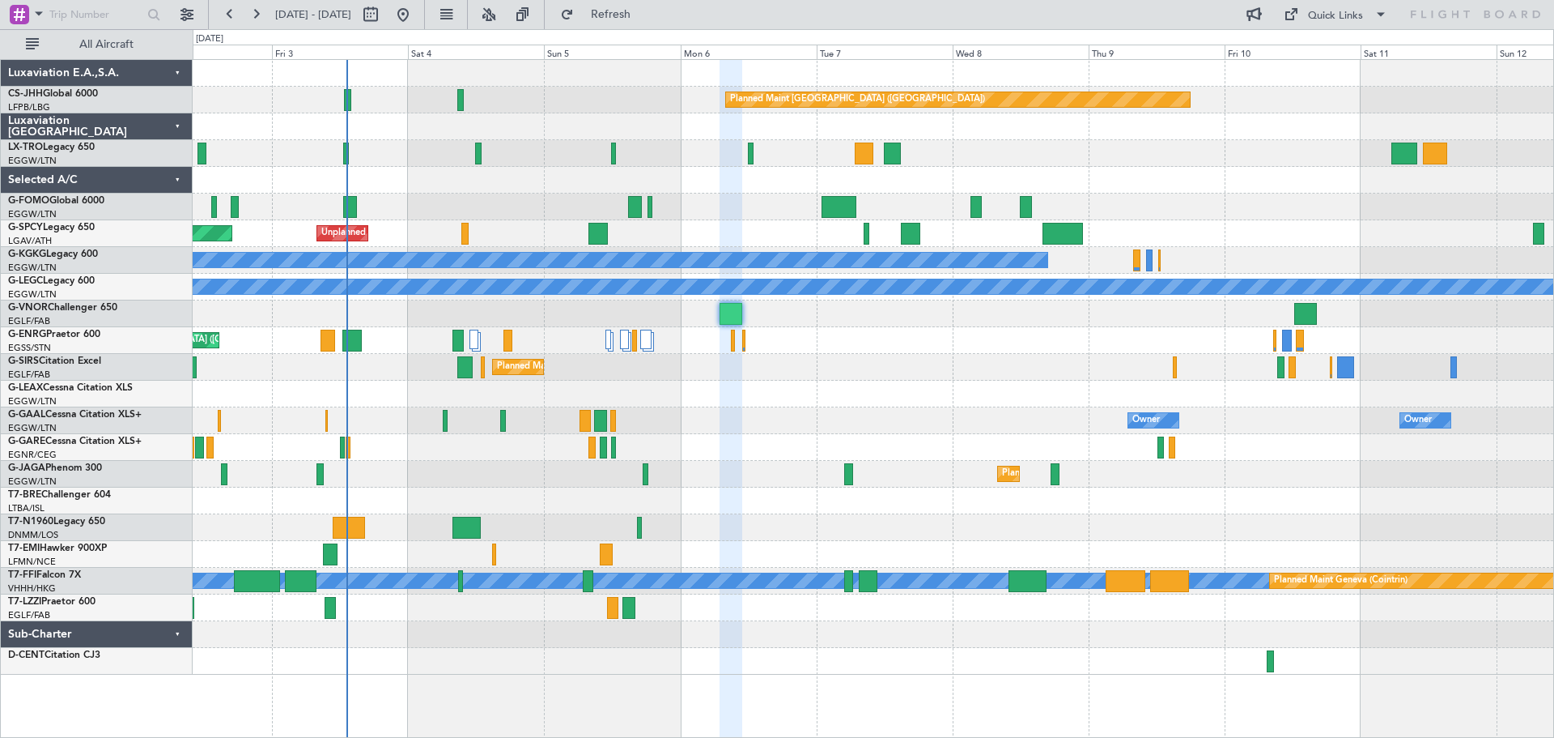
type input "0"
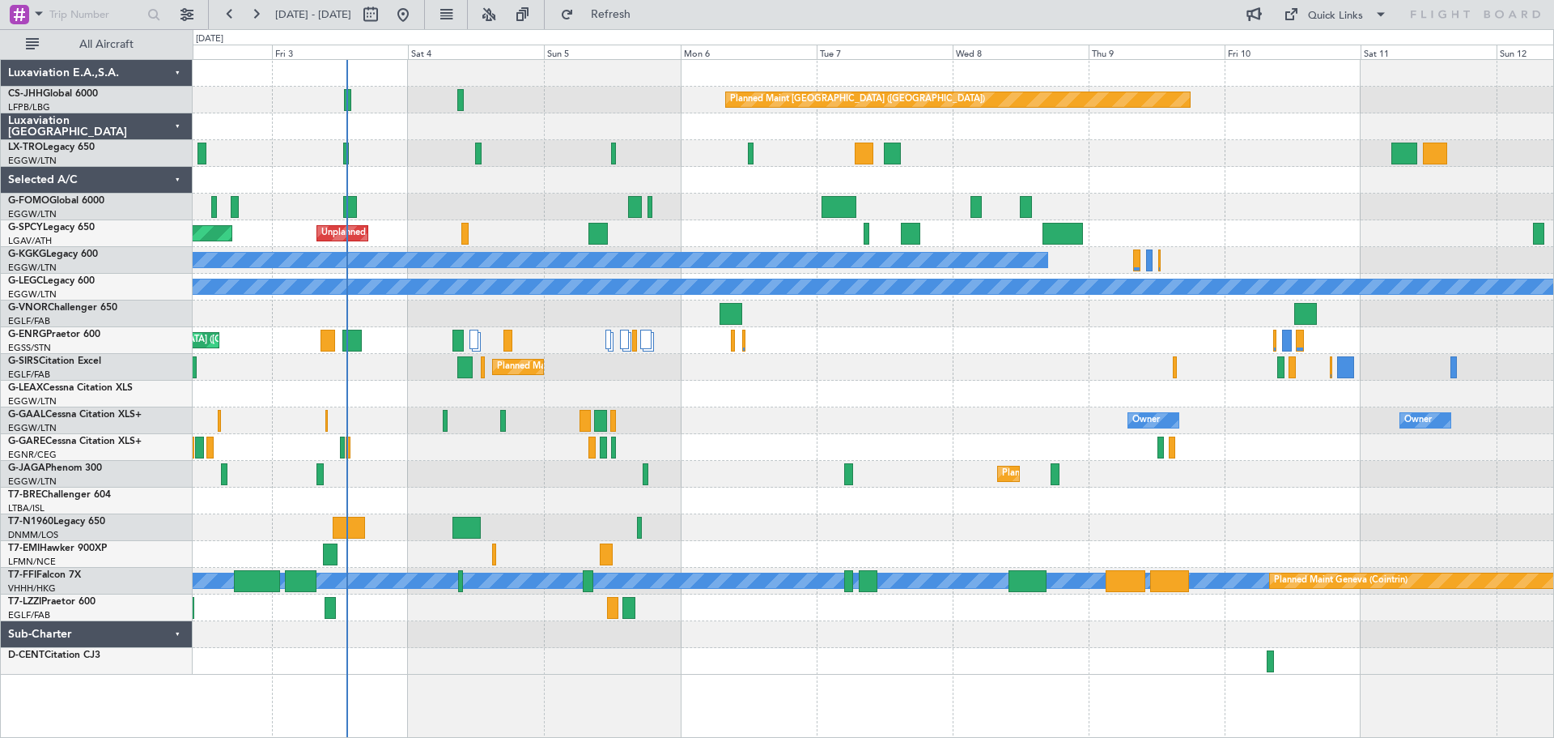
scroll to position [0, 0]
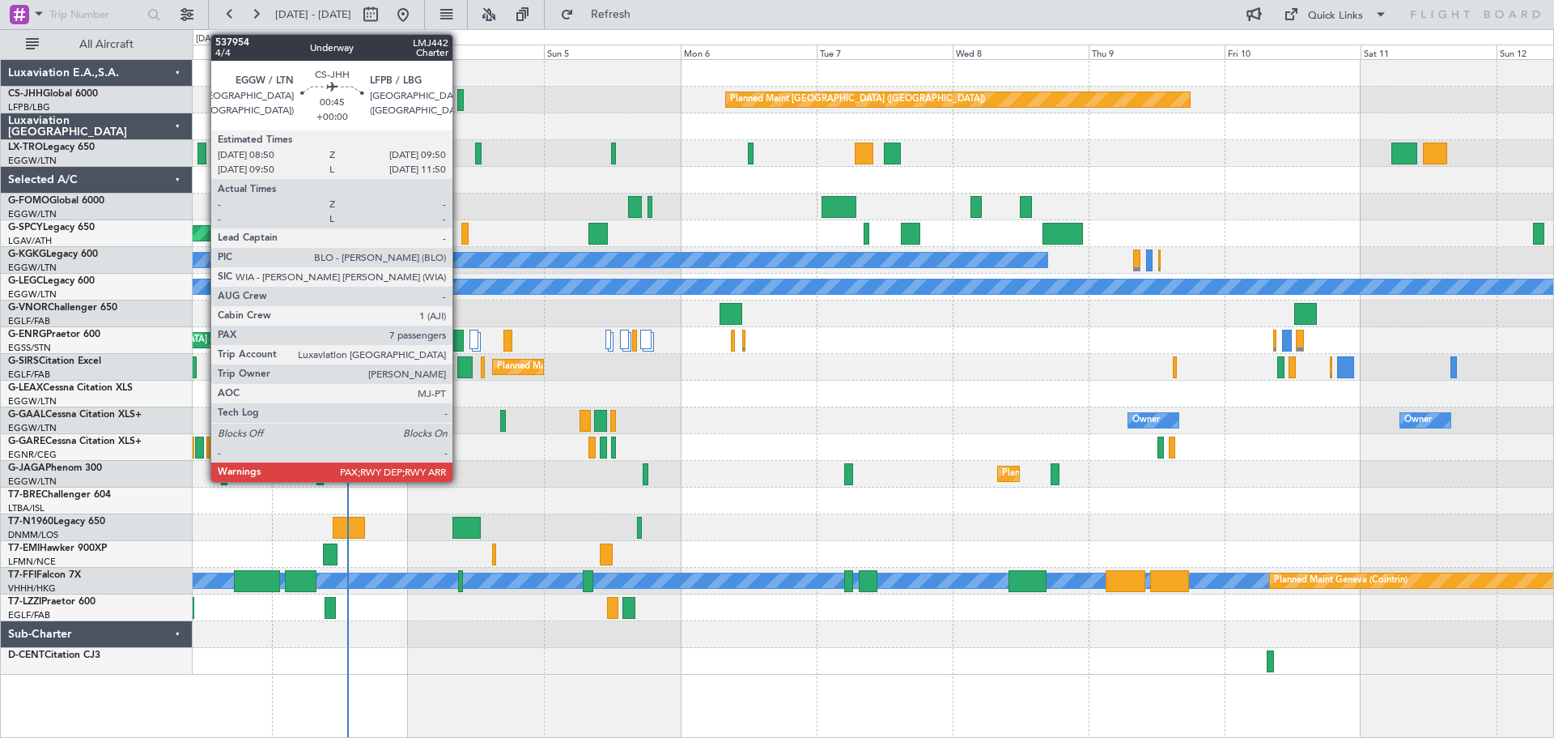
click at [460, 96] on div at bounding box center [460, 100] width 6 height 22
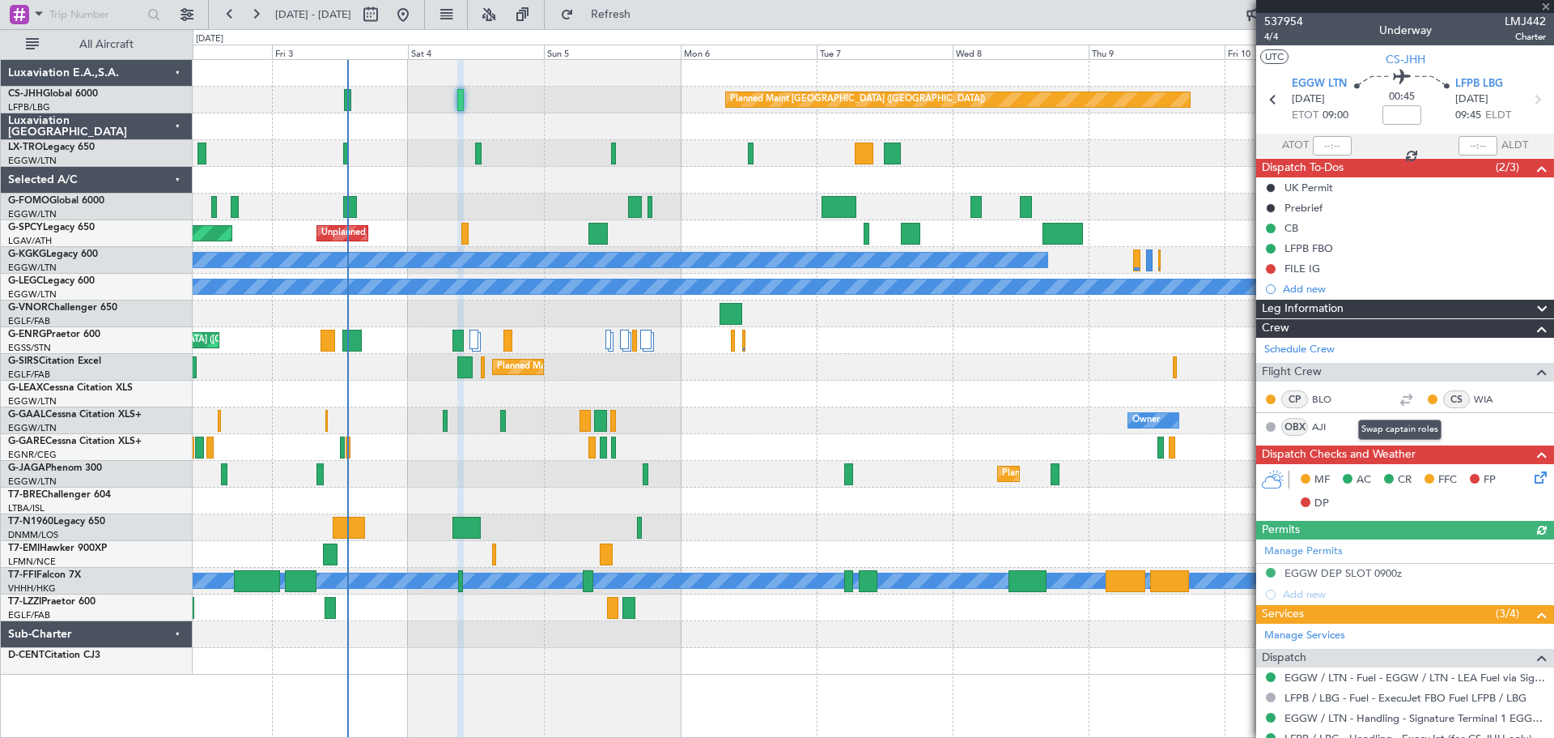
scroll to position [451, 0]
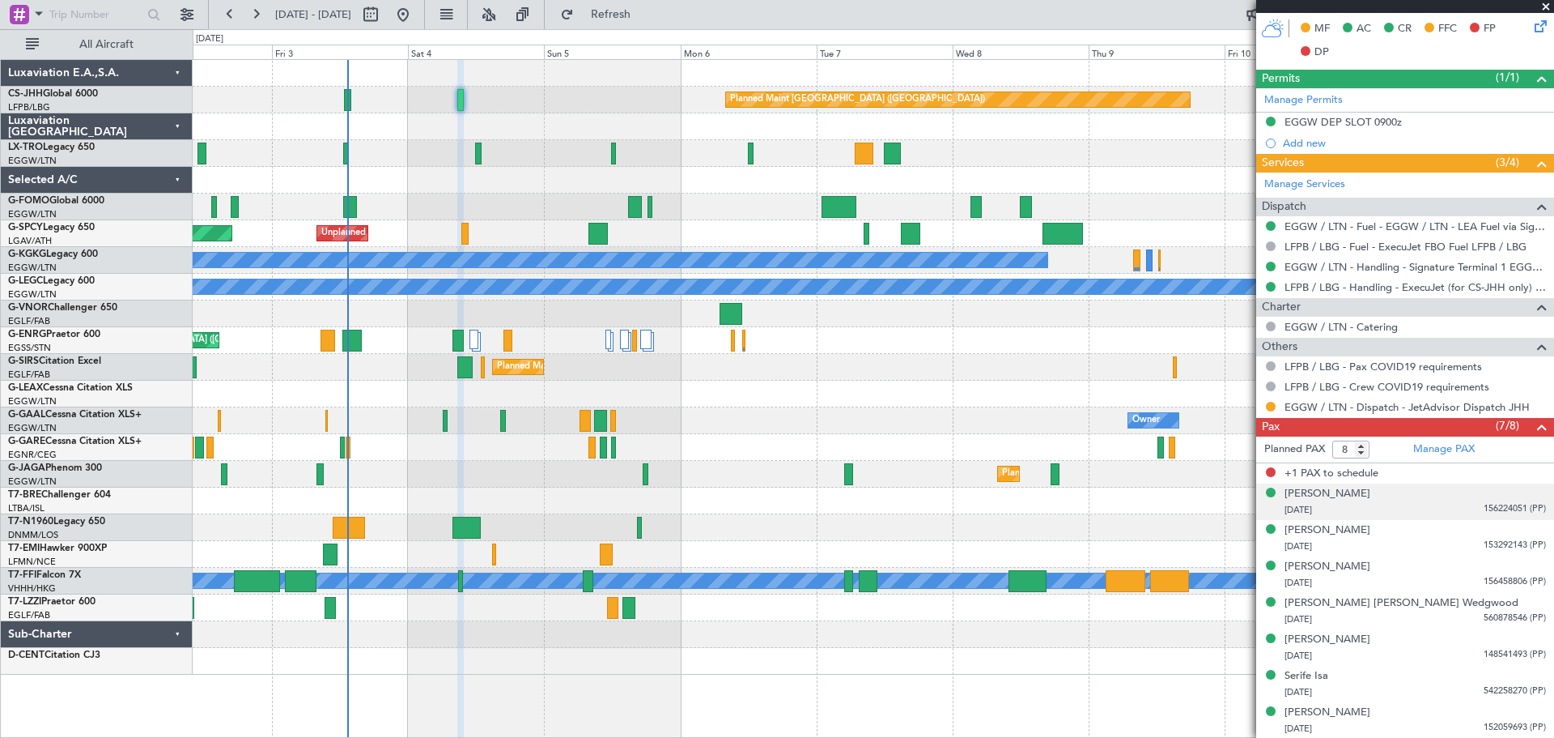
click at [1490, 507] on span "156224051 (PP)" at bounding box center [1515, 509] width 62 height 14
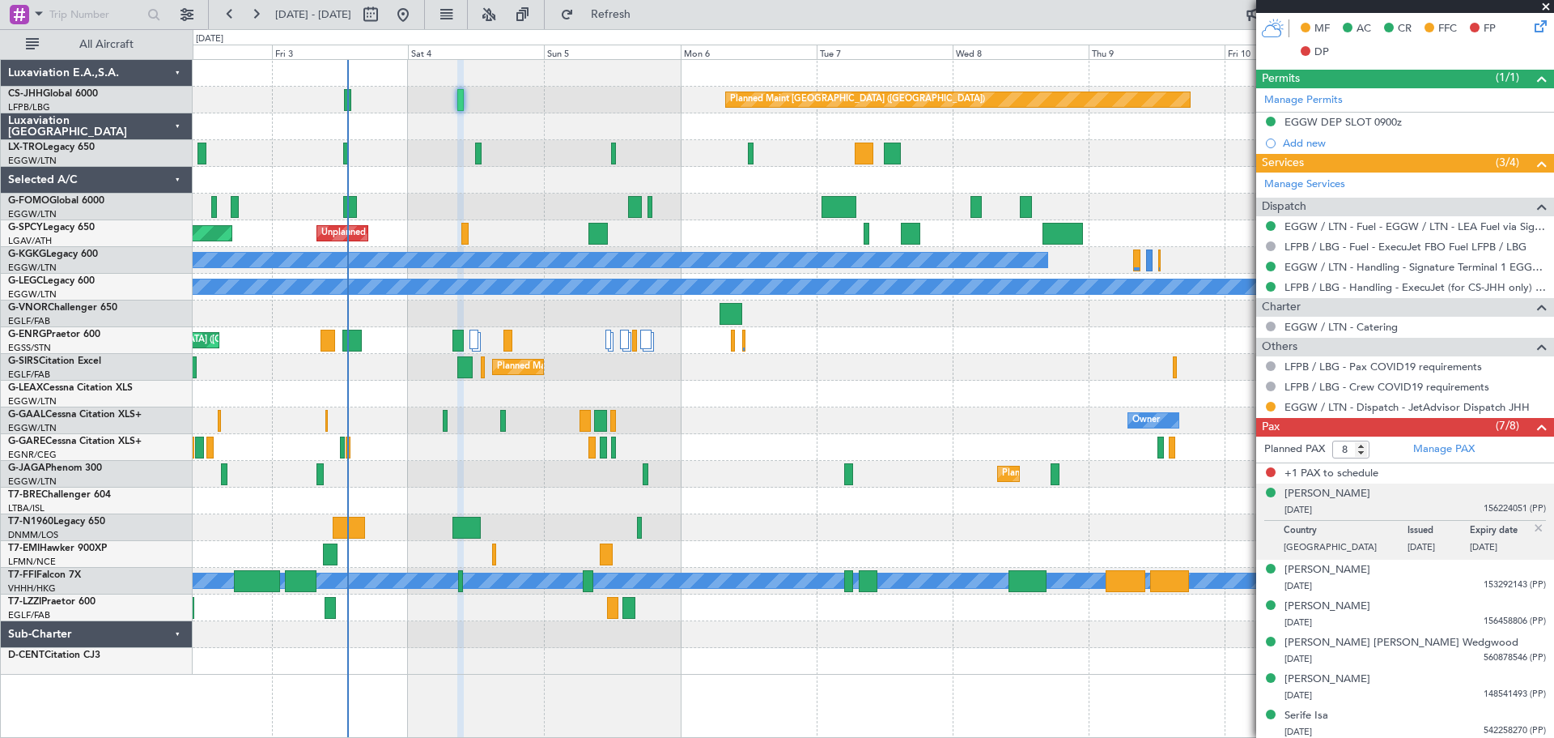
click at [1532, 526] on img at bounding box center [1539, 528] width 15 height 15
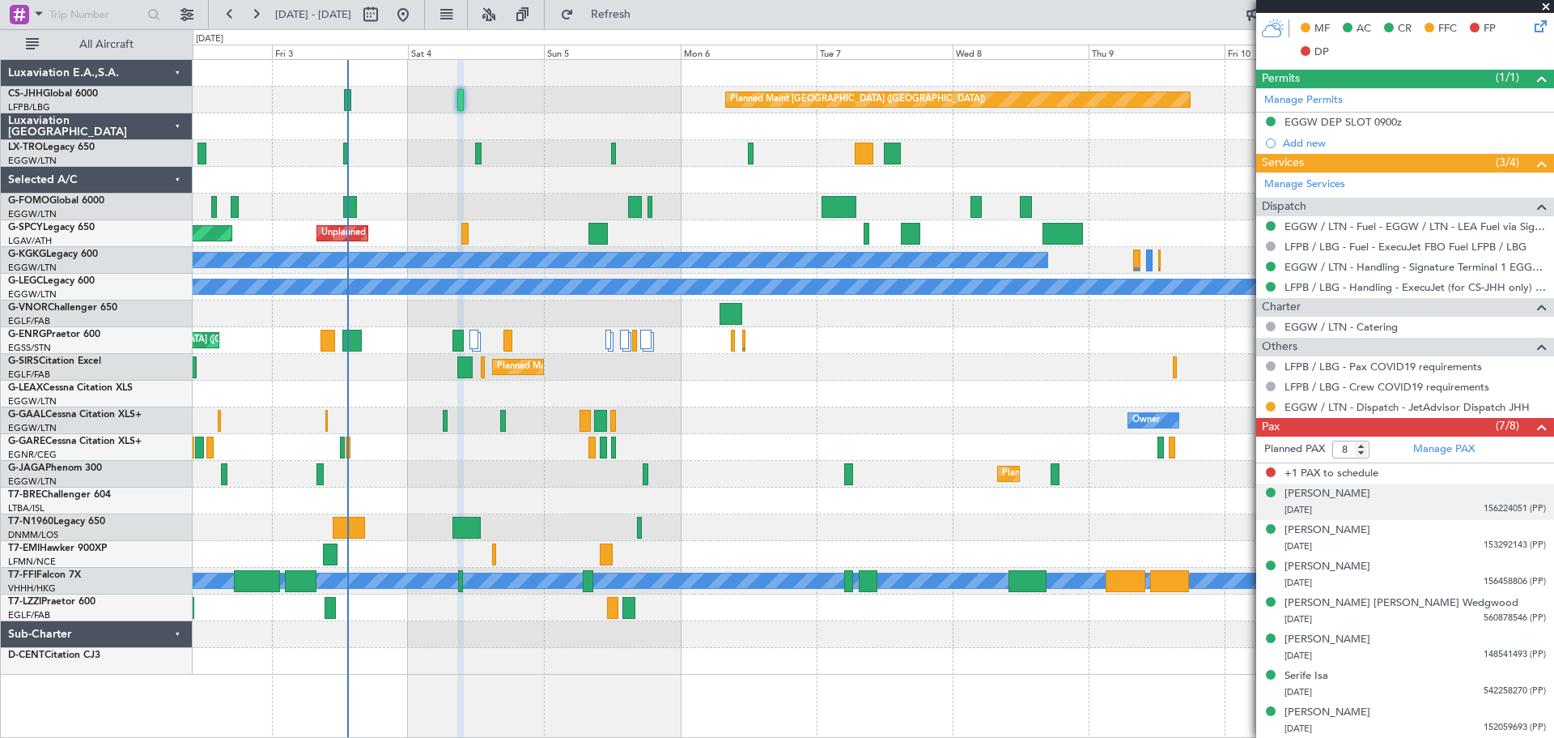
click at [1542, 7] on span at bounding box center [1546, 7] width 16 height 15
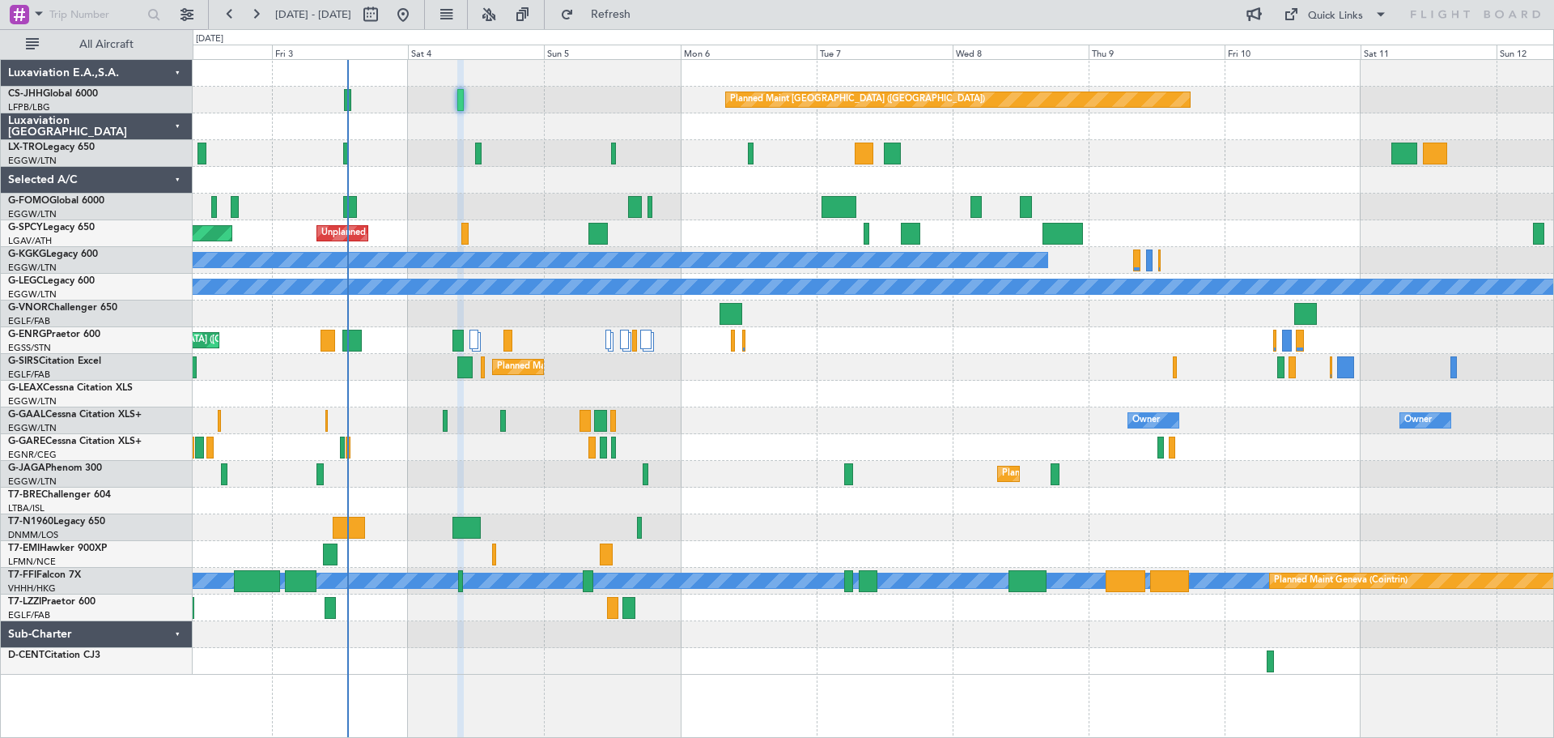
type input "0"
click at [645, 12] on span "Refresh" at bounding box center [611, 14] width 68 height 11
click at [645, 14] on span "Refresh" at bounding box center [611, 14] width 68 height 11
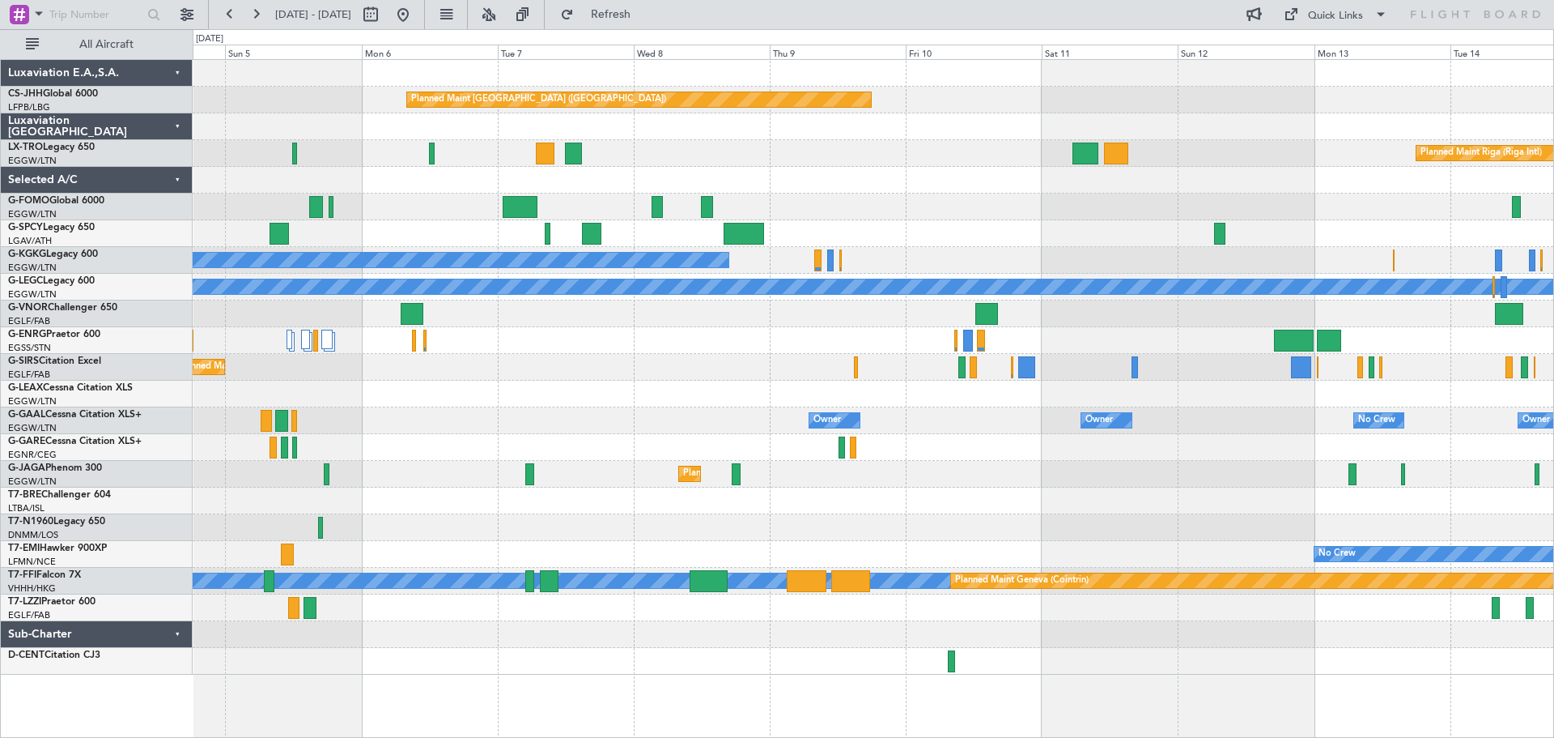
click at [828, 183] on div at bounding box center [873, 180] width 1361 height 27
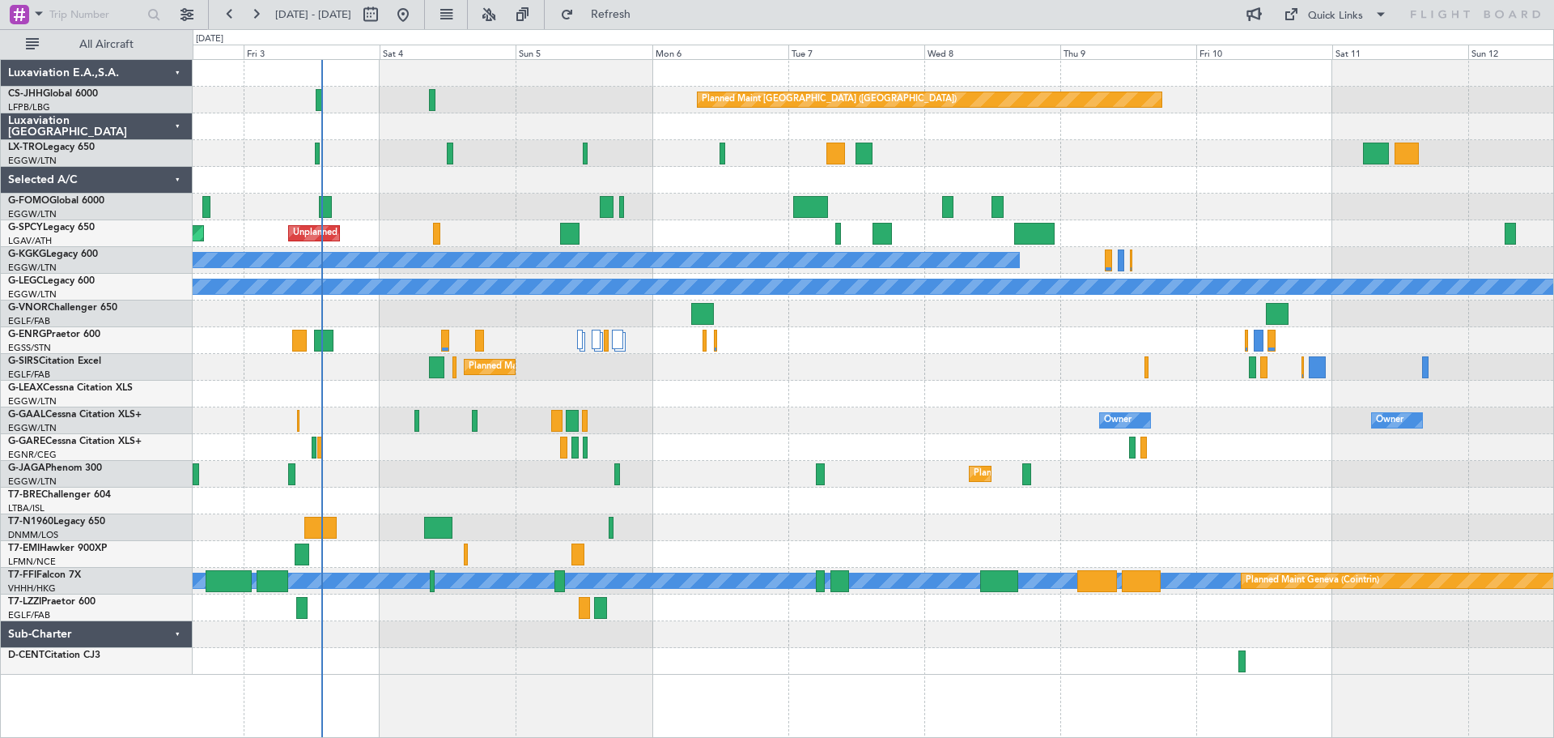
click at [1337, 214] on div at bounding box center [873, 206] width 1361 height 27
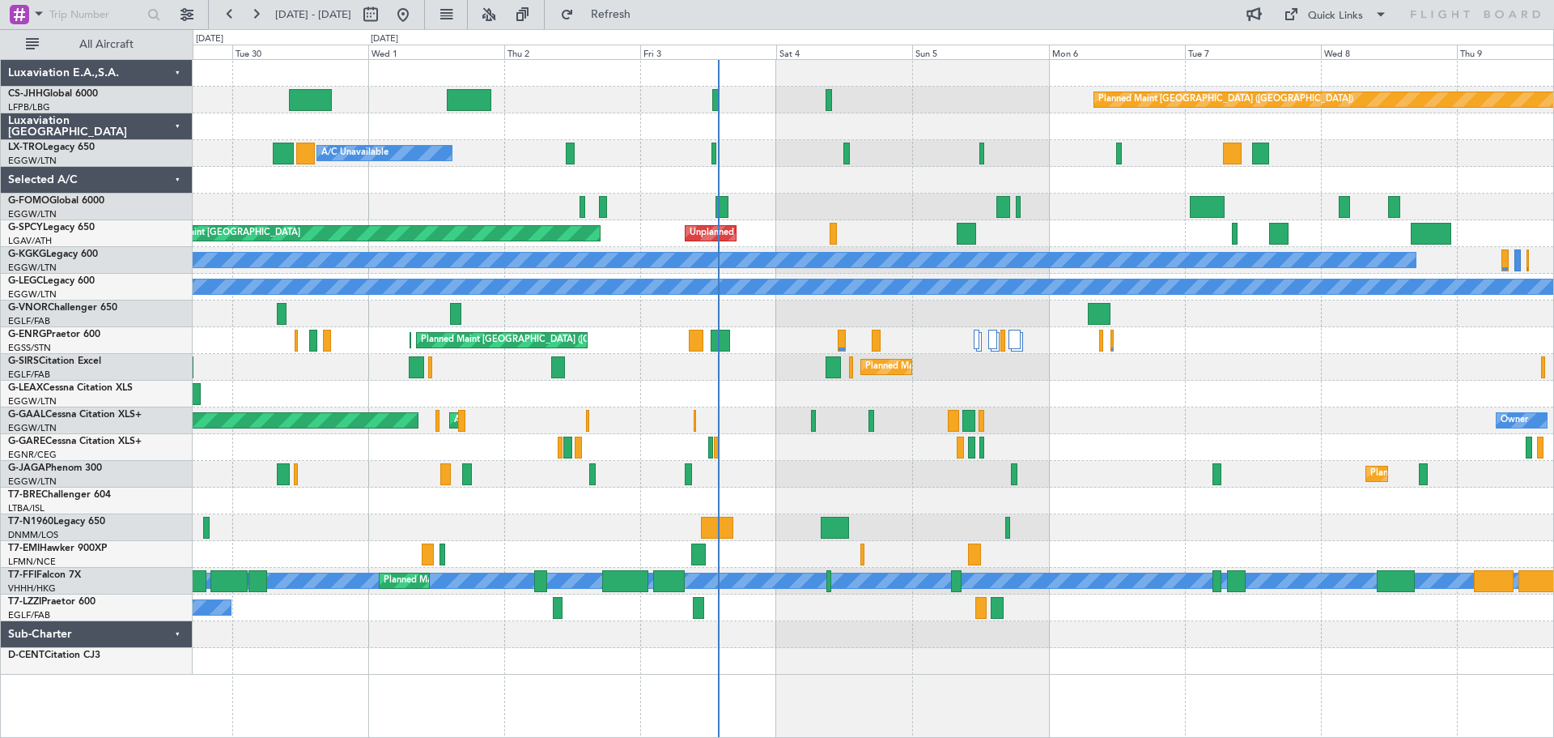
click at [1102, 192] on div at bounding box center [873, 180] width 1361 height 27
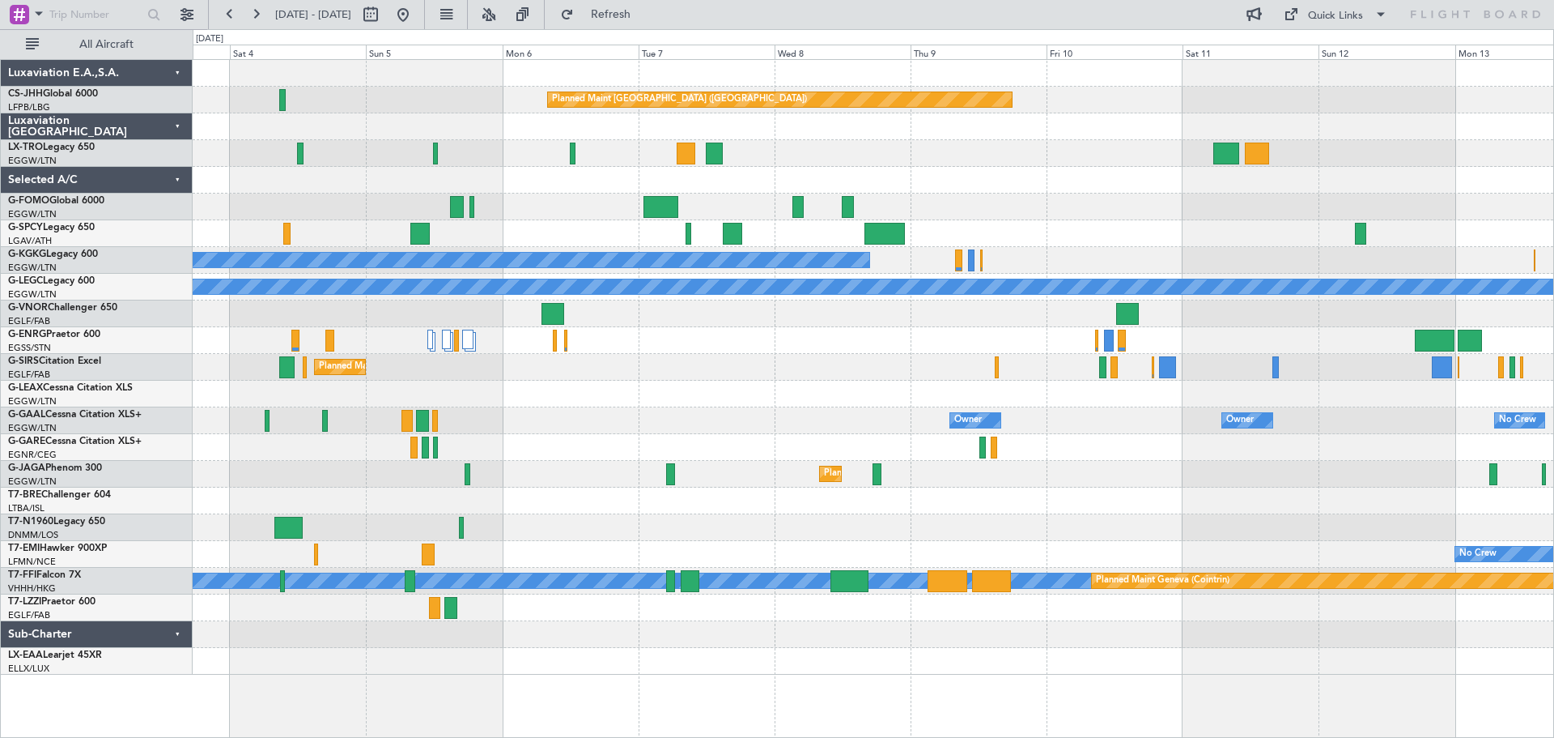
click at [816, 171] on div "Planned Maint [GEOGRAPHIC_DATA] ([GEOGRAPHIC_DATA]) Planned Maint [GEOGRAPHIC_D…" at bounding box center [873, 367] width 1361 height 615
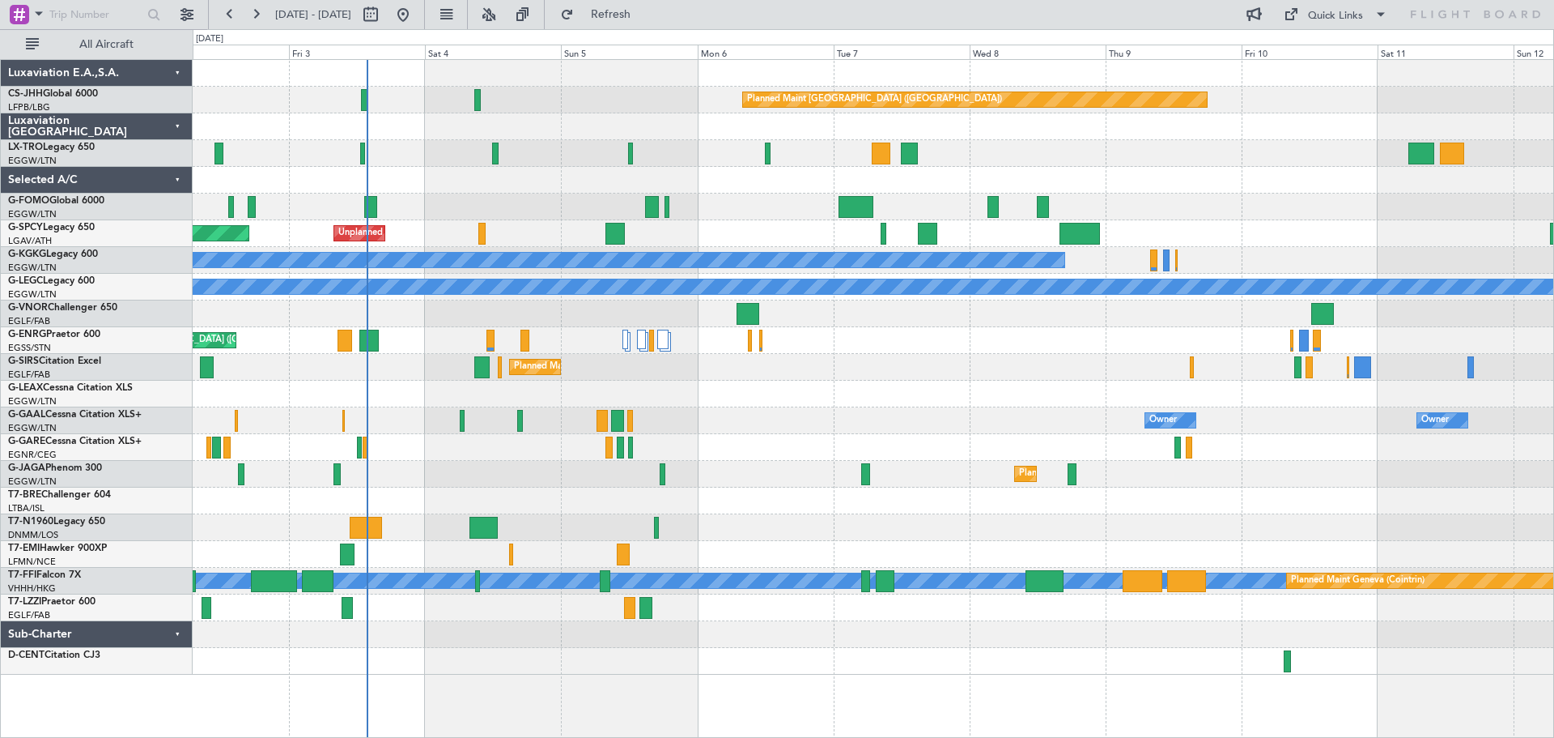
click at [884, 321] on div at bounding box center [873, 313] width 1361 height 27
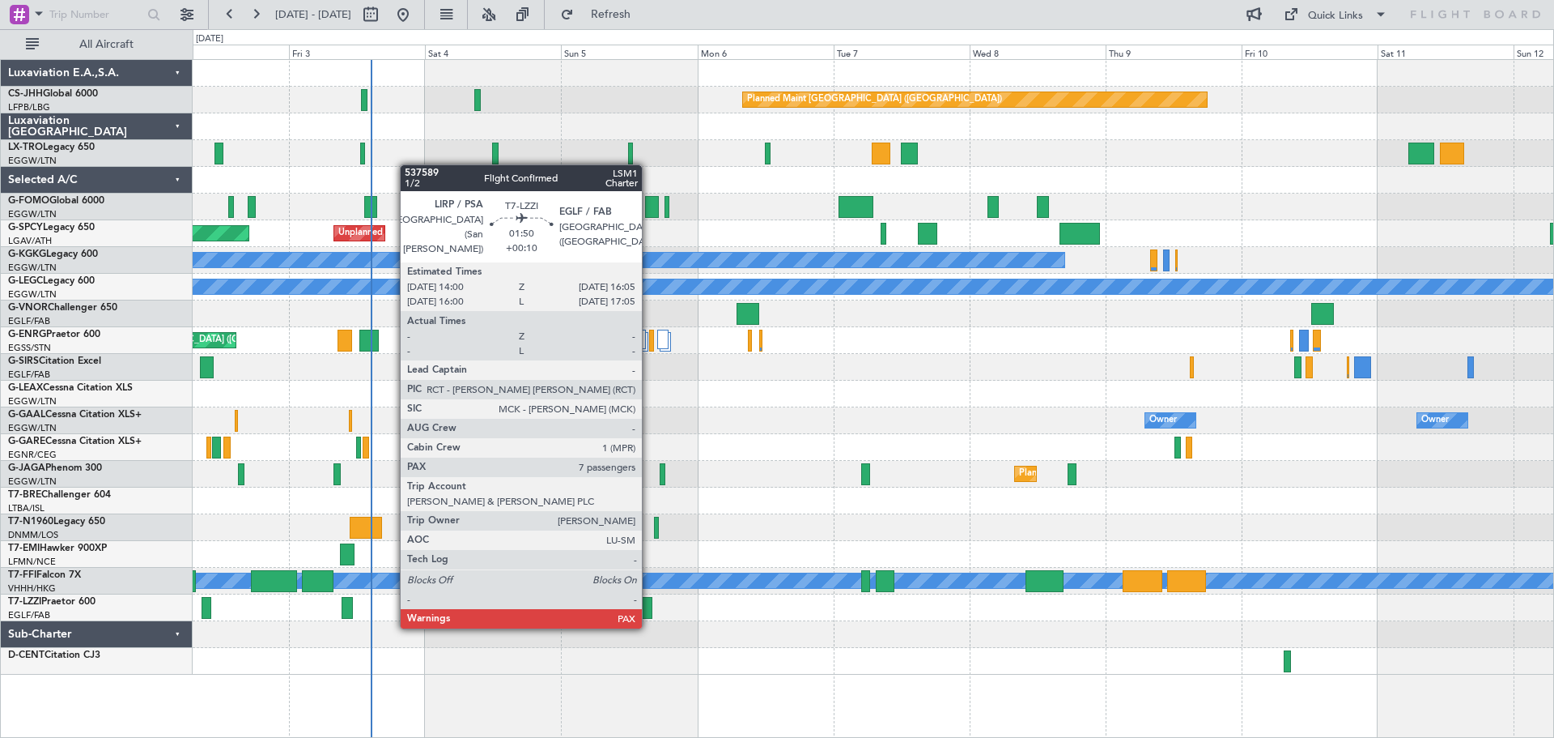
click at [649, 610] on div at bounding box center [646, 608] width 12 height 22
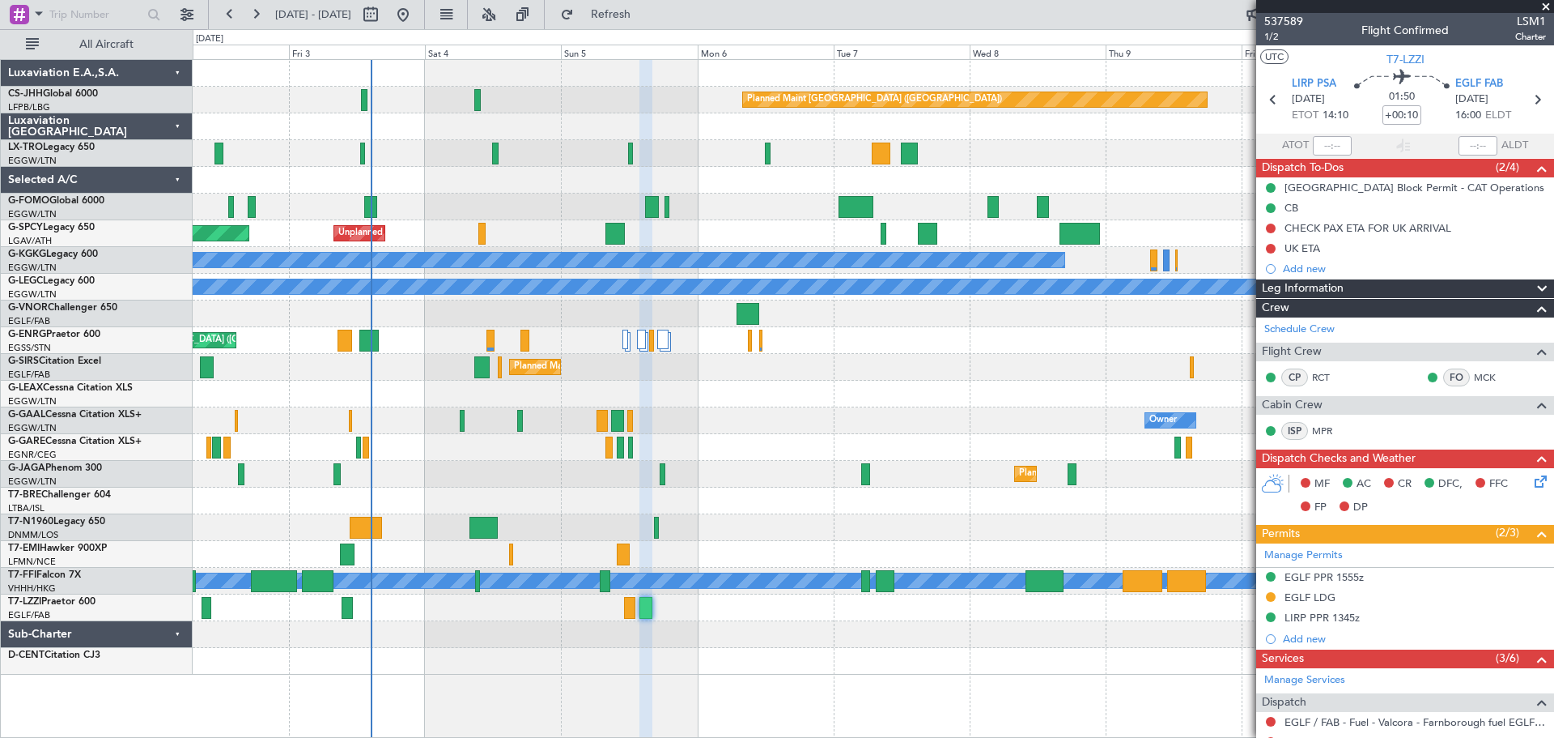
click at [1548, 8] on span at bounding box center [1546, 7] width 16 height 15
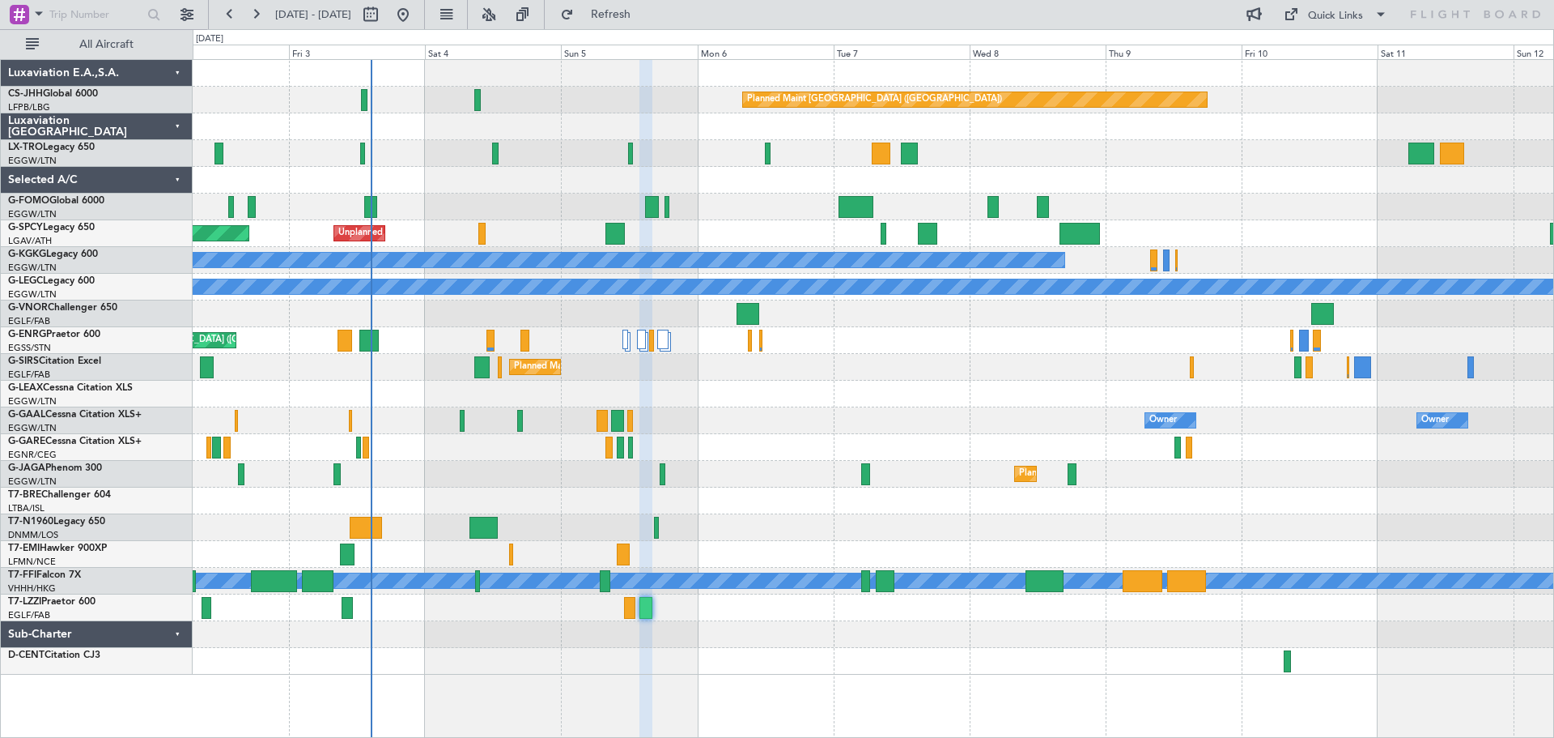
type input "0"
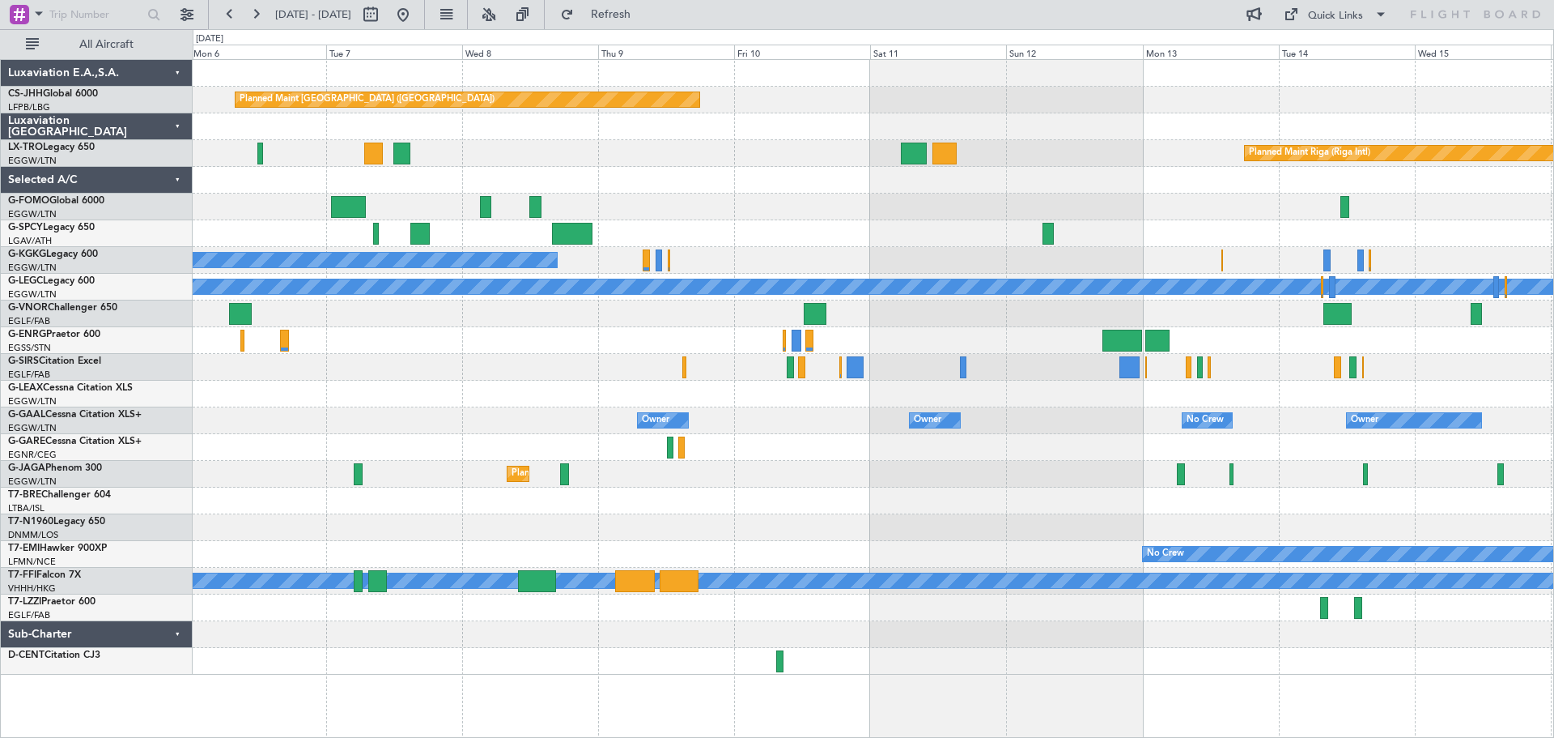
click at [967, 475] on div "Planned Maint [GEOGRAPHIC_DATA] ([GEOGRAPHIC_DATA])" at bounding box center [873, 474] width 1361 height 27
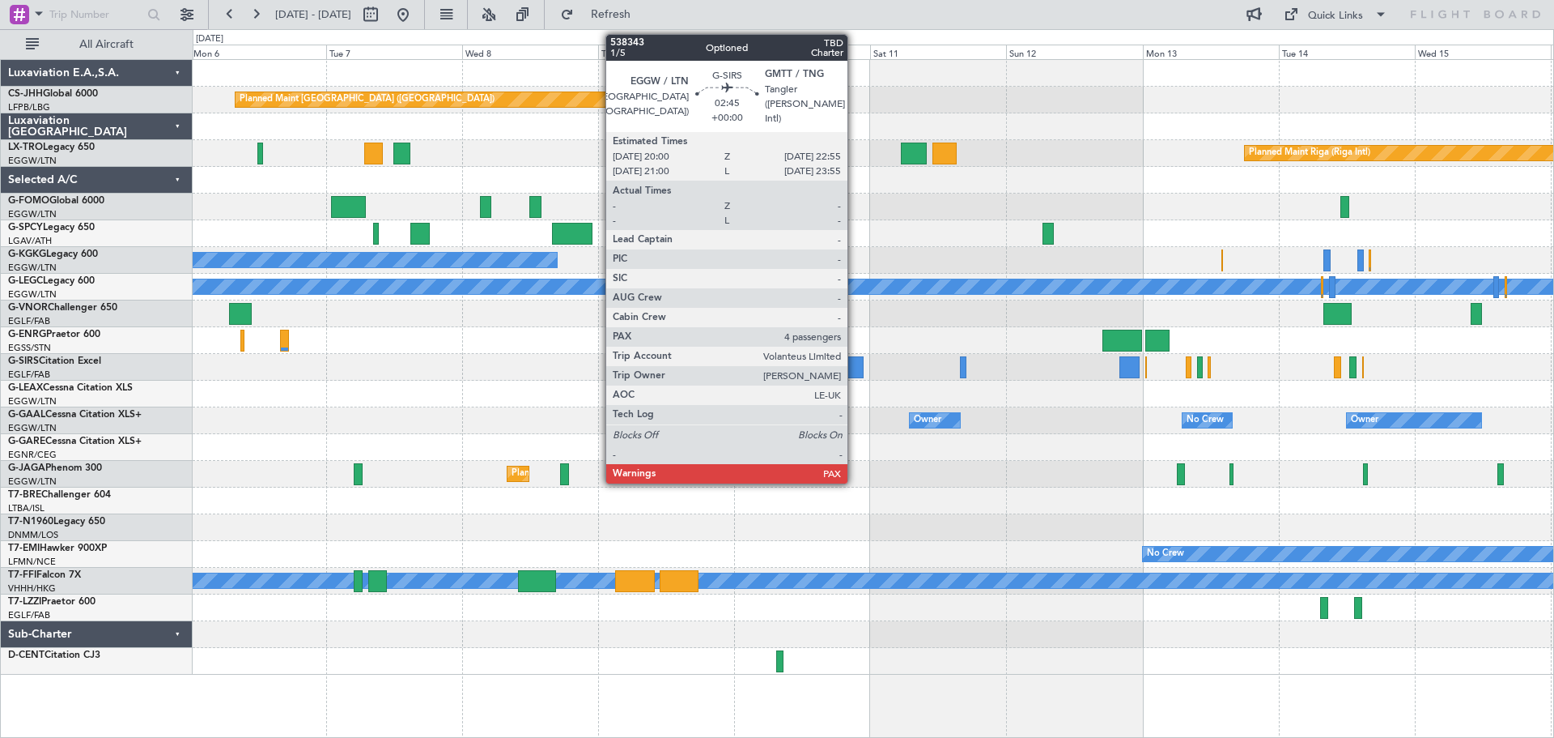
click at [855, 373] on div at bounding box center [855, 367] width 17 height 22
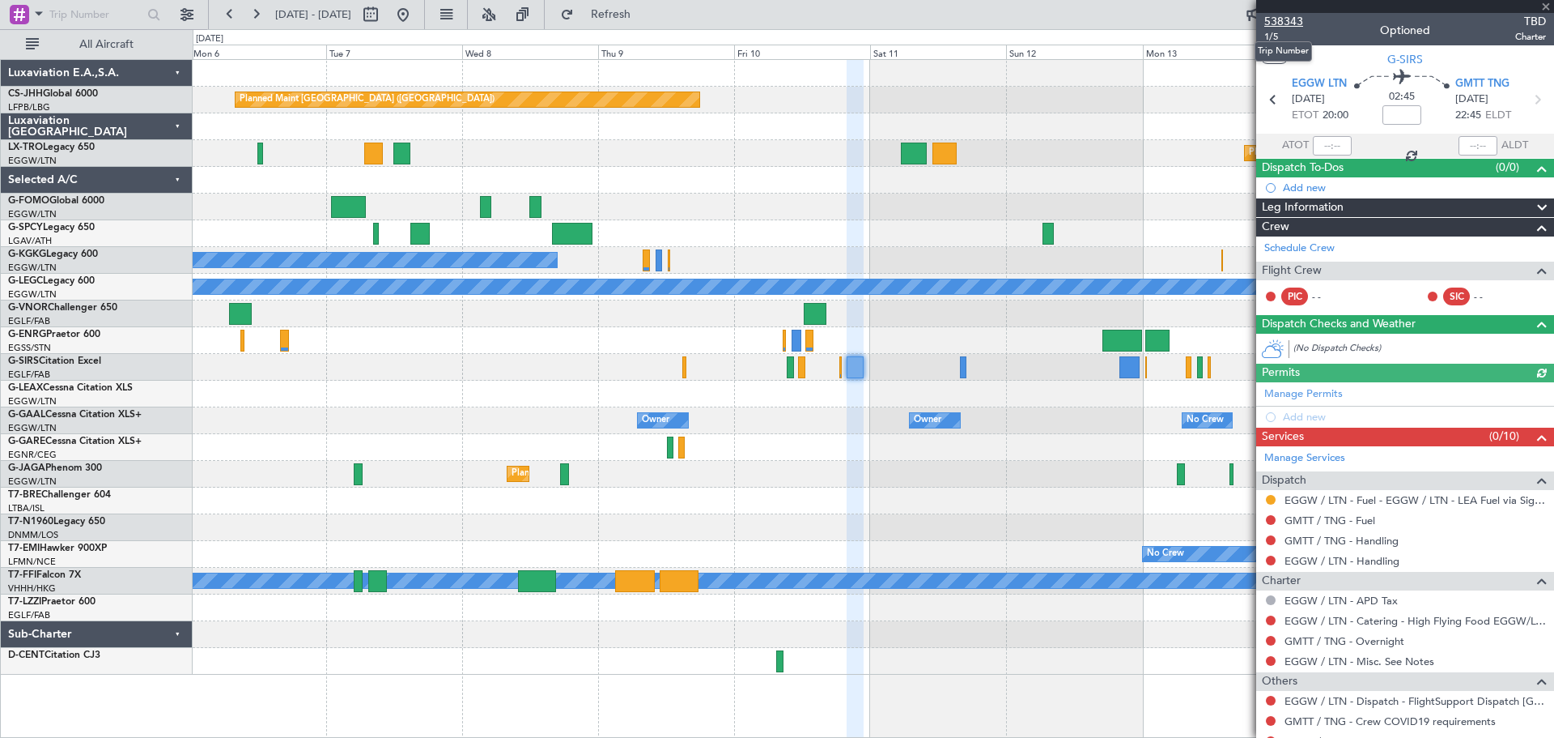
click at [1298, 25] on span "538343" at bounding box center [1284, 21] width 39 height 17
click at [644, 12] on span "Refresh" at bounding box center [611, 14] width 68 height 11
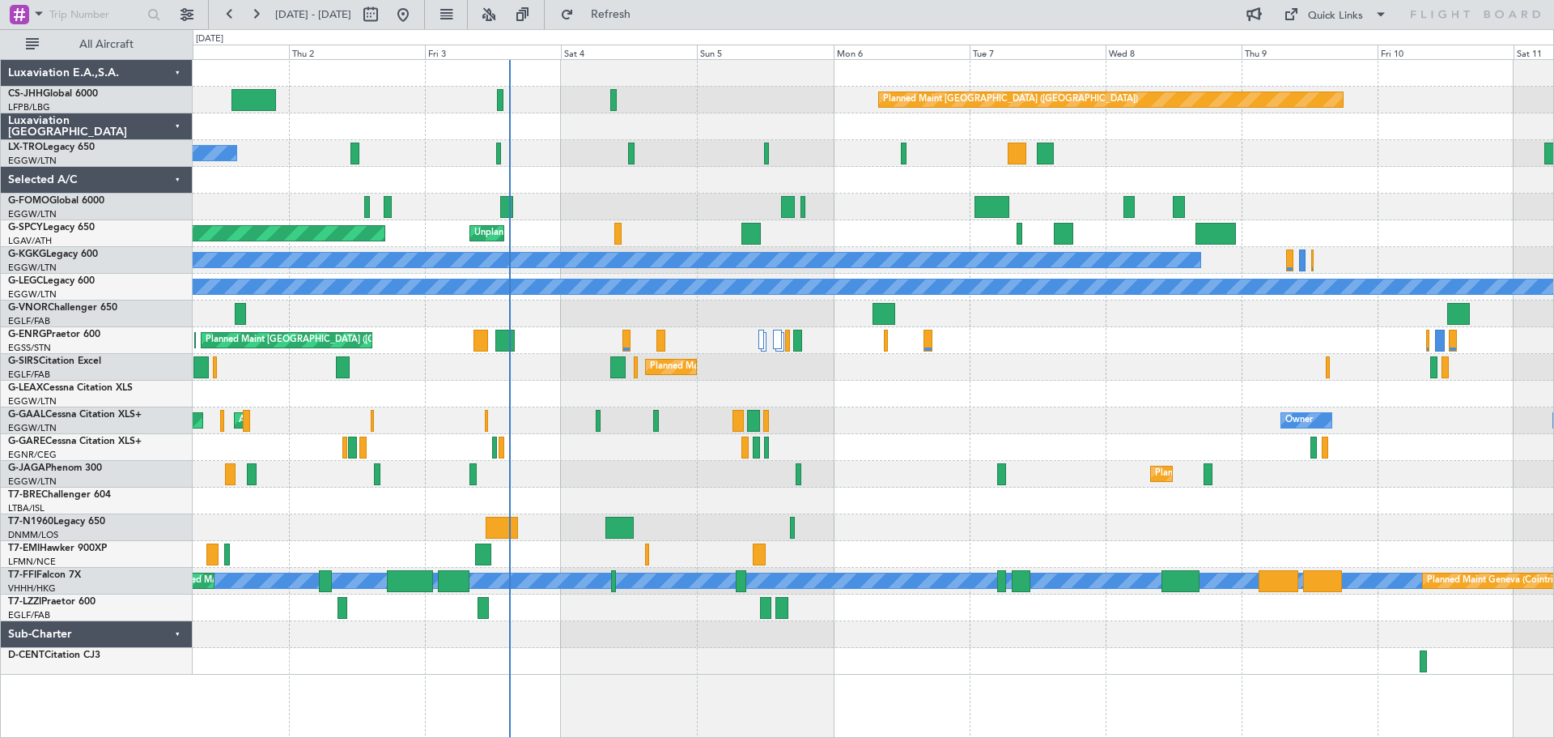
click at [1119, 347] on div "Planned Maint [GEOGRAPHIC_DATA] ([GEOGRAPHIC_DATA]) A/C Unavailable Planned Mai…" at bounding box center [873, 367] width 1361 height 615
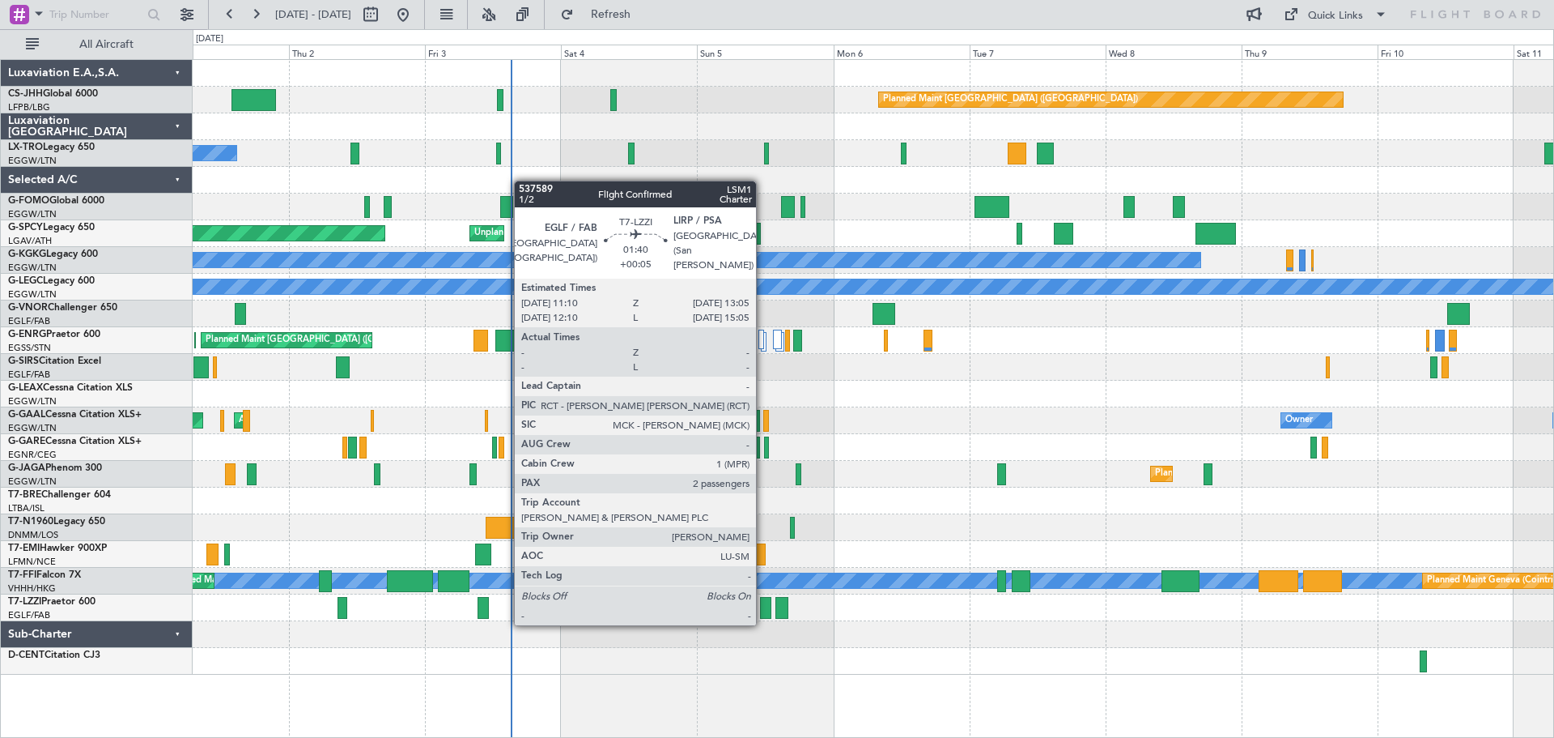
click at [763, 607] on div at bounding box center [765, 608] width 11 height 22
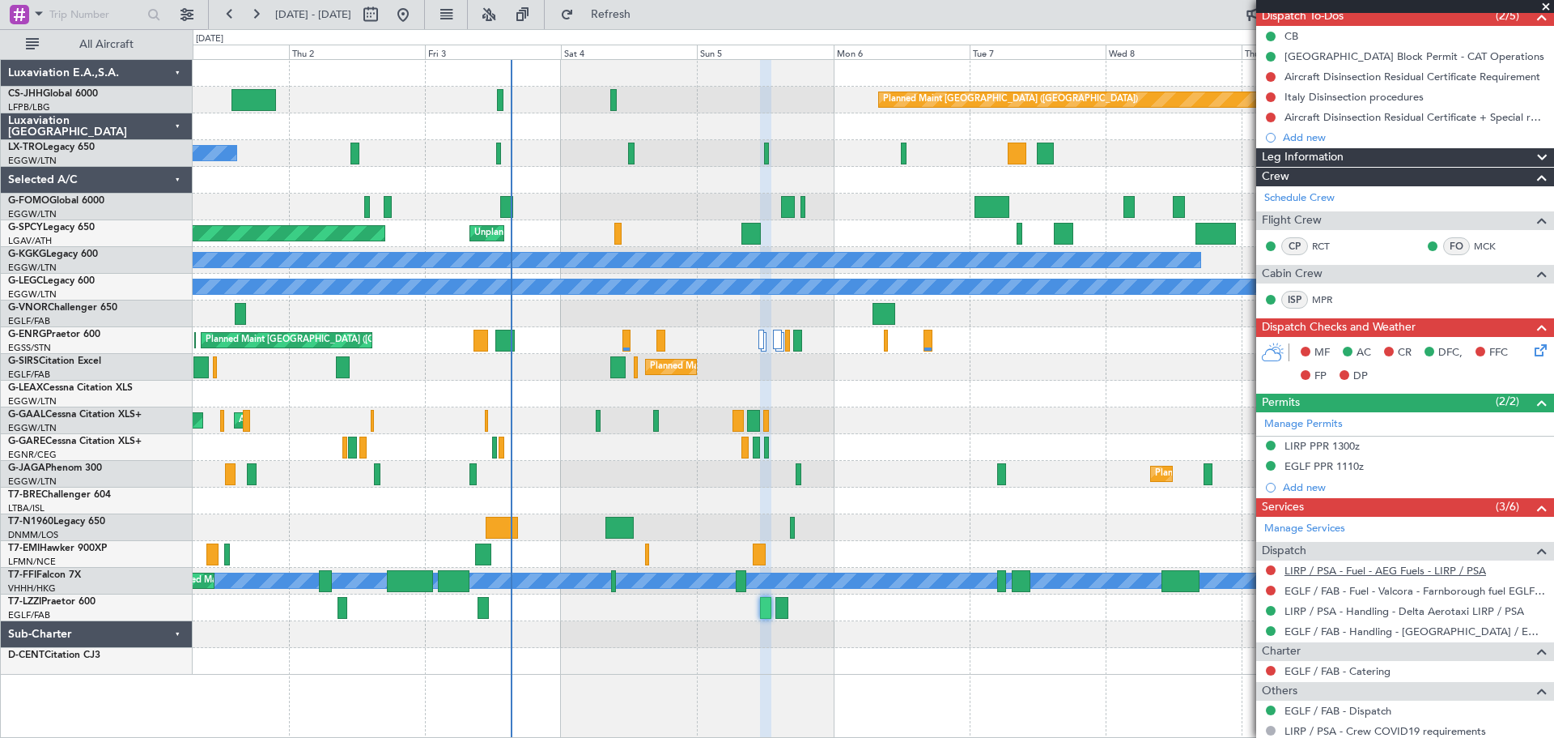
scroll to position [313, 0]
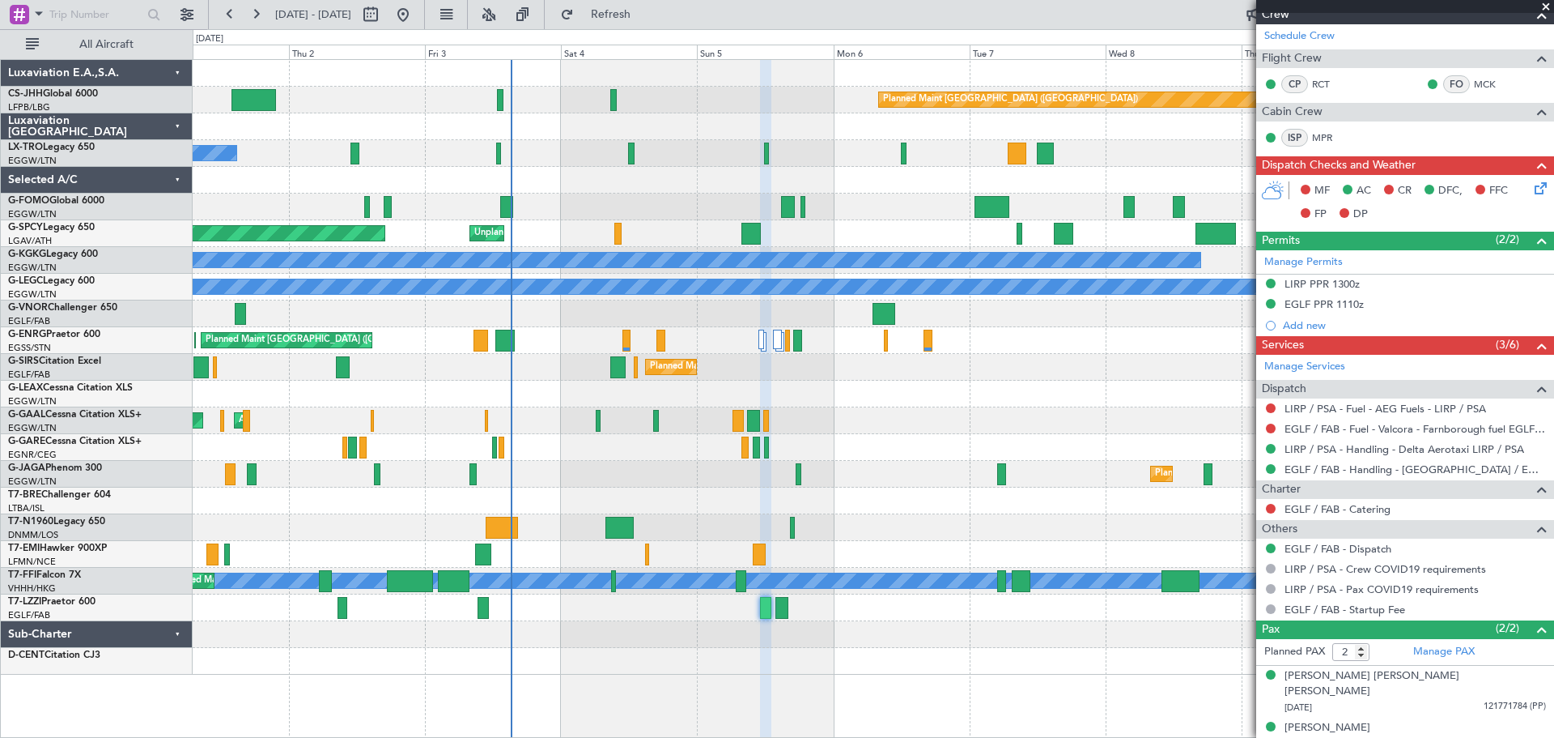
click at [1546, 3] on span at bounding box center [1546, 7] width 16 height 15
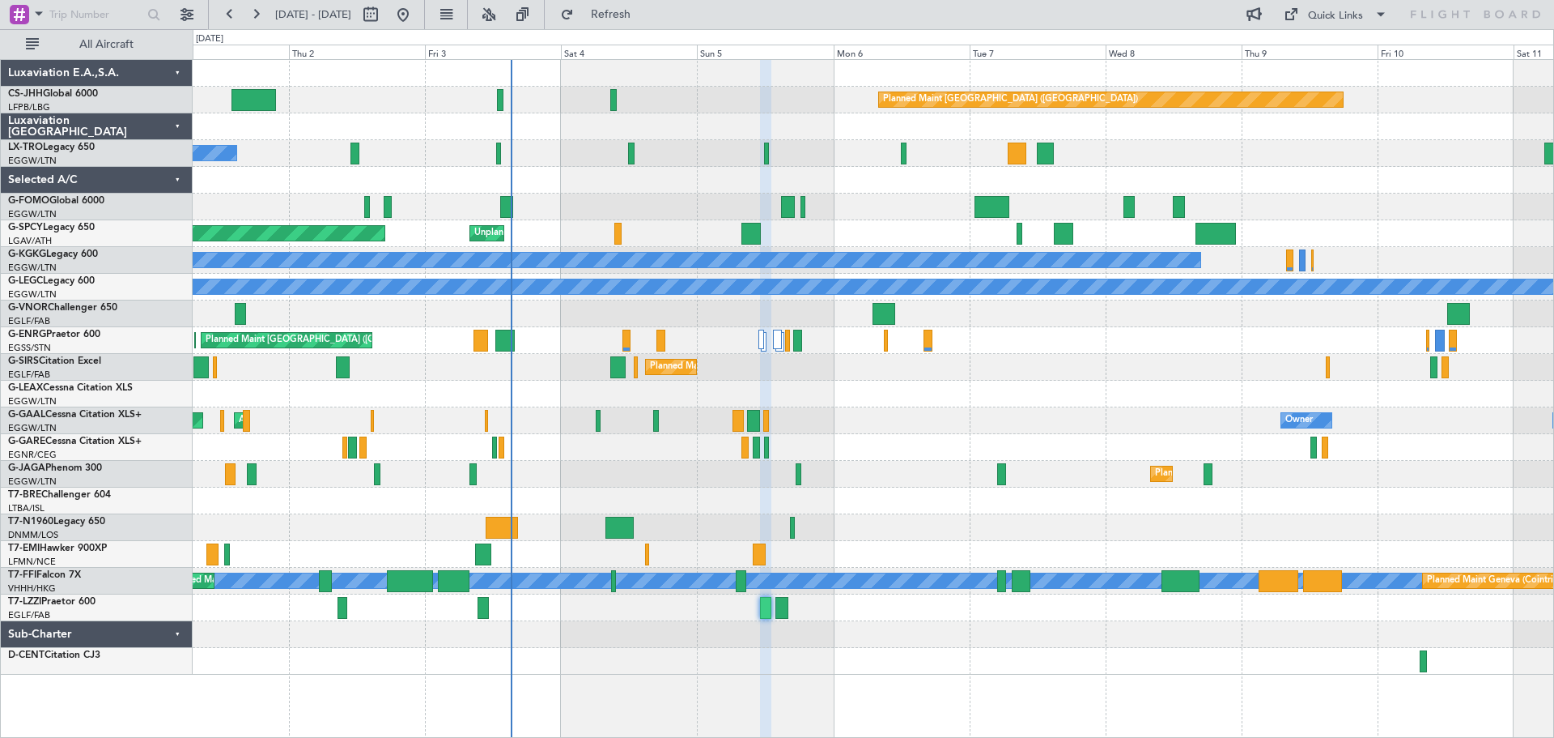
type input "0"
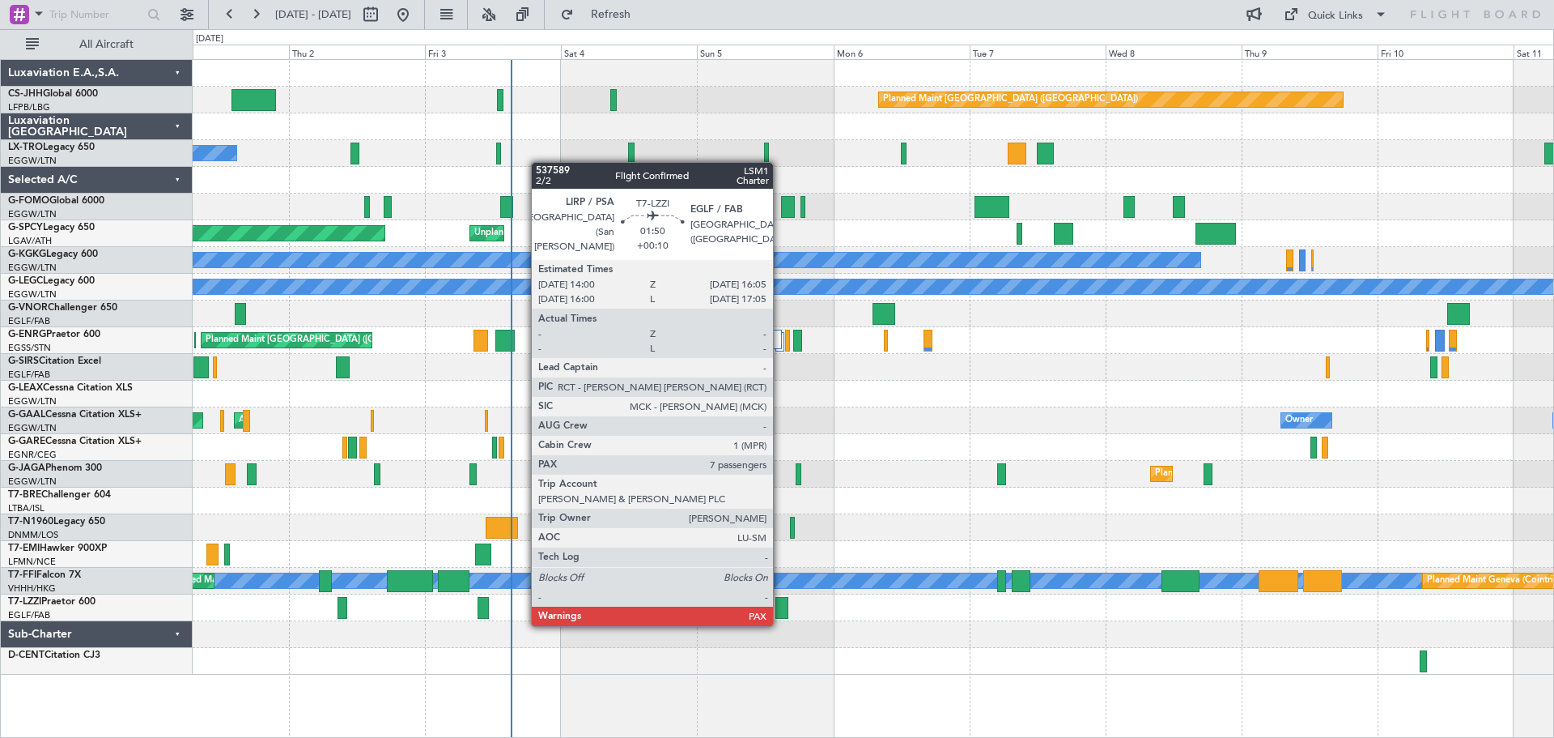
click at [780, 608] on div at bounding box center [782, 608] width 12 height 22
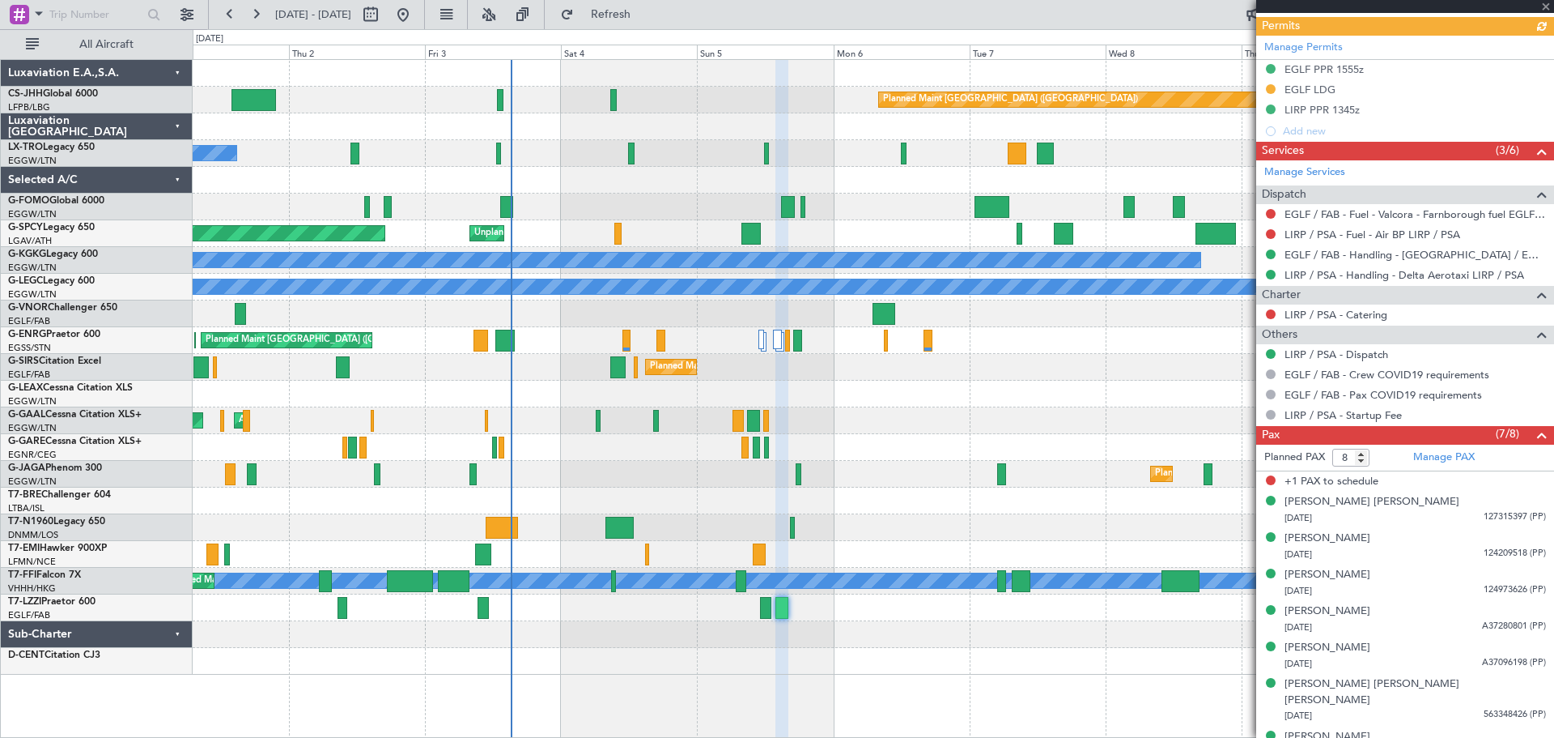
scroll to position [516, 0]
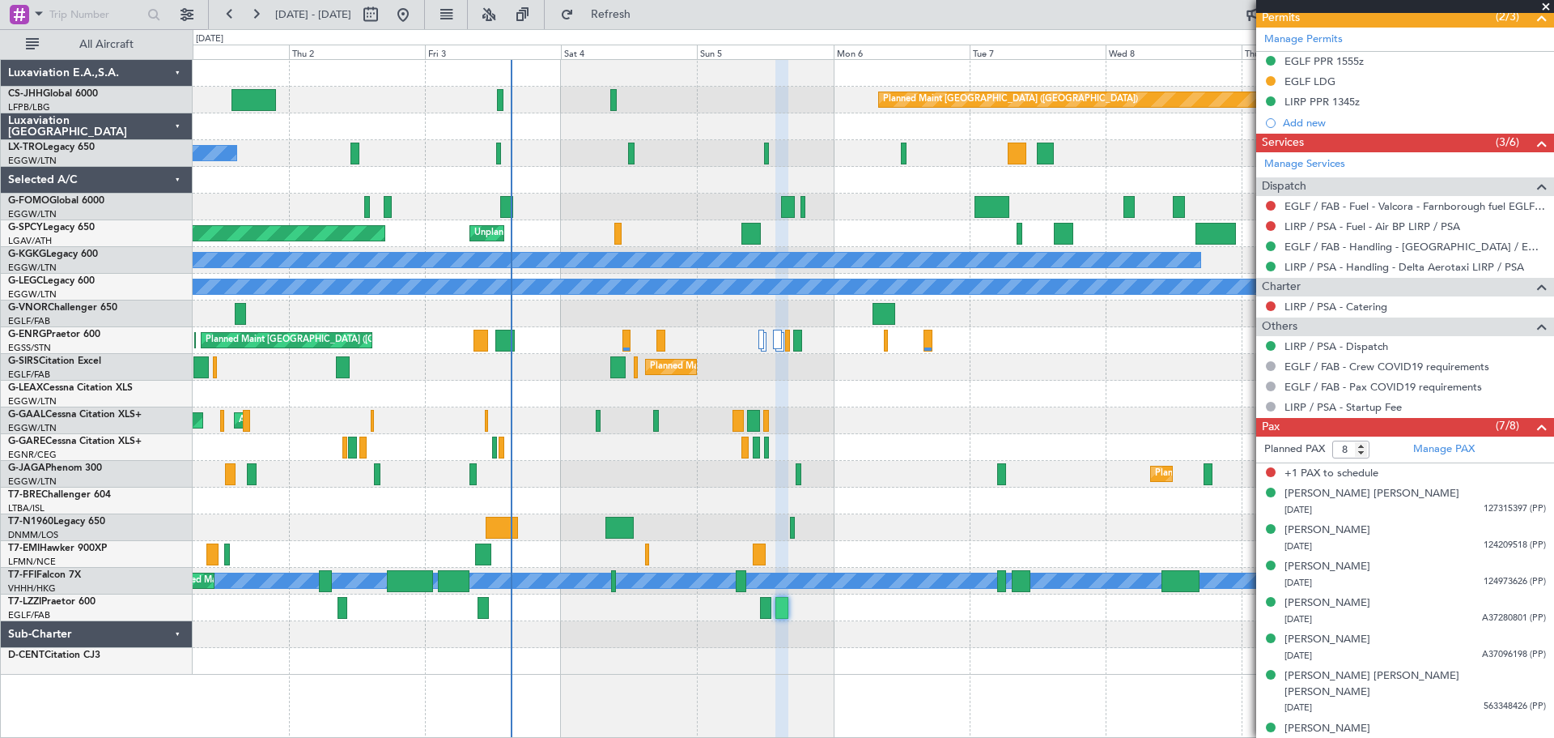
click at [1542, 5] on span at bounding box center [1546, 7] width 16 height 15
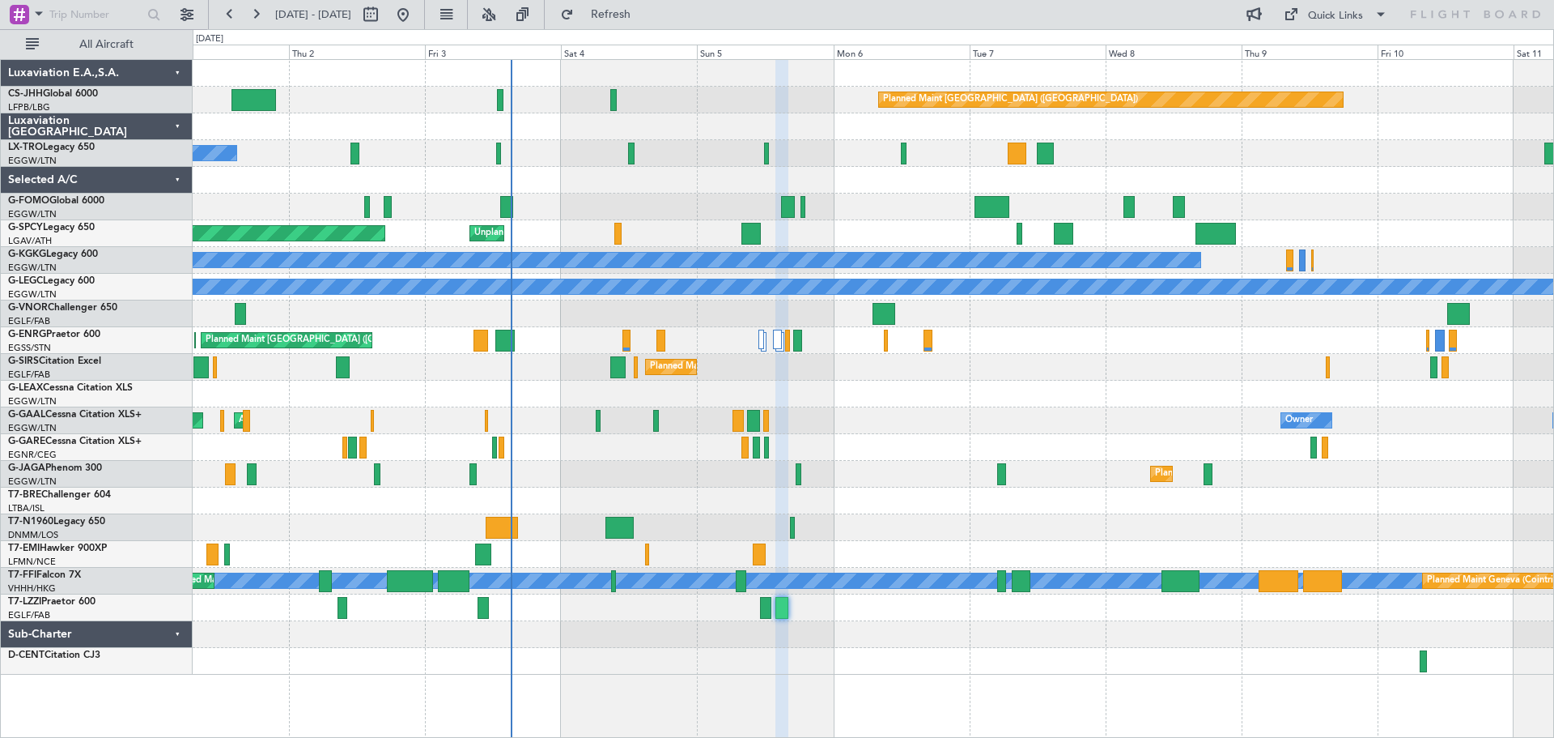
type input "0"
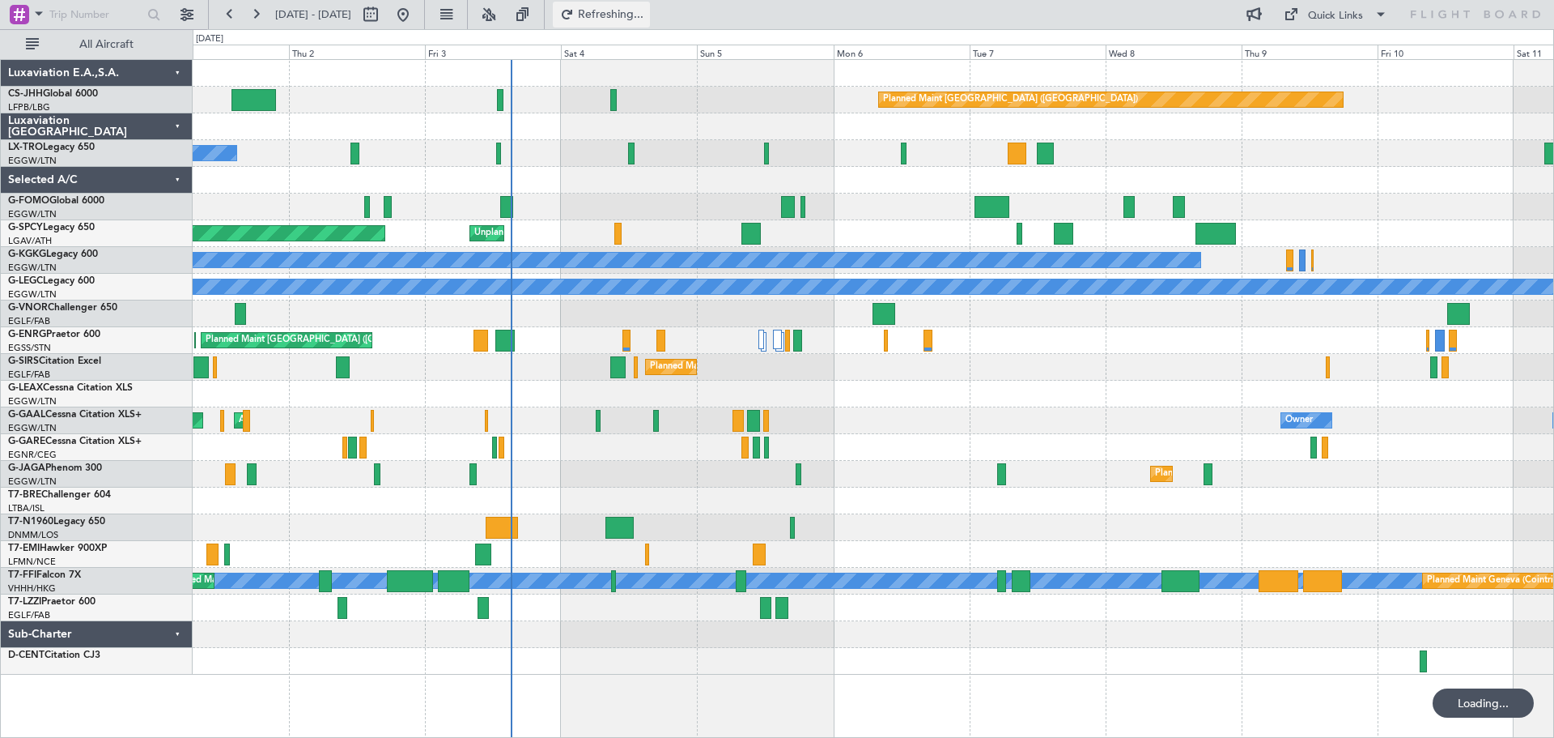
click at [645, 11] on span "Refreshing..." at bounding box center [611, 14] width 68 height 11
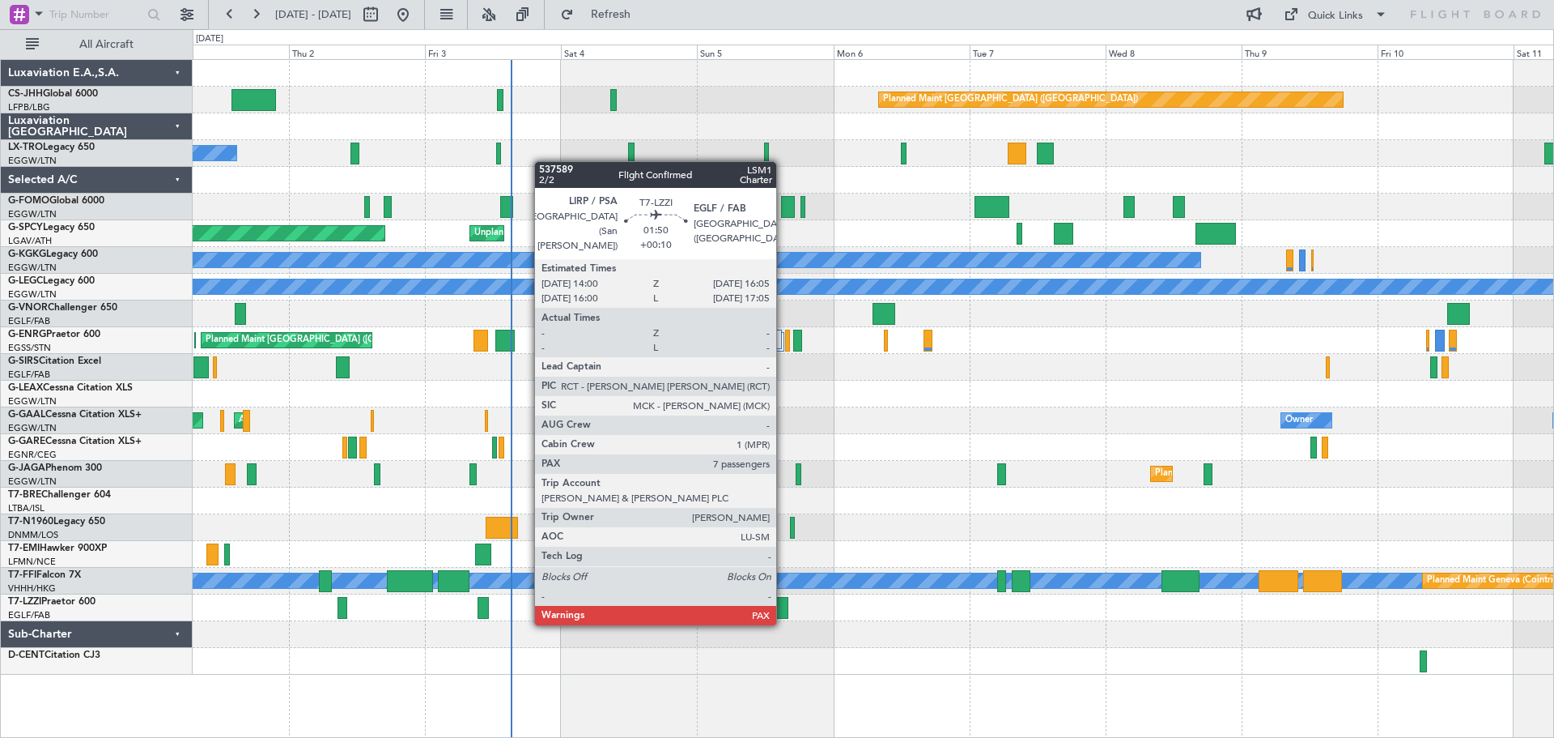
click at [784, 607] on div at bounding box center [782, 608] width 12 height 22
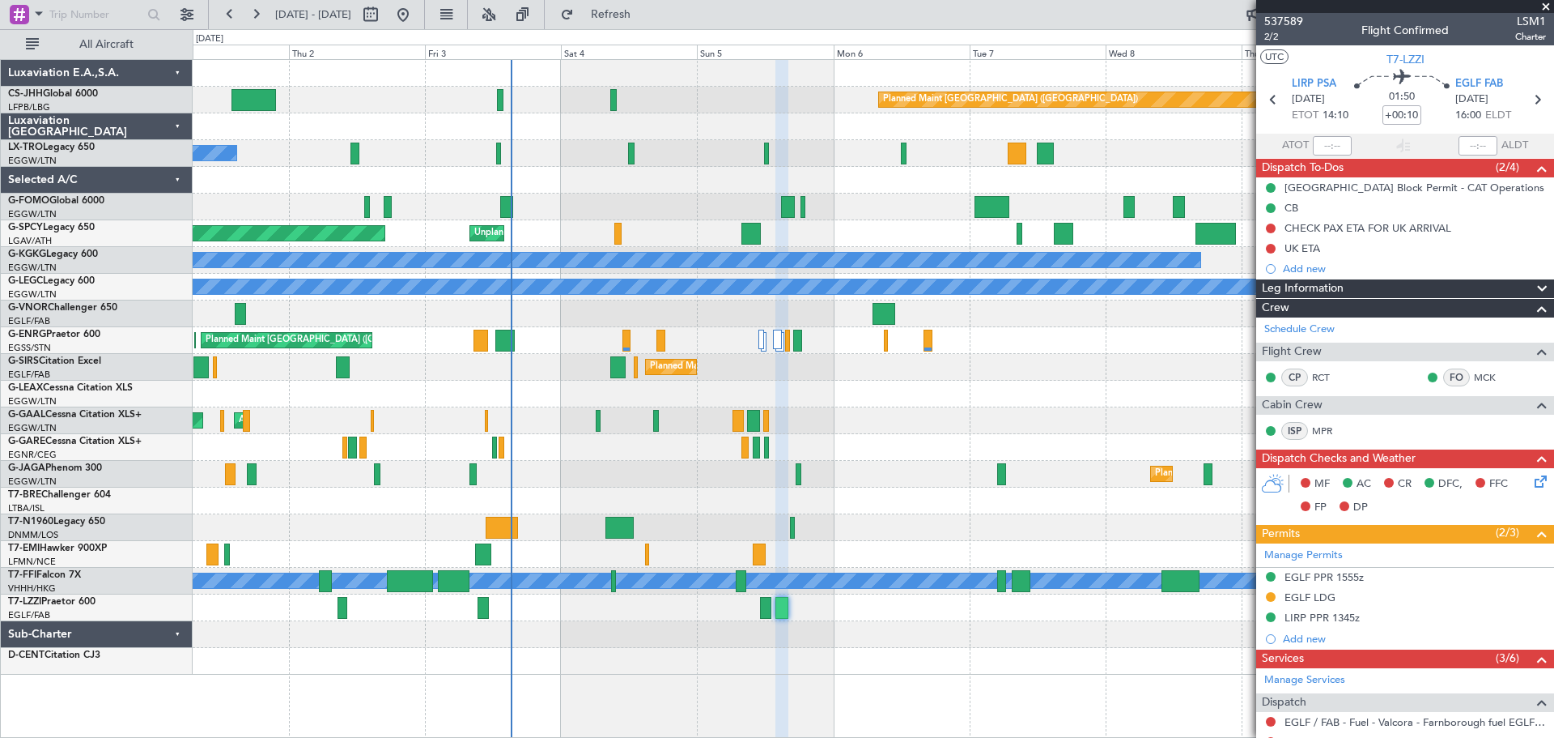
click at [1550, 6] on span at bounding box center [1546, 7] width 16 height 15
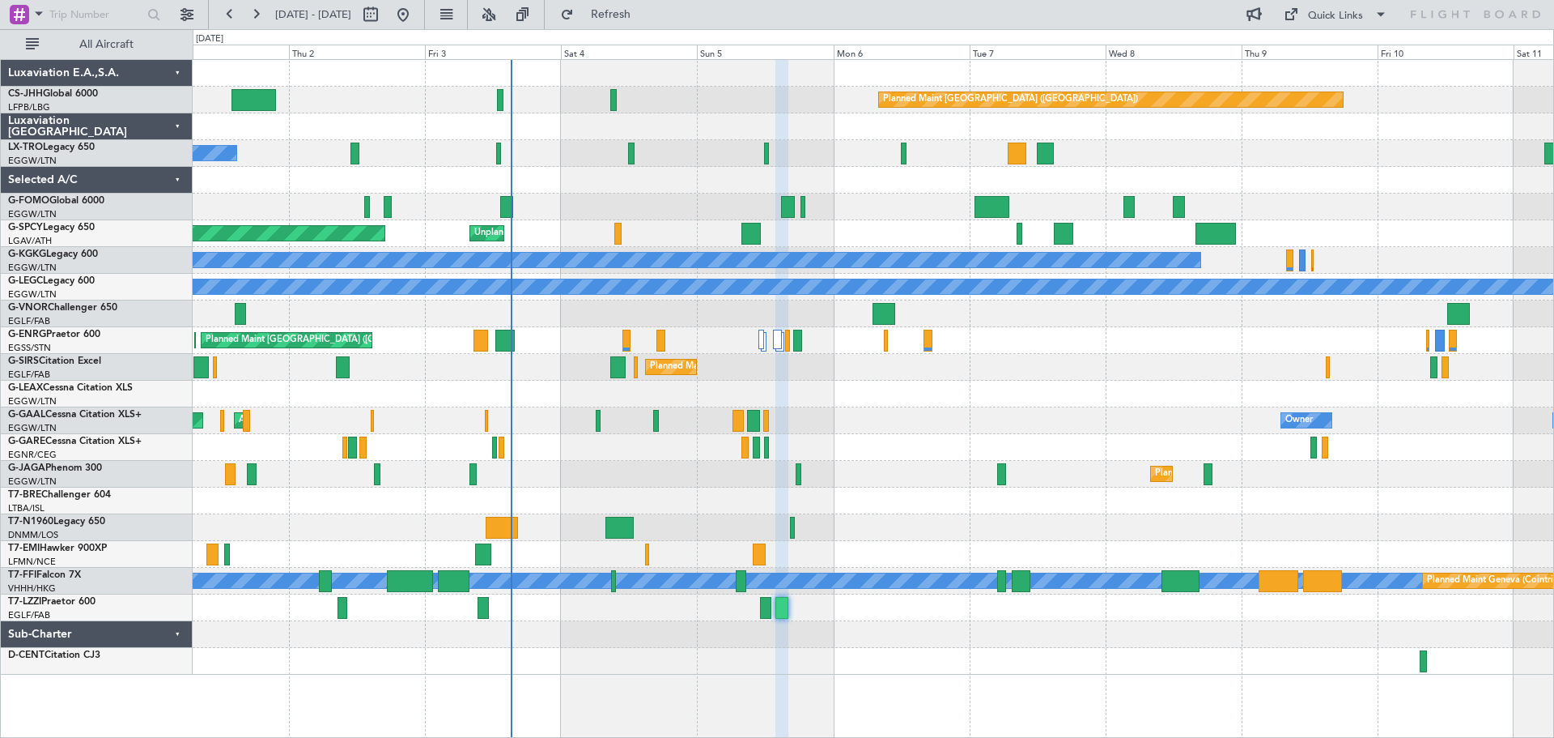
type input "0"
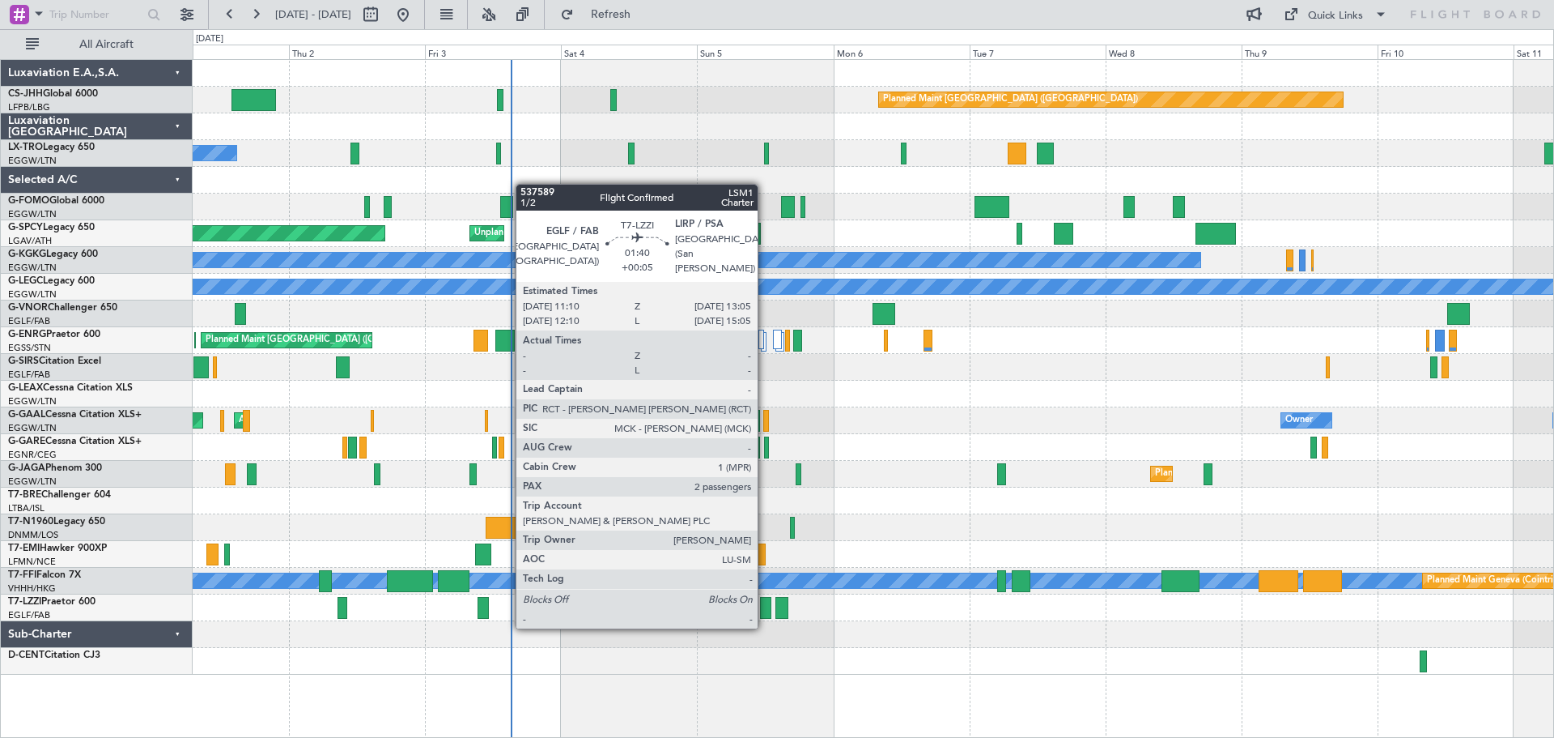
click at [765, 610] on div at bounding box center [765, 608] width 11 height 22
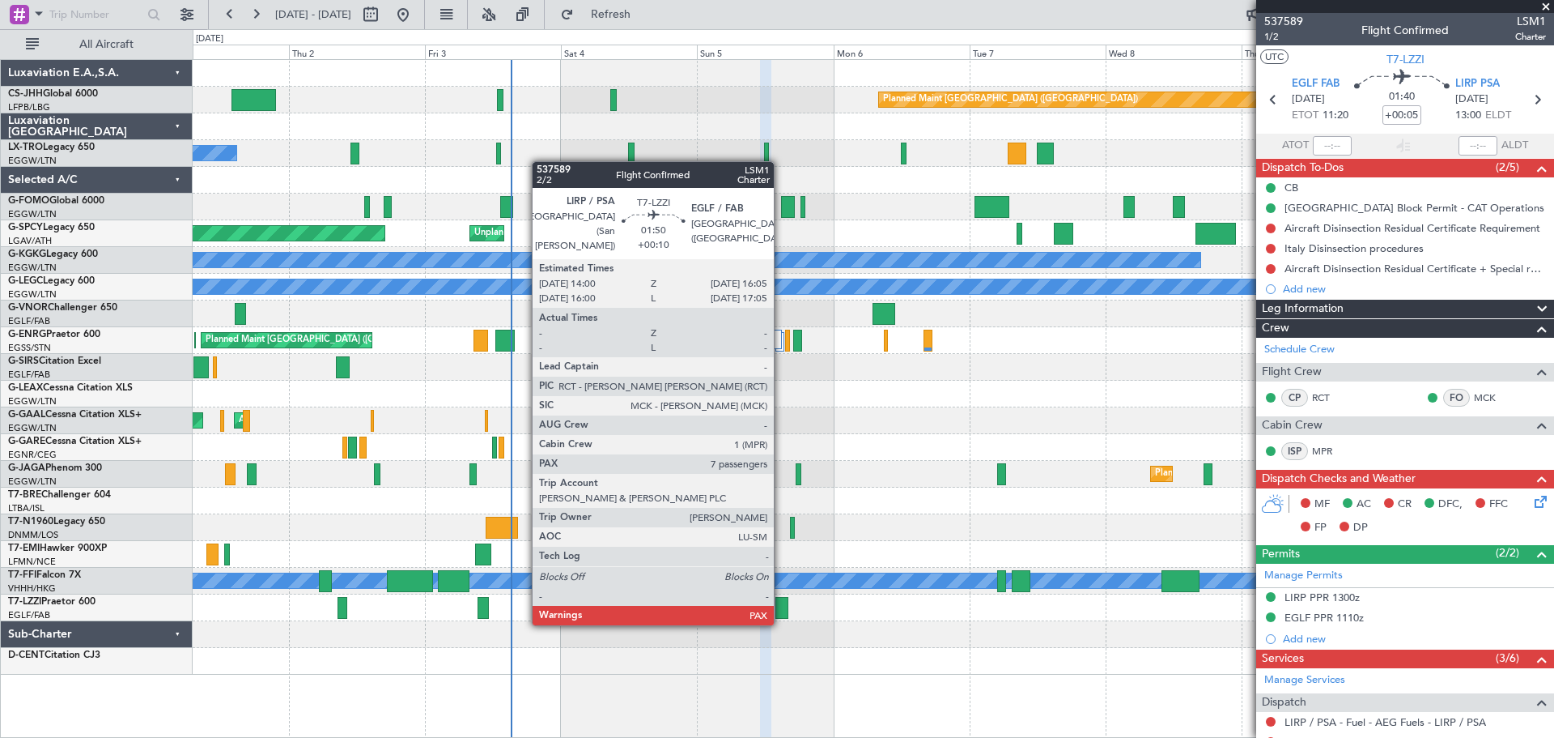
click at [781, 607] on div at bounding box center [782, 608] width 12 height 22
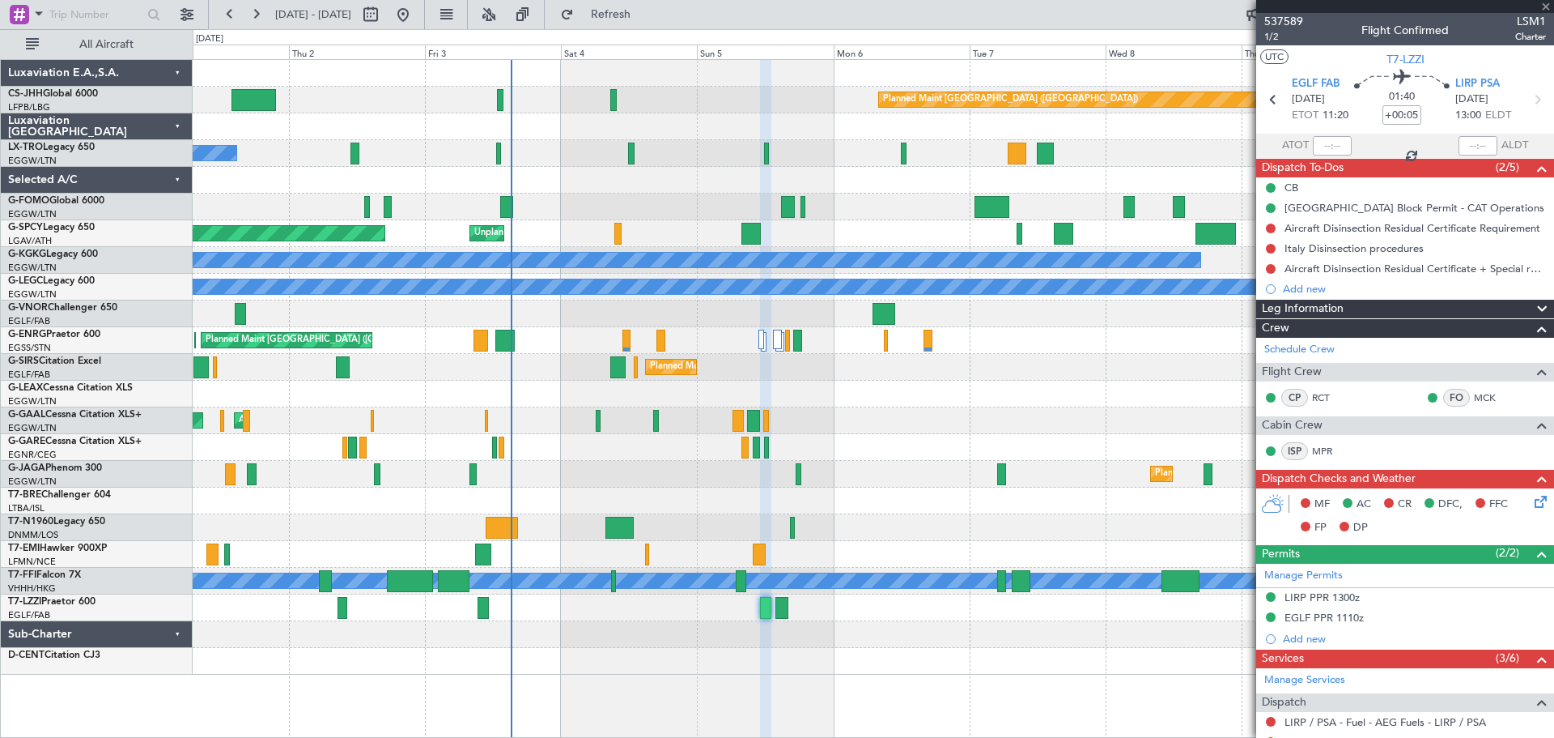
click at [781, 607] on div at bounding box center [782, 608] width 12 height 22
type input "+00:10"
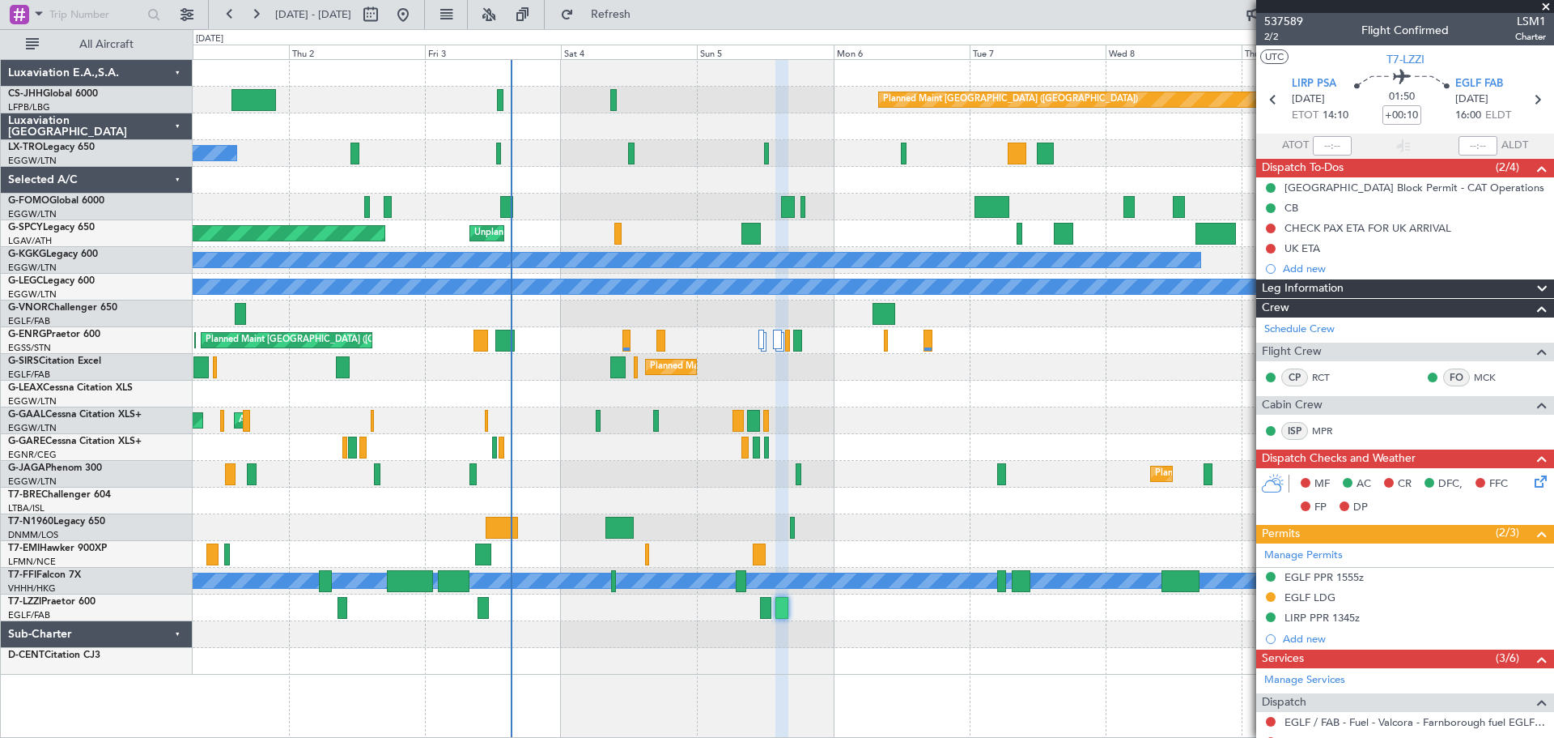
click at [1547, 5] on span at bounding box center [1546, 7] width 16 height 15
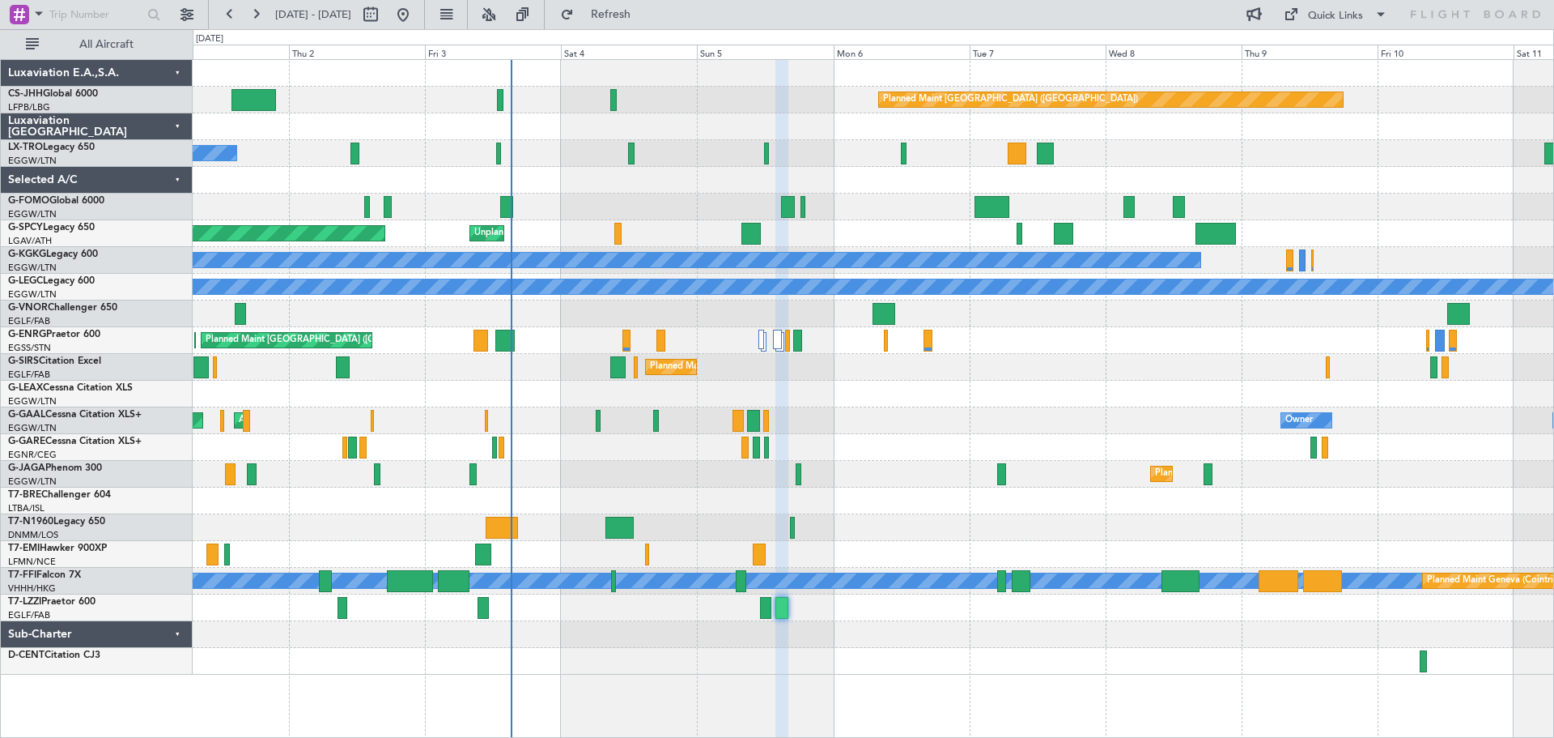
type input "0"
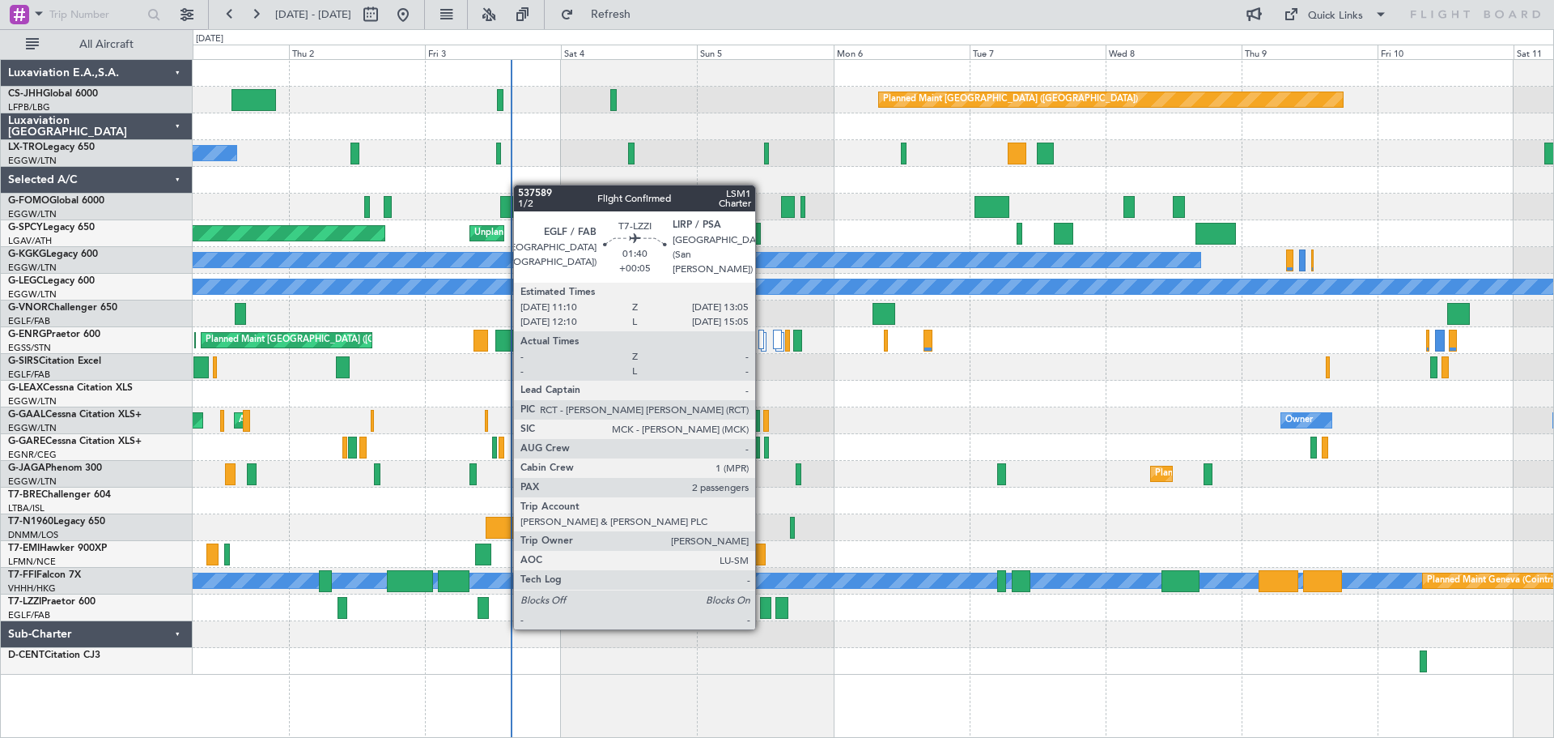
click at [763, 611] on div at bounding box center [765, 608] width 11 height 22
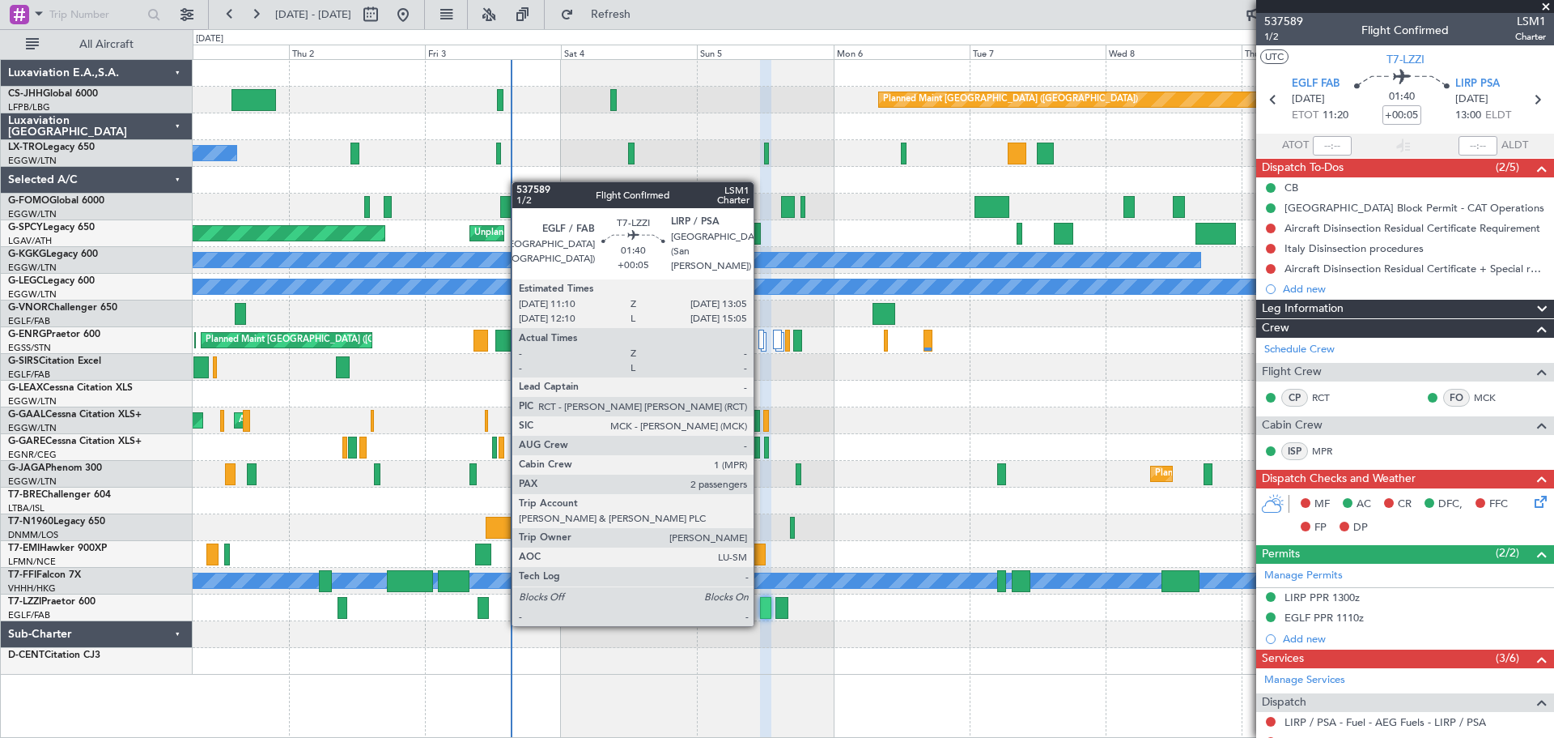
click at [761, 608] on div at bounding box center [765, 608] width 11 height 22
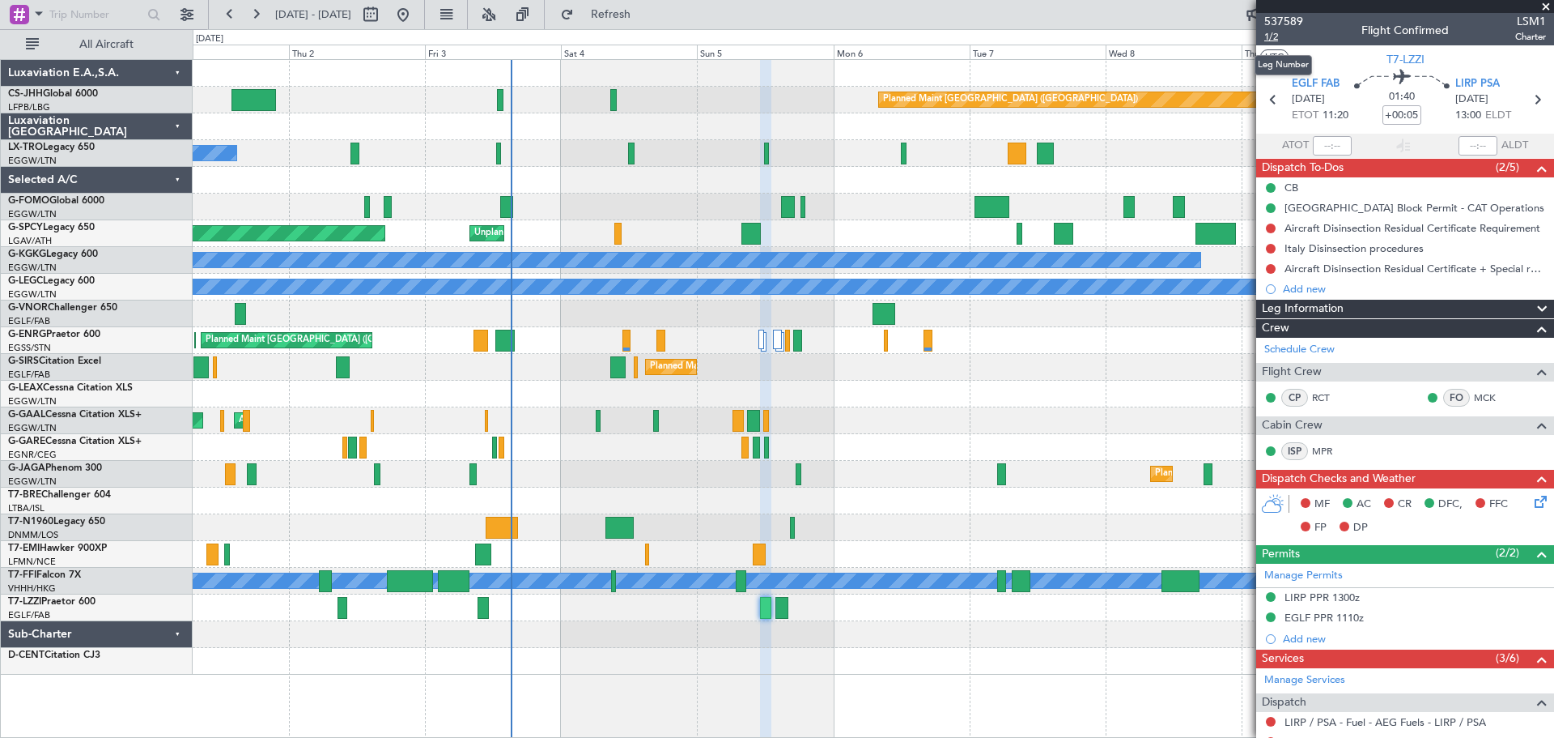
click at [1271, 36] on span "1/2" at bounding box center [1284, 37] width 39 height 14
click at [1545, 5] on span at bounding box center [1546, 7] width 16 height 15
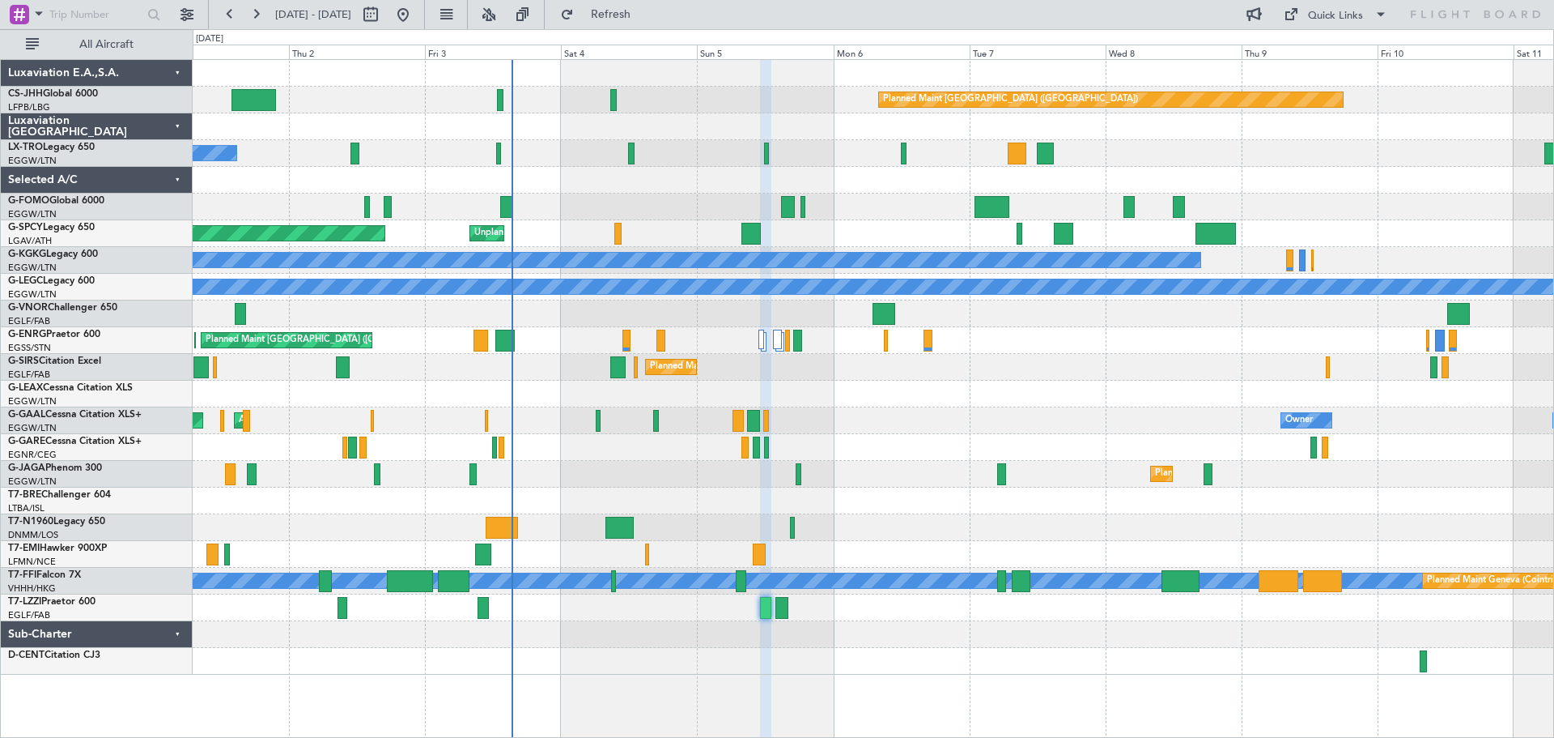
type input "0"
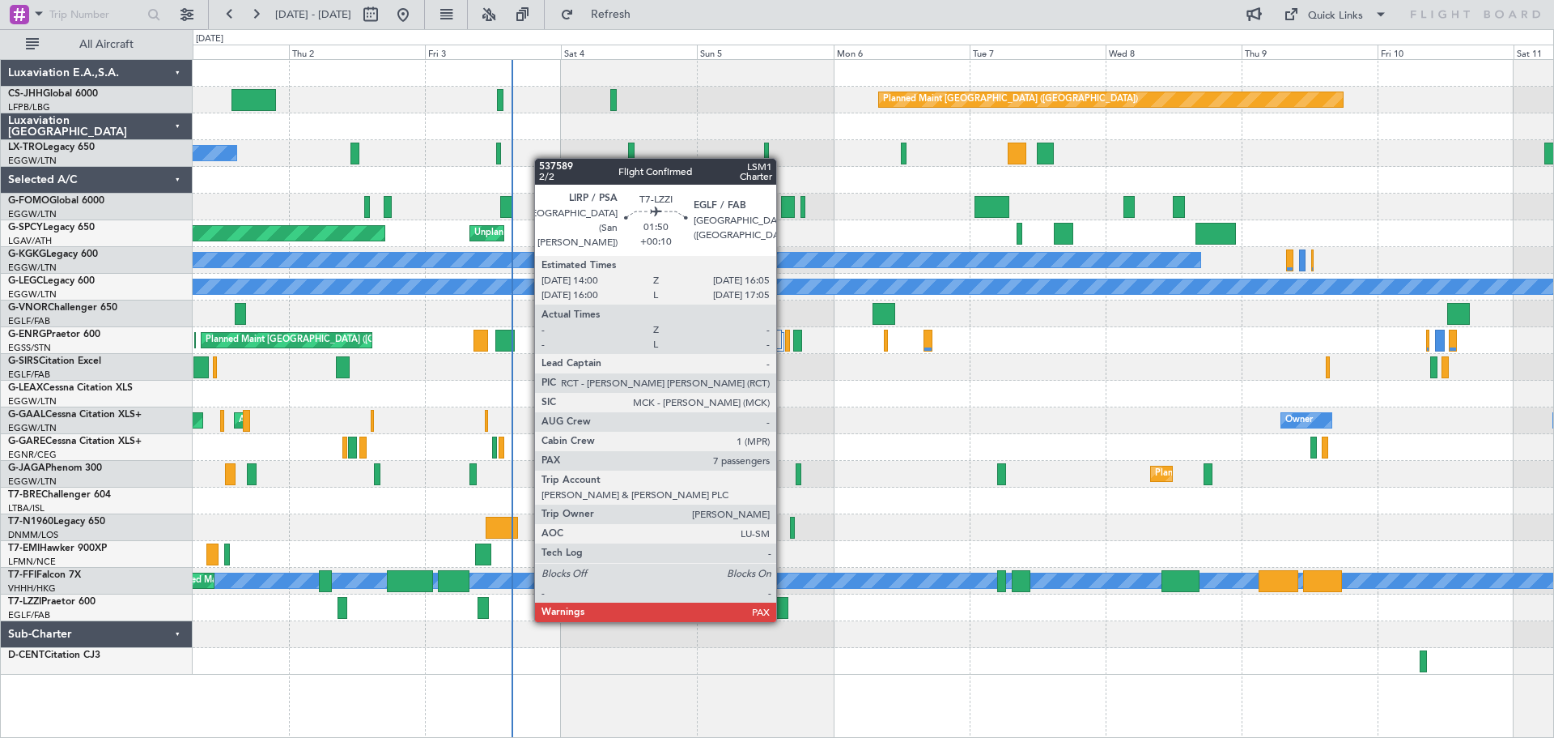
click at [784, 604] on div at bounding box center [782, 608] width 12 height 22
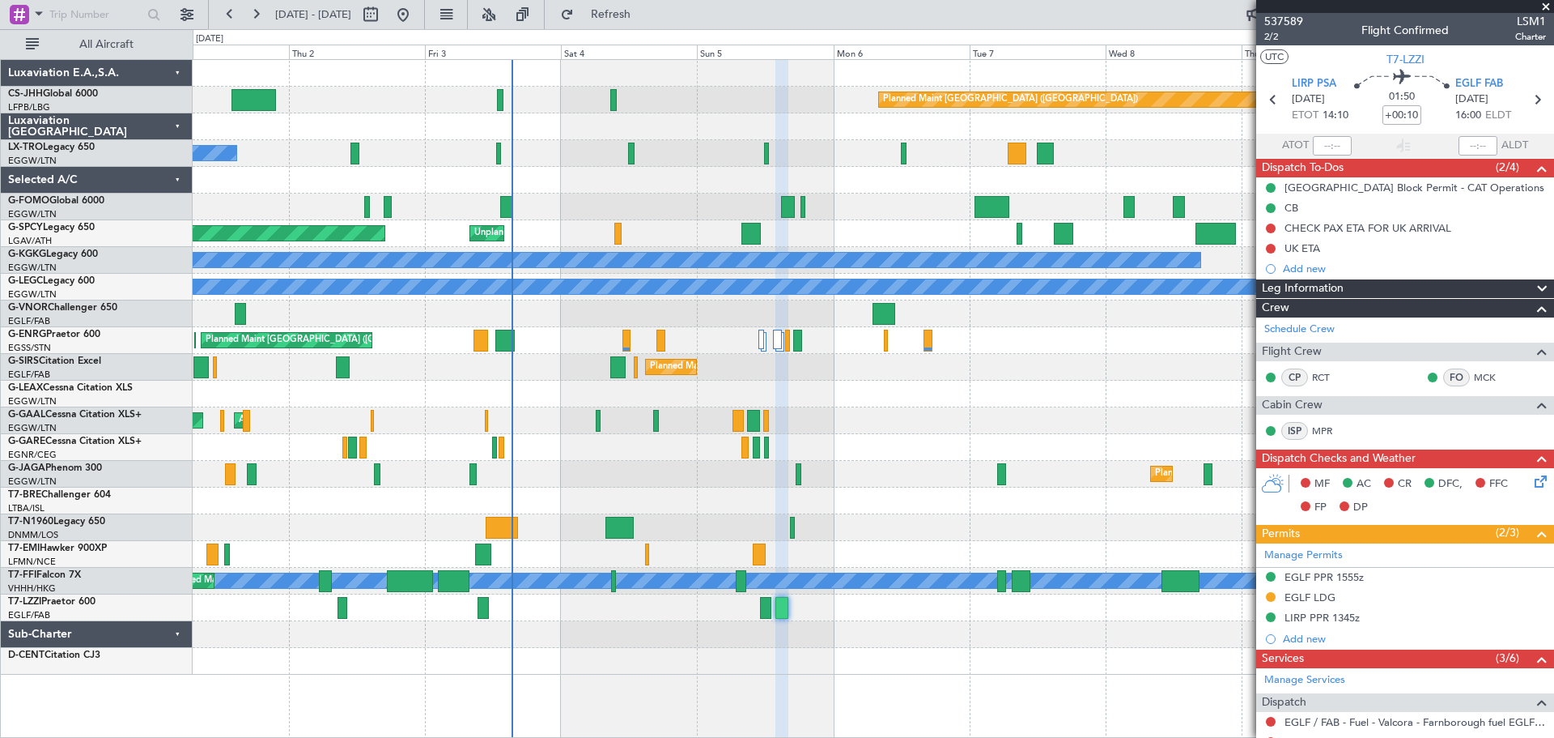
click at [1546, 5] on span at bounding box center [1546, 7] width 16 height 15
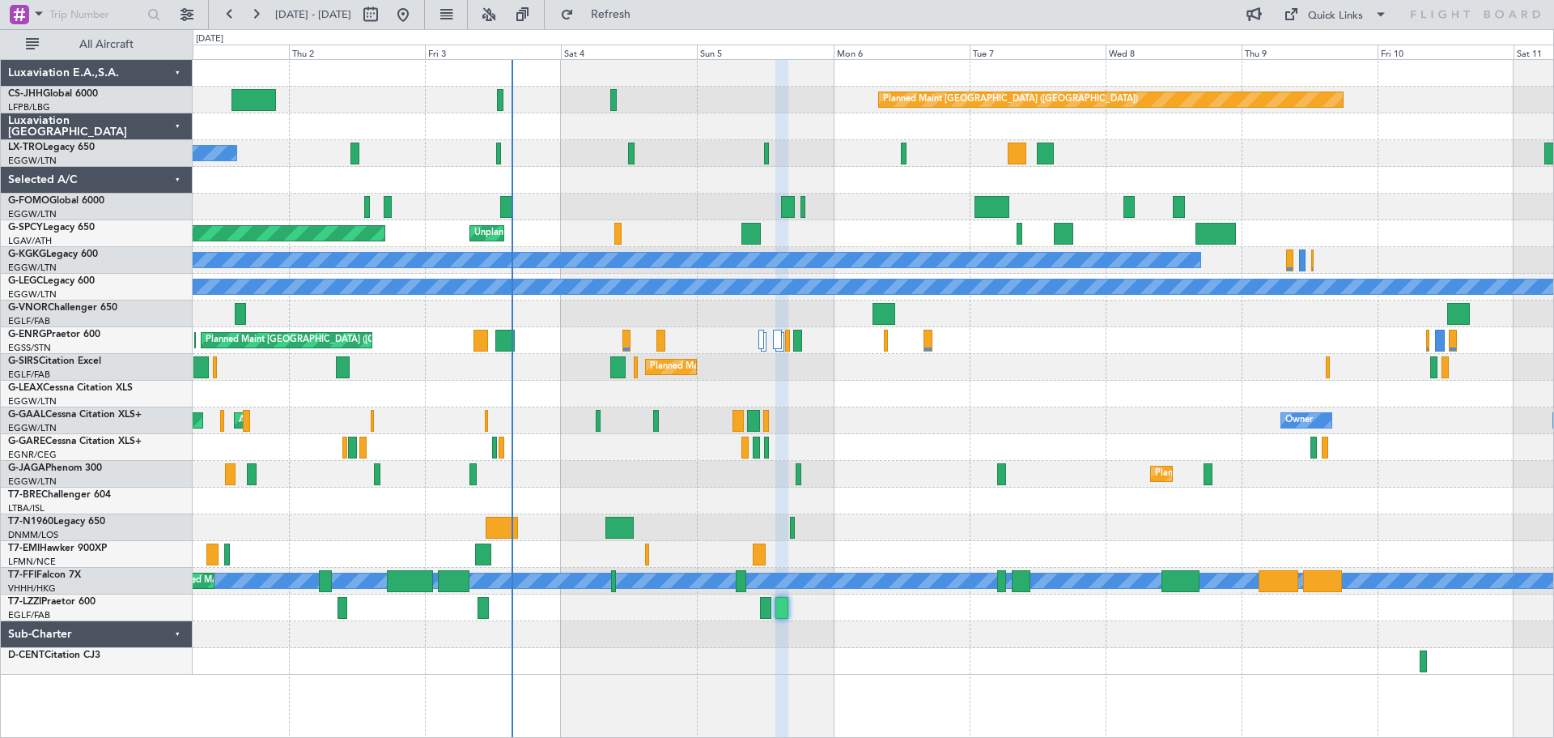
type input "0"
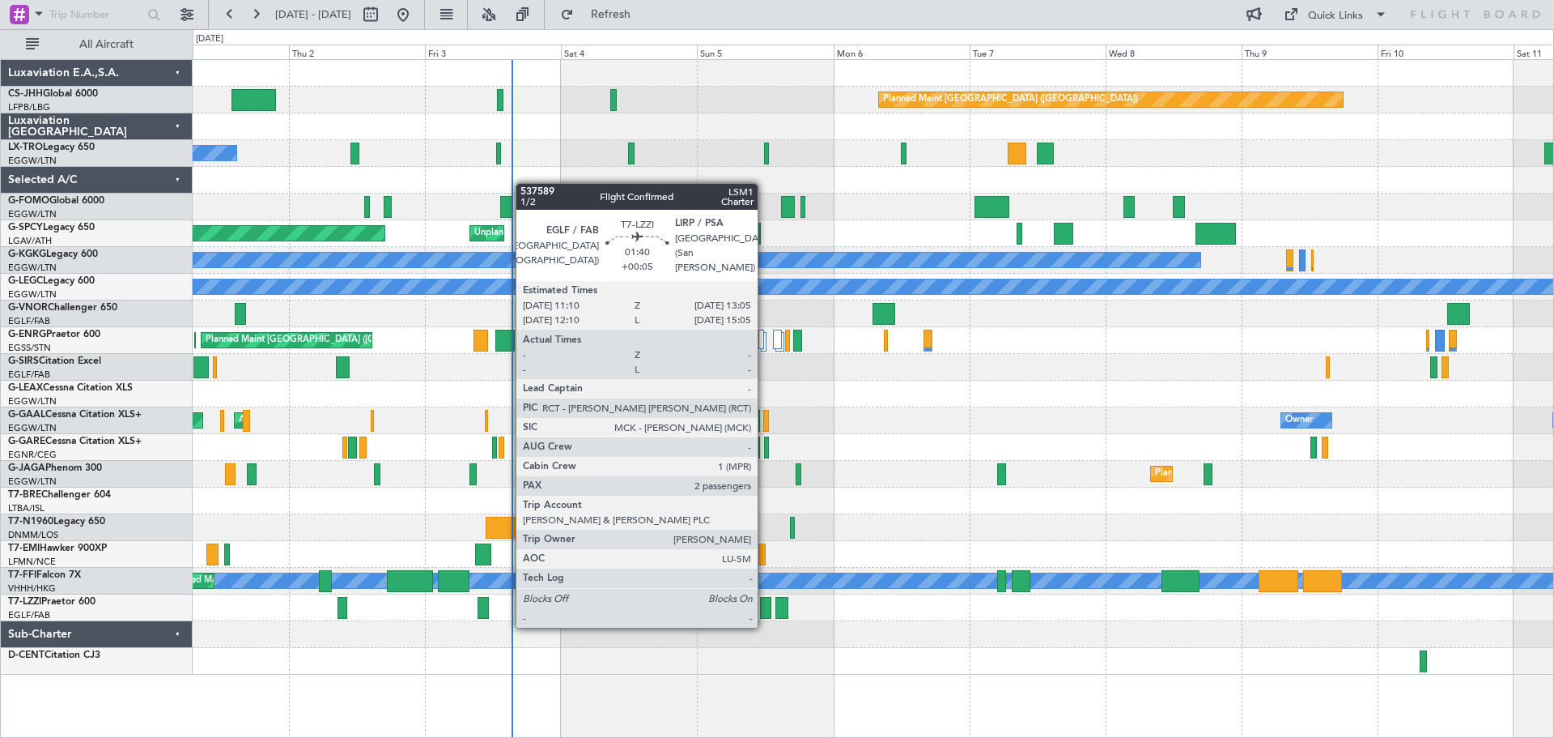
click at [765, 610] on div at bounding box center [765, 608] width 11 height 22
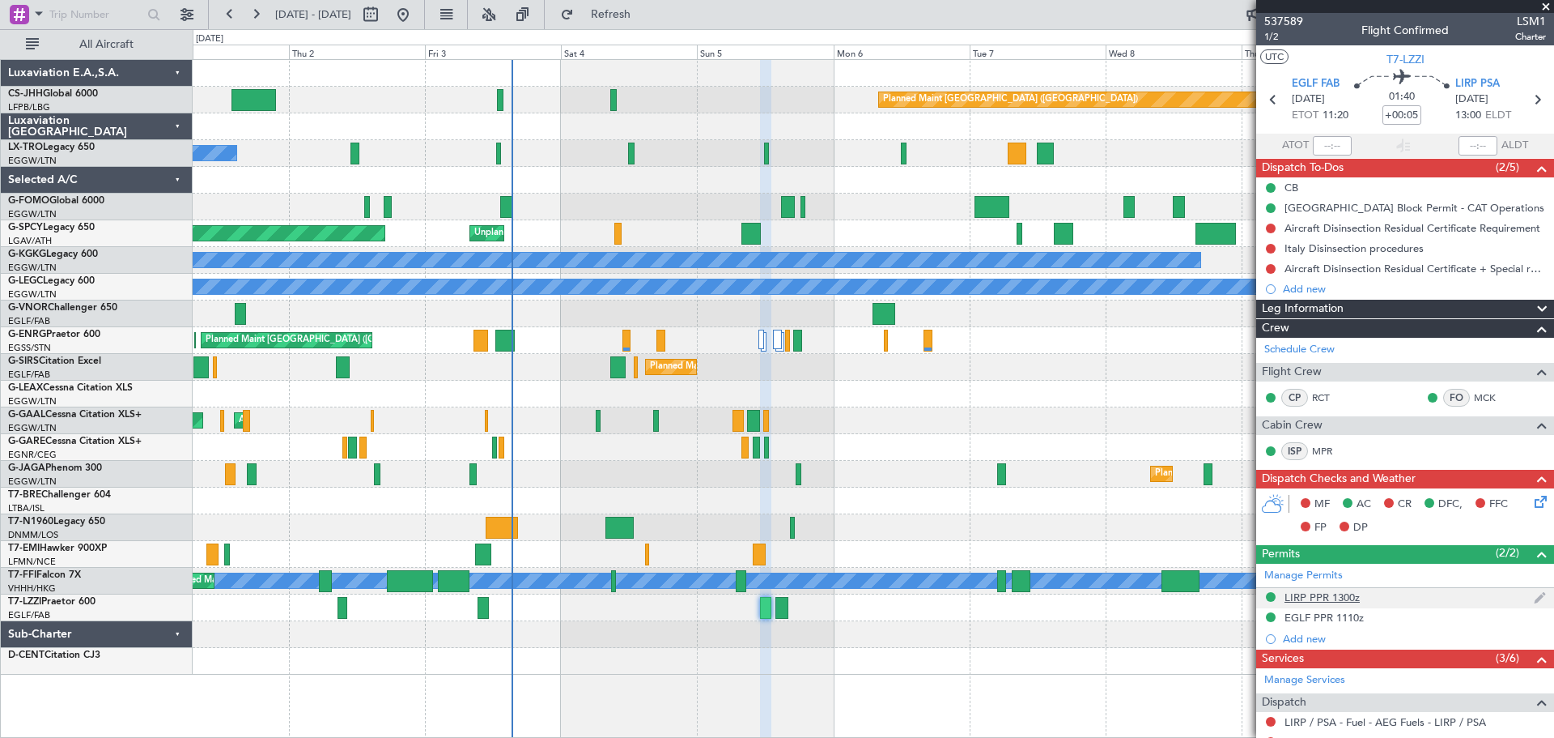
scroll to position [313, 0]
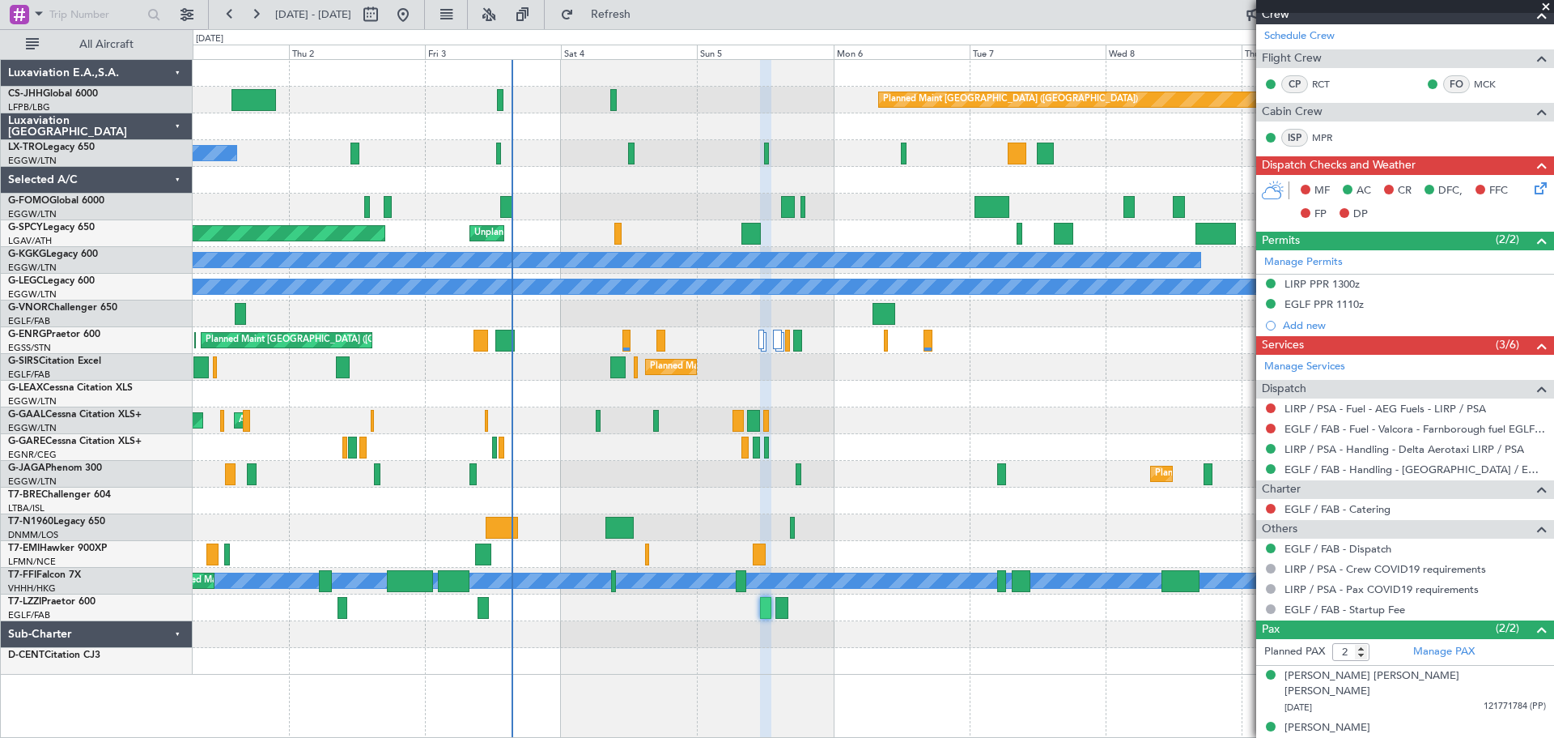
click at [1546, 7] on span at bounding box center [1546, 7] width 16 height 15
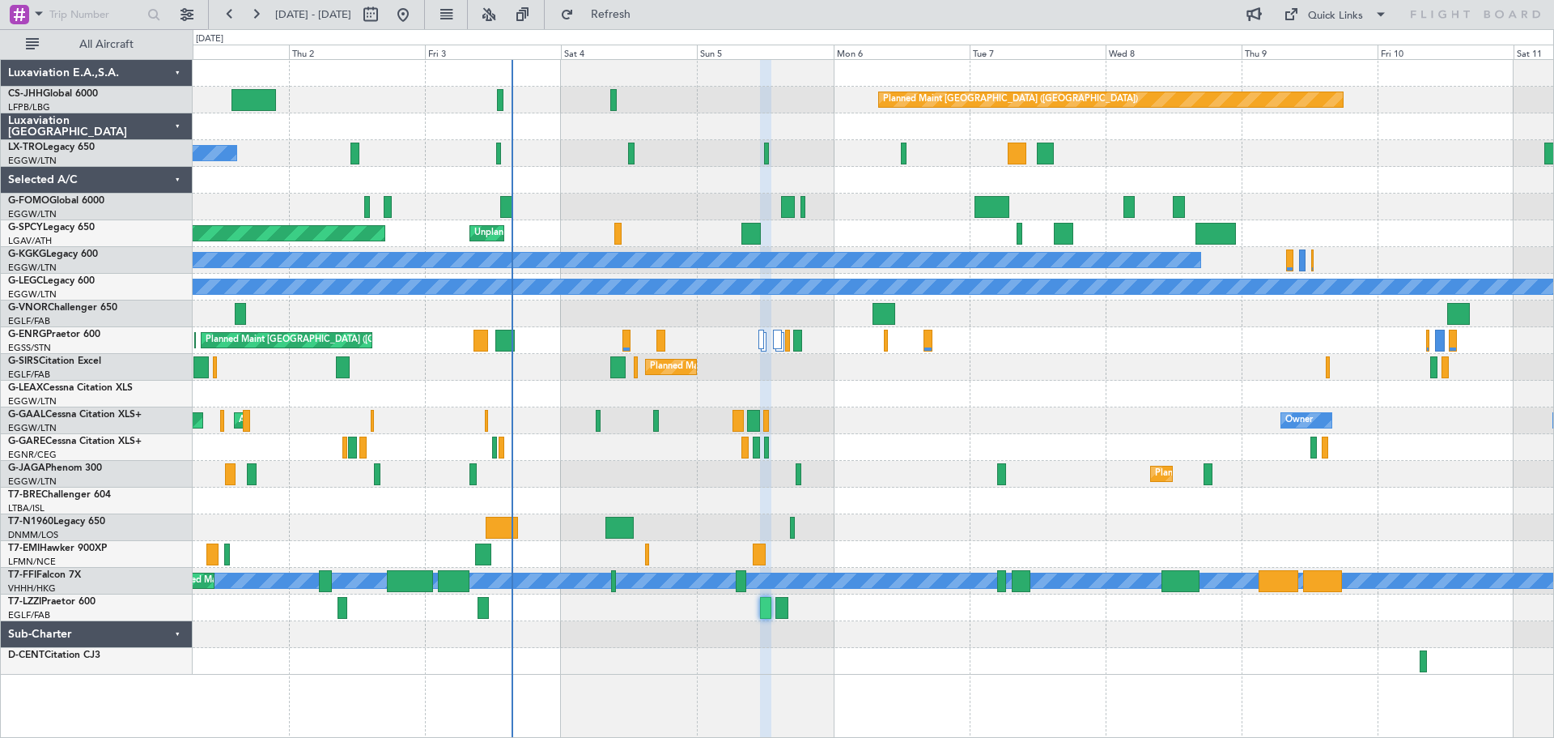
type input "0"
click at [630, 195] on div at bounding box center [873, 206] width 1361 height 27
click at [899, 196] on div at bounding box center [873, 206] width 1361 height 27
click at [902, 195] on div at bounding box center [873, 206] width 1361 height 27
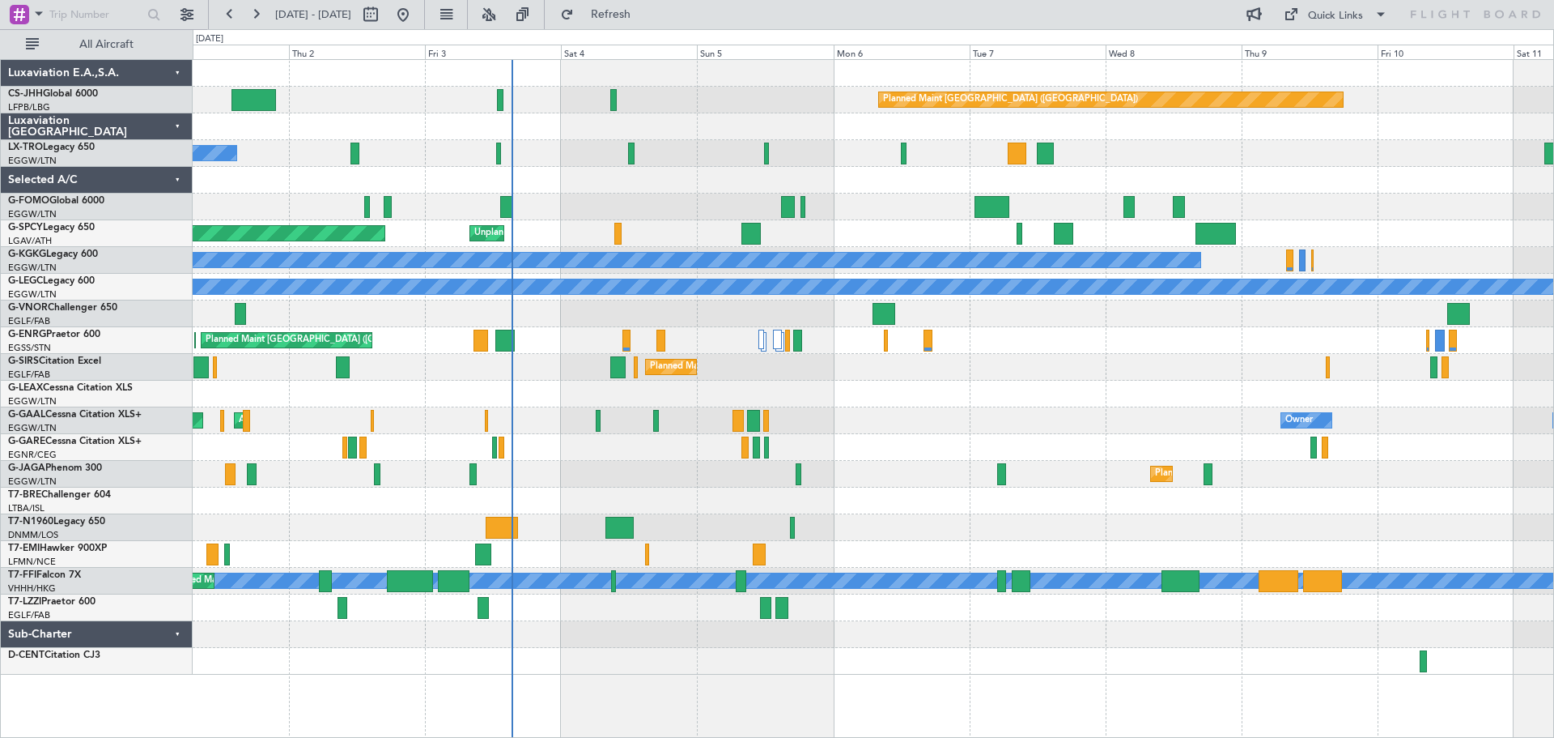
click at [768, 115] on div at bounding box center [873, 126] width 1361 height 27
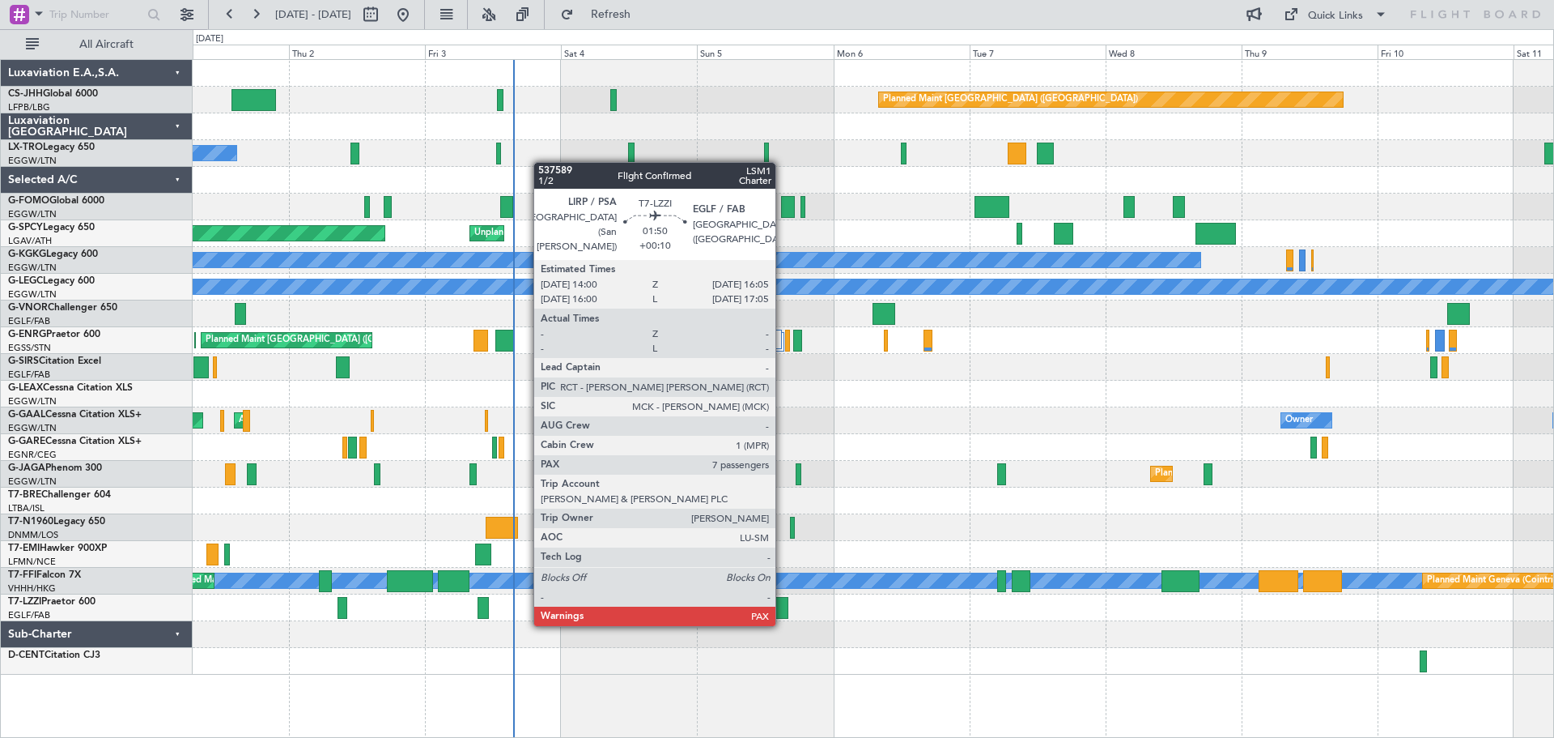
click at [783, 608] on div at bounding box center [782, 608] width 12 height 22
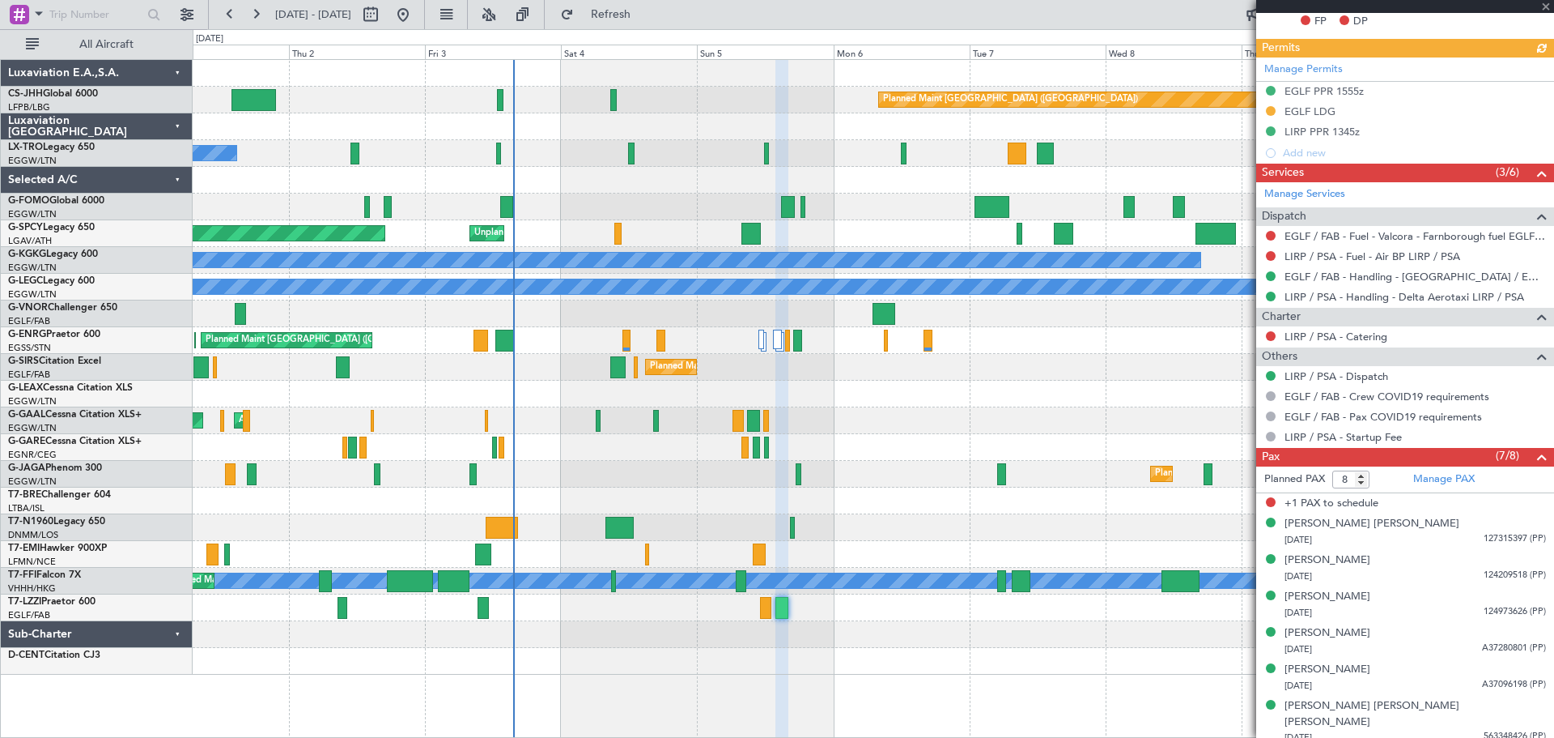
scroll to position [516, 0]
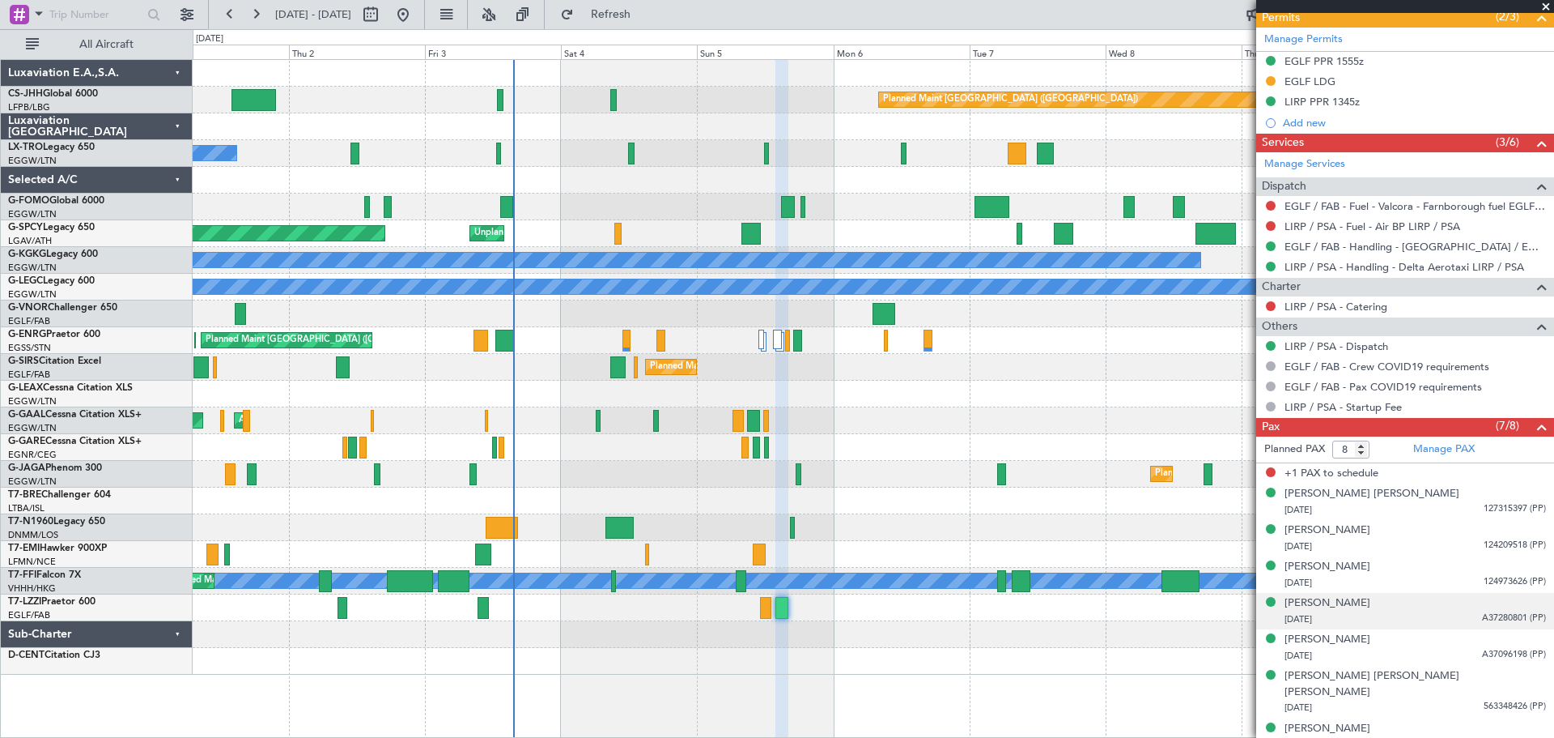
click at [1498, 616] on span "A37280801 (PP)" at bounding box center [1514, 618] width 64 height 14
click at [1532, 636] on img at bounding box center [1539, 637] width 15 height 15
click at [1496, 653] on span "A37096198 (PP)" at bounding box center [1514, 655] width 64 height 14
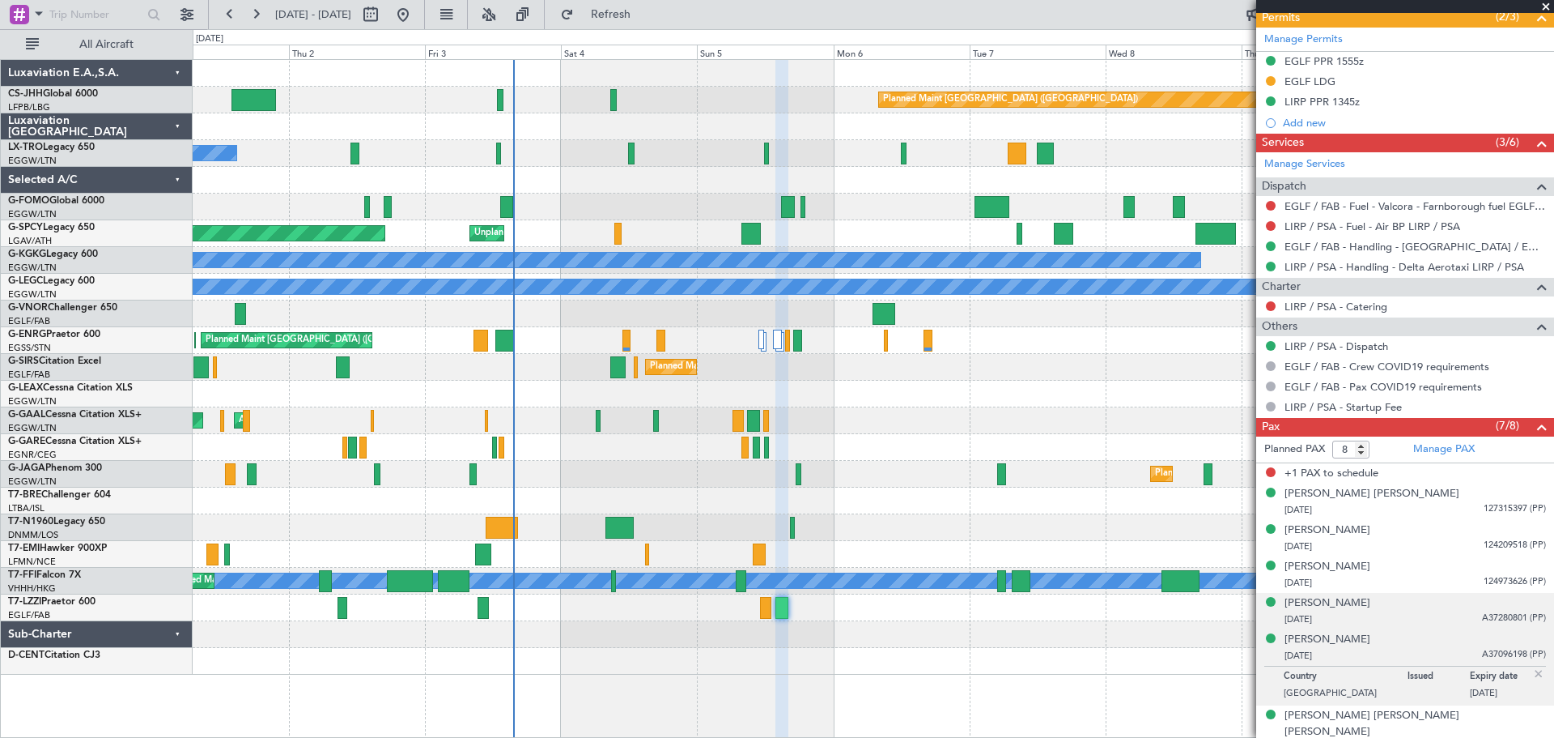
click at [1532, 668] on img at bounding box center [1539, 673] width 15 height 15
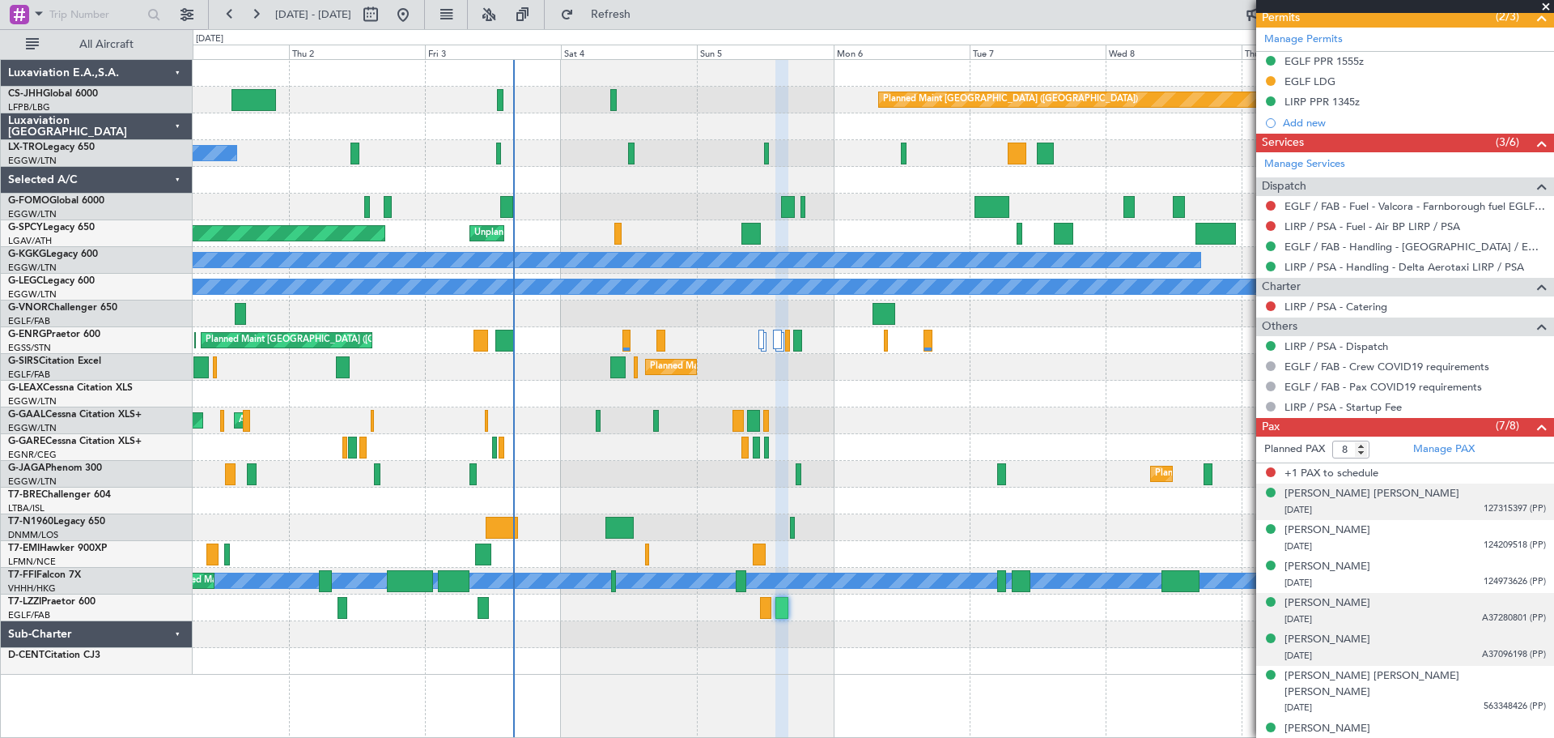
click at [1492, 506] on span "127315397 (PP)" at bounding box center [1515, 509] width 62 height 14
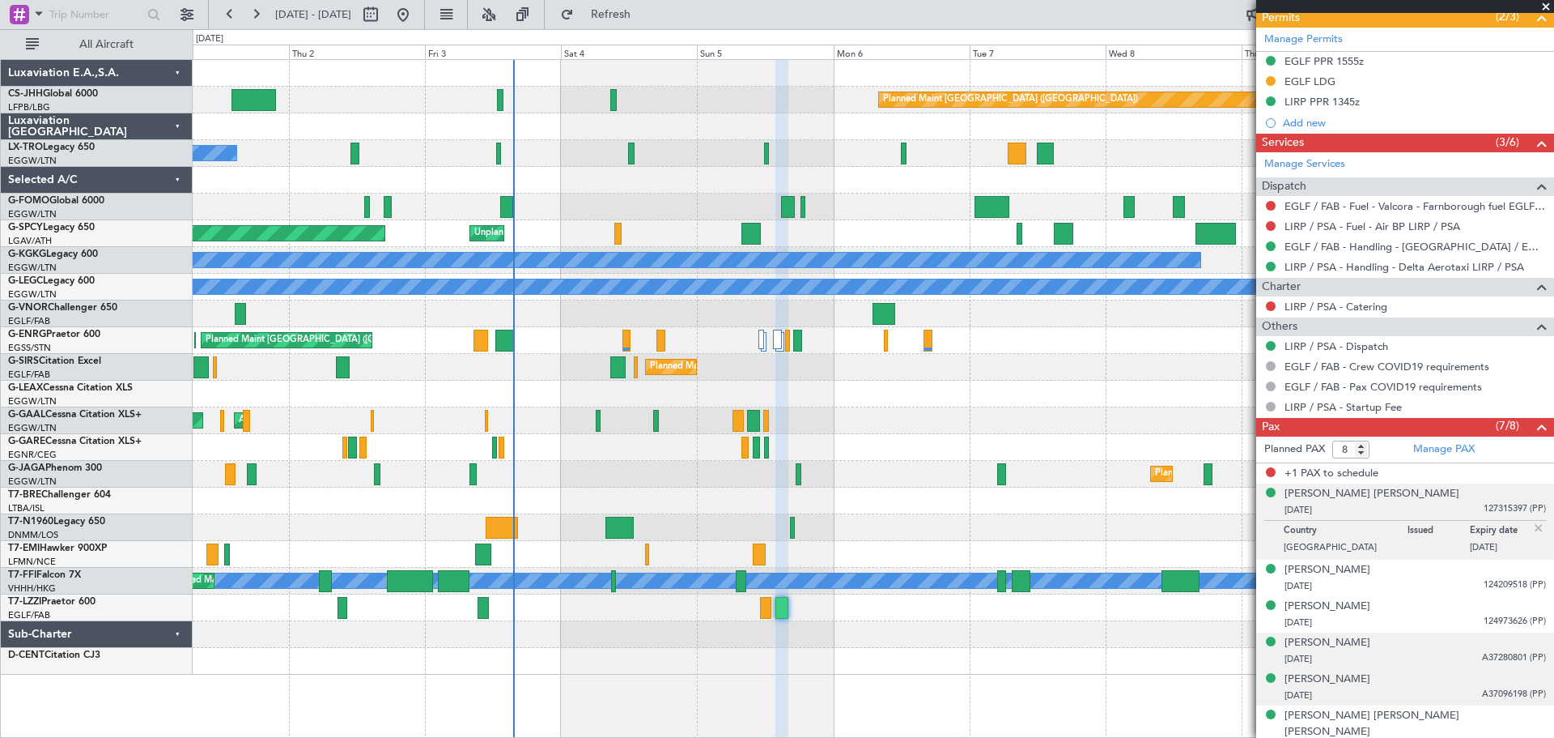
click at [1532, 526] on img at bounding box center [1539, 528] width 15 height 15
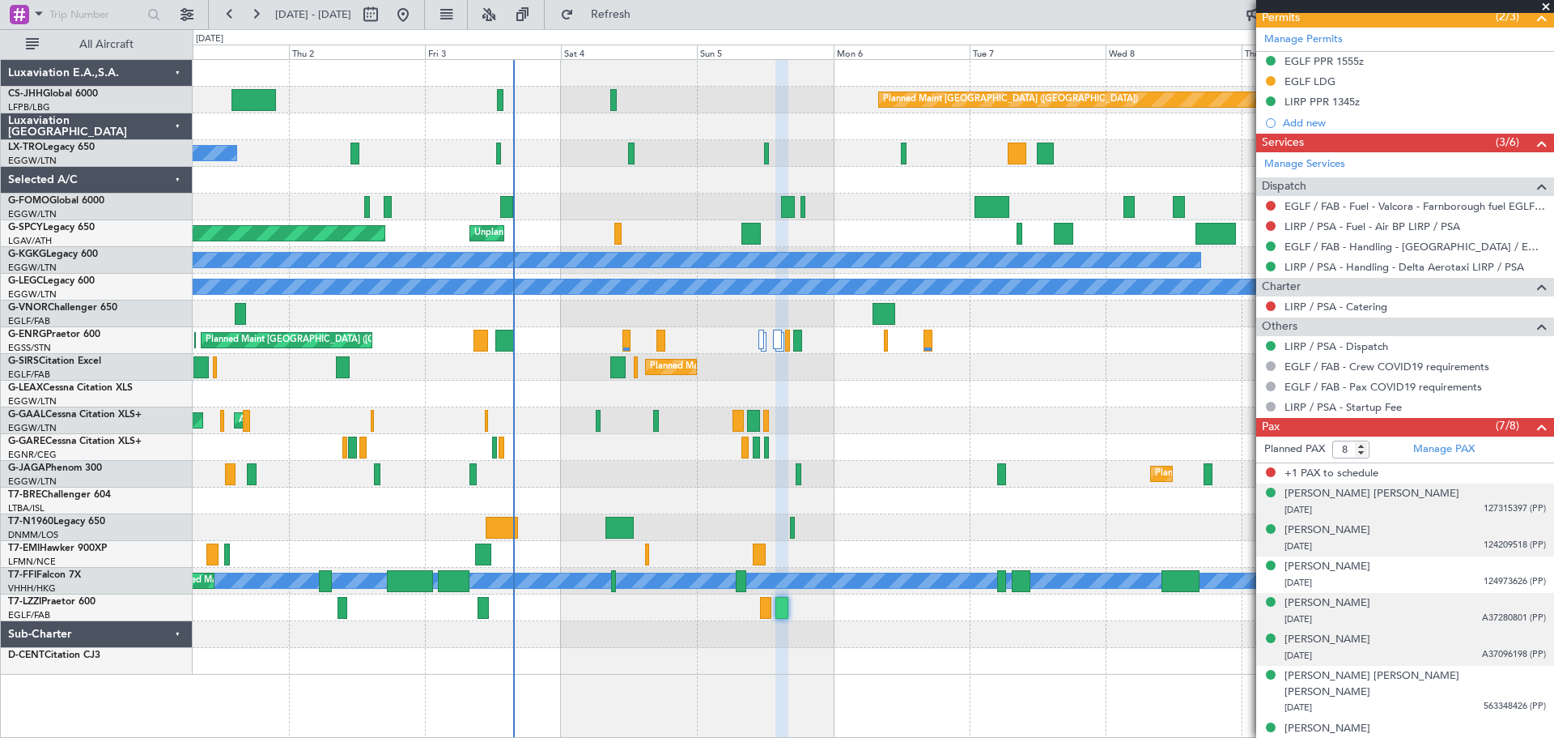
click at [1486, 546] on span "124209518 (PP)" at bounding box center [1515, 545] width 62 height 14
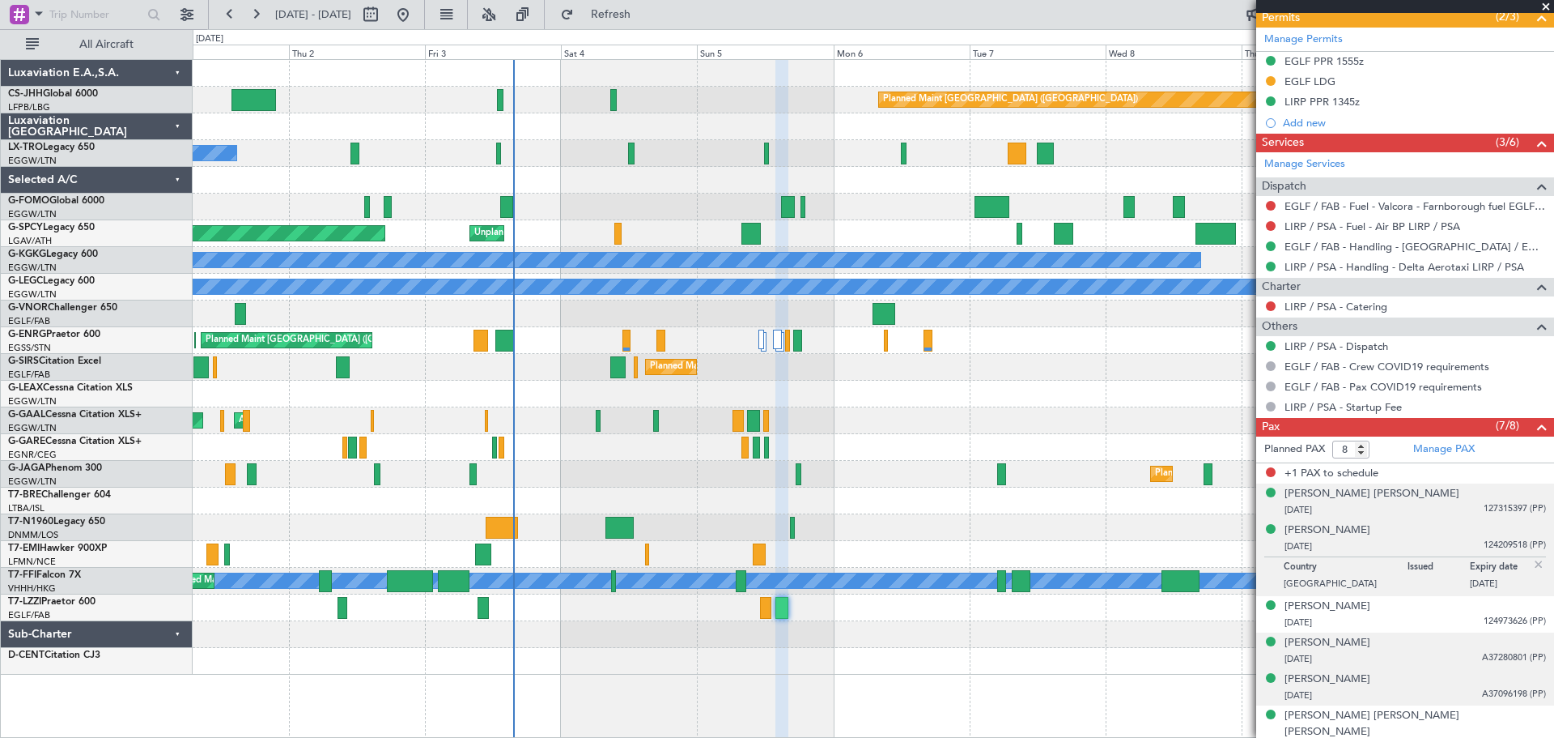
click at [1532, 559] on img at bounding box center [1539, 564] width 15 height 15
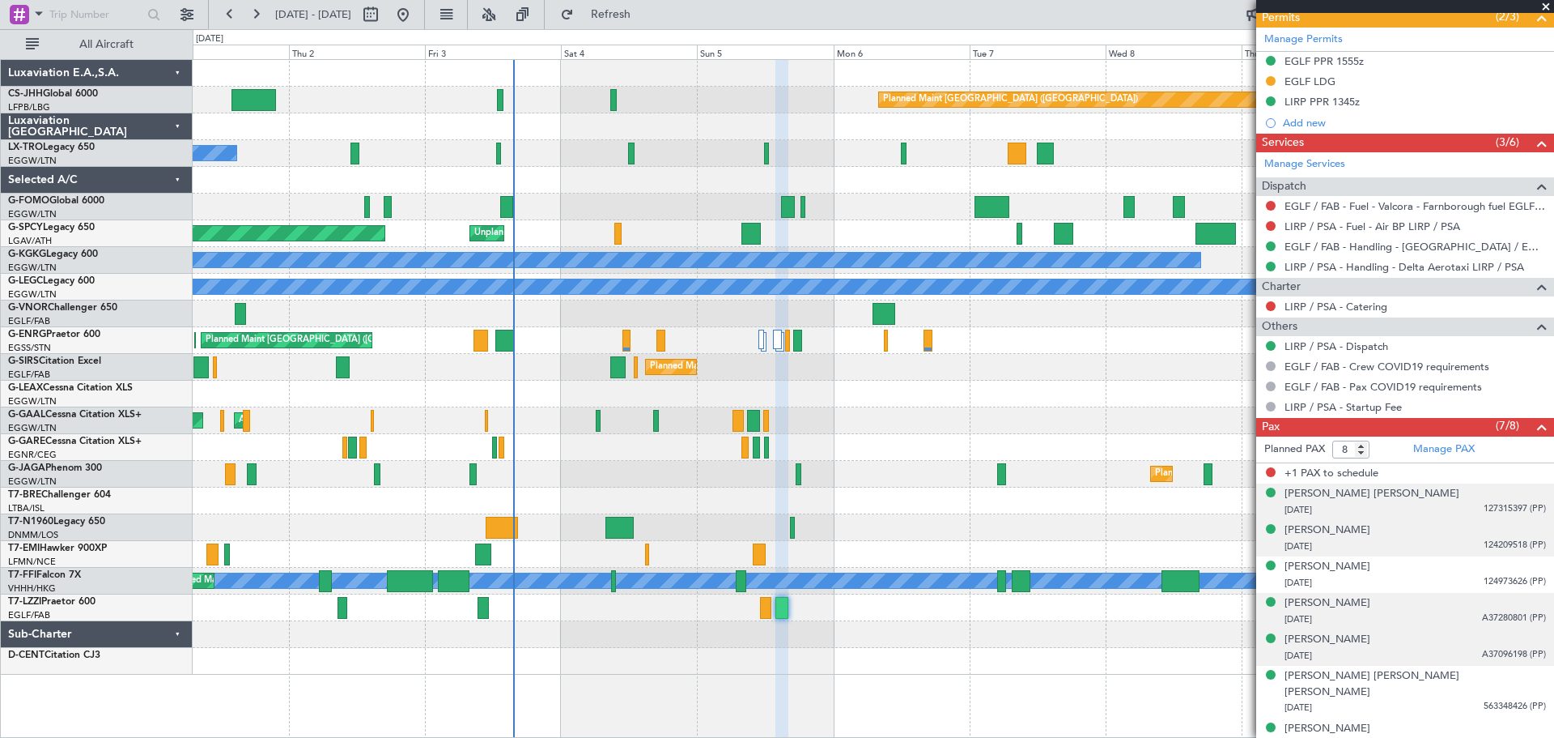
click at [1544, 6] on span at bounding box center [1546, 7] width 16 height 15
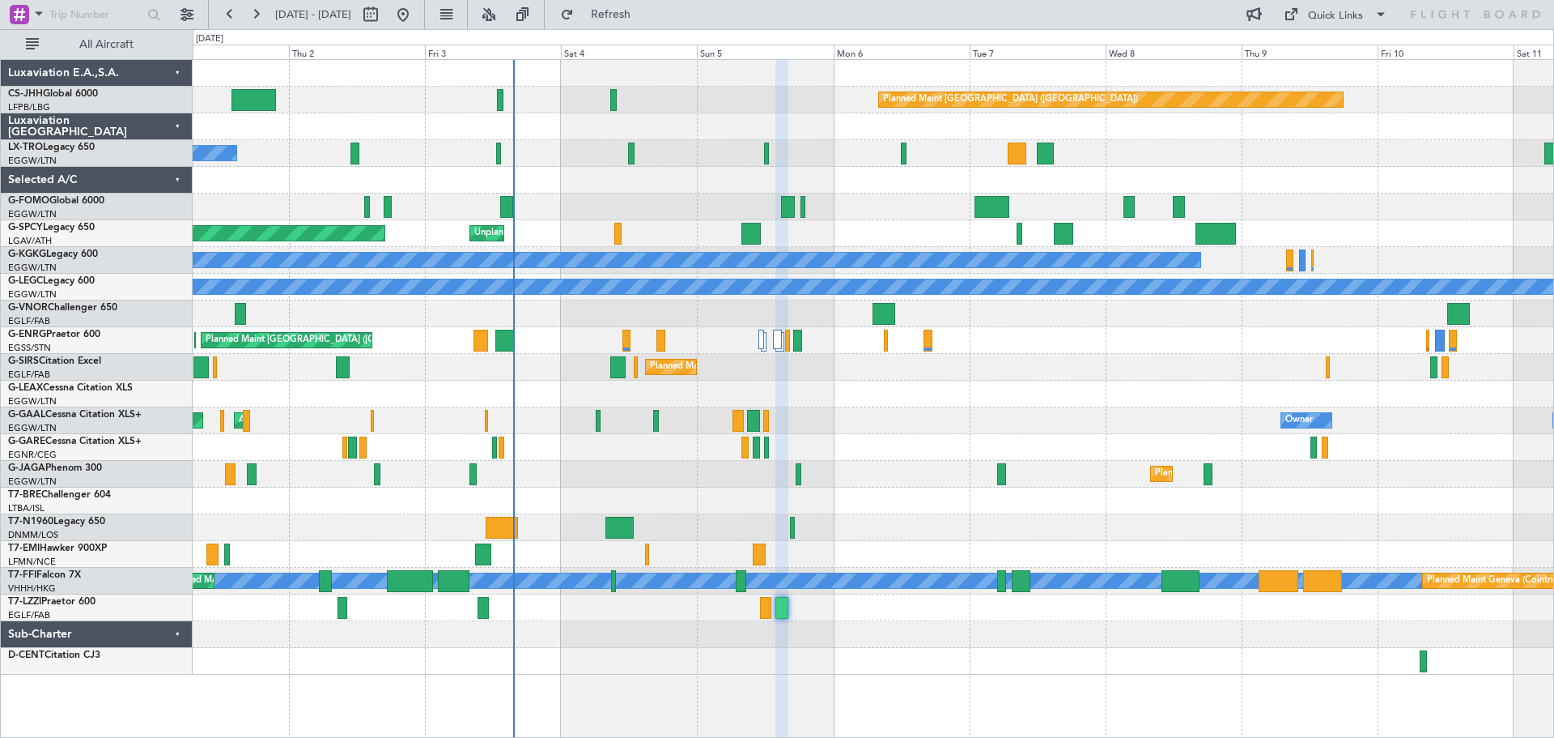
type input "0"
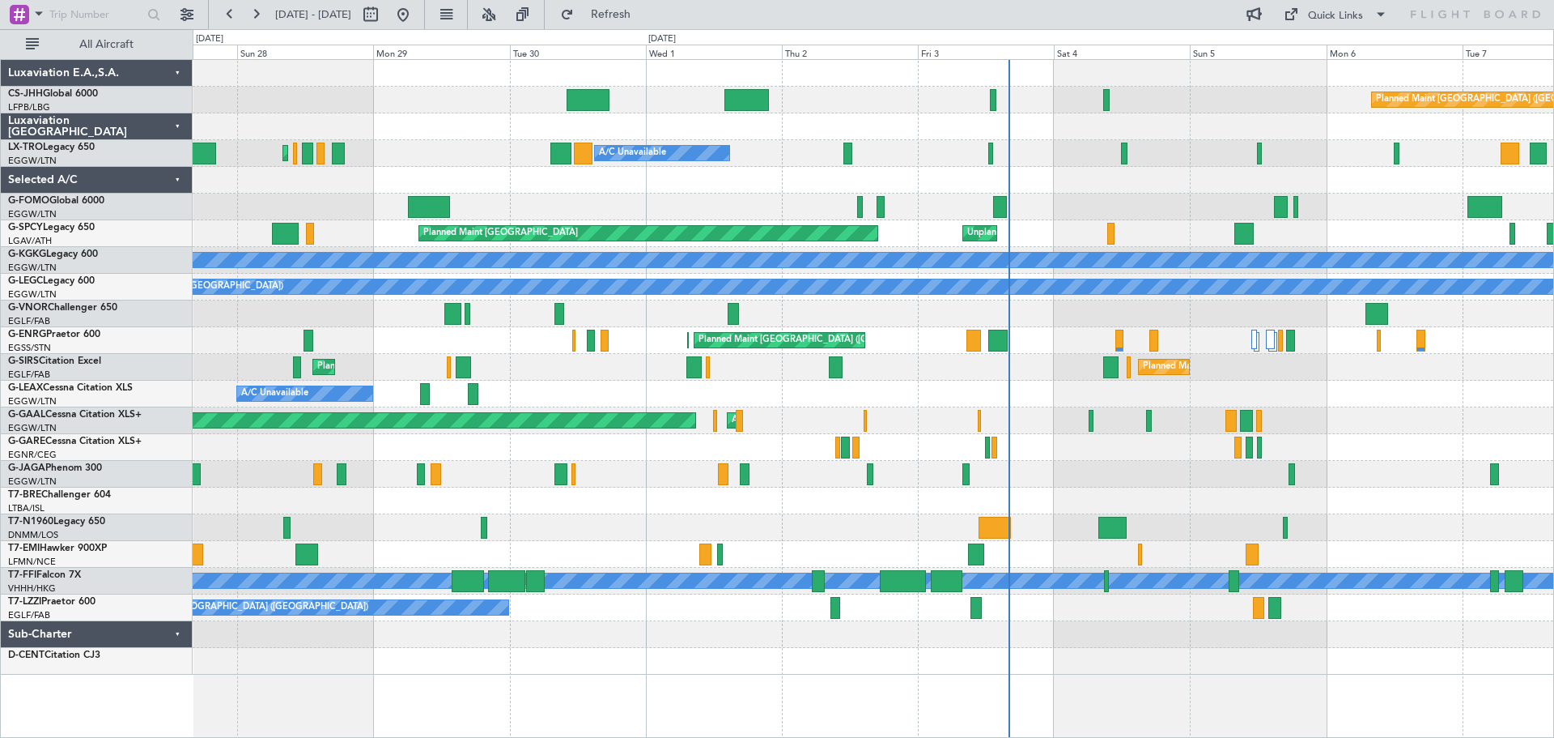
click at [891, 120] on div at bounding box center [873, 126] width 1361 height 27
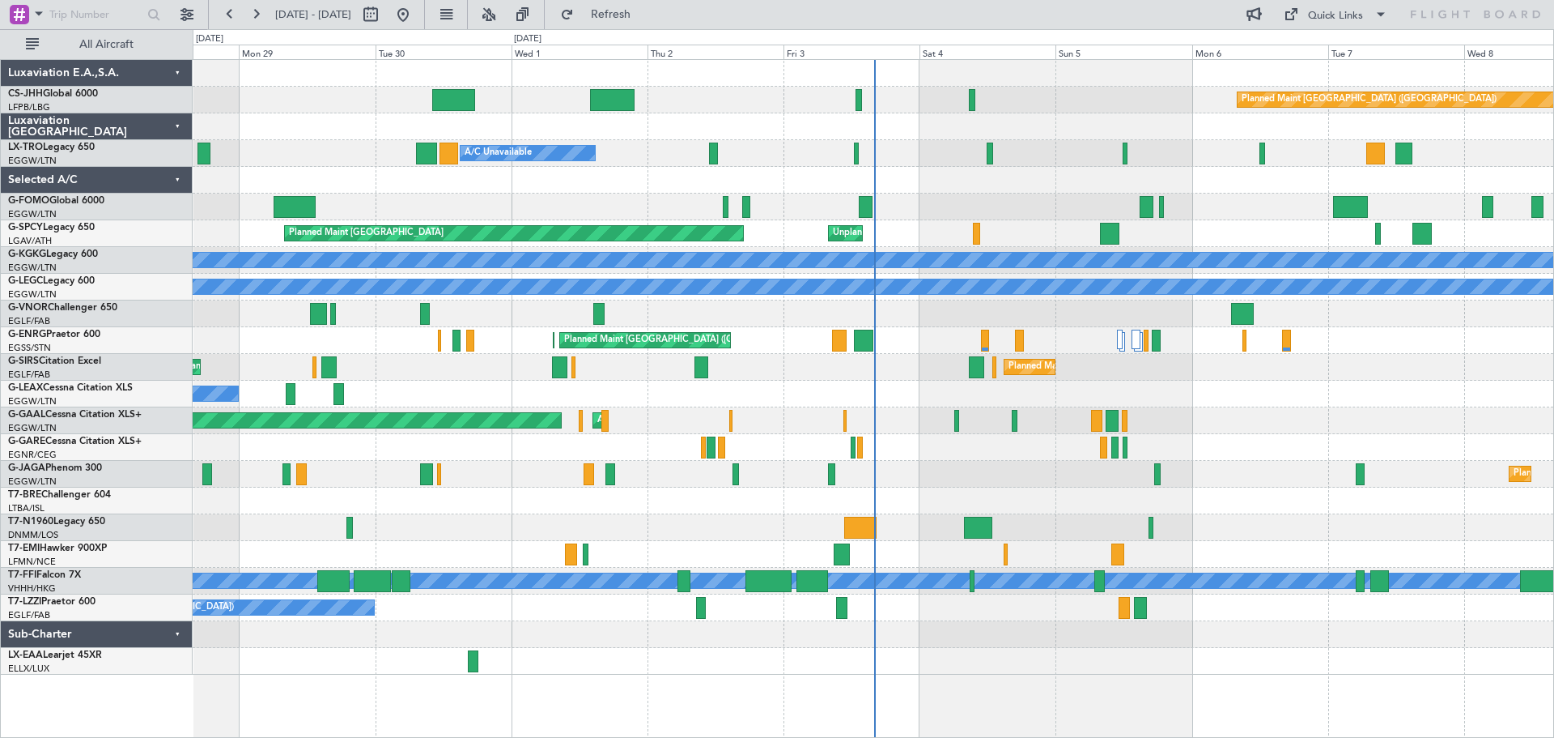
click at [1134, 125] on div at bounding box center [873, 126] width 1361 height 27
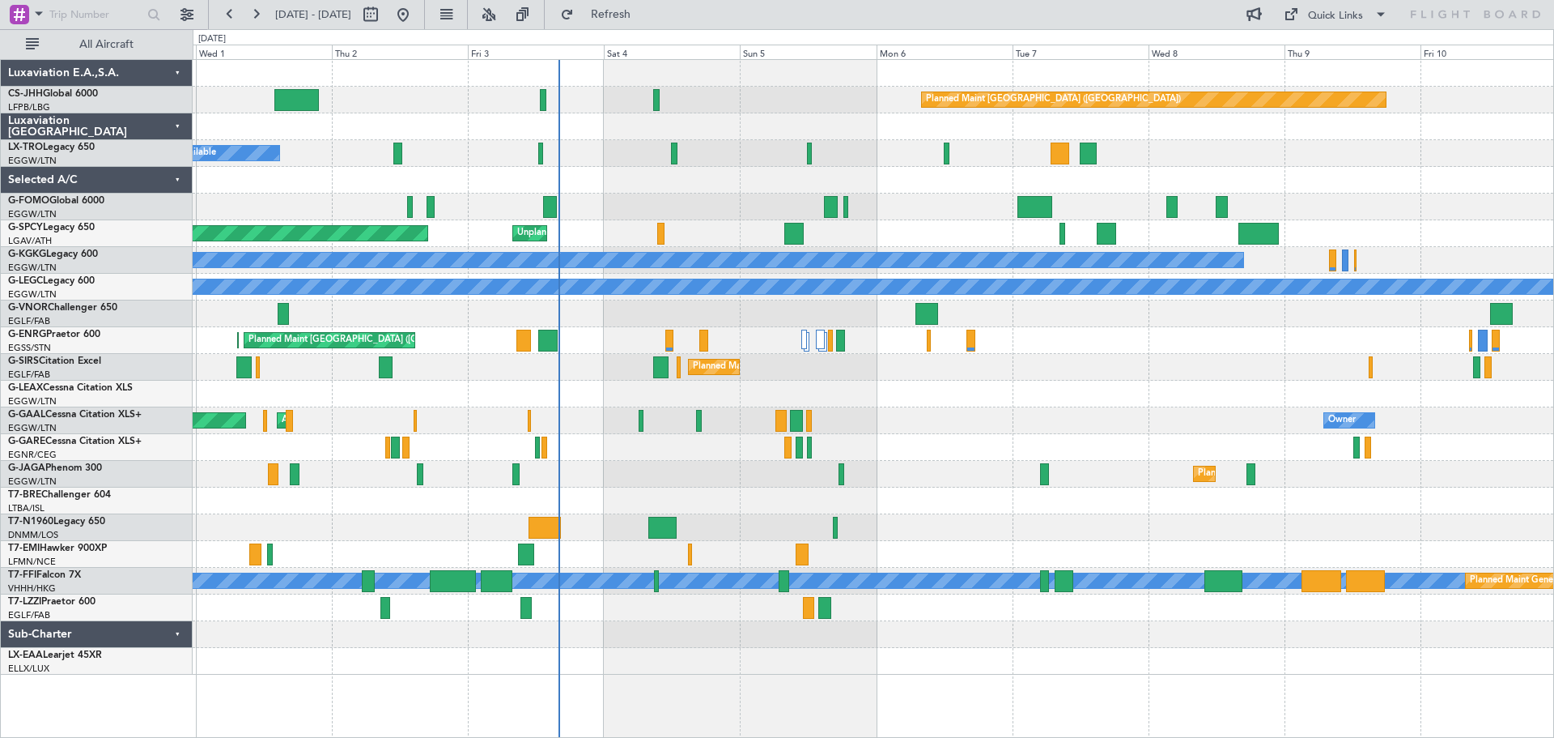
click at [844, 131] on div at bounding box center [873, 126] width 1361 height 27
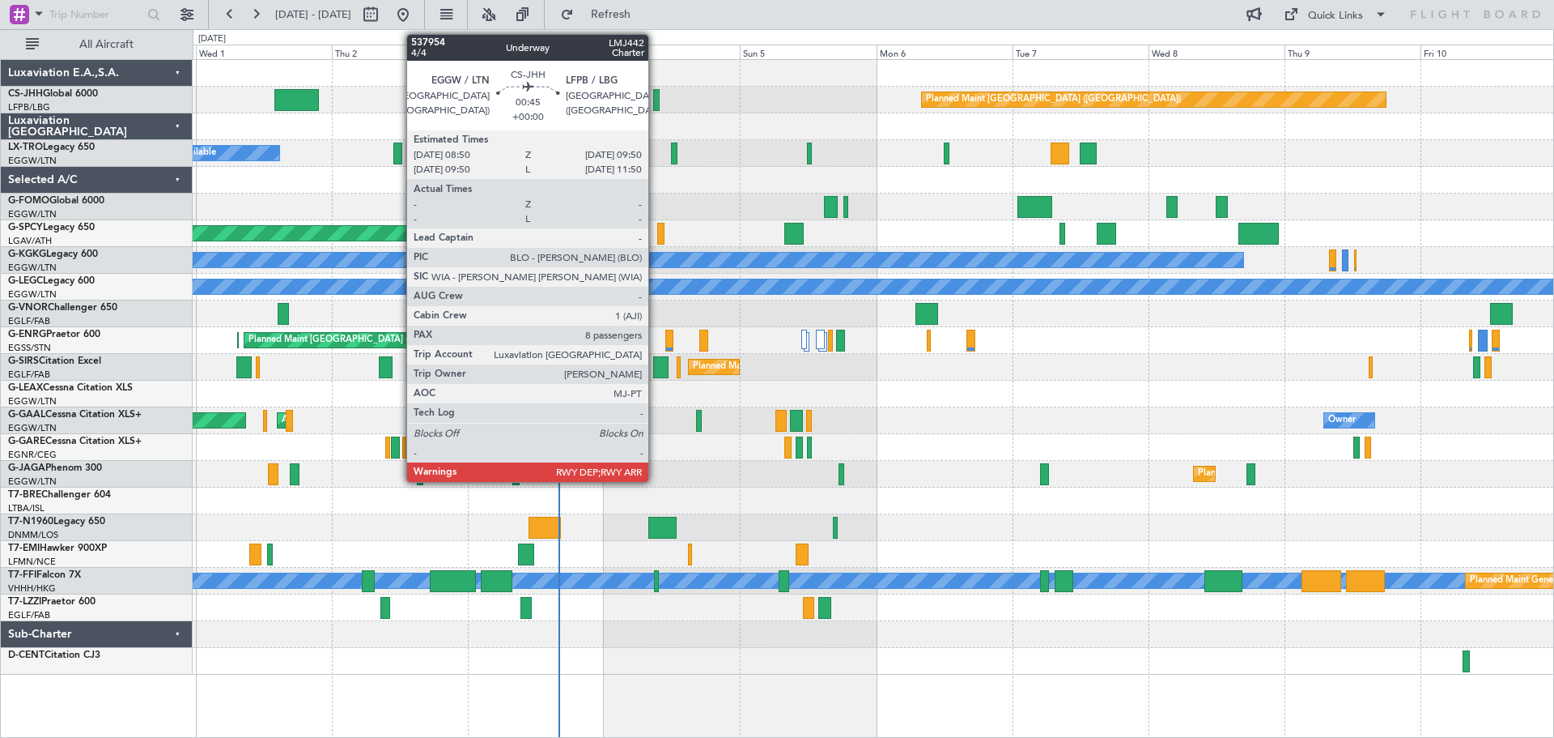
click at [656, 101] on div at bounding box center [656, 100] width 6 height 22
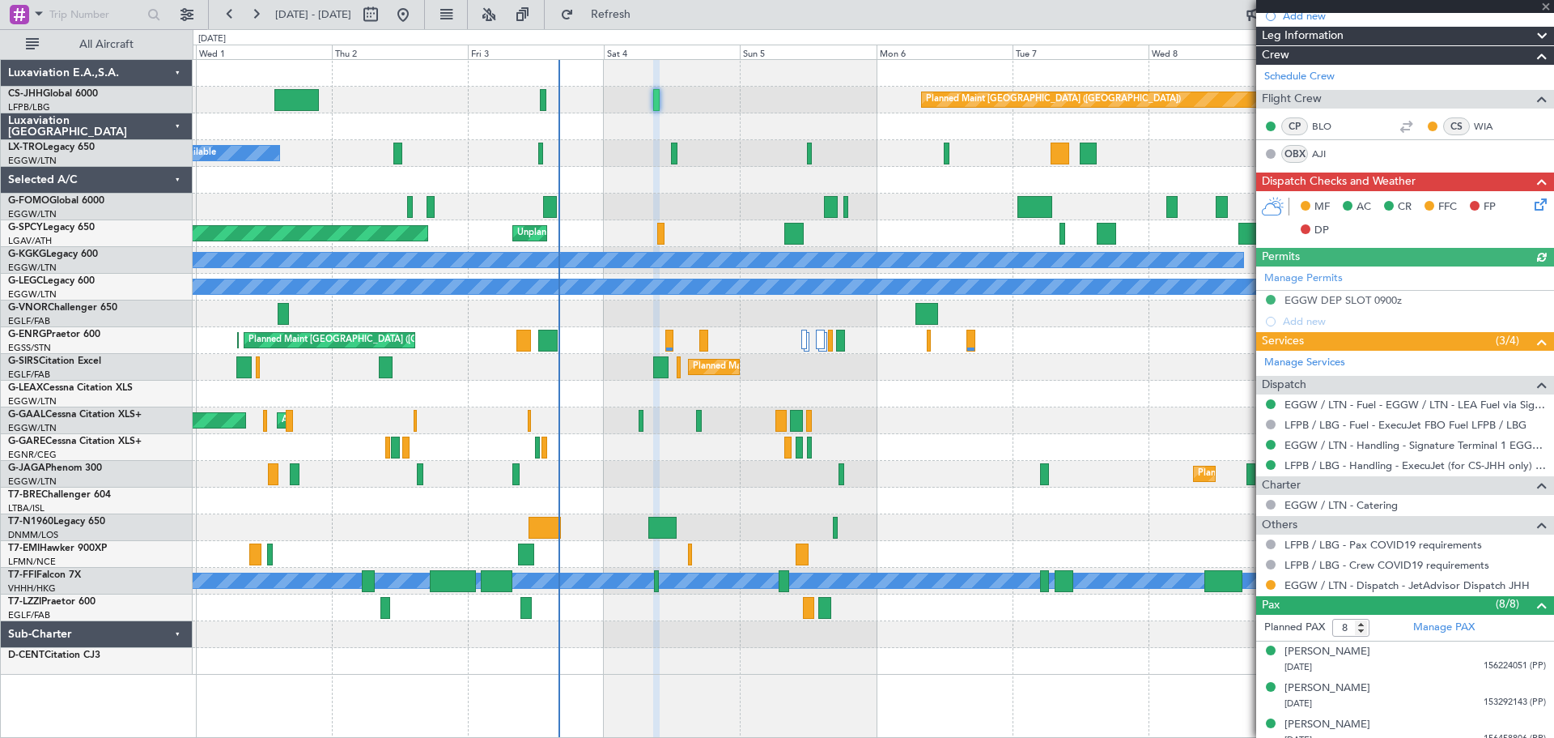
scroll to position [467, 0]
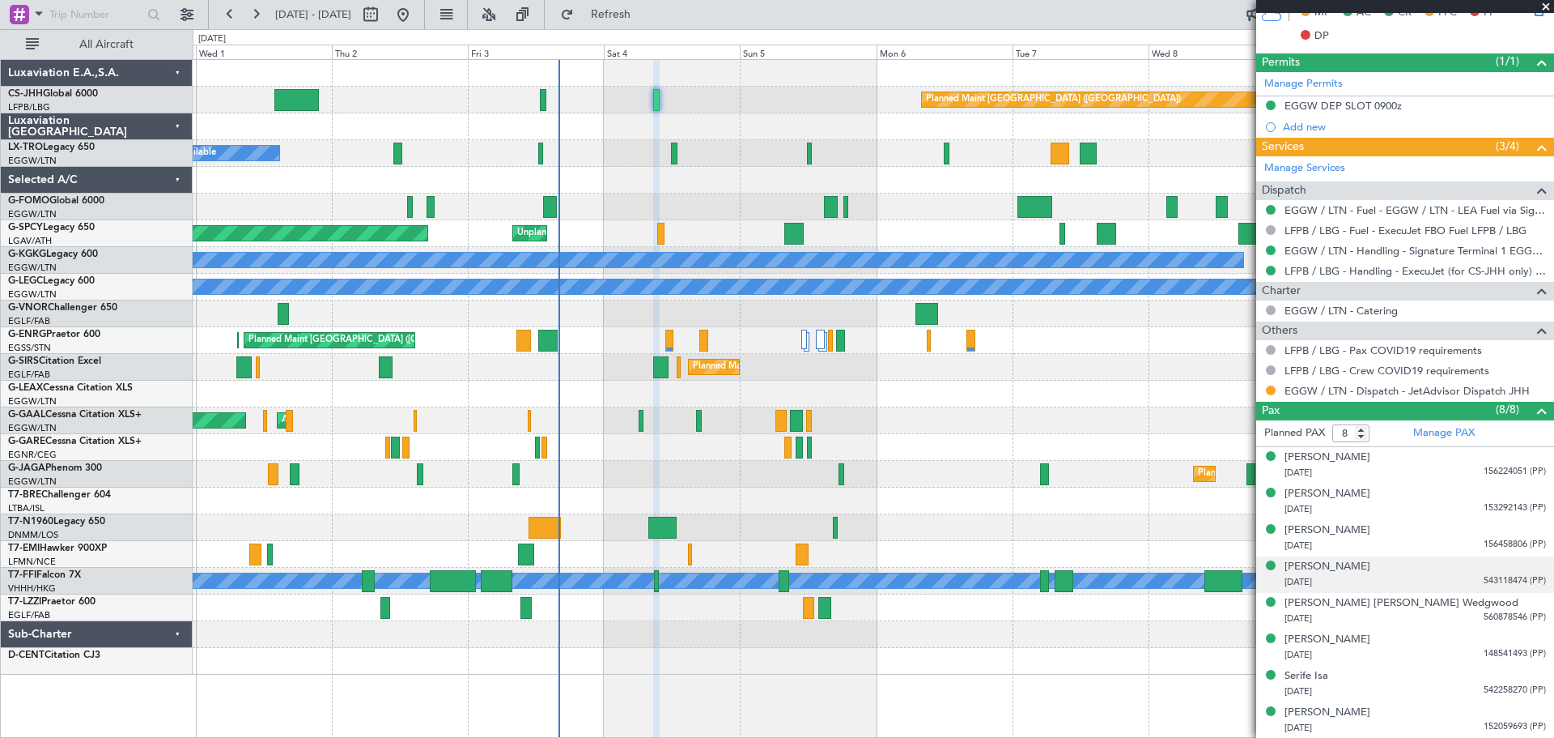
click at [1498, 579] on span "543118474 (PP)" at bounding box center [1515, 581] width 62 height 14
click at [1532, 603] on img at bounding box center [1539, 600] width 15 height 15
click at [1545, 7] on span at bounding box center [1546, 7] width 16 height 15
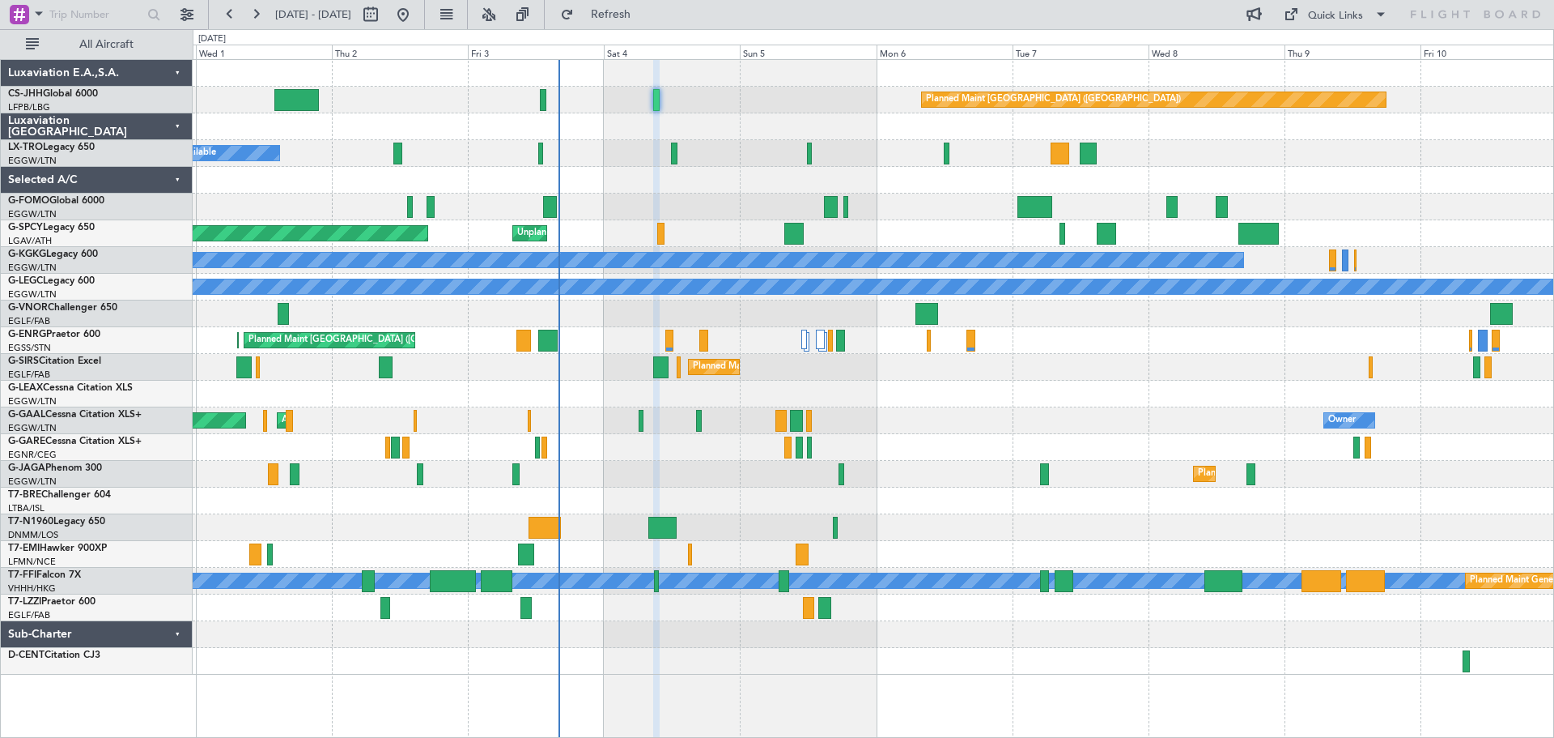
type input "0"
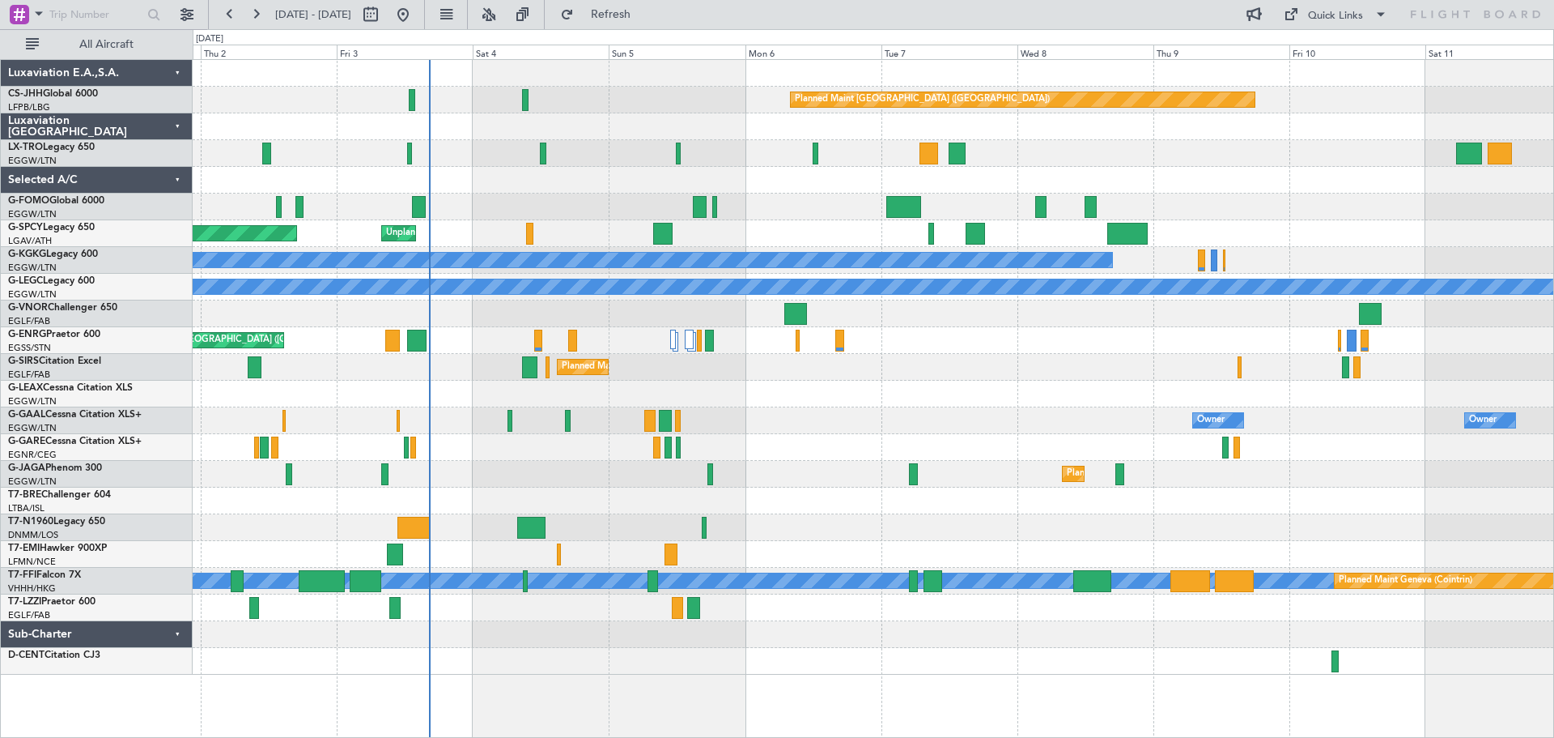
click at [1185, 180] on div at bounding box center [873, 180] width 1361 height 27
